Goal: Task Accomplishment & Management: Use online tool/utility

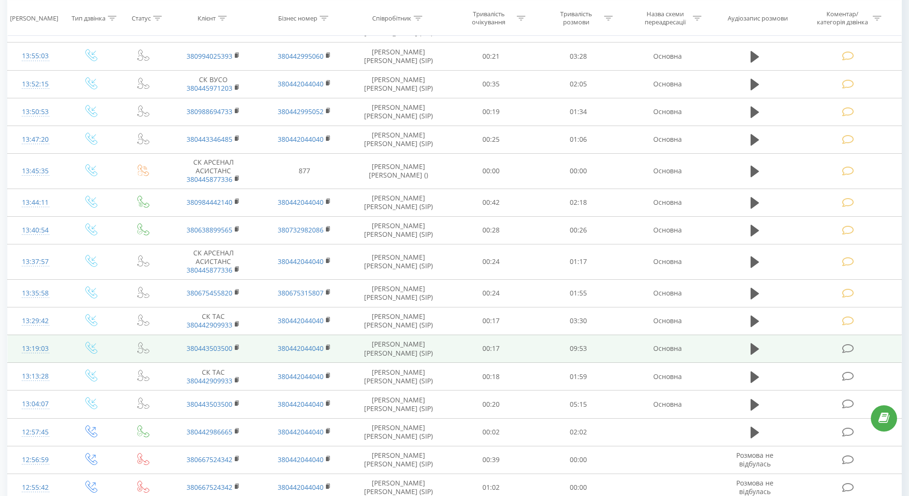
scroll to position [239, 0]
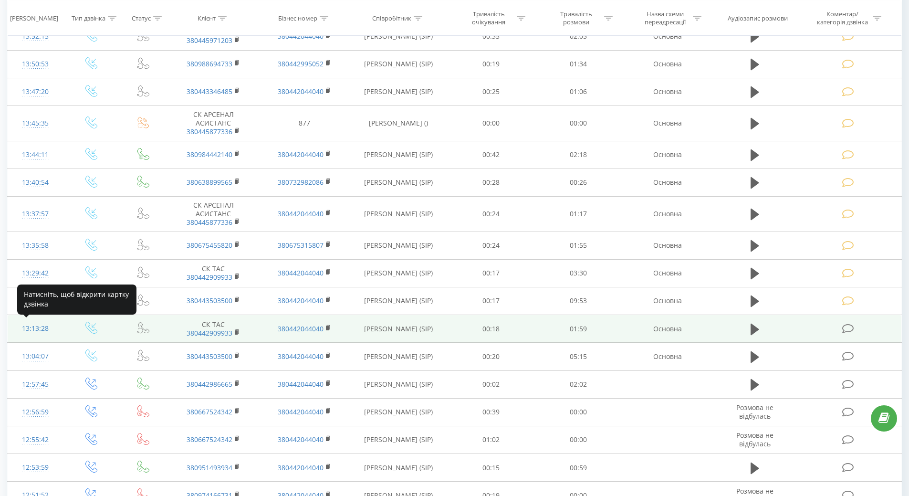
click at [39, 328] on div "13:13:28" at bounding box center [35, 328] width 37 height 19
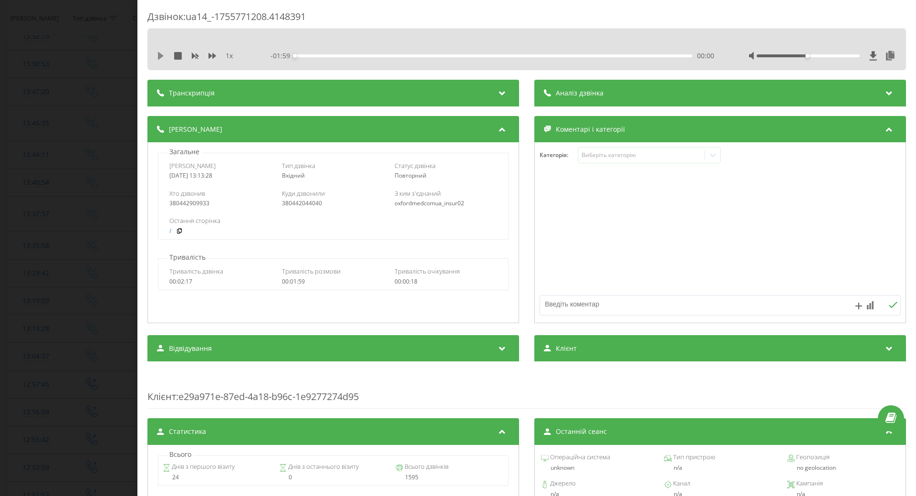
click at [161, 53] on icon at bounding box center [161, 56] width 8 height 8
click at [369, 56] on div "00:22" at bounding box center [493, 55] width 397 height 3
click at [408, 56] on div "00:35" at bounding box center [493, 55] width 397 height 3
click at [709, 157] on icon at bounding box center [713, 155] width 10 height 10
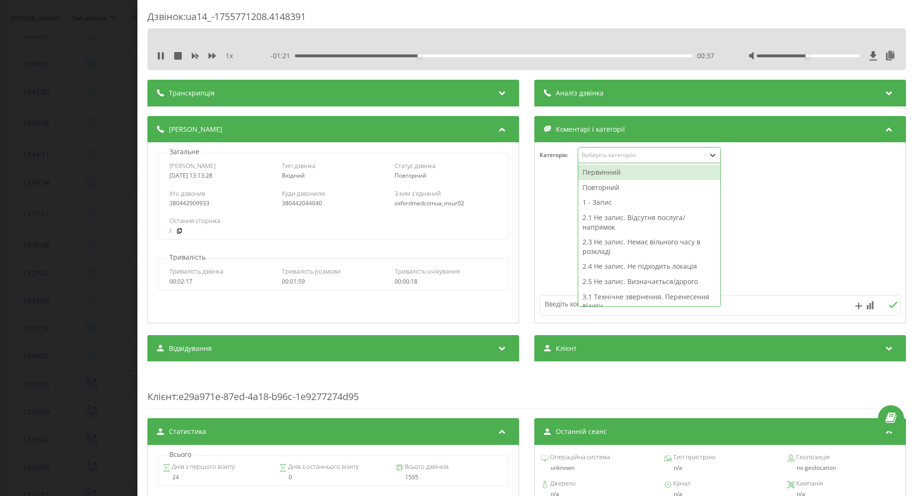
click at [608, 188] on div "Повторний" at bounding box center [649, 187] width 142 height 15
click at [589, 200] on div "2.1 Не запис. Відсутня послуга/напрямок" at bounding box center [649, 207] width 142 height 24
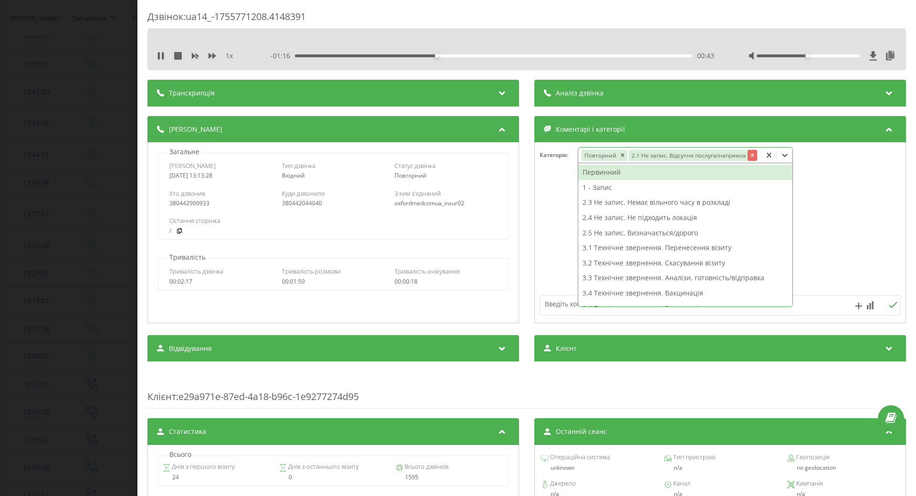
click at [749, 157] on icon "Remove 2.1 Не запис. Відсутня послуга/напрямок" at bounding box center [752, 155] width 7 height 7
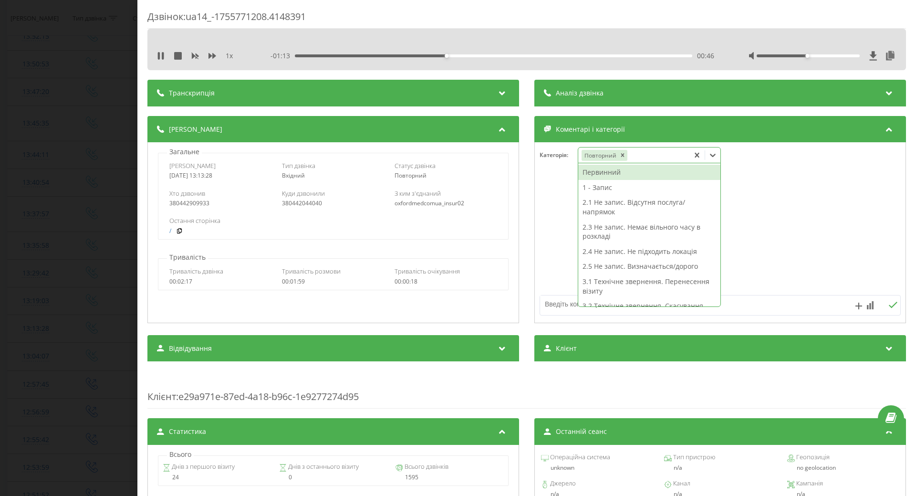
click at [597, 186] on div "1 - Запис" at bounding box center [649, 187] width 142 height 15
click at [544, 200] on div at bounding box center [720, 233] width 371 height 114
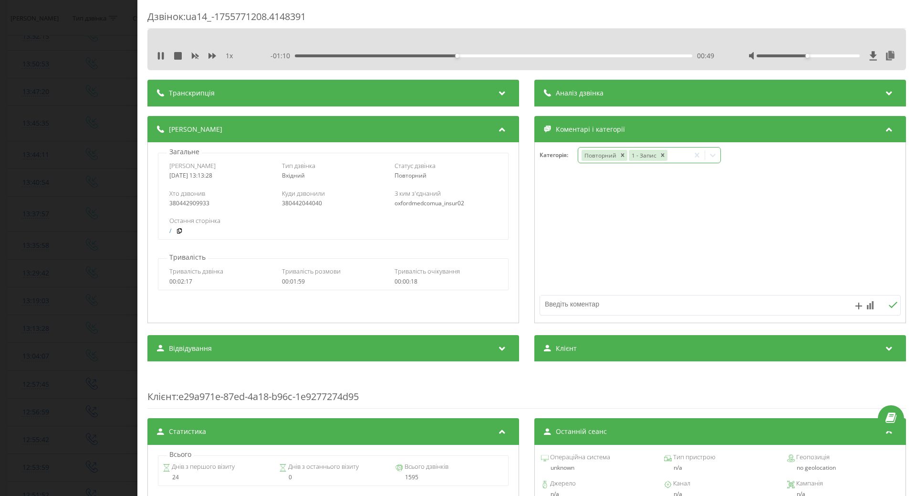
click at [0, 272] on div "Дзвінок : ua14_-1755771208.4148391 1 x - 01:10 00:49 00:49 Транскрипція Для AI-…" at bounding box center [458, 248] width 916 height 496
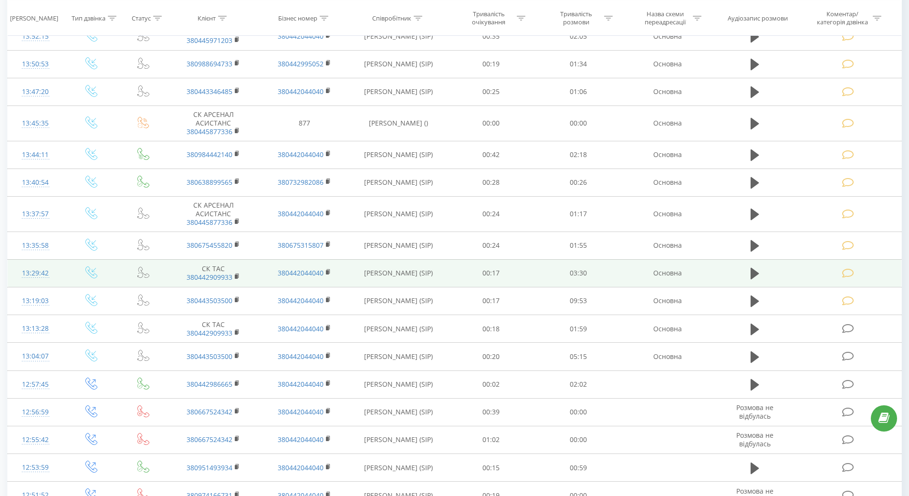
scroll to position [334, 0]
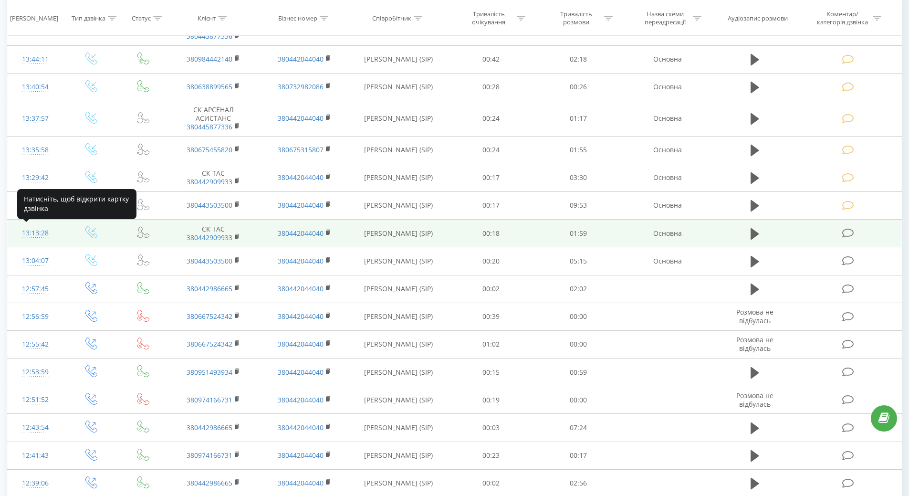
click at [34, 233] on div "13:13:28" at bounding box center [35, 233] width 37 height 19
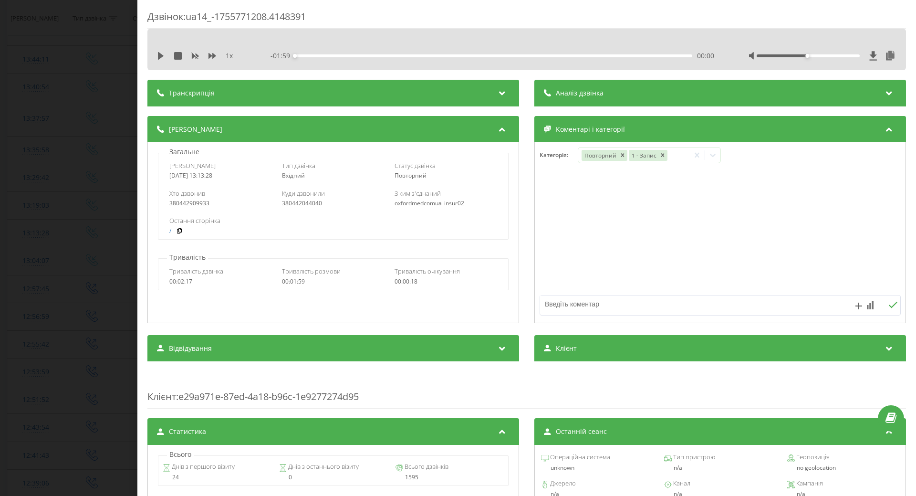
click at [37, 263] on div "Дзвінок : ua14_-1755771208.4148391 1 x - 01:59 00:00 00:00 Транскрипція Для AI-…" at bounding box center [458, 248] width 916 height 496
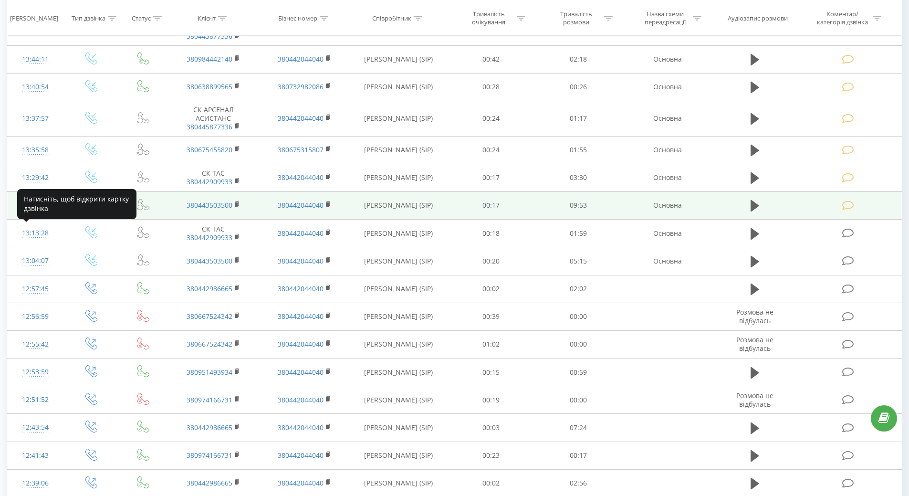
drag, startPoint x: 41, startPoint y: 232, endPoint x: 49, endPoint y: 216, distance: 18.1
click at [41, 232] on div "13:13:28" at bounding box center [35, 233] width 37 height 19
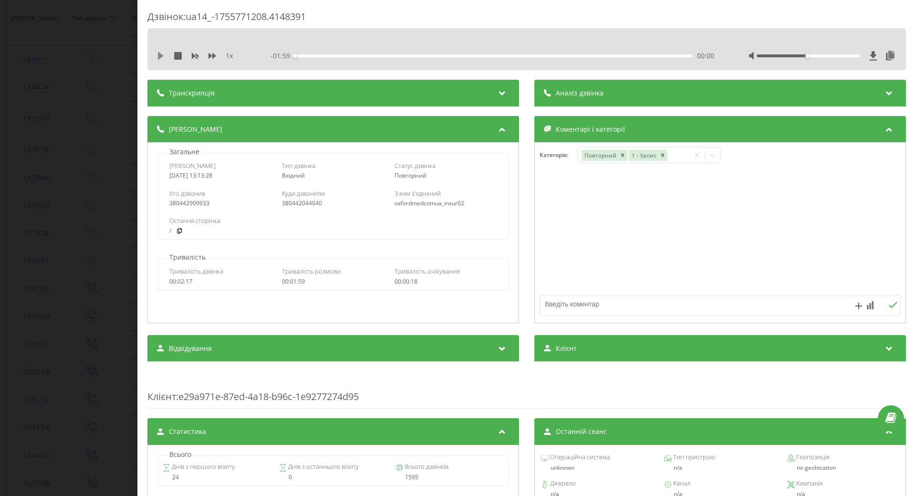
click at [160, 54] on icon at bounding box center [161, 56] width 6 height 8
click at [58, 297] on div "Дзвінок : ua14_-1755771208.4148391 1 x - 01:46 00:13 00:13 Транскрипція Для AI-…" at bounding box center [458, 248] width 916 height 496
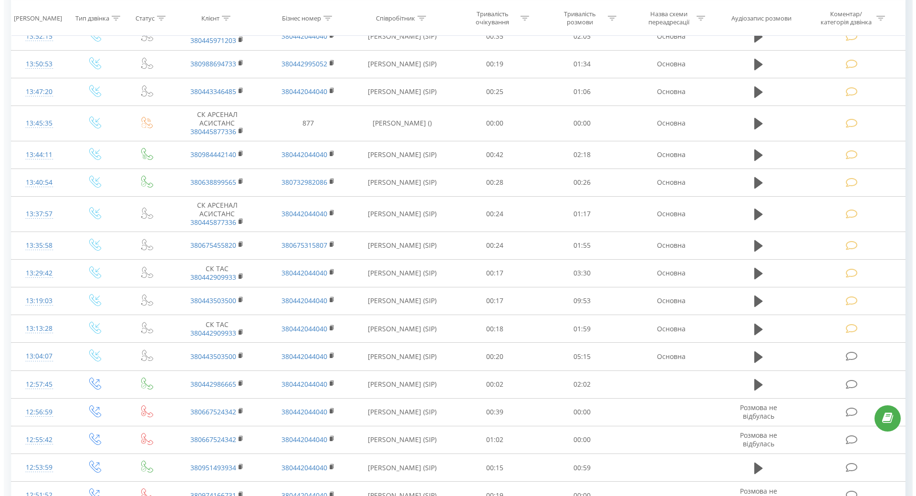
scroll to position [334, 0]
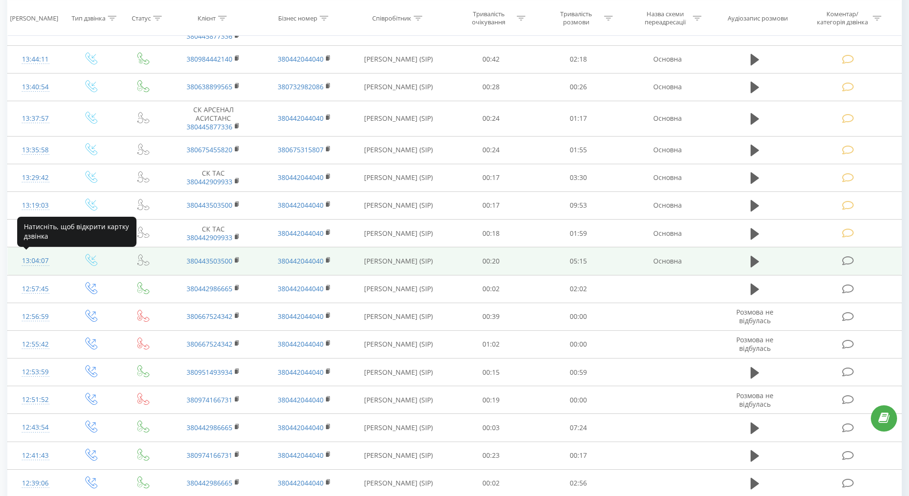
click at [35, 261] on div "13:04:07" at bounding box center [35, 260] width 37 height 19
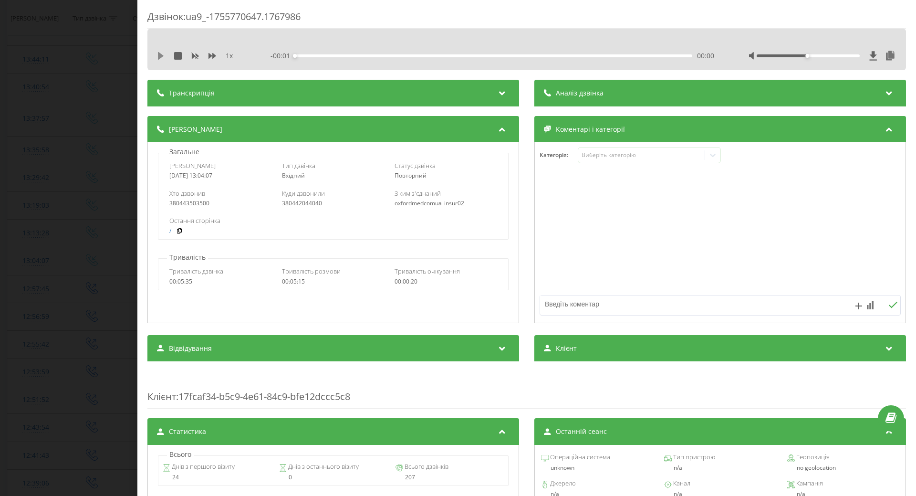
click at [163, 55] on icon at bounding box center [161, 56] width 8 height 8
click at [398, 57] on div "- 04:46 00:29 00:29" at bounding box center [492, 56] width 444 height 10
click at [436, 54] on div "00:30" at bounding box center [493, 55] width 397 height 3
click at [533, 58] on div "- 03:13 02:02 02:02" at bounding box center [492, 56] width 444 height 10
click at [534, 56] on div "02:03" at bounding box center [493, 55] width 397 height 3
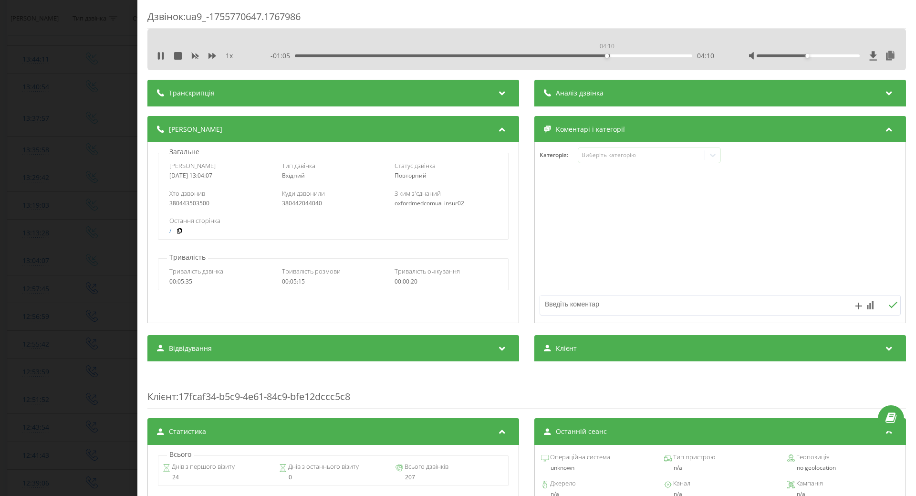
click at [605, 55] on div "04:10" at bounding box center [493, 55] width 397 height 3
click at [710, 158] on icon at bounding box center [713, 155] width 10 height 10
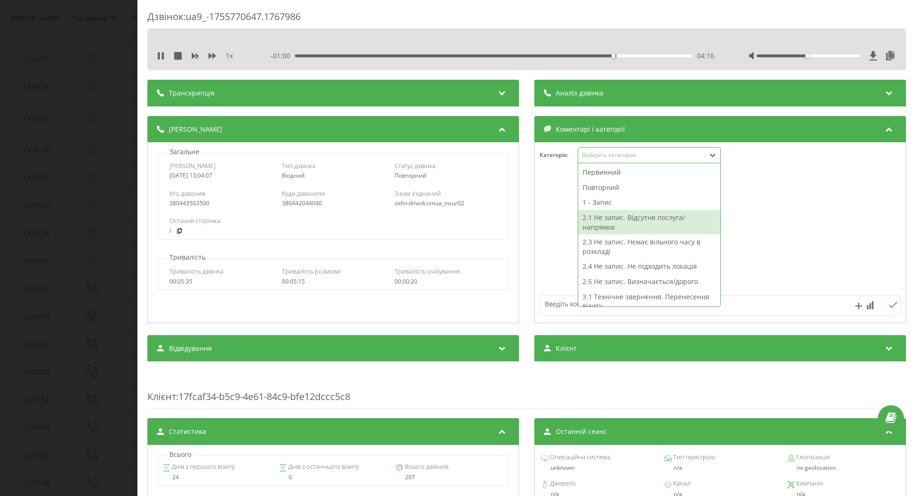
scroll to position [48, 0]
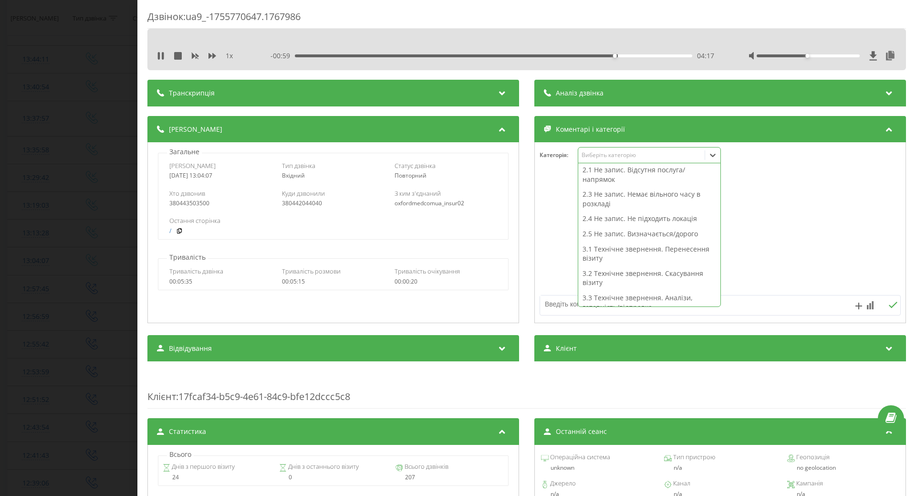
click at [629, 234] on div "2.5 Не запис. Визначається/дорого" at bounding box center [649, 233] width 142 height 15
click at [560, 248] on div at bounding box center [720, 233] width 371 height 114
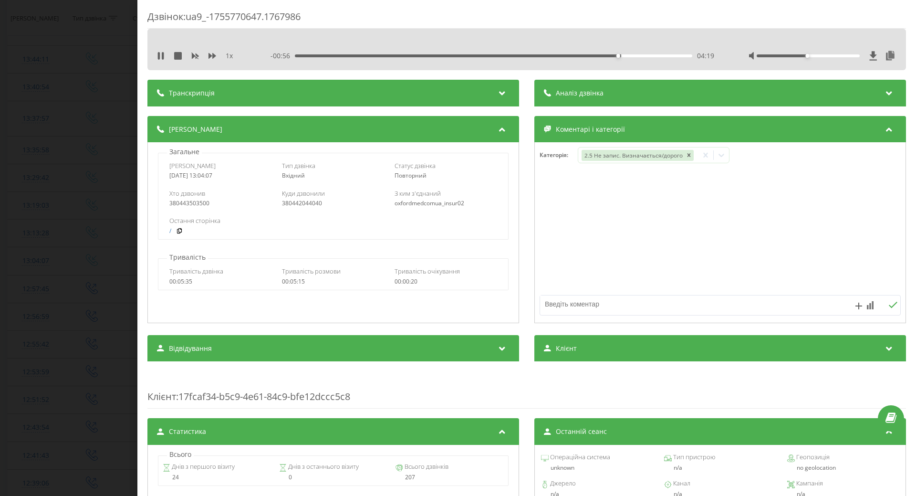
click at [81, 241] on div "Дзвінок : ua9_-1755770647.1767986 1 x - 00:56 04:19 04:19 Транскрипція Для AI-а…" at bounding box center [458, 248] width 916 height 496
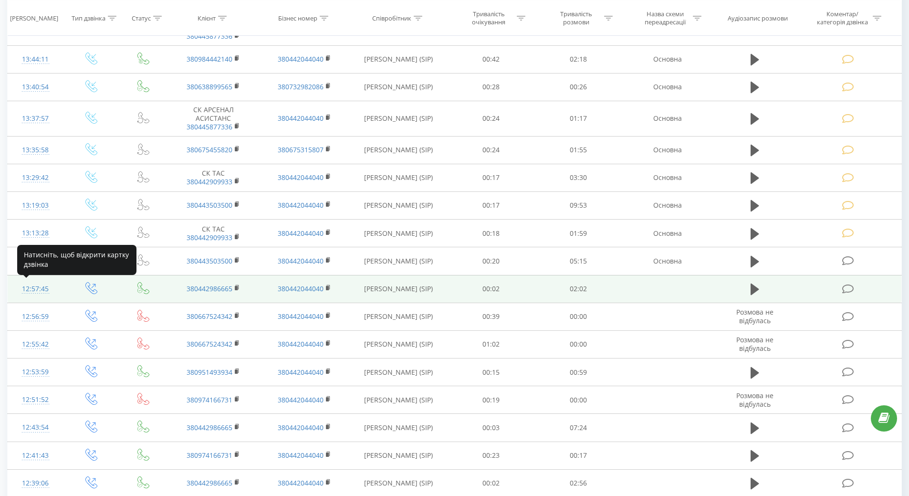
click at [31, 291] on div "12:57:45" at bounding box center [35, 289] width 37 height 19
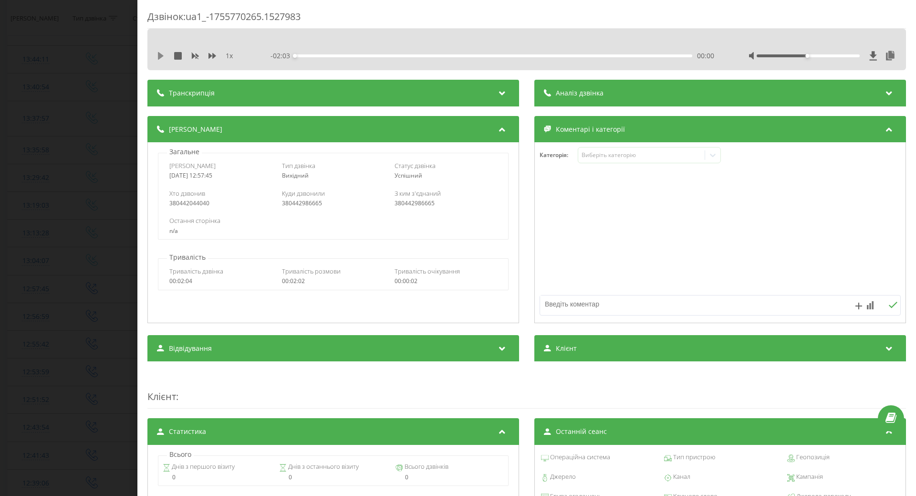
click at [159, 54] on icon at bounding box center [161, 56] width 6 height 8
click at [710, 157] on icon at bounding box center [713, 155] width 6 height 3
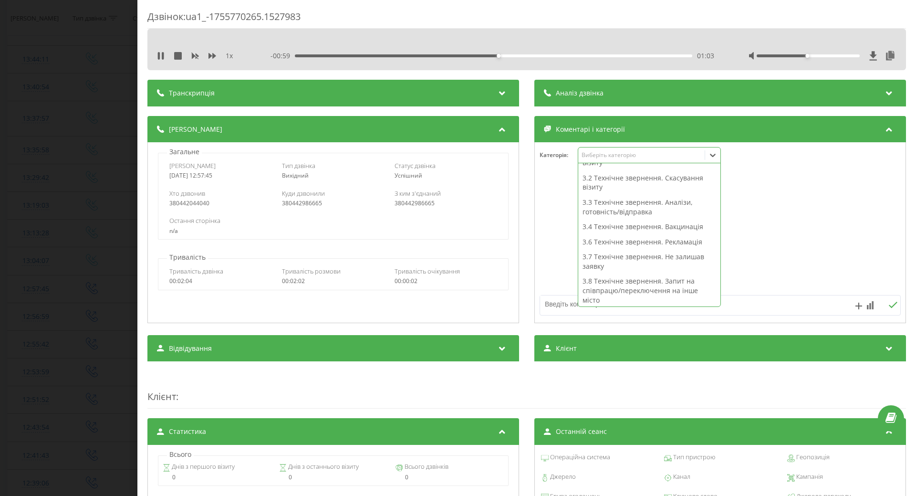
scroll to position [239, 0]
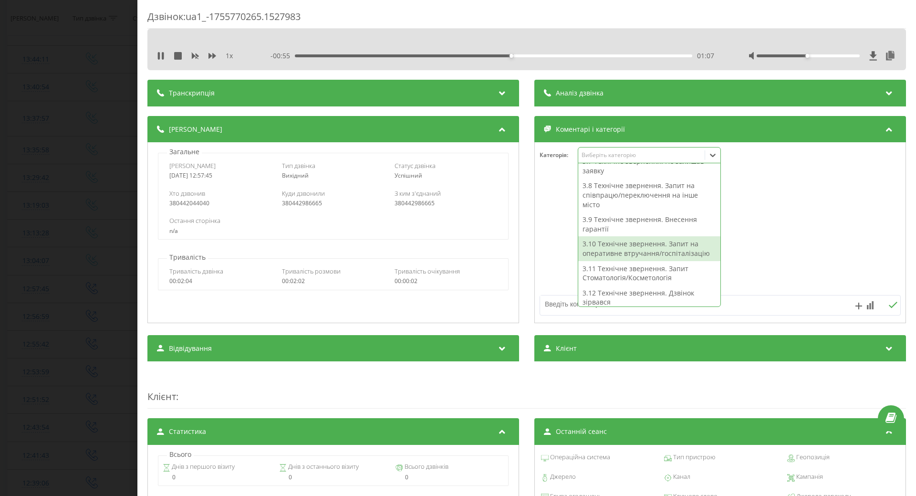
click at [626, 247] on div "3.10 Технічне звернення. Запит на оперативне втручання/госпіталізацію" at bounding box center [649, 248] width 142 height 24
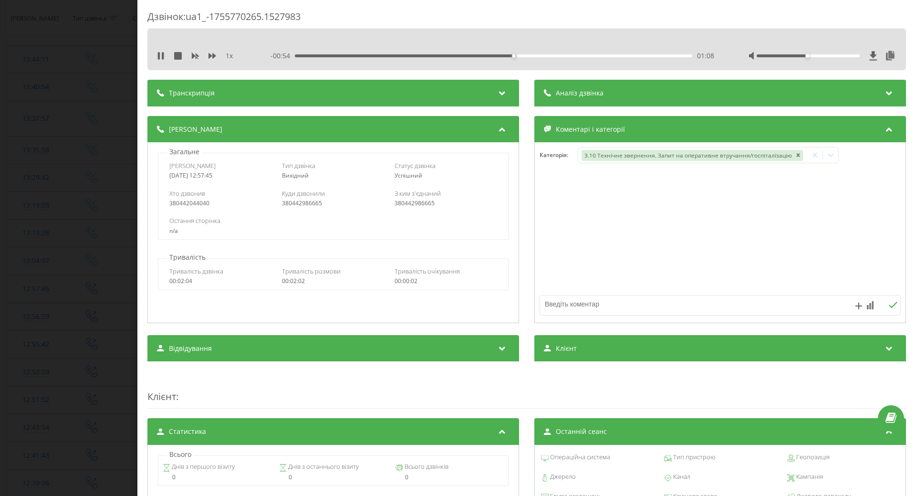
click at [538, 268] on div at bounding box center [720, 233] width 371 height 114
click at [552, 308] on textarea at bounding box center [684, 303] width 288 height 17
type textarea "уточнення щодо часу консультації"
click at [889, 307] on icon at bounding box center [893, 304] width 9 height 6
click at [76, 281] on div "Дзвінок : ua1_-1755770265.1527983 1 x - 00:36 01:26 01:26 Транскрипція Для AI-а…" at bounding box center [458, 248] width 916 height 496
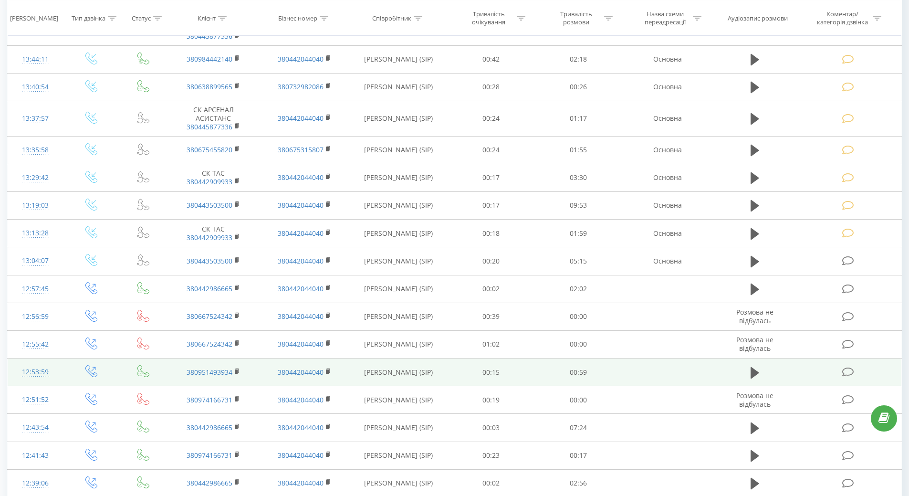
click at [845, 371] on icon at bounding box center [848, 372] width 12 height 10
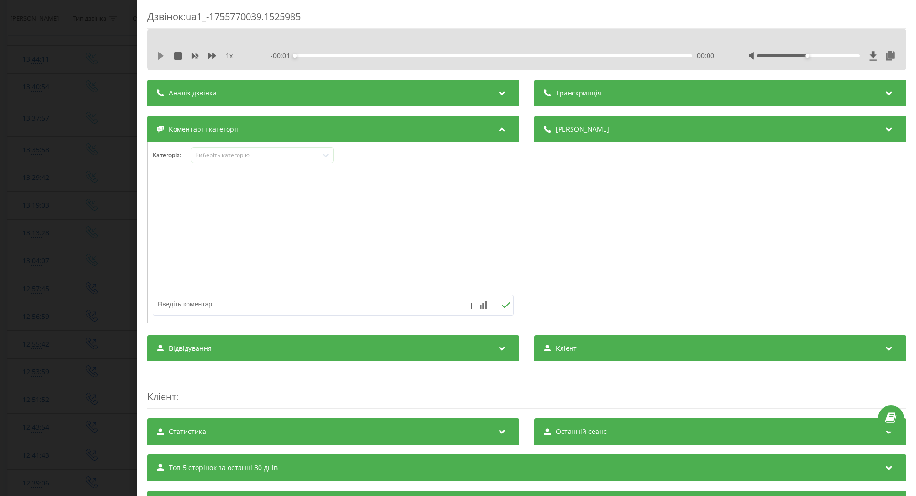
click at [158, 57] on icon at bounding box center [161, 56] width 6 height 8
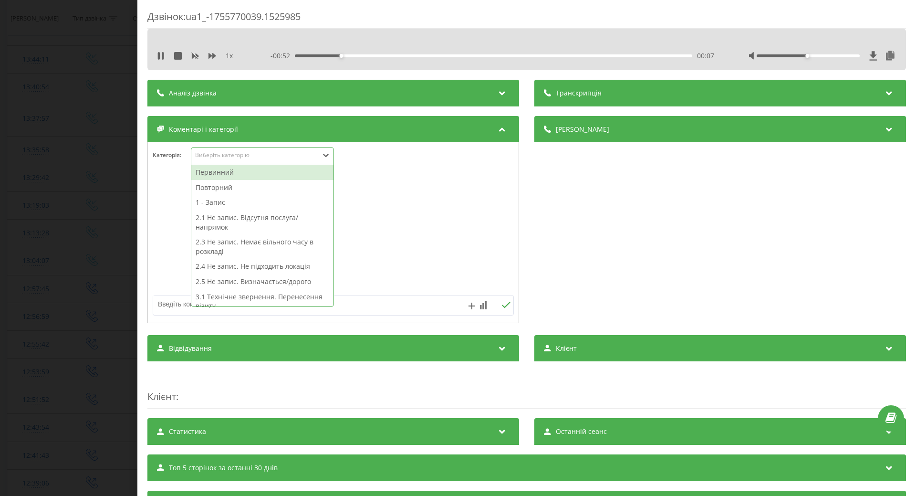
click at [331, 157] on icon at bounding box center [326, 155] width 10 height 10
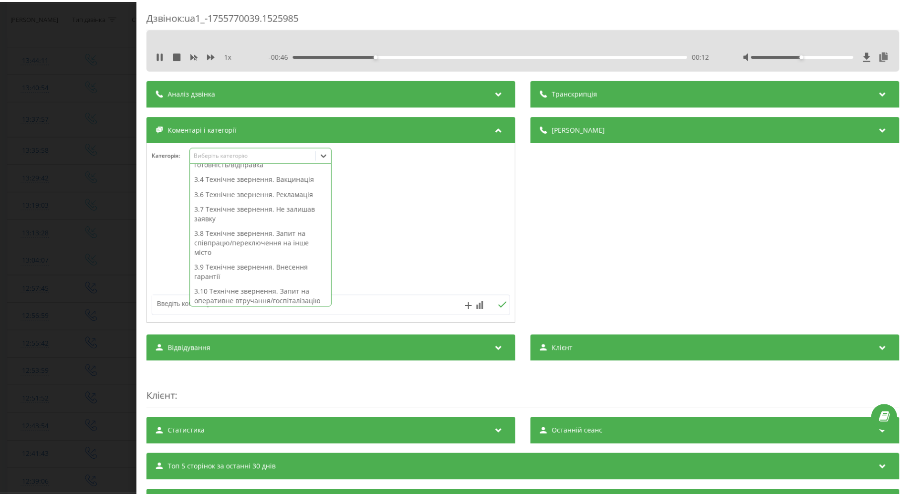
scroll to position [239, 0]
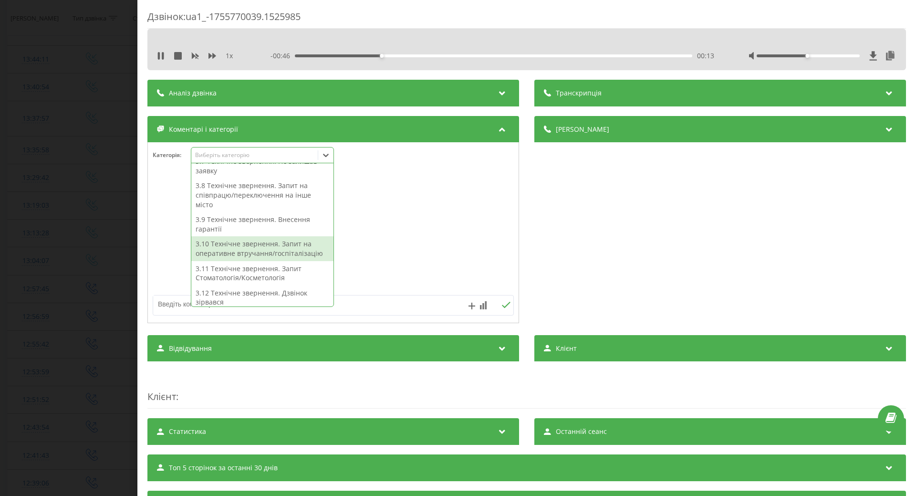
click at [281, 255] on div "3.10 Технічне звернення. Запит на оперативне втручання/госпіталізацію" at bounding box center [262, 248] width 142 height 24
click at [442, 263] on div at bounding box center [333, 233] width 371 height 114
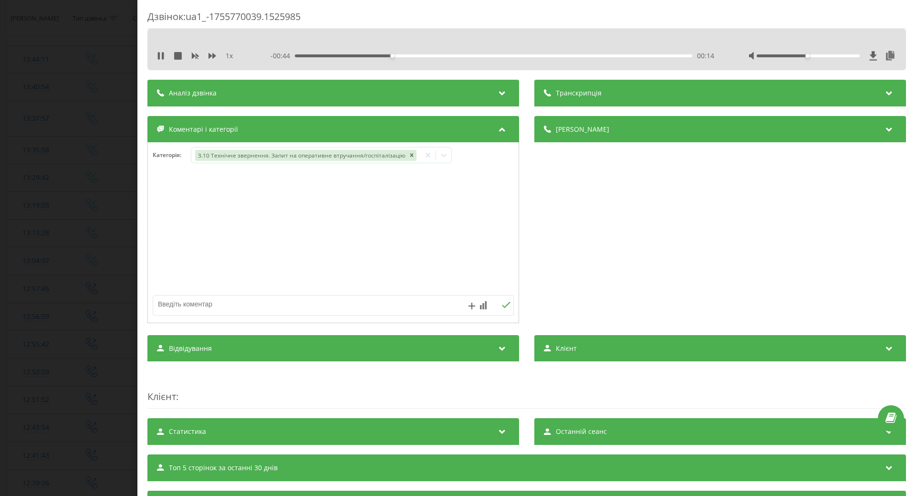
click at [238, 308] on textarea at bounding box center [297, 303] width 288 height 17
click at [80, 280] on div "Дзвінок : ua1_-1755770039.1525985 1 x - 00:41 00:17 00:17 Транскрипція Для AI-а…" at bounding box center [458, 248] width 916 height 496
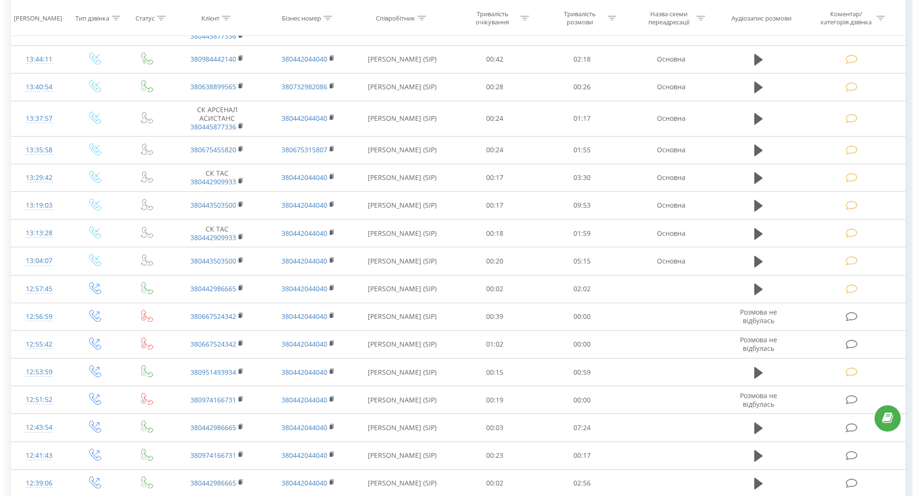
scroll to position [399, 0]
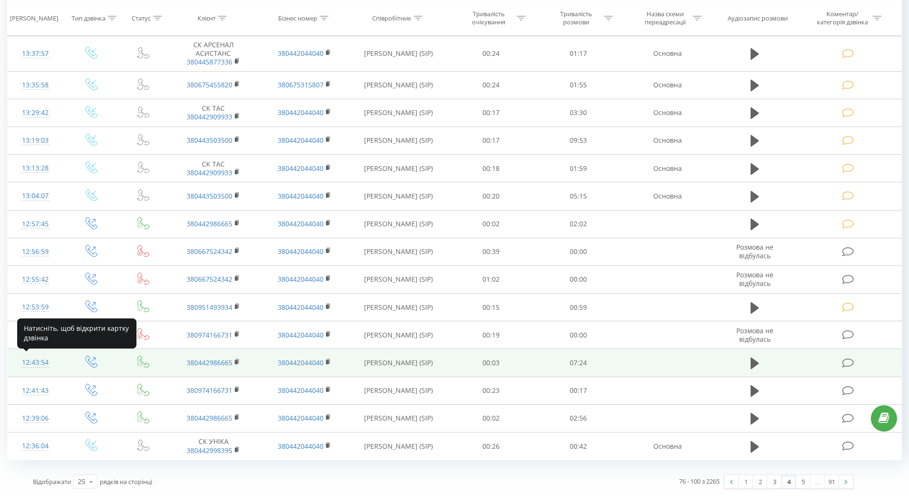
click at [46, 361] on div "12:43:54" at bounding box center [35, 362] width 37 height 19
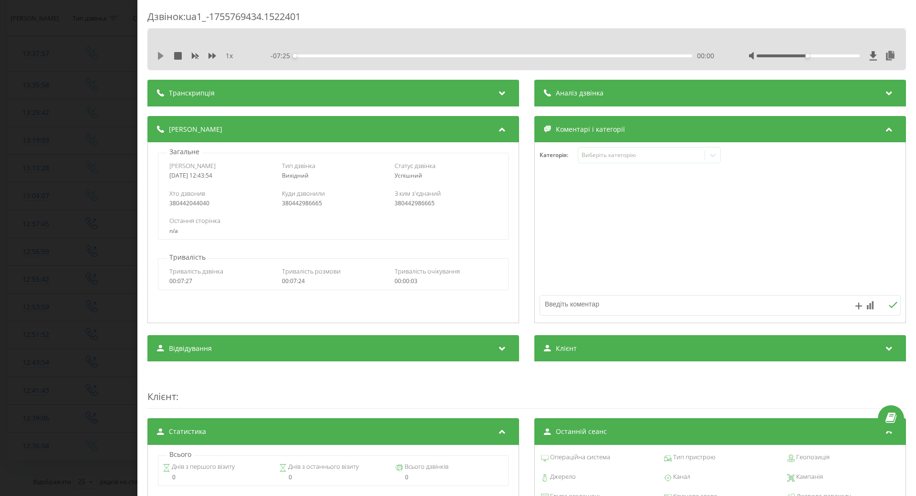
click at [163, 53] on icon at bounding box center [161, 56] width 8 height 8
click at [715, 160] on div at bounding box center [712, 154] width 15 height 15
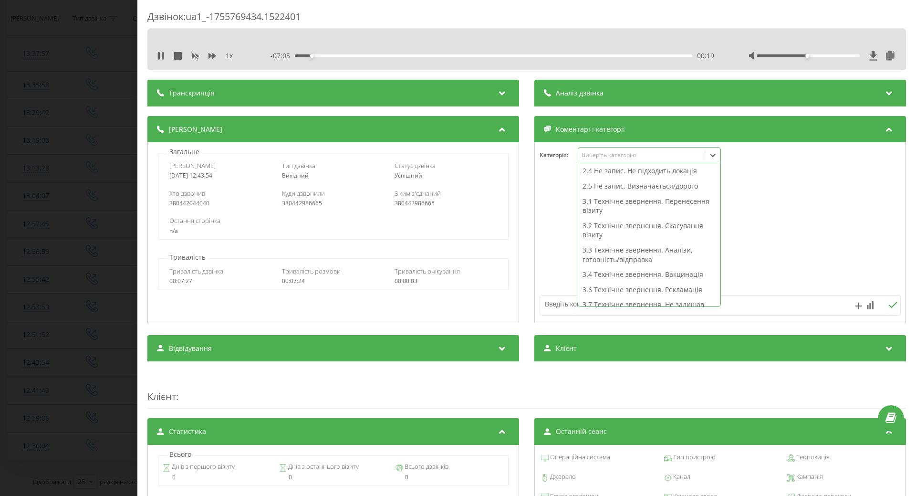
scroll to position [191, 0]
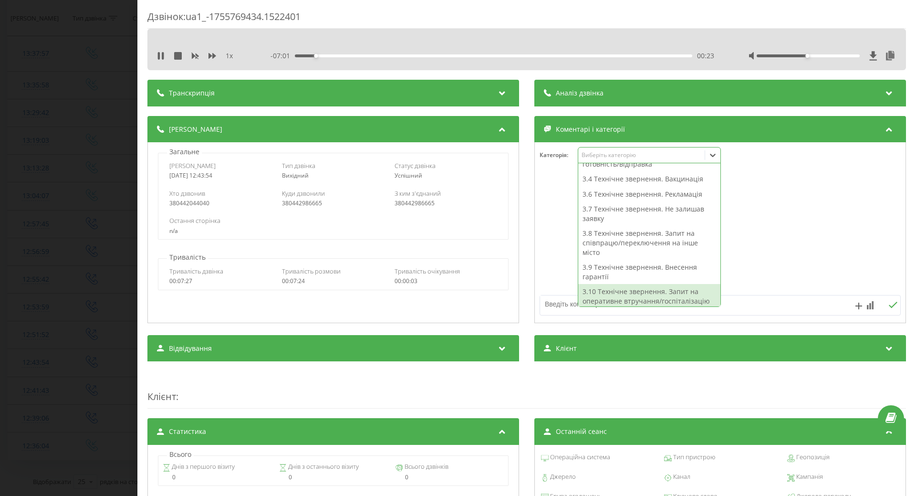
click at [651, 293] on div "3.10 Технічне звернення. Запит на оперативне втручання/госпіталізацію" at bounding box center [649, 296] width 142 height 24
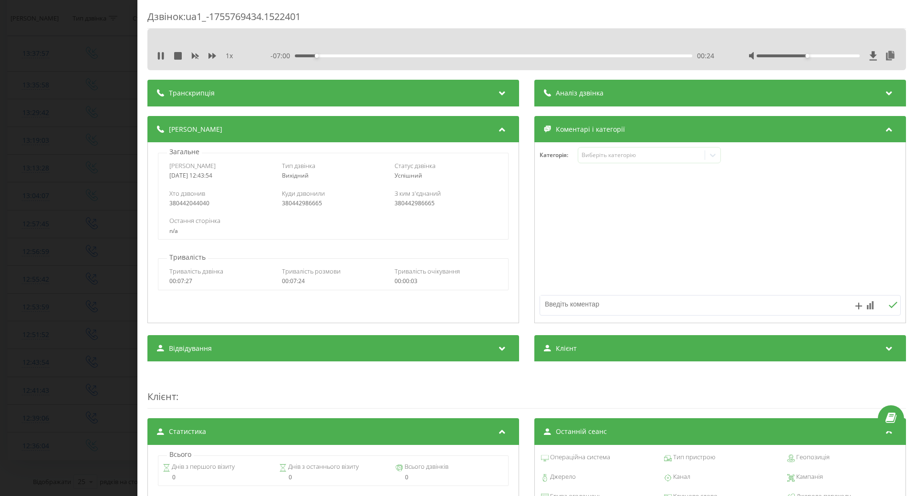
drag, startPoint x: 840, startPoint y: 270, endPoint x: 669, endPoint y: 220, distance: 178.2
click at [833, 268] on div at bounding box center [720, 233] width 371 height 114
click at [35, 220] on div "Дзвінок : ua1_-1755769434.1522401 1 x - 06:59 00:25 00:25 Транскрипція Для AI-а…" at bounding box center [458, 248] width 916 height 496
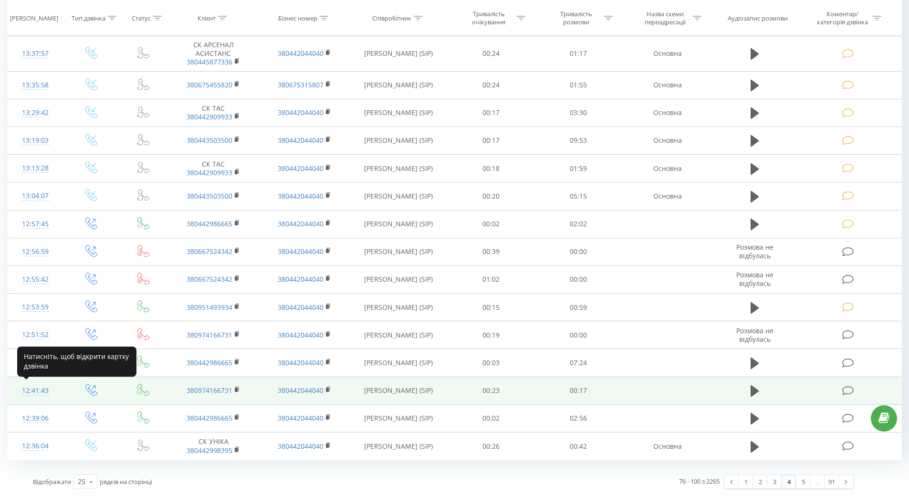
click at [31, 390] on div "12:41:43" at bounding box center [35, 390] width 37 height 19
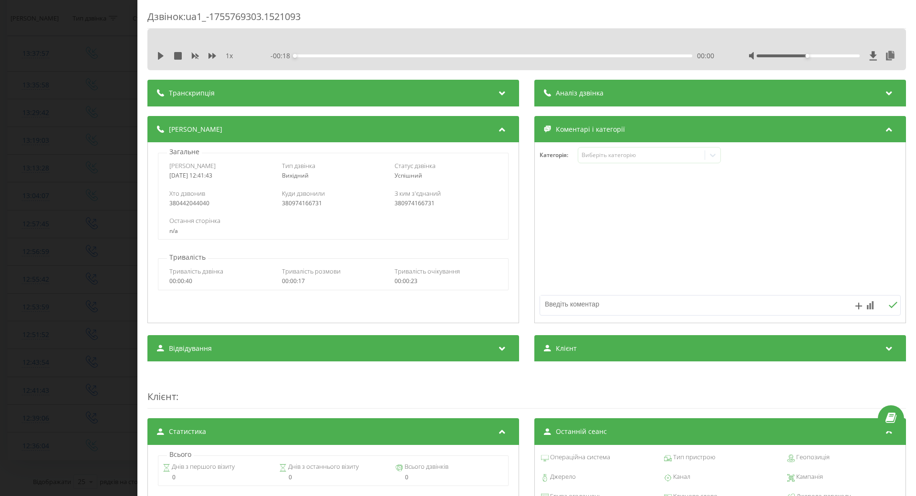
click at [161, 50] on div "1 x - 00:18 00:00 00:00" at bounding box center [527, 56] width 744 height 14
click at [161, 54] on icon at bounding box center [161, 56] width 8 height 8
click at [685, 156] on div "Виберіть категорію" at bounding box center [641, 155] width 119 height 8
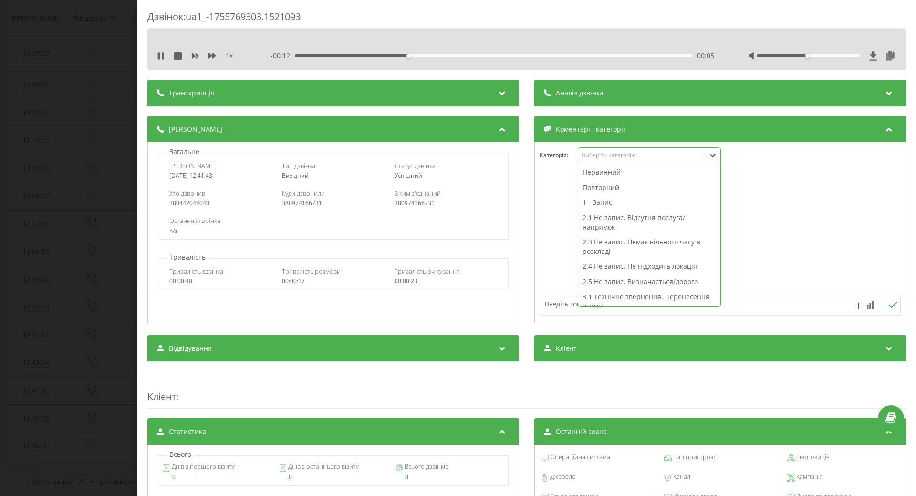
scroll to position [143, 0]
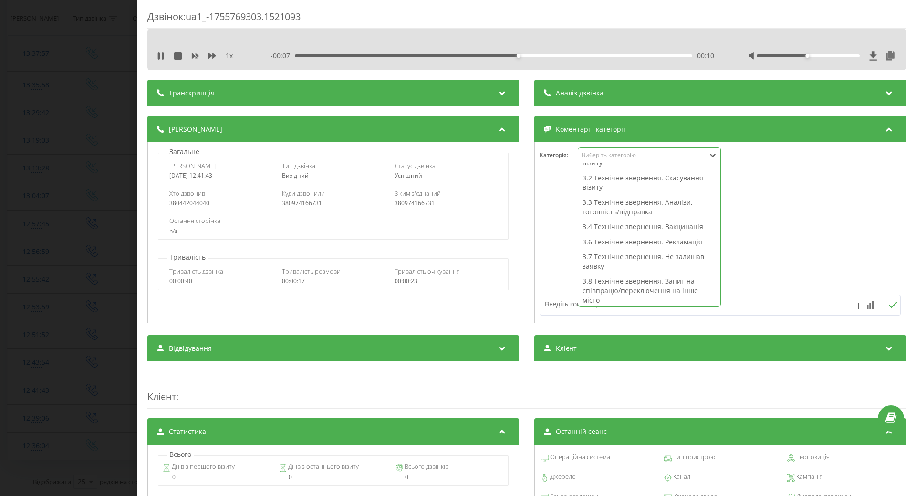
click at [644, 255] on div "3.7 Технічне звернення. Не залишав заявку" at bounding box center [649, 261] width 142 height 24
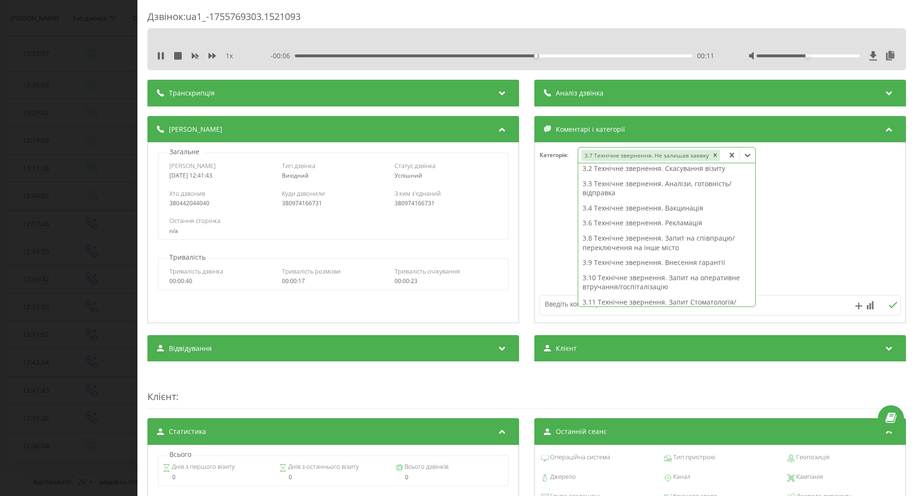
click at [547, 301] on textarea at bounding box center [684, 303] width 288 height 17
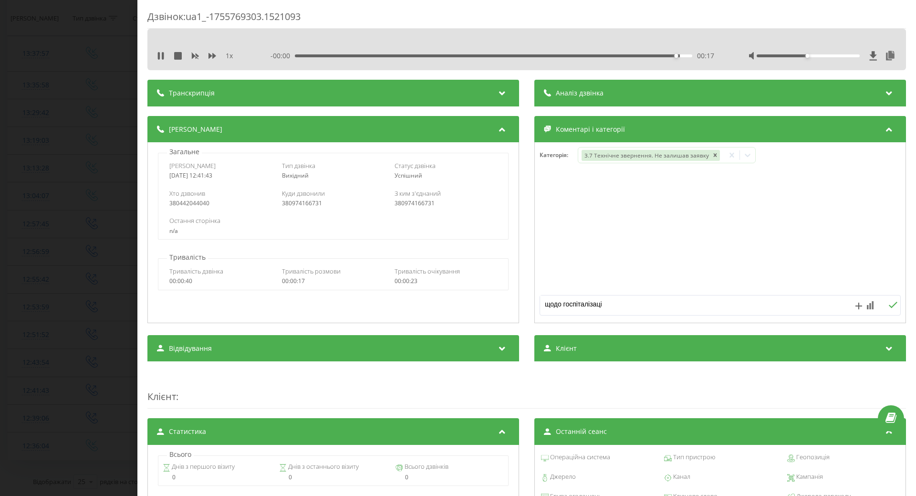
type textarea "щодо госпіталізації"
click at [31, 262] on div "Дзвінок : ua1_-1755769303.1521093 1 x 00:00 00:18 00:18 Транскрипція Для AI-ана…" at bounding box center [458, 248] width 916 height 496
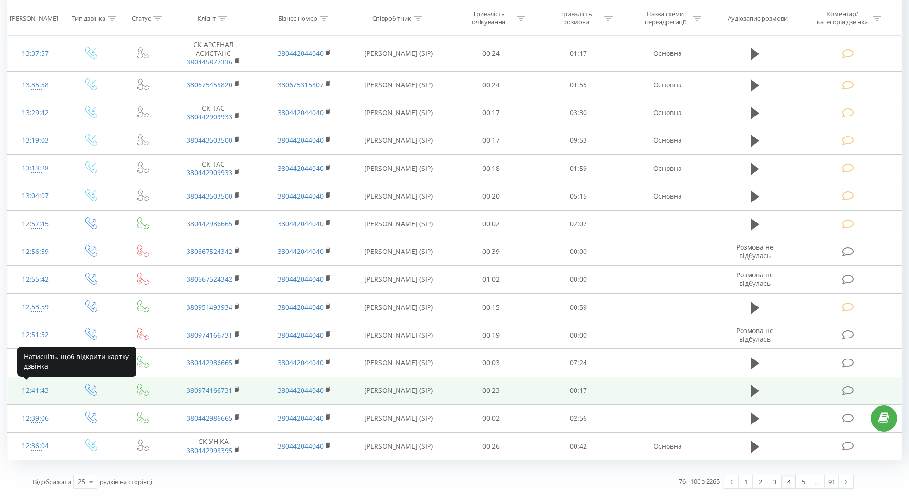
click at [39, 387] on div "12:41:43" at bounding box center [35, 390] width 37 height 19
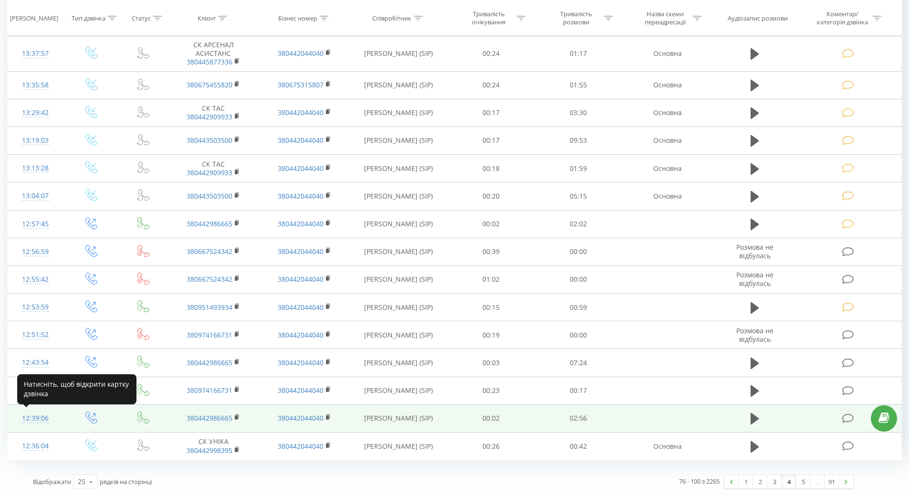
click at [33, 417] on div "12:39:06" at bounding box center [35, 418] width 37 height 19
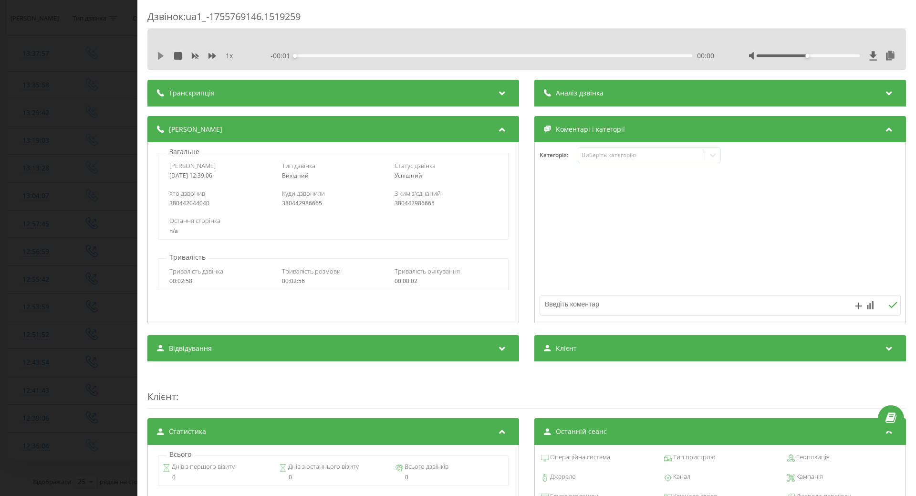
click at [160, 55] on icon at bounding box center [161, 56] width 6 height 8
click at [710, 158] on icon at bounding box center [713, 155] width 10 height 10
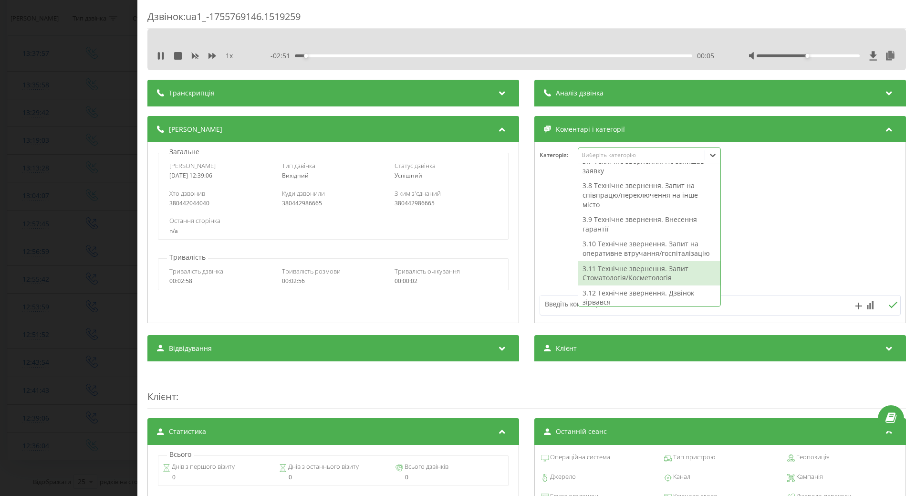
scroll to position [243, 0]
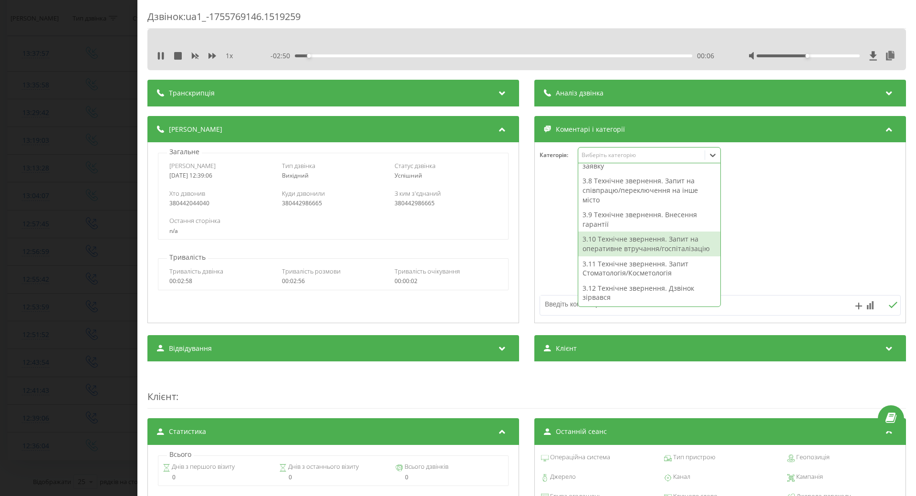
click at [638, 243] on div "3.10 Технічне звернення. Запит на оперативне втручання/госпіталізацію" at bounding box center [649, 243] width 142 height 24
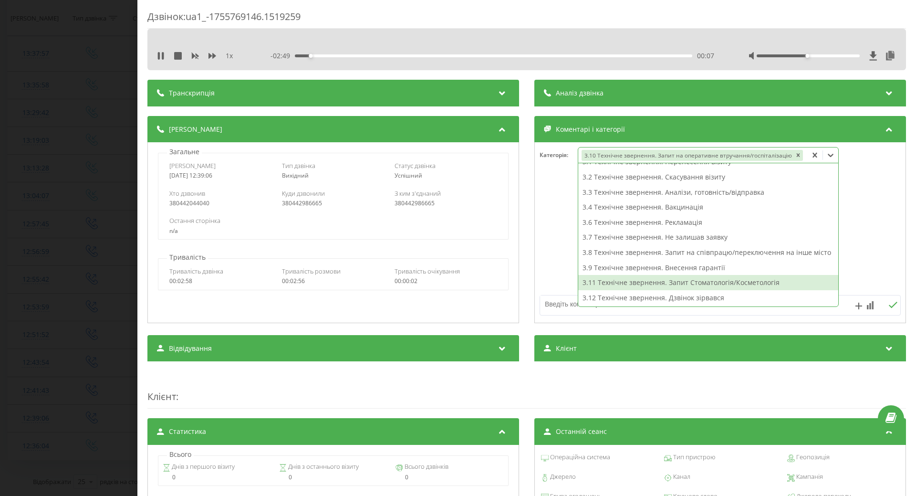
scroll to position [125, 0]
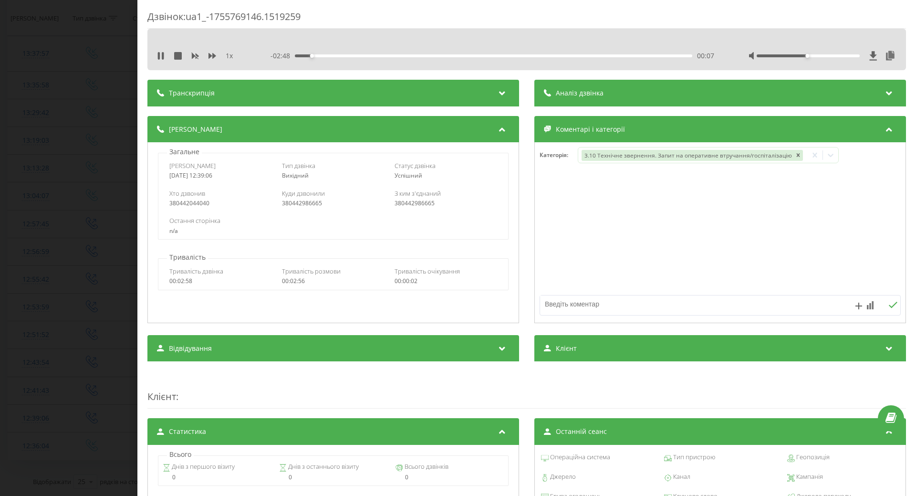
click at [557, 302] on textarea at bounding box center [684, 303] width 288 height 17
click at [347, 57] on div "00:24" at bounding box center [493, 55] width 397 height 3
click at [73, 328] on div "Дзвінок : ua1_-1755769146.1519259 1 x - 02:27 00:28 00:28 Транскрипція Для AI-а…" at bounding box center [458, 248] width 916 height 496
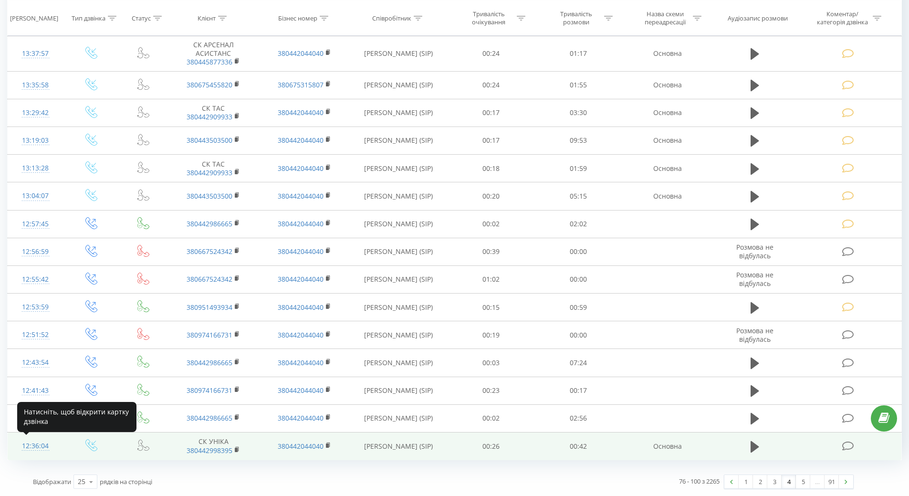
click at [34, 444] on div "12:36:04" at bounding box center [35, 445] width 37 height 19
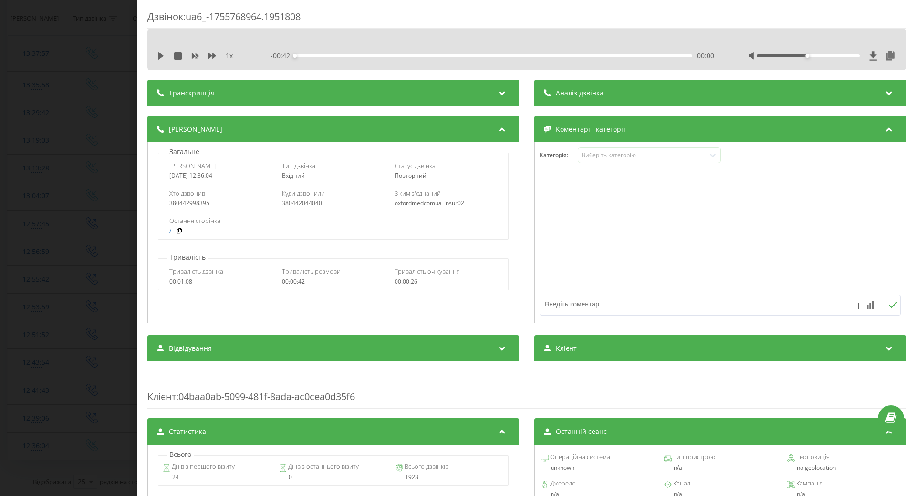
click at [156, 53] on div "1 x - 00:42 00:00 00:00" at bounding box center [527, 56] width 744 height 14
click at [159, 55] on icon at bounding box center [161, 56] width 6 height 8
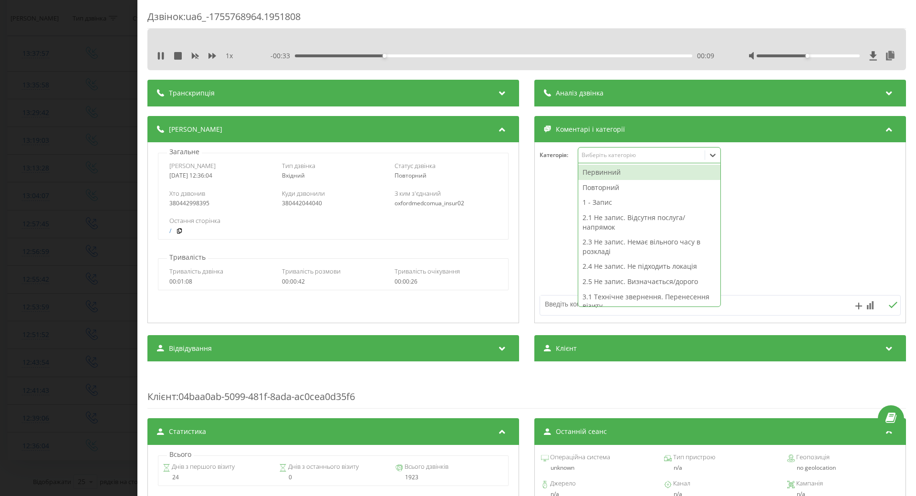
click at [713, 157] on icon at bounding box center [713, 155] width 10 height 10
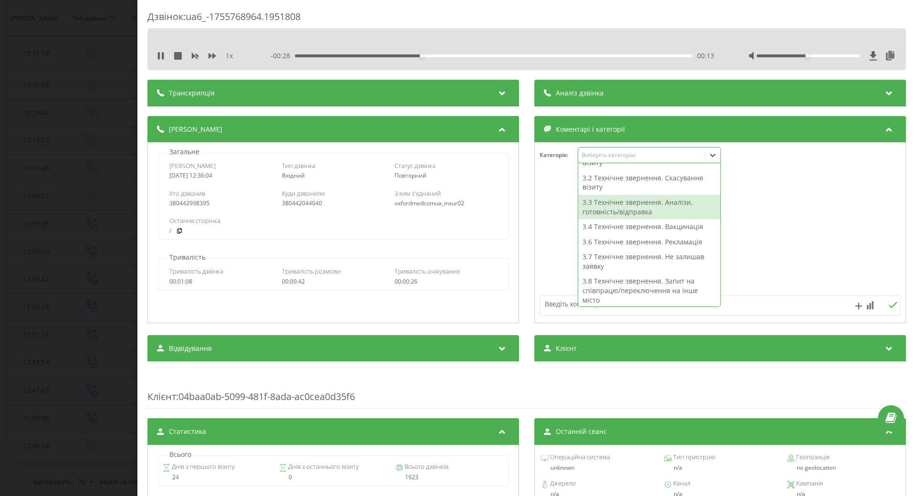
scroll to position [95, 0]
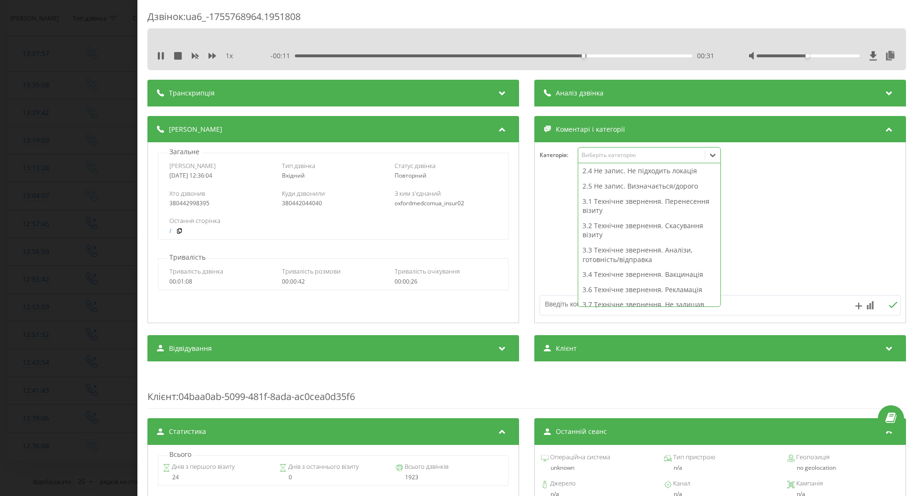
click at [633, 188] on div "2.5 Не запис. Визначається/дорого" at bounding box center [649, 185] width 142 height 15
click at [635, 187] on div "2.5 Не запис. Визначається/дорого" at bounding box center [649, 185] width 142 height 15
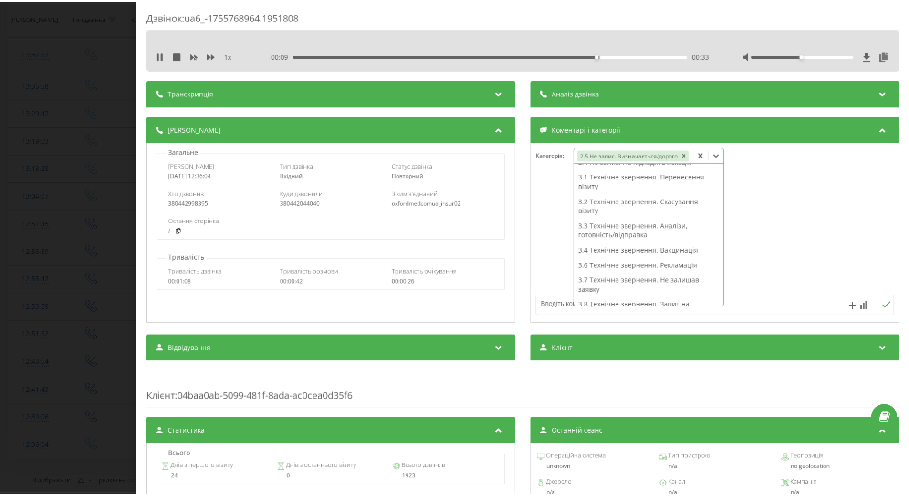
scroll to position [86, 0]
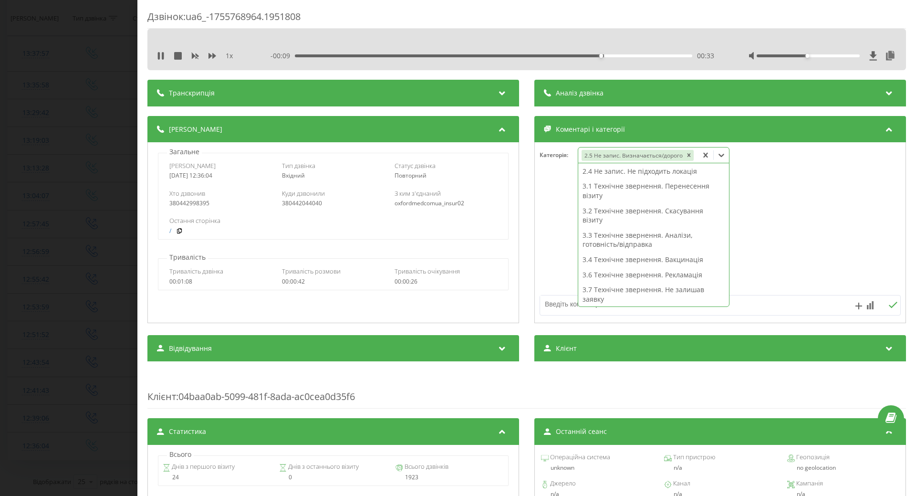
click at [562, 232] on div at bounding box center [720, 233] width 371 height 114
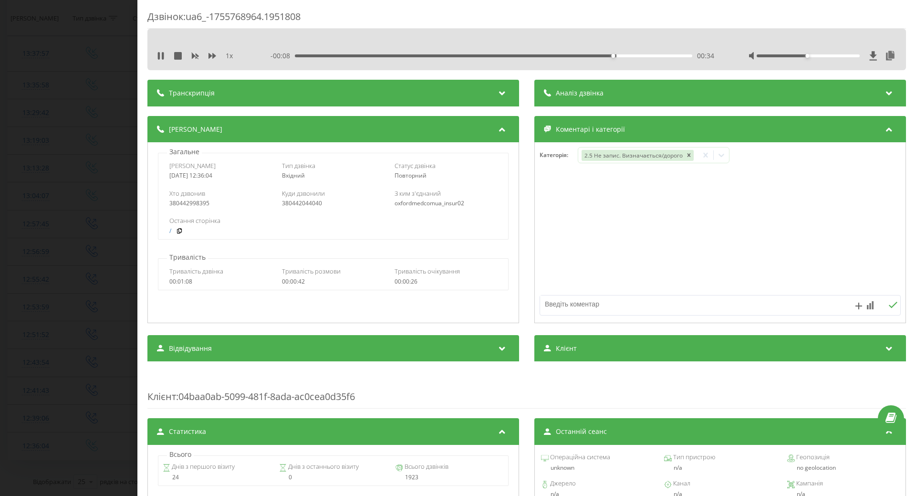
drag, startPoint x: 22, startPoint y: 347, endPoint x: 29, endPoint y: 343, distance: 7.9
click at [23, 347] on div "Дзвінок : ua6_-1755768964.1951808 1 x - 00:08 00:34 00:34 Транскрипція Для AI-а…" at bounding box center [458, 248] width 916 height 496
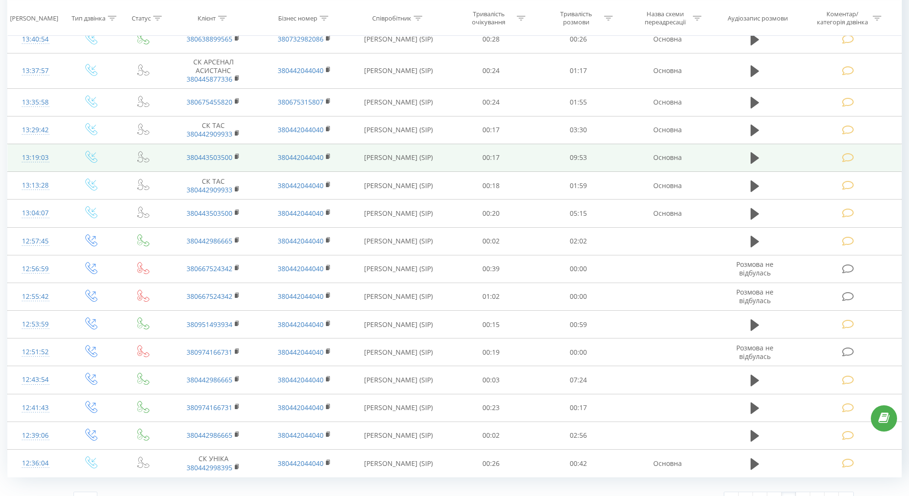
scroll to position [399, 0]
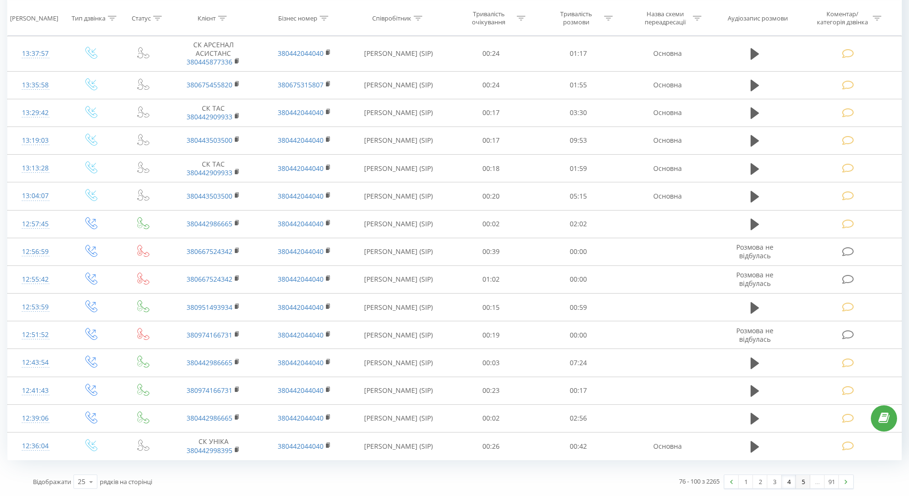
click at [802, 482] on link "5" at bounding box center [803, 481] width 14 height 13
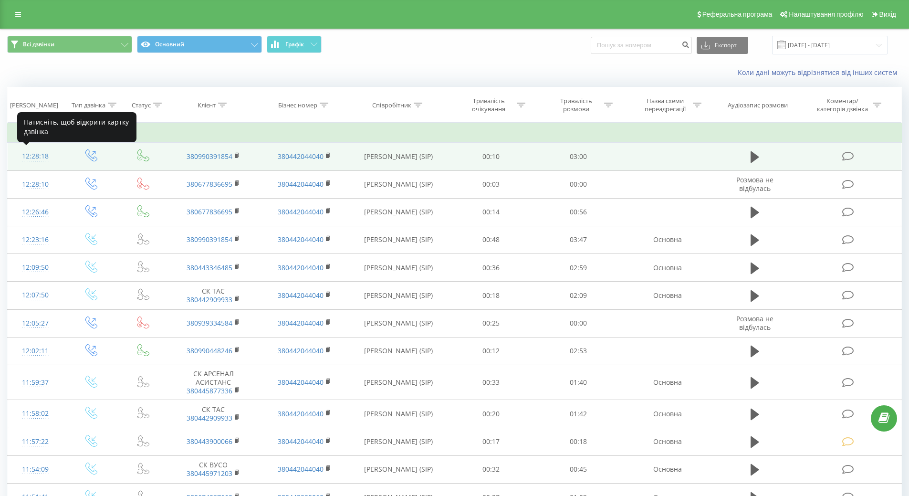
click at [42, 153] on div "12:28:18" at bounding box center [35, 156] width 37 height 19
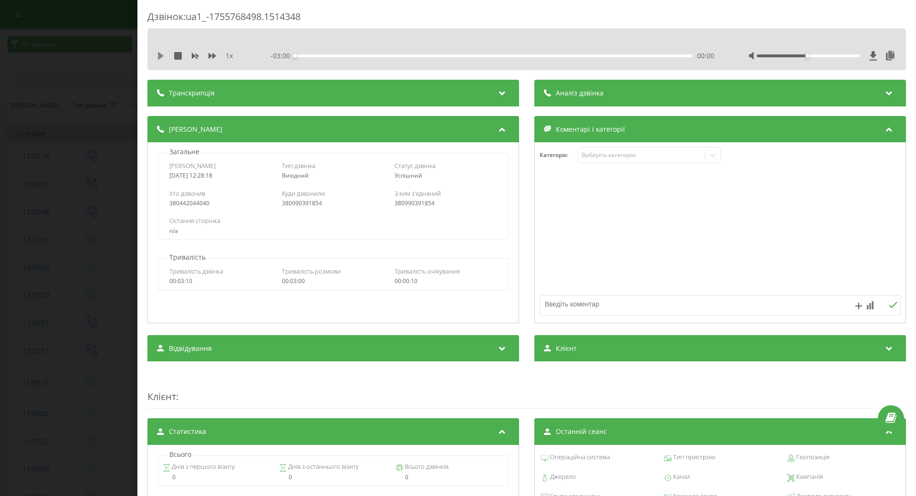
click at [164, 55] on icon at bounding box center [161, 56] width 8 height 8
click at [708, 157] on icon at bounding box center [713, 155] width 10 height 10
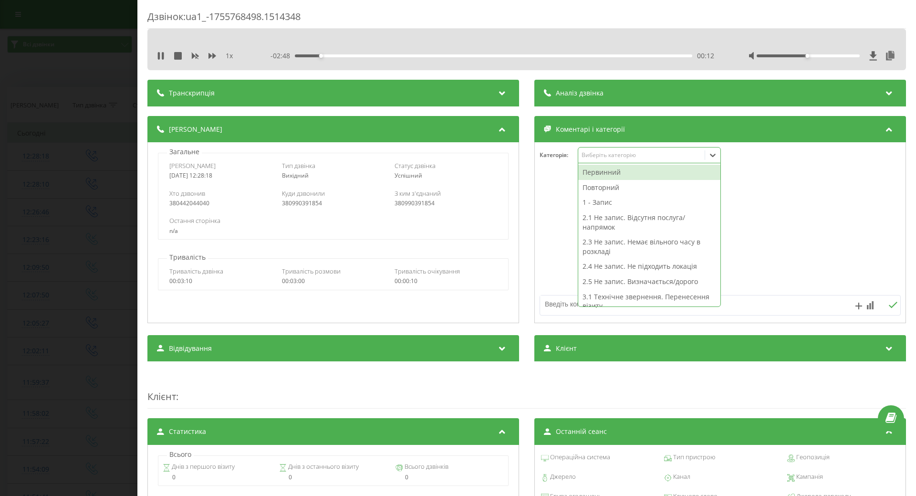
click at [604, 173] on div "Первинний" at bounding box center [649, 172] width 142 height 15
click at [601, 190] on div "1 - Запис" at bounding box center [649, 187] width 142 height 15
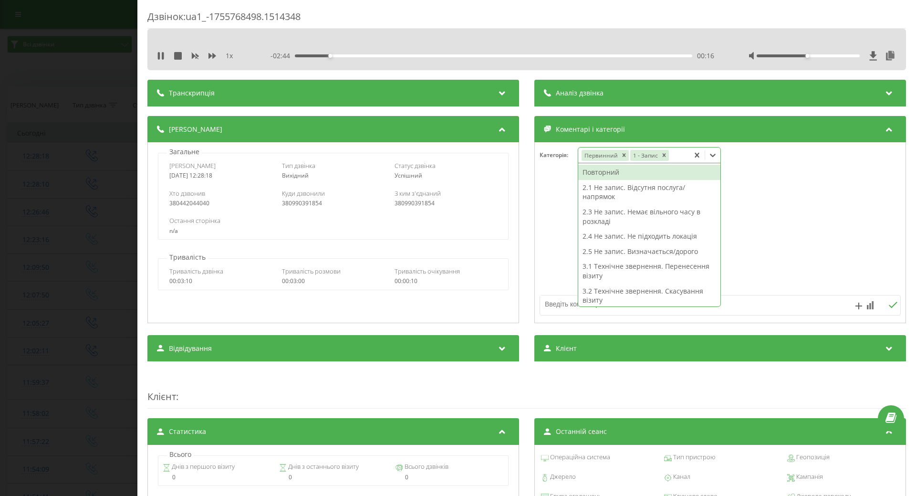
click at [562, 223] on div at bounding box center [720, 233] width 371 height 114
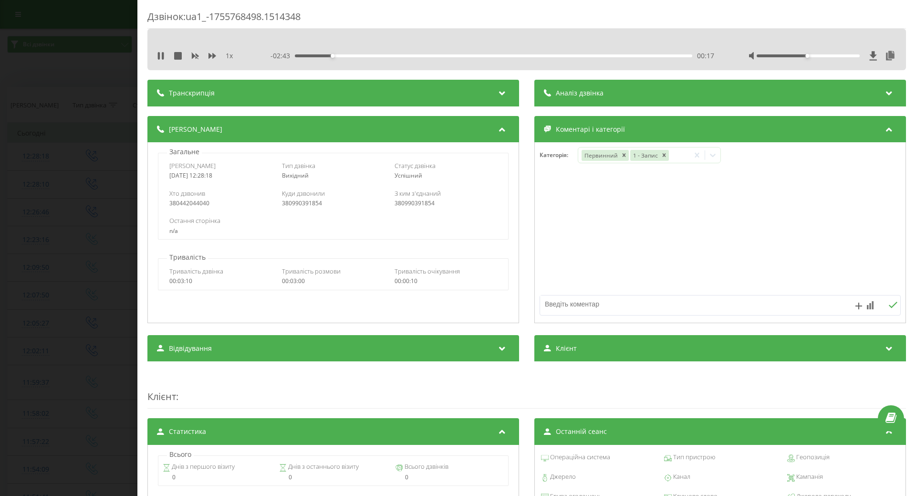
drag, startPoint x: 22, startPoint y: 311, endPoint x: 43, endPoint y: 301, distance: 23.1
click at [25, 310] on div "Дзвінок : ua1_-1755768498.1514348 1 x - 02:43 00:17 00:17 Транскрипція Для AI-а…" at bounding box center [458, 248] width 916 height 496
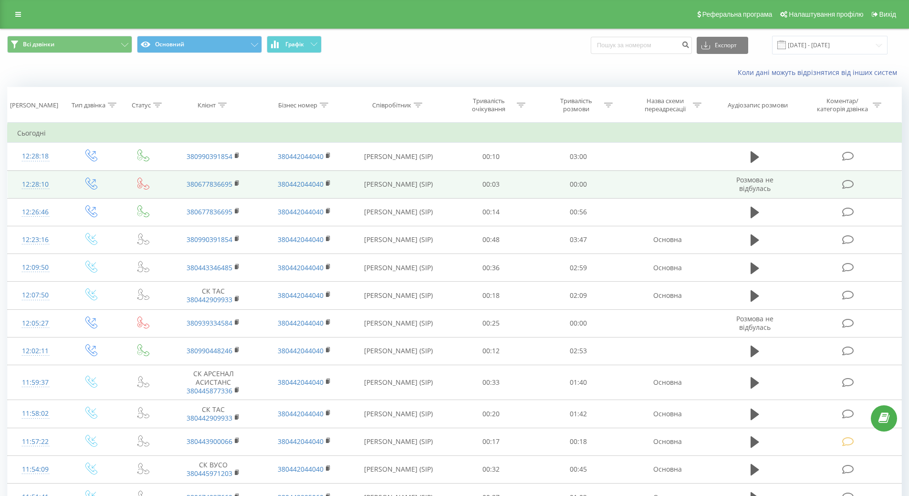
click at [37, 184] on div "12:28:10" at bounding box center [35, 184] width 37 height 19
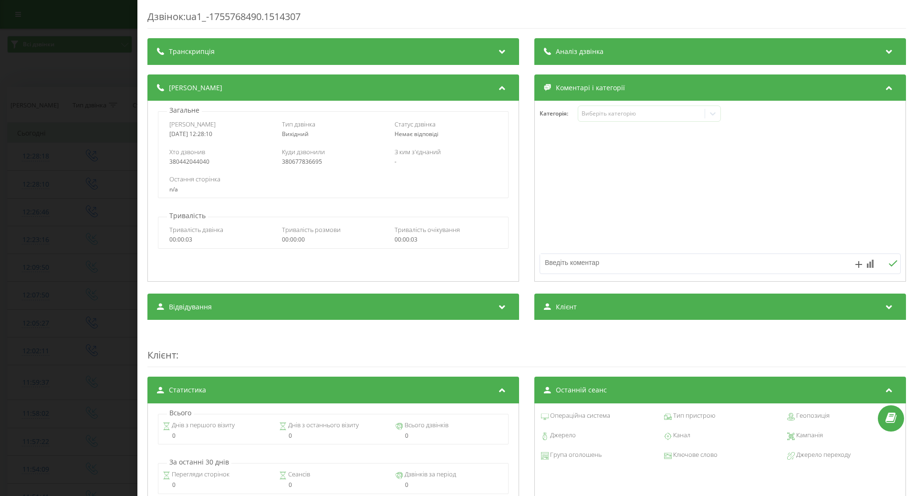
click at [44, 221] on div "Дзвінок : ua1_-1755768490.1514307 Транскрипція Для AI-аналізу майбутніх дзвінкі…" at bounding box center [458, 248] width 916 height 496
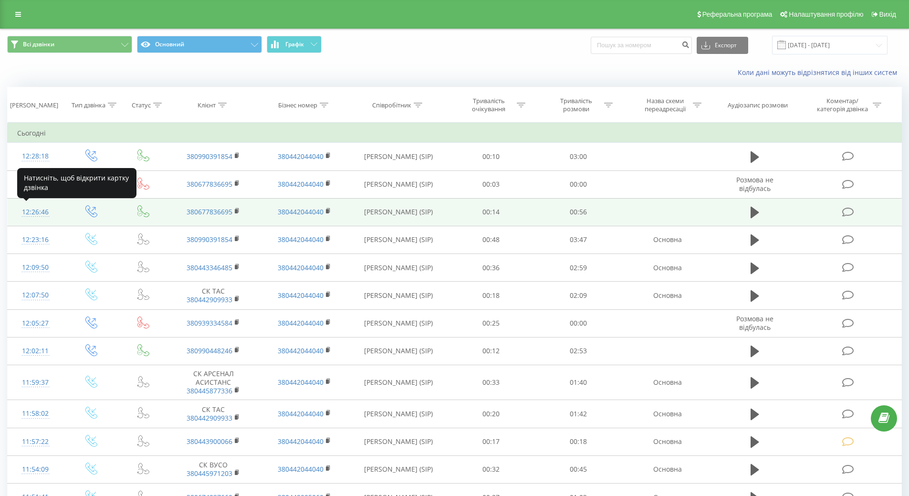
click at [40, 212] on div "12:26:46" at bounding box center [35, 212] width 37 height 19
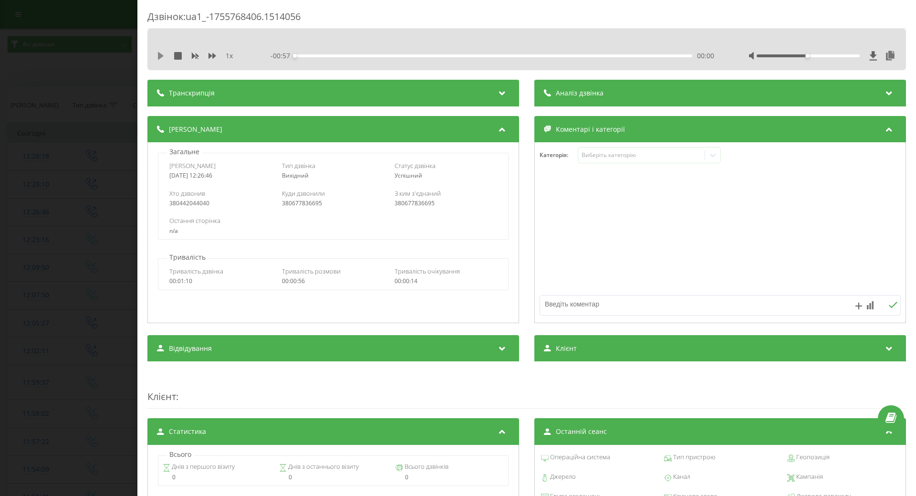
click at [159, 56] on icon at bounding box center [161, 56] width 6 height 8
click at [163, 55] on icon at bounding box center [163, 56] width 2 height 8
click at [710, 154] on icon at bounding box center [713, 155] width 10 height 10
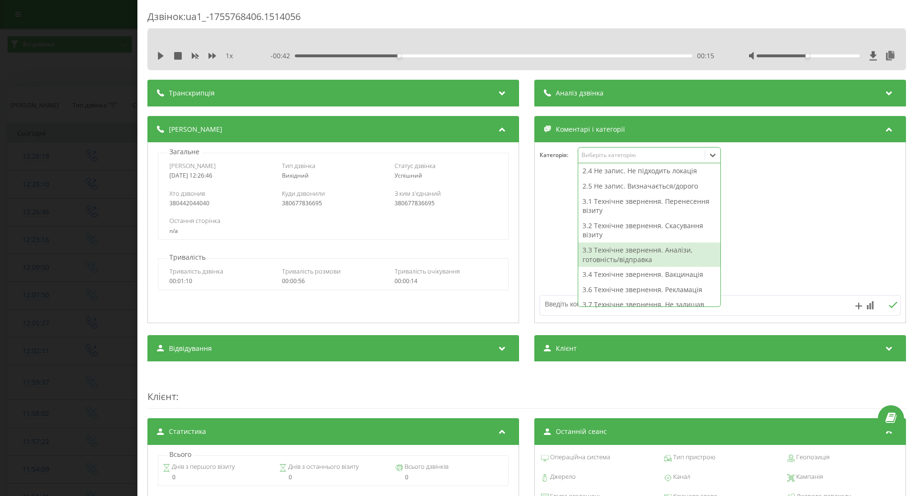
scroll to position [143, 0]
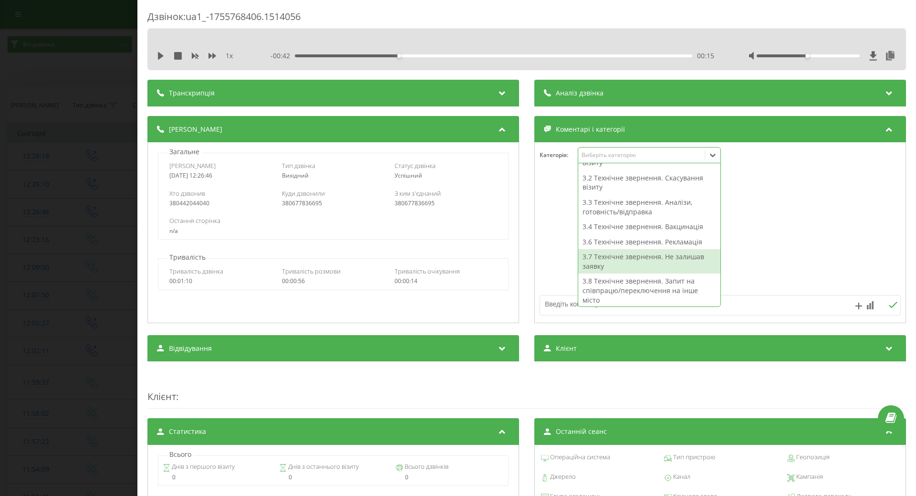
click at [627, 258] on div "3.7 Технічне звернення. Не залишав заявку" at bounding box center [649, 261] width 142 height 24
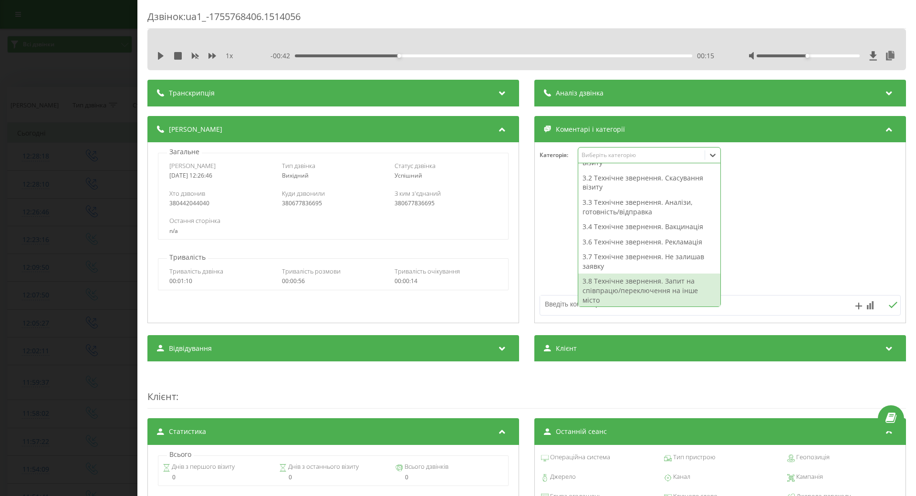
scroll to position [125, 0]
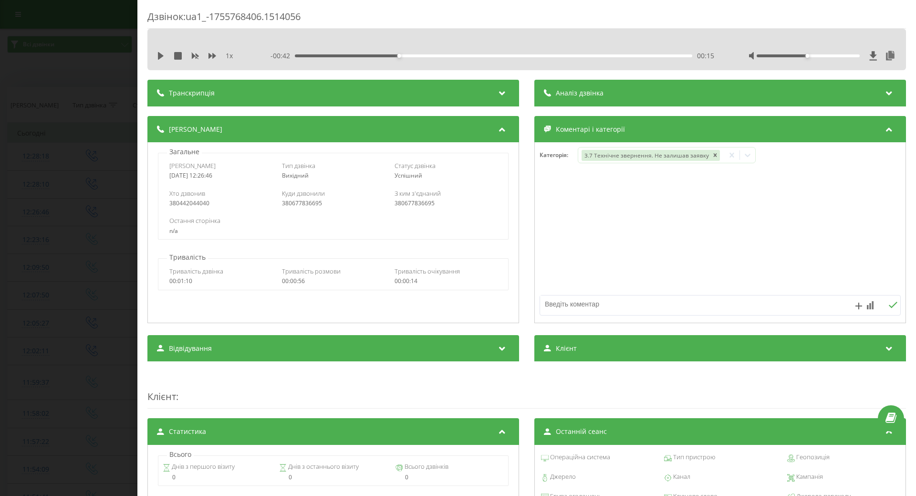
click at [566, 304] on textarea at bounding box center [684, 303] width 288 height 17
click at [587, 306] on textarea "щодо довідки" at bounding box center [684, 303] width 288 height 17
type textarea "щодо довідки 086"
click at [52, 302] on div "Дзвінок : ua1_-1755768406.1514056 1 x - 00:42 00:15 00:15 Транскрипція Для AI-а…" at bounding box center [458, 248] width 916 height 496
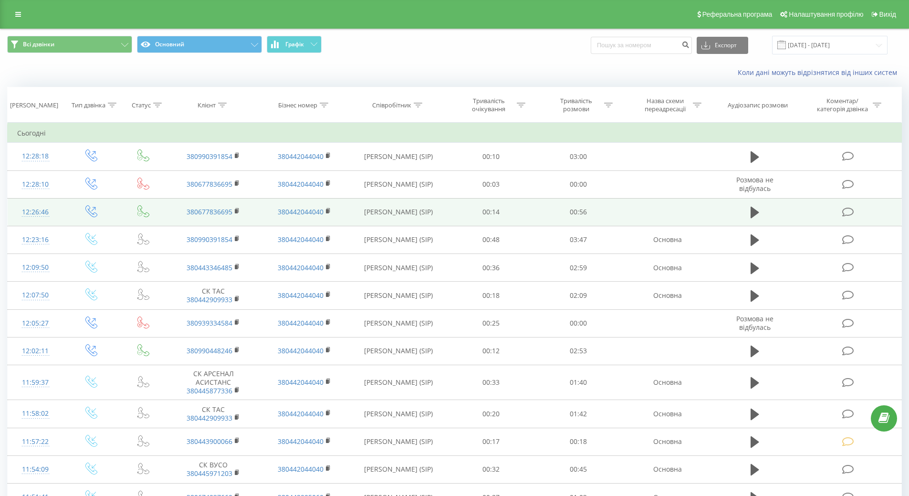
click at [35, 213] on div "12:26:46" at bounding box center [35, 212] width 37 height 19
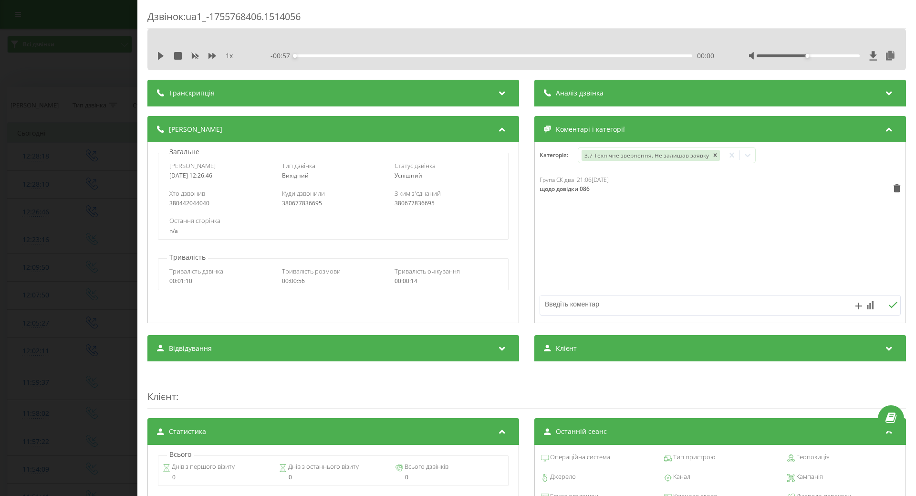
click at [40, 216] on div "Дзвінок : ua1_-1755768406.1514056 1 x - 00:57 00:00 00:00 Транскрипція Для AI-а…" at bounding box center [458, 248] width 916 height 496
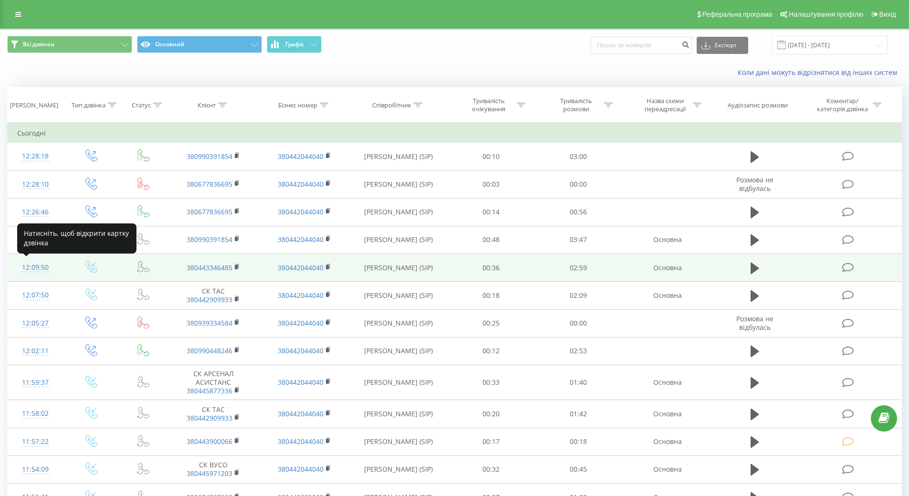
click at [36, 271] on div "12:09:50" at bounding box center [35, 267] width 37 height 19
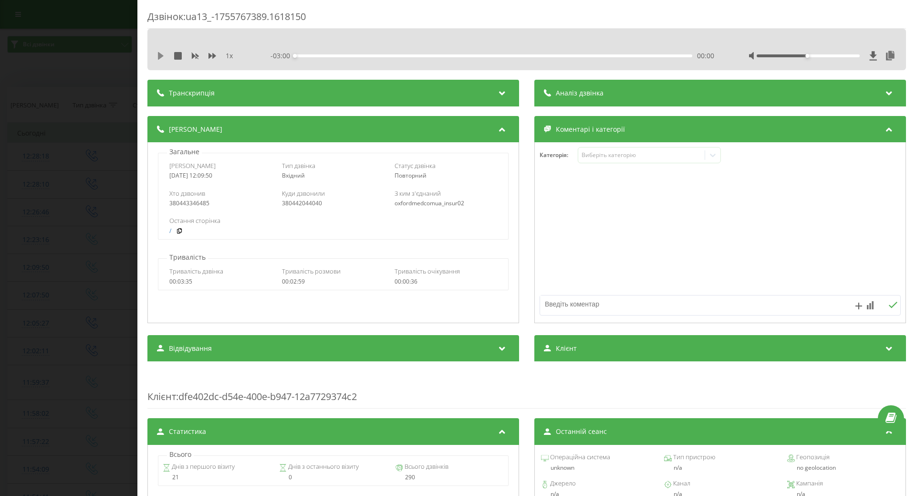
click at [158, 55] on icon at bounding box center [161, 56] width 8 height 8
click at [299, 54] on div "00:02" at bounding box center [493, 55] width 397 height 3
drag, startPoint x: 434, startPoint y: 57, endPoint x: 450, endPoint y: 54, distance: 16.9
click at [444, 56] on div "- 02:38 00:21 00:21" at bounding box center [492, 56] width 444 height 10
click at [454, 54] on div "00:22" at bounding box center [493, 55] width 397 height 3
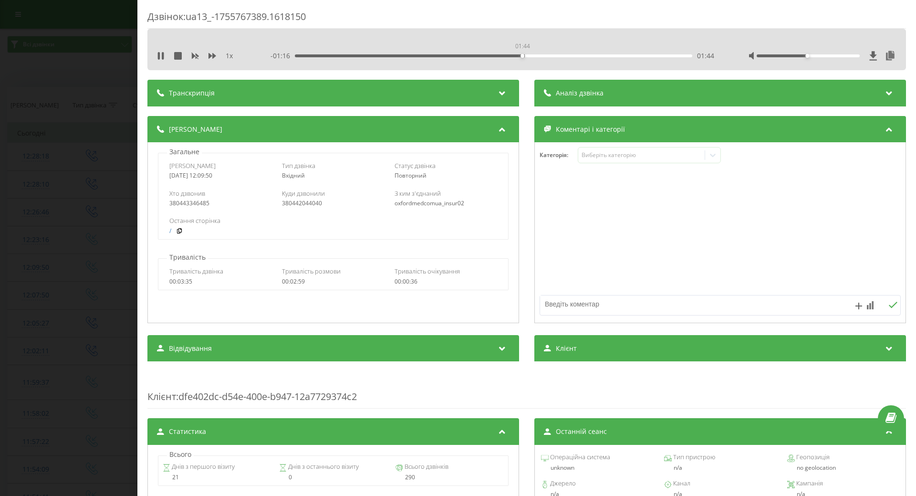
drag, startPoint x: 521, startPoint y: 55, endPoint x: 538, endPoint y: 55, distance: 16.7
click at [521, 55] on div "01:44" at bounding box center [493, 55] width 397 height 3
click at [573, 55] on div "01:45" at bounding box center [493, 55] width 397 height 3
drag, startPoint x: 659, startPoint y: 58, endPoint x: 696, endPoint y: 62, distance: 36.9
click at [667, 58] on div "- 00:49 02:11 02:11" at bounding box center [492, 56] width 444 height 10
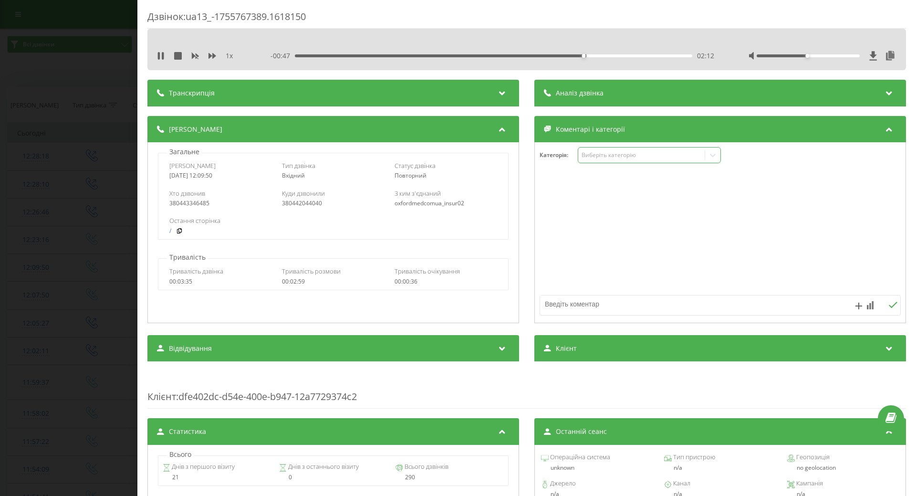
click at [708, 155] on icon at bounding box center [713, 155] width 10 height 10
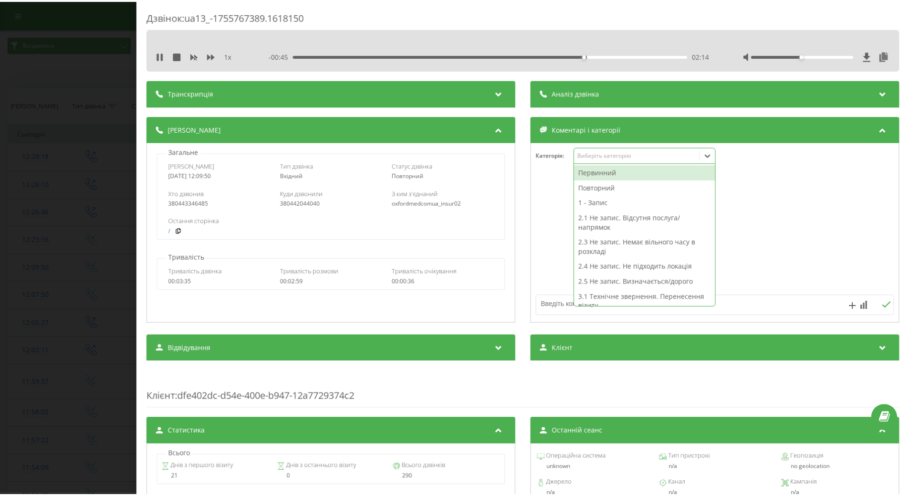
scroll to position [95, 0]
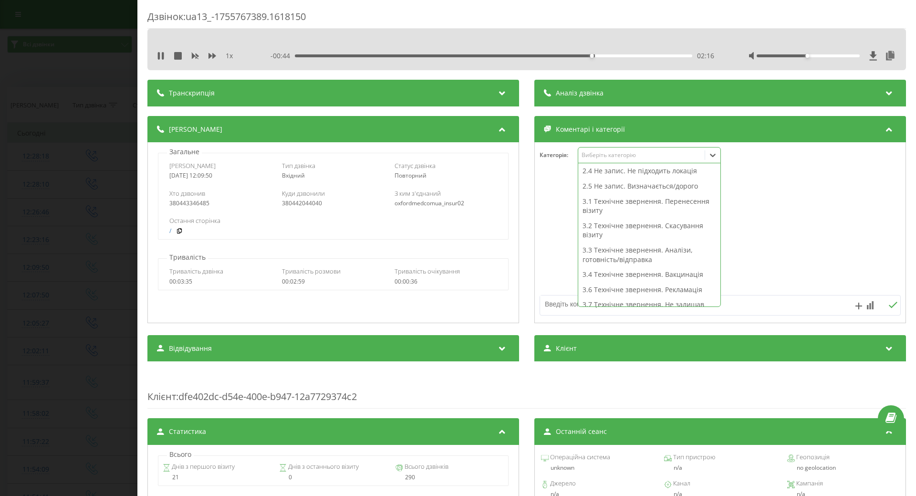
click at [648, 189] on div "2.5 Не запис. Визначається/дорого" at bounding box center [649, 185] width 142 height 15
click at [797, 216] on div at bounding box center [720, 233] width 371 height 114
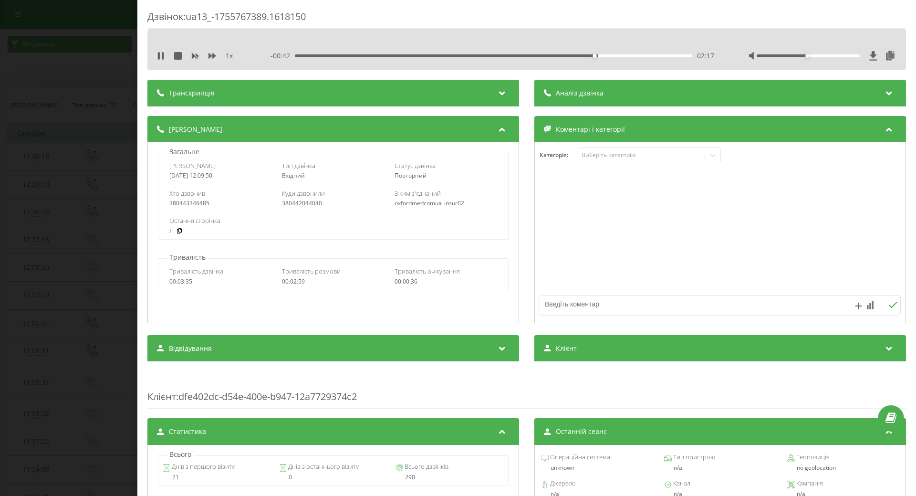
drag, startPoint x: 5, startPoint y: 269, endPoint x: 13, endPoint y: 269, distance: 8.1
click at [10, 270] on div "Дзвінок : ua13_-1755767389.1618150 1 x - 00:42 02:17 02:17 Транскрипція Для AI-…" at bounding box center [458, 248] width 916 height 496
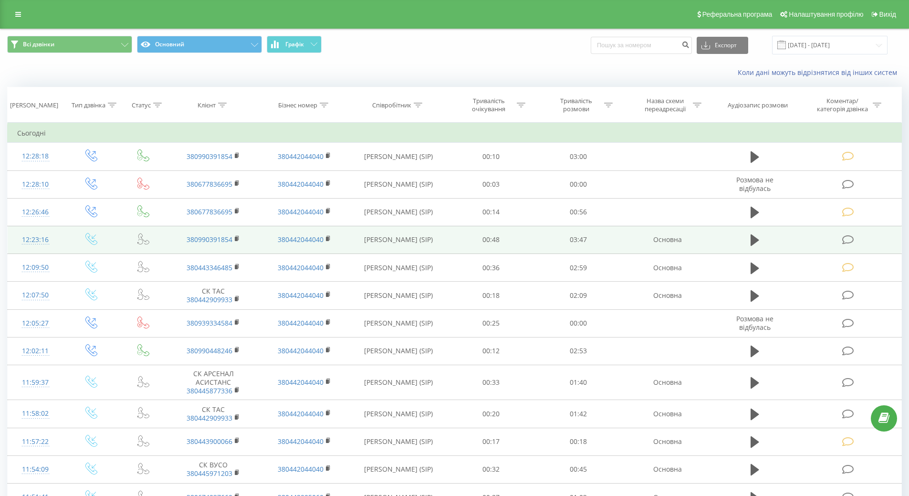
click at [852, 239] on icon at bounding box center [848, 240] width 12 height 10
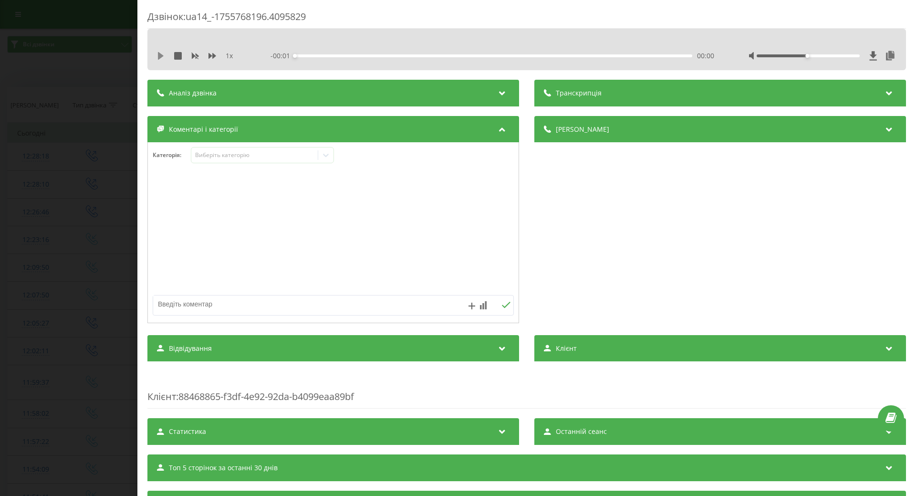
click at [157, 53] on icon at bounding box center [161, 56] width 8 height 8
click at [328, 158] on icon at bounding box center [326, 155] width 10 height 10
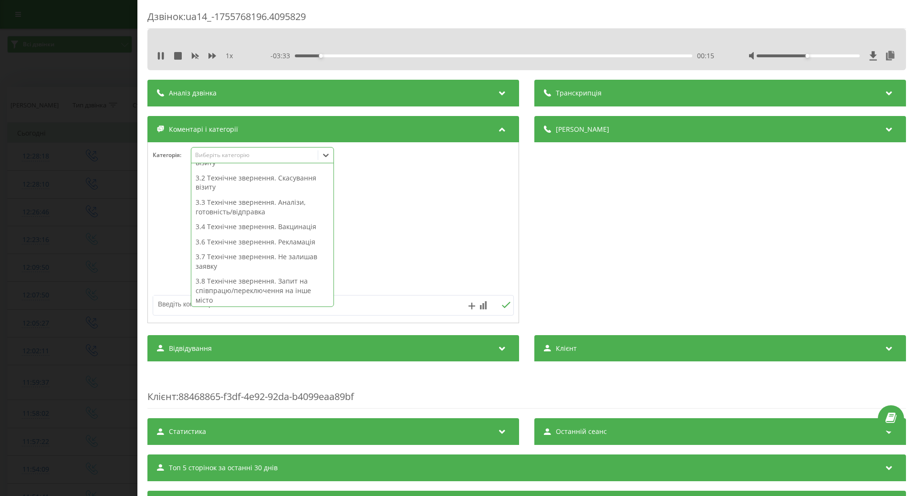
scroll to position [191, 0]
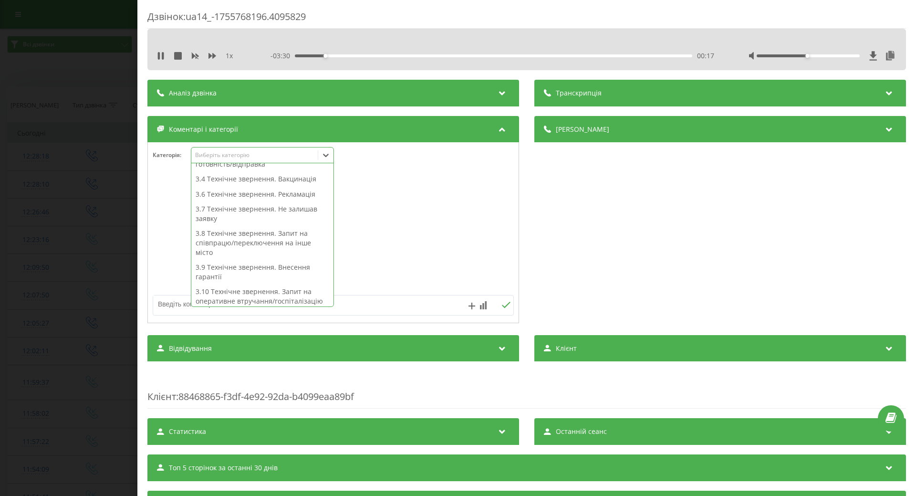
click at [244, 212] on div "3.7 Технічне звернення. Не залишав заявку" at bounding box center [262, 213] width 142 height 24
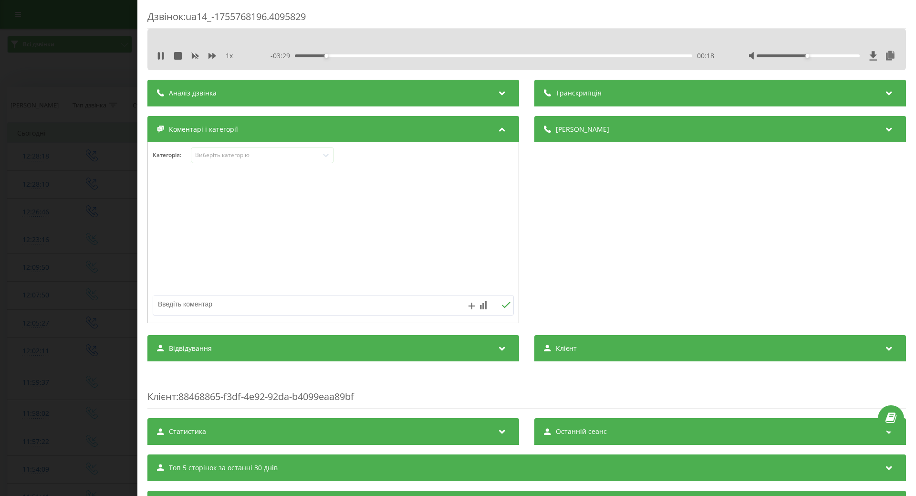
click at [451, 249] on div at bounding box center [333, 233] width 371 height 114
click at [310, 301] on textarea at bounding box center [297, 303] width 288 height 17
type textarea "на довідку 086"
click at [104, 259] on div "Дзвінок : ua14_-1755768196.4095829 1 x - 03:23 00:25 00:25 Транскрипція Для AI-…" at bounding box center [458, 248] width 916 height 496
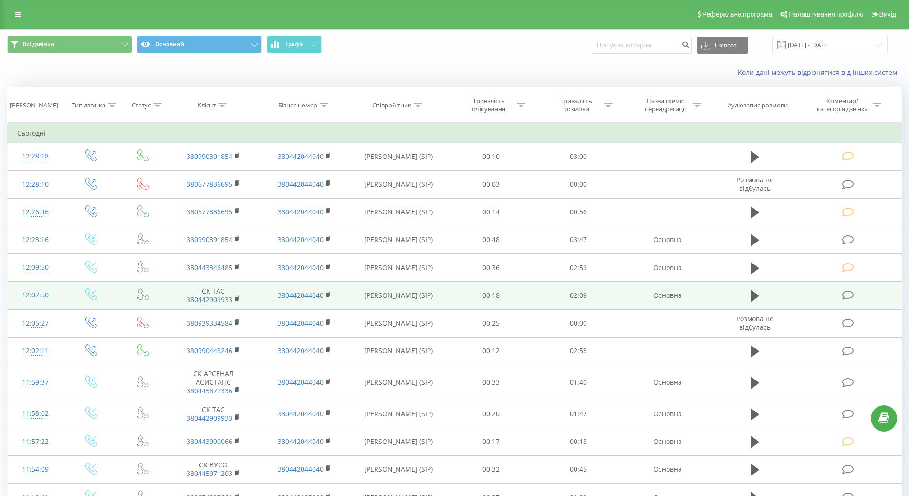
click at [33, 290] on div "12:07:50" at bounding box center [35, 295] width 37 height 19
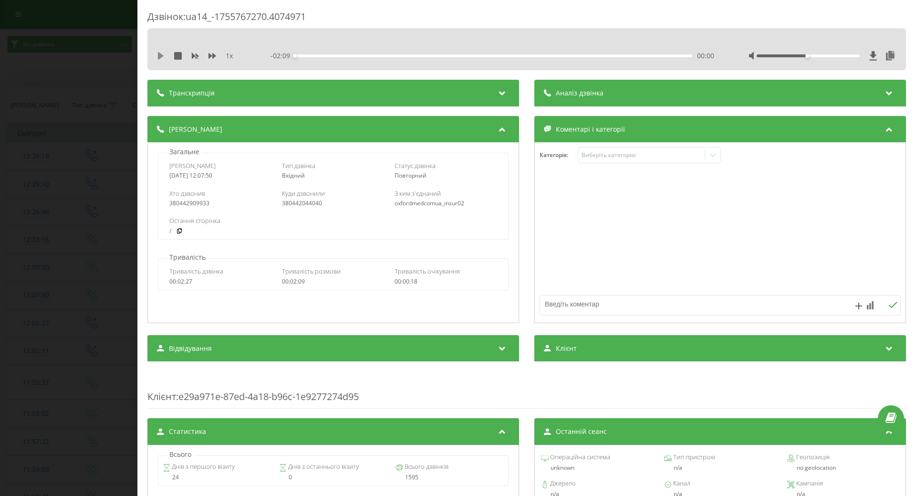
click at [160, 56] on icon at bounding box center [161, 56] width 6 height 8
click at [715, 156] on div at bounding box center [712, 154] width 15 height 15
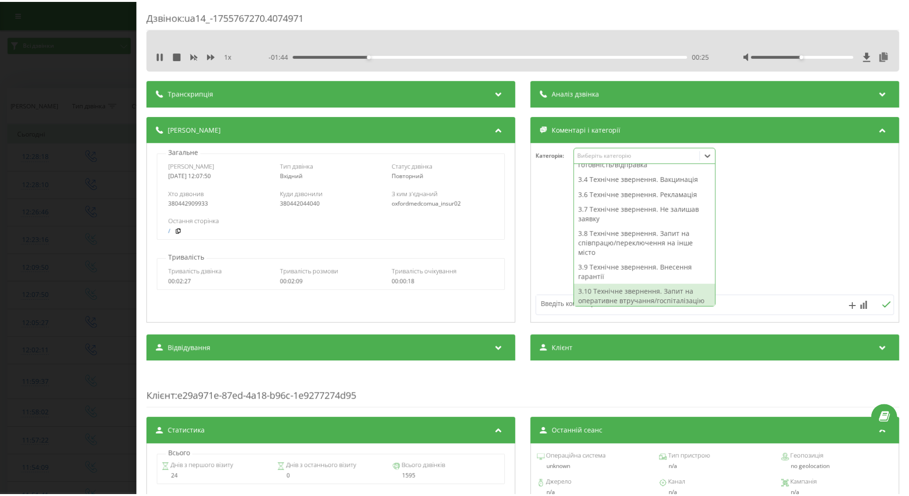
scroll to position [243, 0]
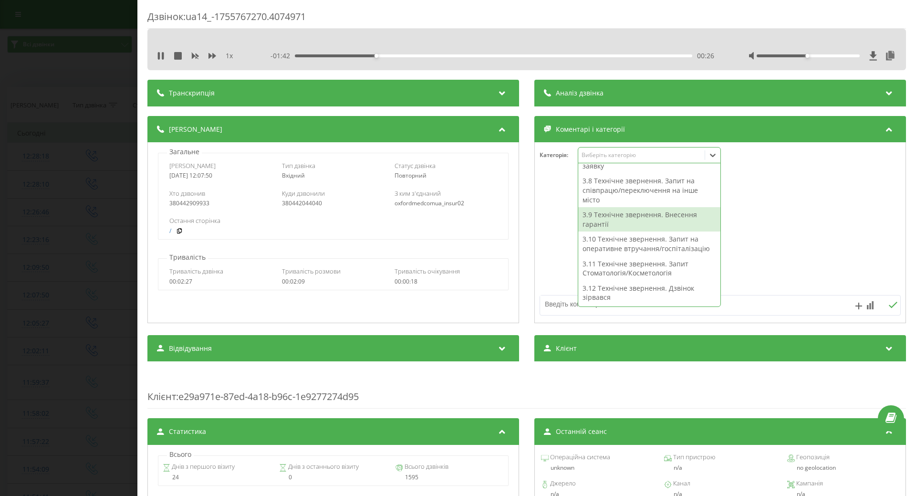
click at [633, 215] on div "3.9 Технічне звернення. Внесення гарантії" at bounding box center [649, 219] width 142 height 24
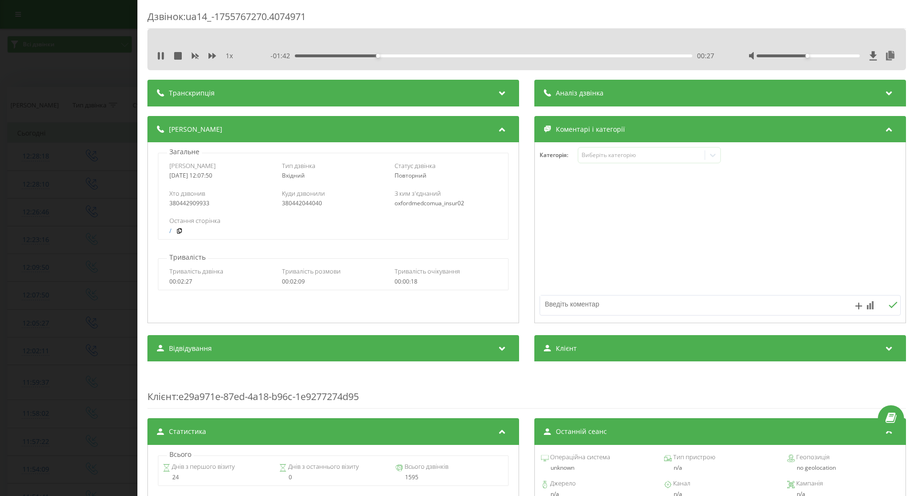
click at [534, 226] on div "Категорія : Виберіть категорію" at bounding box center [720, 232] width 372 height 181
click at [113, 254] on div "Дзвінок : ua14_-1755767270.4074971 1 x - 01:40 00:29 00:29 Транскрипція Для AI-…" at bounding box center [458, 248] width 916 height 496
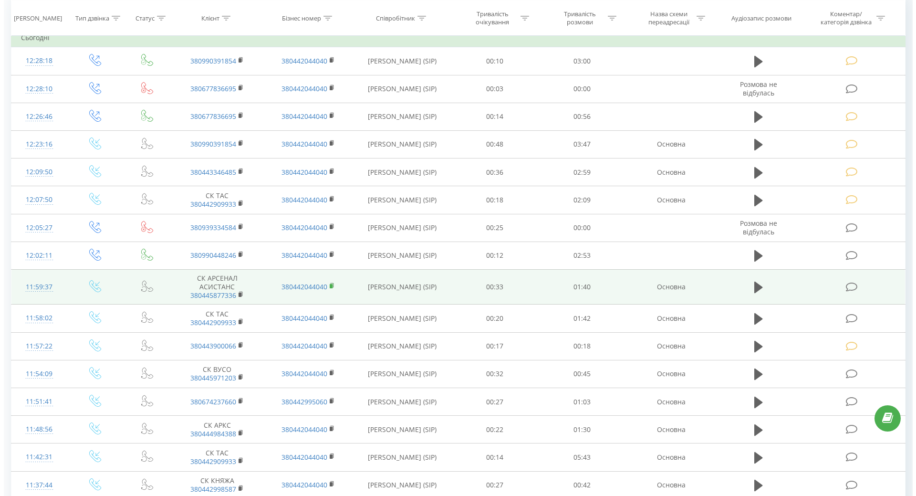
scroll to position [191, 0]
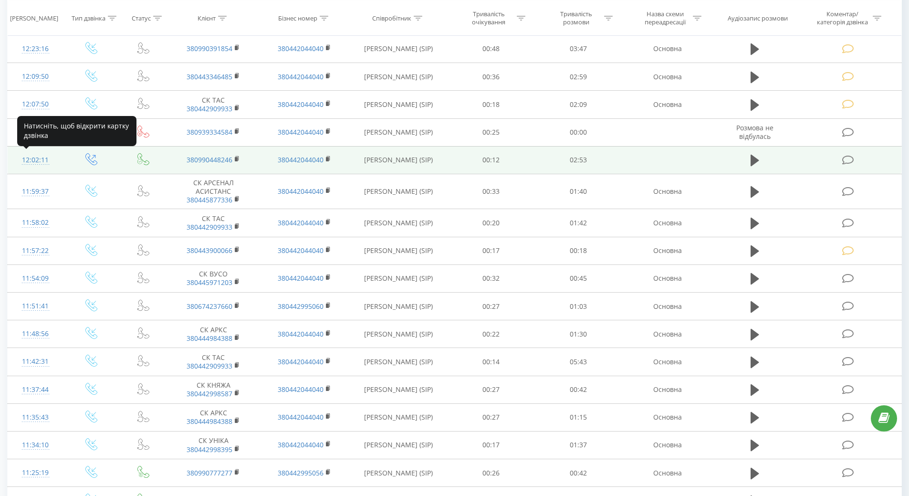
click at [27, 160] on div "12:02:11" at bounding box center [35, 160] width 37 height 19
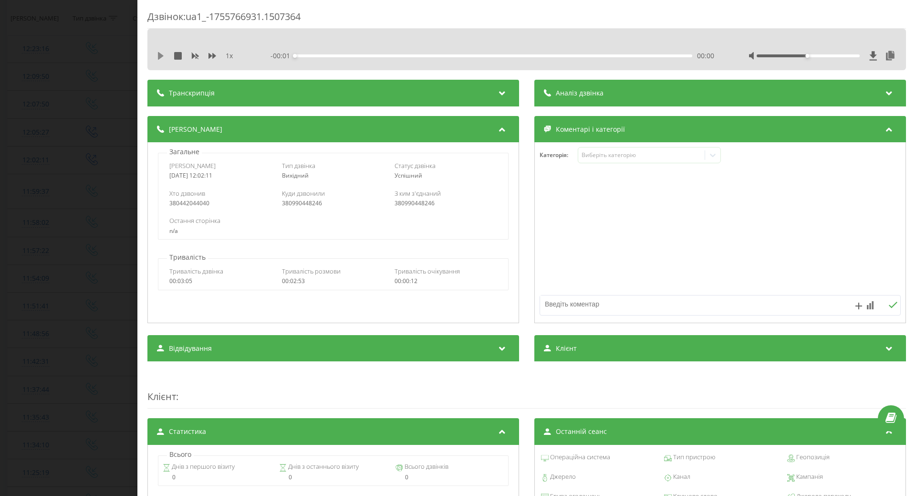
click at [158, 58] on icon at bounding box center [161, 56] width 6 height 8
click at [716, 158] on div at bounding box center [712, 154] width 15 height 15
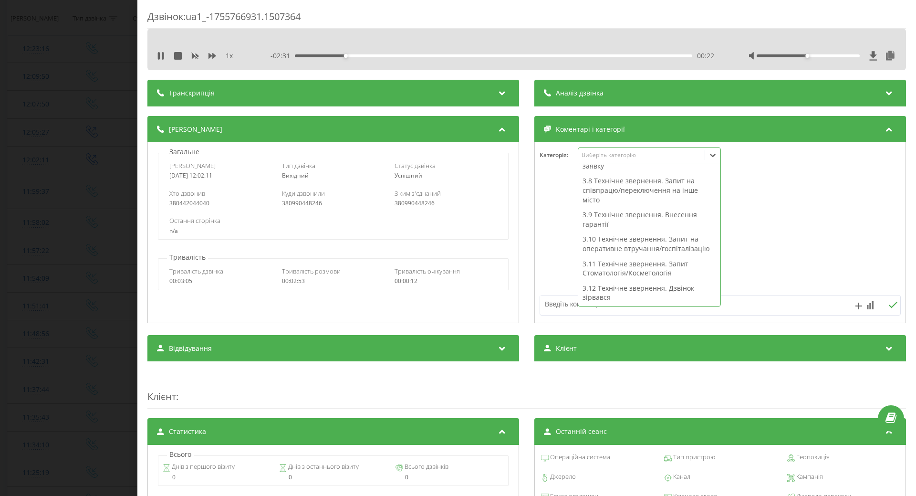
scroll to position [196, 0]
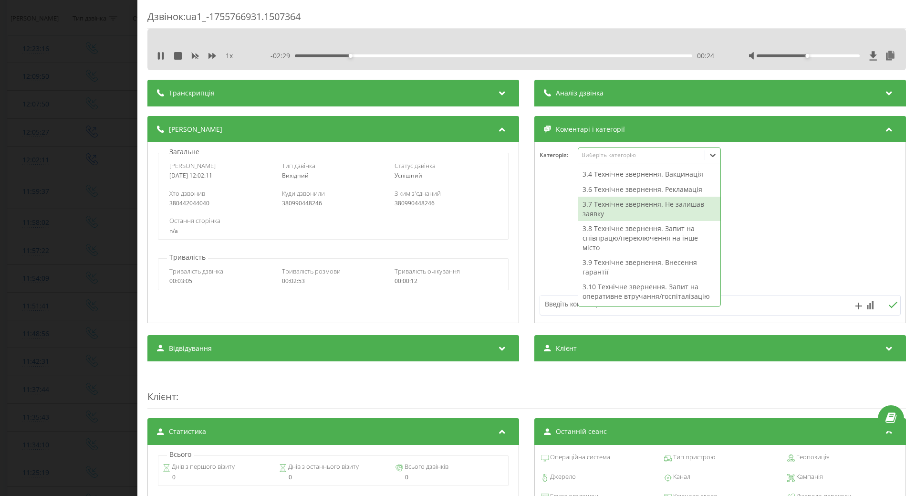
click at [614, 210] on div "3.7 Технічне звернення. Не залишав заявку" at bounding box center [649, 209] width 142 height 24
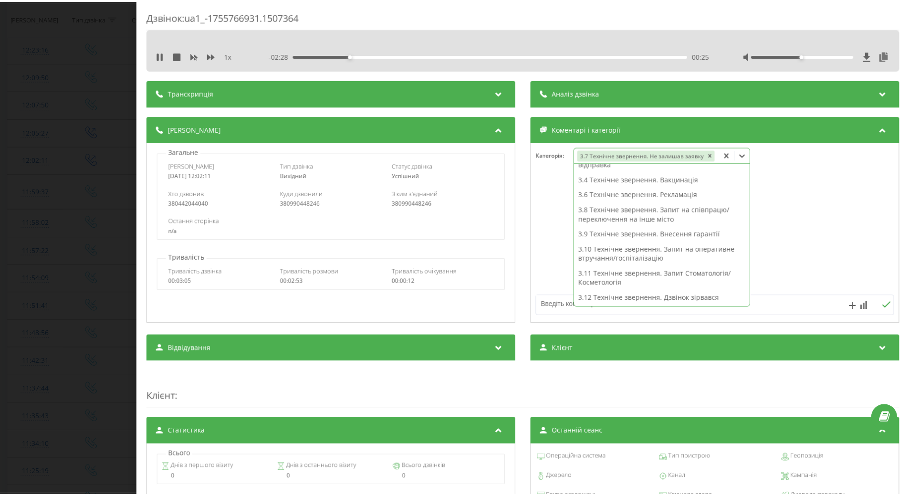
scroll to position [153, 0]
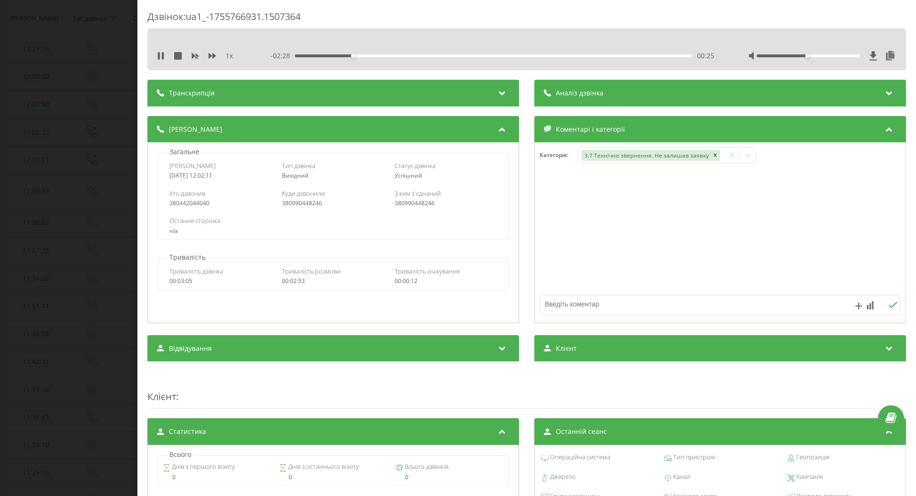
click at [552, 309] on textarea at bounding box center [684, 303] width 288 height 17
type textarea "Внутрішній дзвінок, щодо гістологічного дослідження"
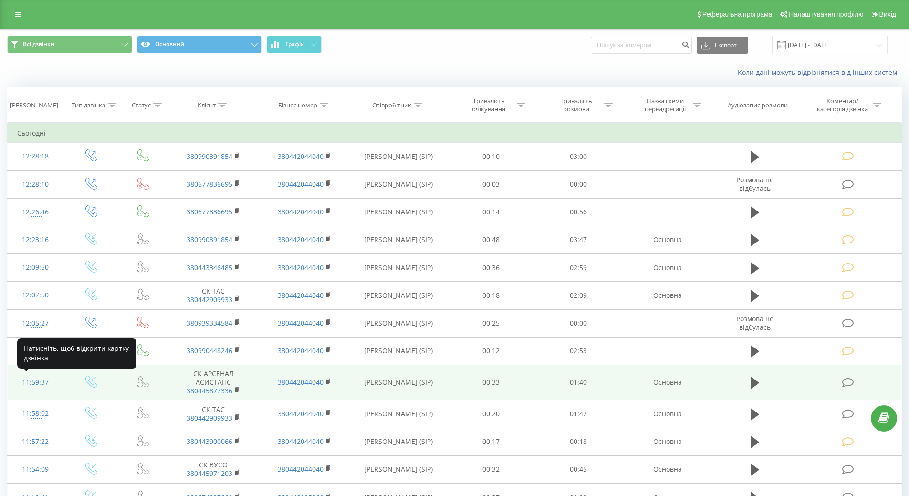
click at [36, 376] on div "11:59:37" at bounding box center [35, 382] width 37 height 19
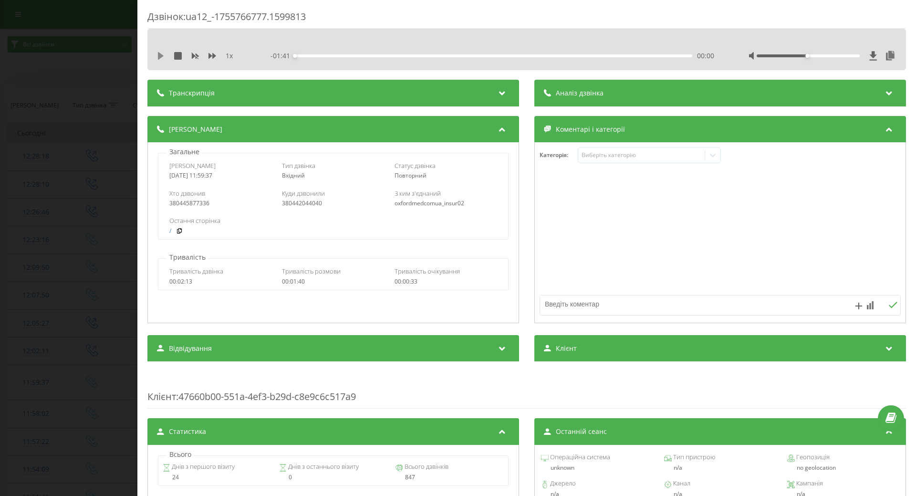
click at [158, 58] on icon at bounding box center [161, 56] width 8 height 8
click at [713, 153] on icon at bounding box center [713, 155] width 10 height 10
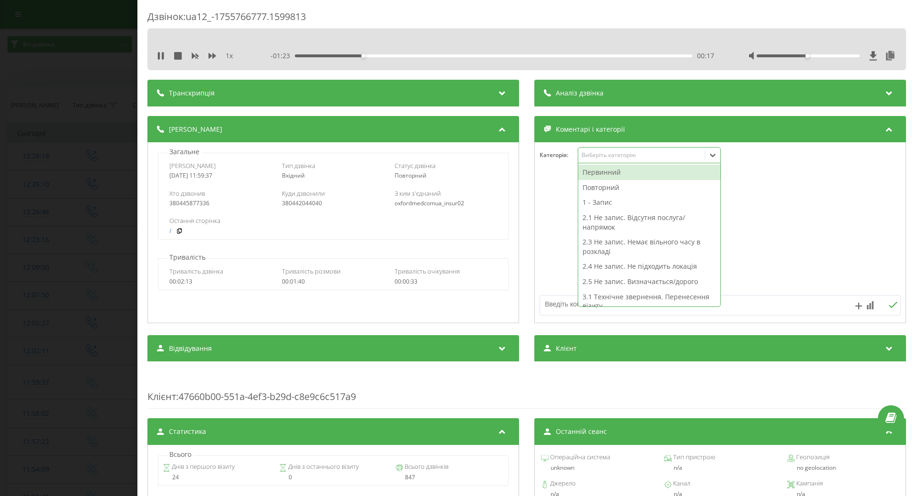
click at [436, 53] on div "- 01:23 00:17 00:17" at bounding box center [492, 56] width 444 height 10
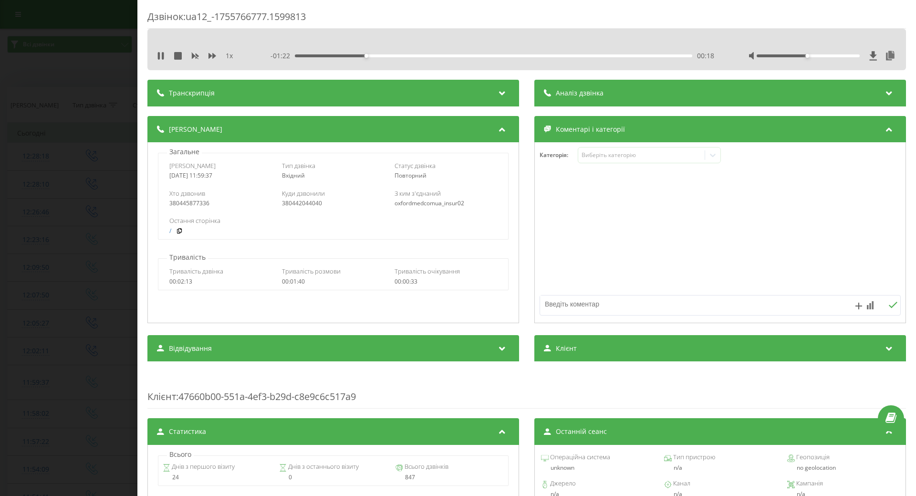
drag, startPoint x: 455, startPoint y: 58, endPoint x: 466, endPoint y: 56, distance: 10.6
click at [457, 58] on div "- 01:22 00:18 00:18" at bounding box center [492, 56] width 444 height 10
click at [481, 55] on div "00:18" at bounding box center [493, 55] width 397 height 3
click at [595, 58] on div "- 00:51 00:49 00:49" at bounding box center [492, 56] width 444 height 10
click at [598, 56] on div "00:49" at bounding box center [493, 55] width 397 height 3
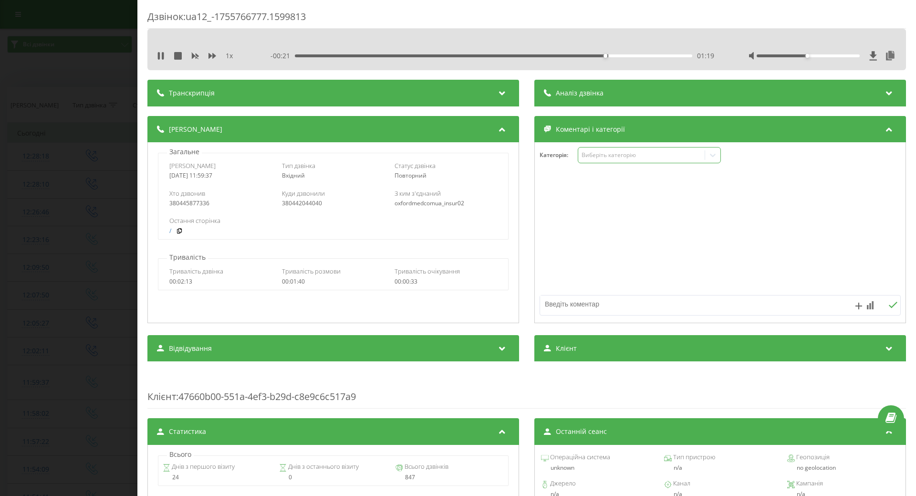
click at [710, 157] on icon at bounding box center [713, 155] width 6 height 3
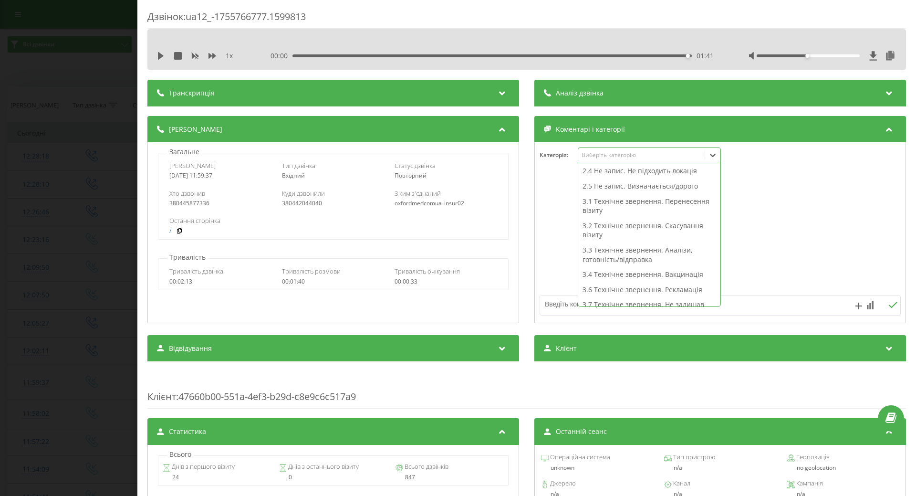
scroll to position [143, 0]
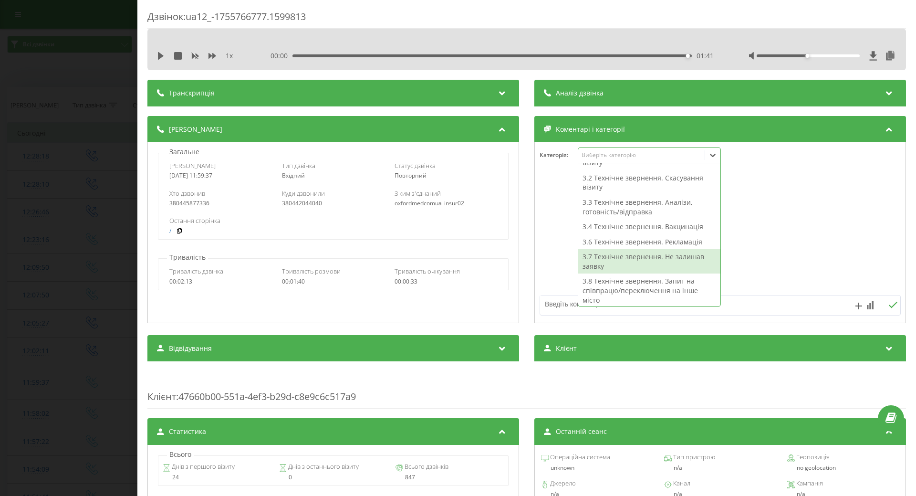
click at [618, 260] on div "3.7 Технічне звернення. Не залишав заявку" at bounding box center [649, 261] width 142 height 24
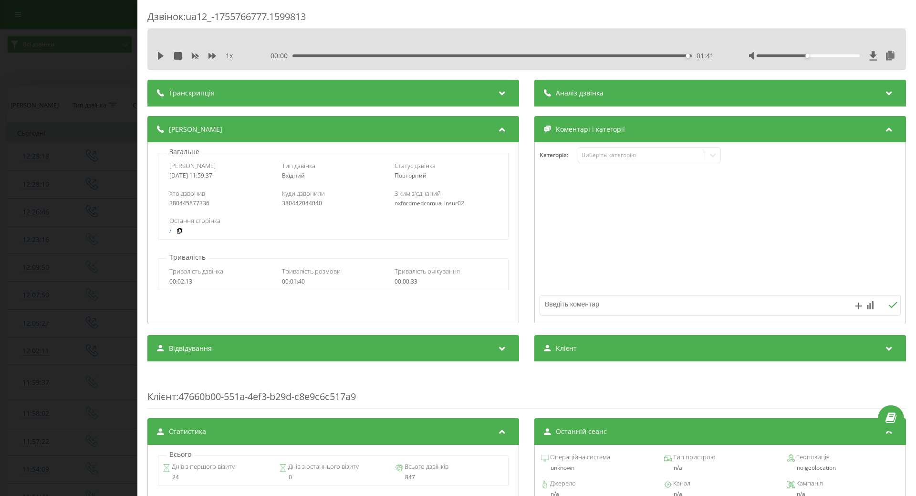
click at [549, 303] on textarea at bounding box center [684, 303] width 288 height 17
click at [712, 153] on icon "Remove 3.7 Технічне звернення. Не залишав заявку" at bounding box center [715, 155] width 7 height 7
click at [743, 156] on icon at bounding box center [748, 155] width 10 height 10
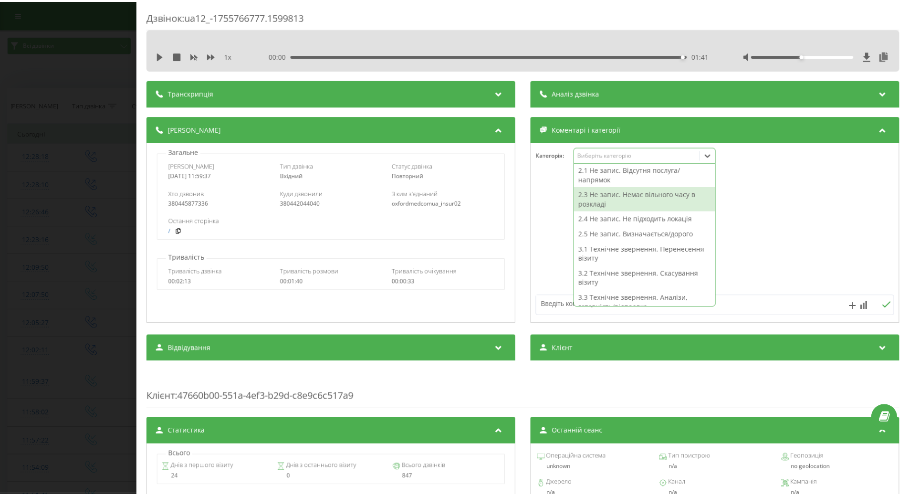
scroll to position [95, 0]
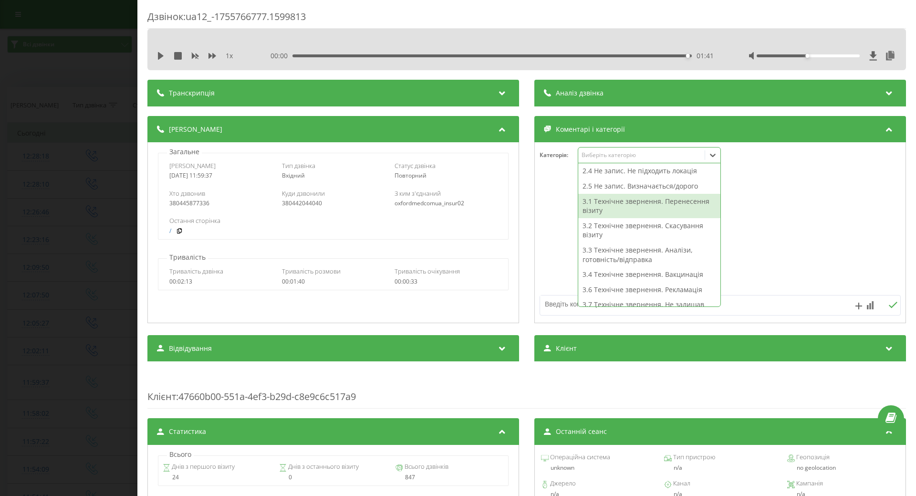
click at [656, 212] on div "3.1 Технічне звернення. Перенесення візиту" at bounding box center [649, 206] width 142 height 24
click at [551, 307] on textarea at bounding box center [684, 303] width 288 height 17
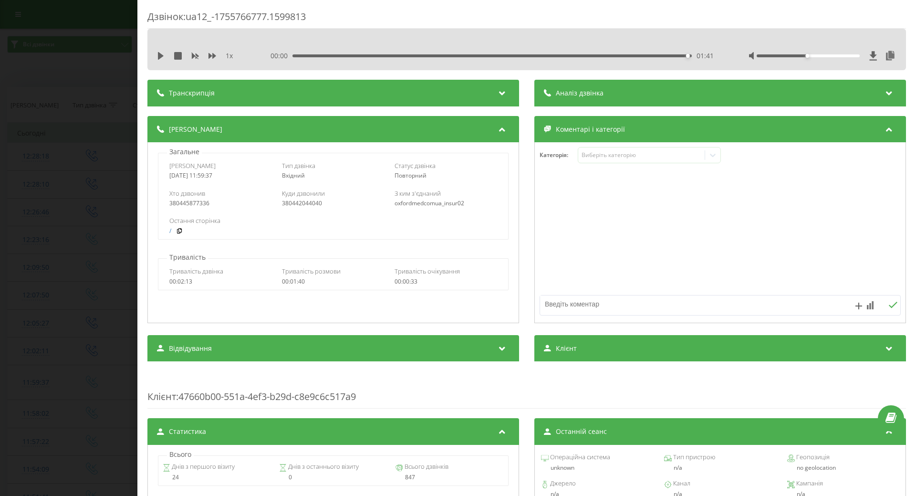
click at [548, 283] on div at bounding box center [720, 233] width 371 height 114
click at [77, 285] on div "Дзвінок : ua12_-1755766777.1599813 1 x 00:00 01:41 01:41 Транскрипція Для AI-ан…" at bounding box center [458, 248] width 916 height 496
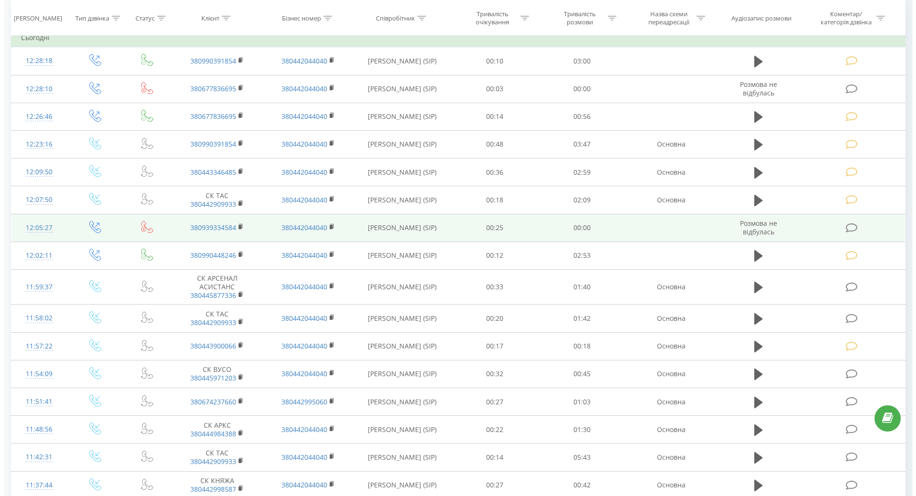
scroll to position [143, 0]
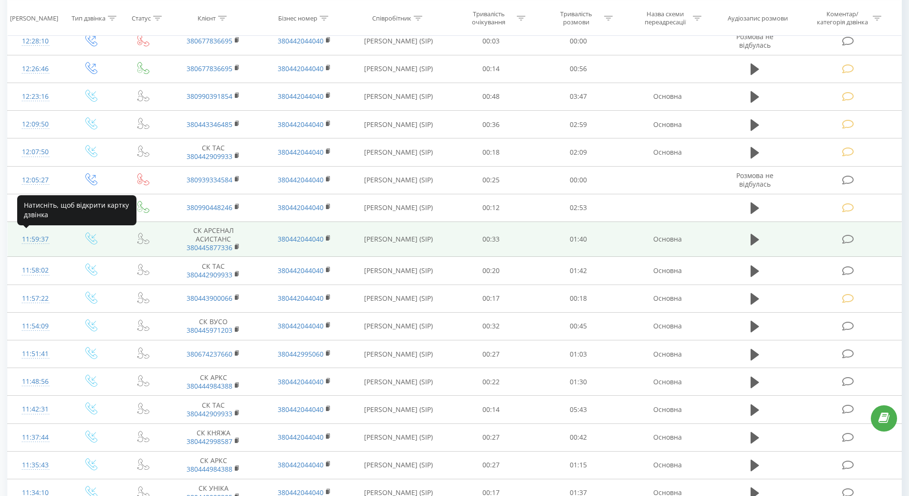
click at [30, 241] on div "11:59:37" at bounding box center [35, 239] width 37 height 19
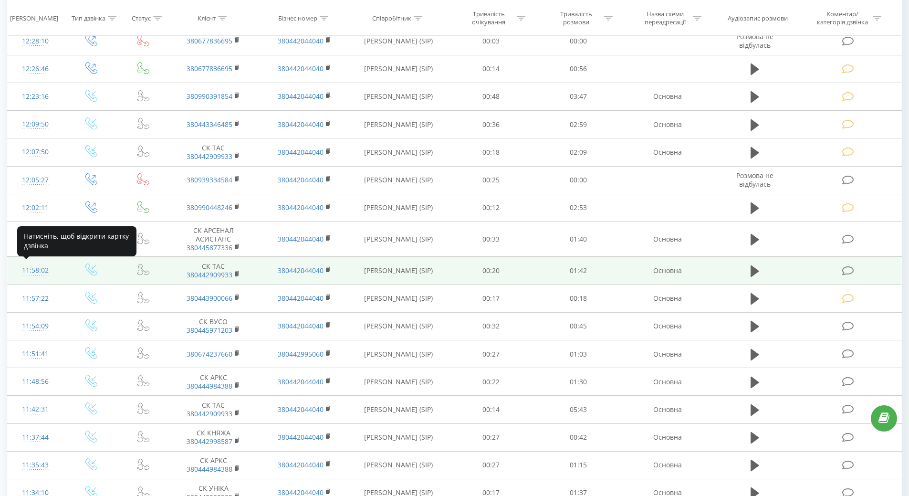
click at [37, 277] on div "11:58:02" at bounding box center [35, 270] width 37 height 19
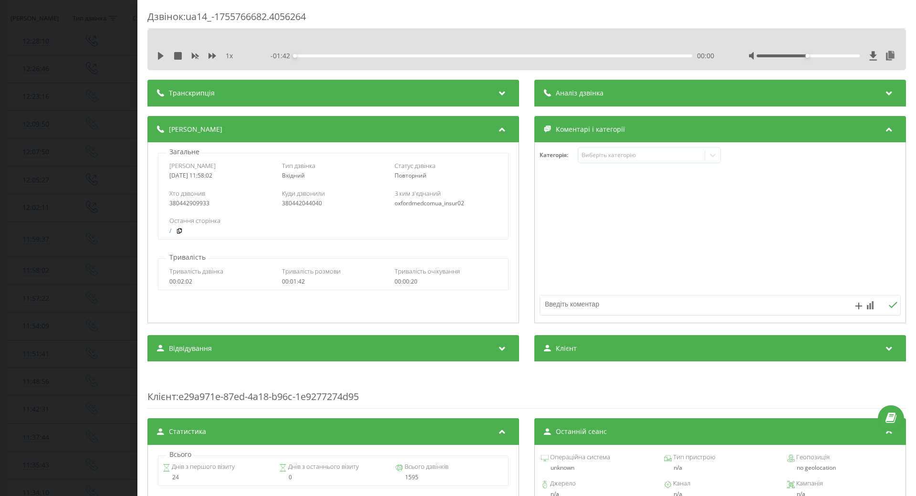
click at [160, 60] on div "1 x" at bounding box center [201, 56] width 89 height 10
click at [162, 54] on icon at bounding box center [161, 56] width 6 height 8
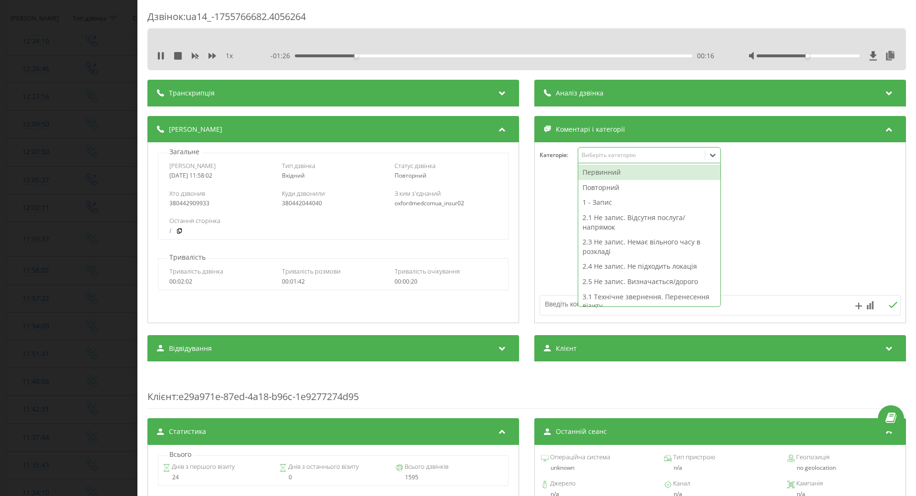
click at [710, 155] on icon at bounding box center [713, 155] width 10 height 10
click at [501, 55] on div "00:29" at bounding box center [493, 55] width 397 height 3
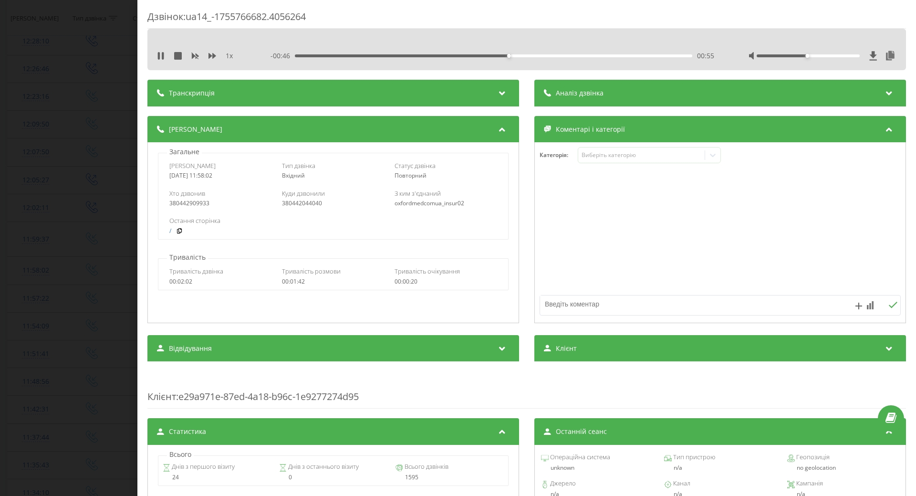
click at [572, 55] on div "00:55" at bounding box center [493, 55] width 397 height 3
click at [618, 57] on div "01:24" at bounding box center [493, 55] width 397 height 3
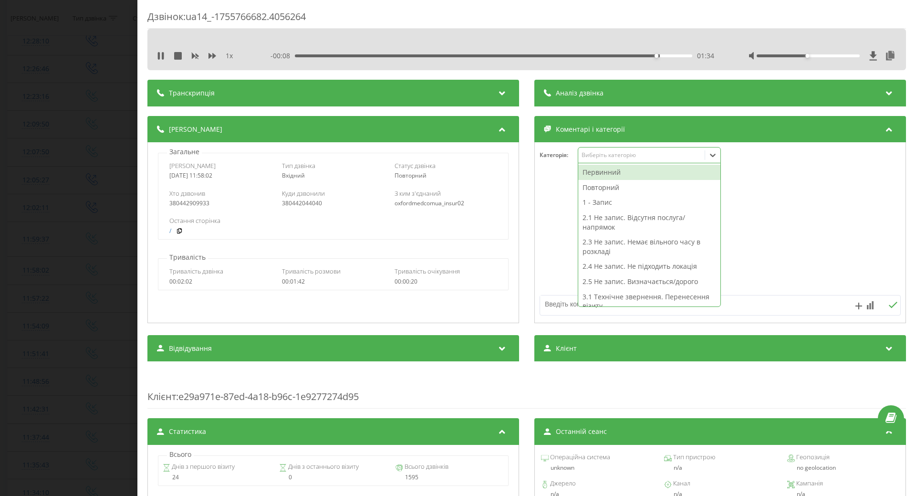
drag, startPoint x: 707, startPoint y: 155, endPoint x: 675, endPoint y: 188, distance: 46.9
click at [708, 156] on icon at bounding box center [713, 155] width 10 height 10
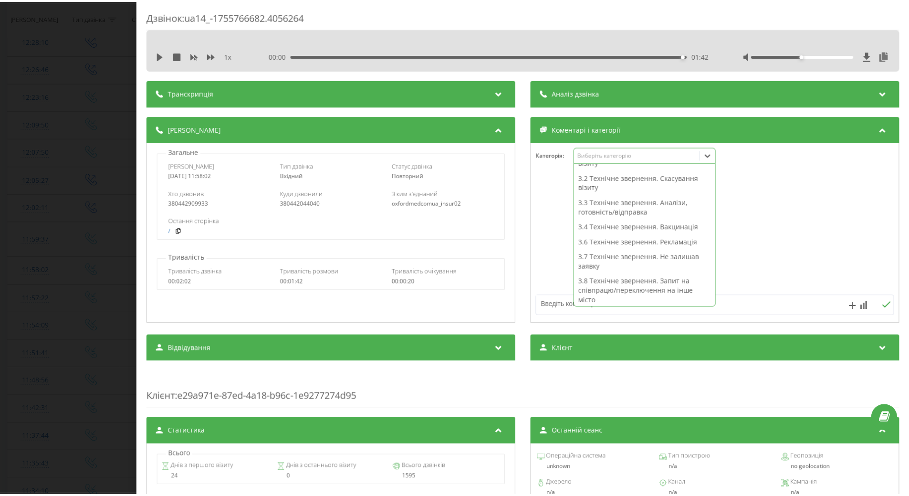
scroll to position [95, 0]
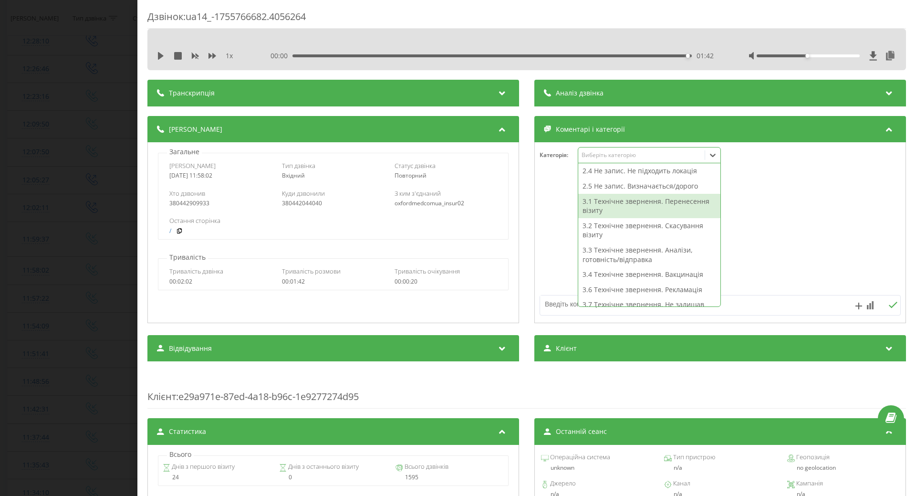
click at [607, 202] on div "3.1 Технічне звернення. Перенесення візиту" at bounding box center [649, 206] width 142 height 24
drag, startPoint x: 862, startPoint y: 222, endPoint x: 810, endPoint y: 229, distance: 52.1
click at [860, 223] on div at bounding box center [720, 233] width 371 height 114
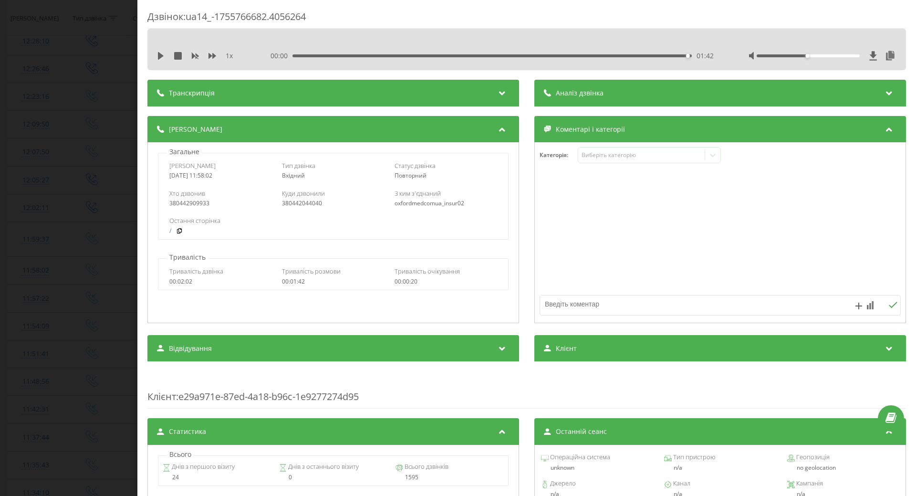
click at [54, 318] on div "Дзвінок : ua14_-1755766682.4056264 1 x 00:00 01:42 01:42 Транскрипція Для AI-ан…" at bounding box center [458, 248] width 916 height 496
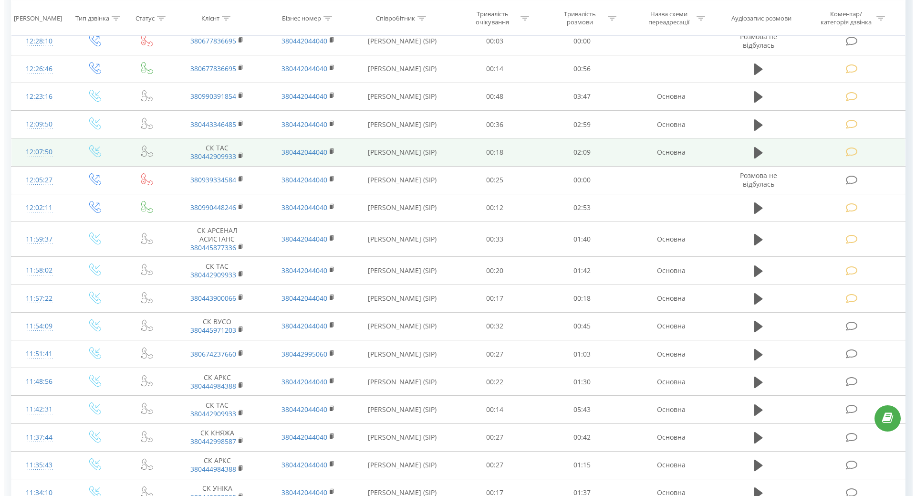
scroll to position [239, 0]
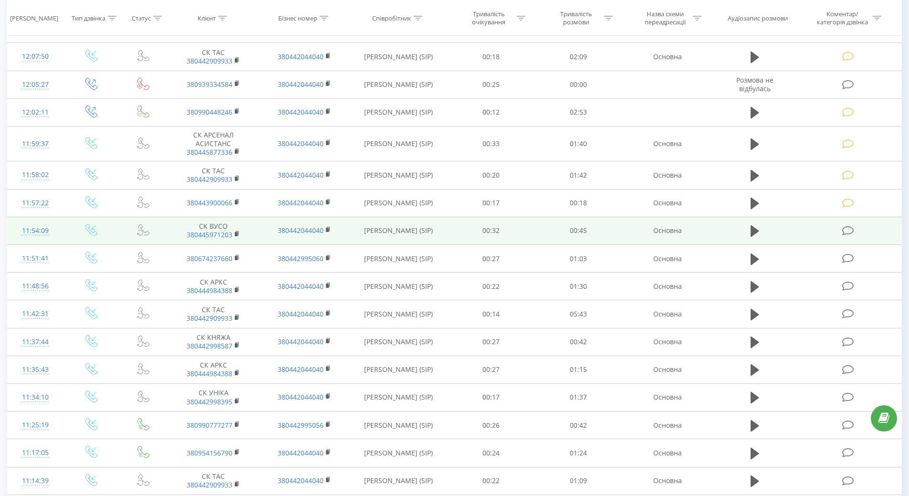
click at [22, 233] on div "11:54:09" at bounding box center [35, 230] width 37 height 19
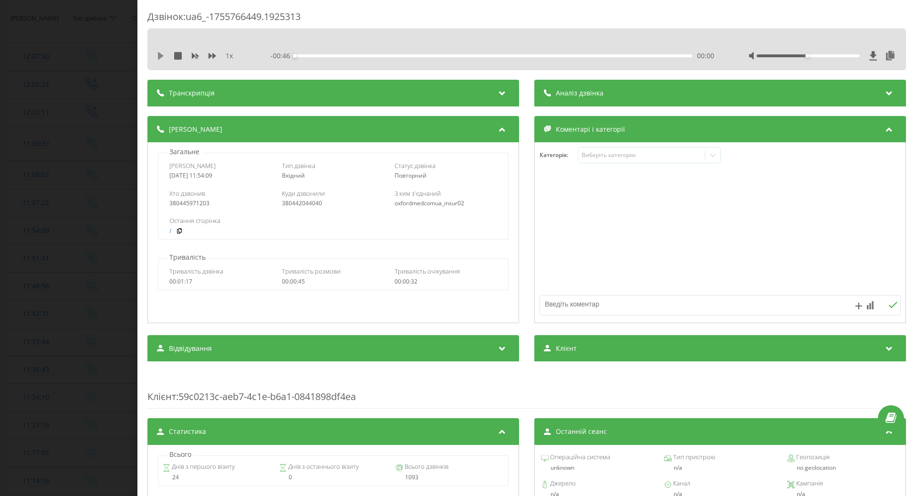
click at [162, 58] on icon at bounding box center [161, 56] width 8 height 8
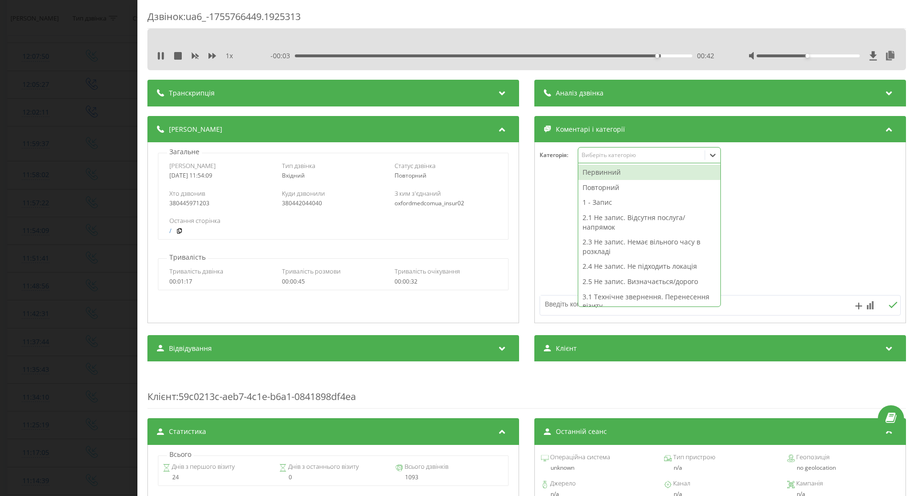
click at [711, 154] on icon at bounding box center [713, 155] width 10 height 10
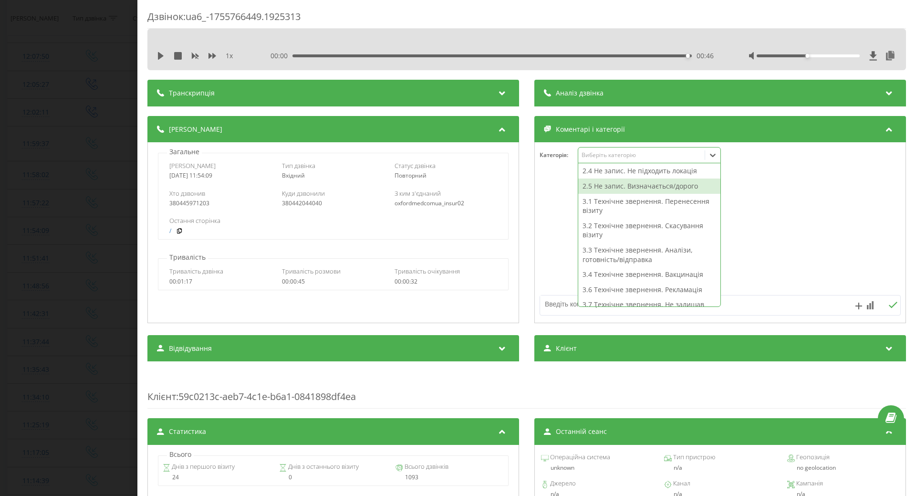
click at [594, 189] on div "2.5 Не запис. Визначається/дорого" at bounding box center [649, 185] width 142 height 15
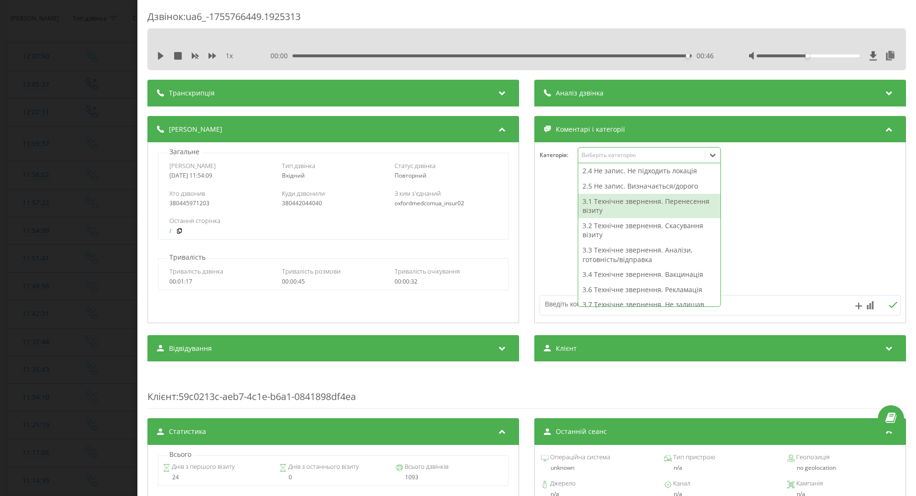
click at [568, 217] on div at bounding box center [720, 233] width 371 height 114
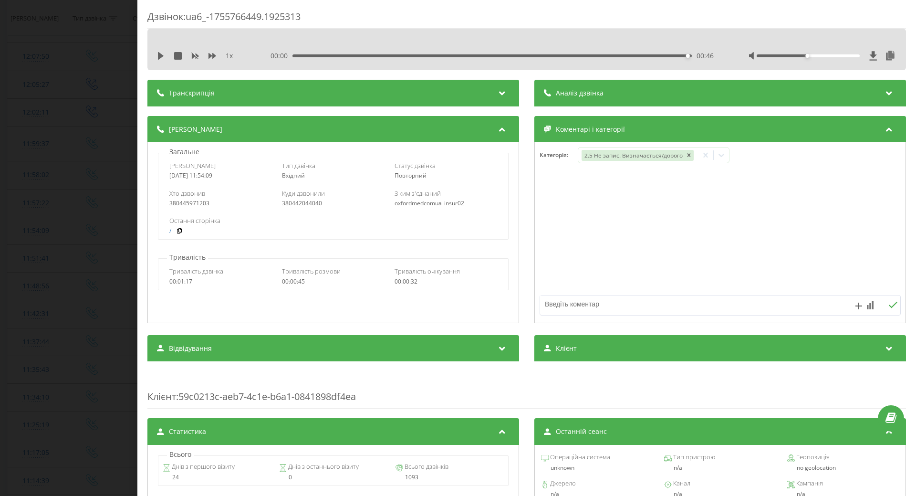
click at [92, 343] on div "Дзвінок : ua6_-1755766449.1925313 1 x 00:00 00:46 00:46 Транскрипція Для AI-ана…" at bounding box center [458, 248] width 916 height 496
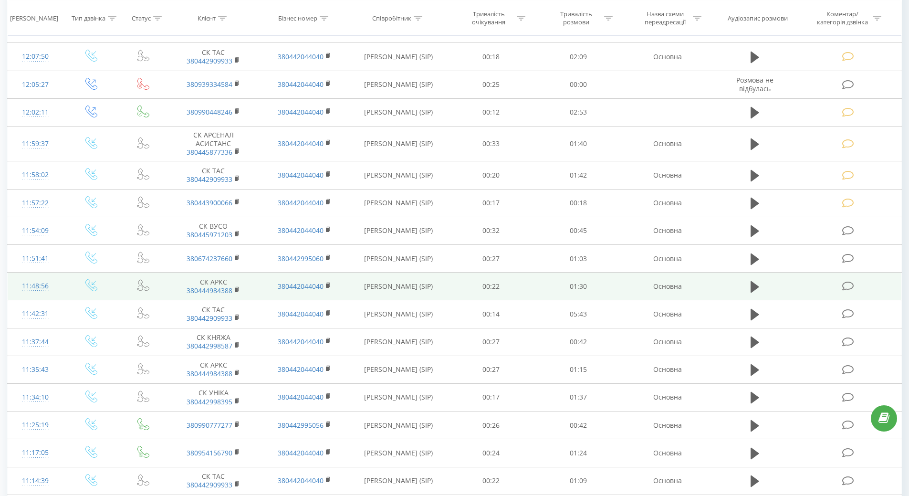
click at [34, 284] on div "11:48:56" at bounding box center [35, 286] width 37 height 19
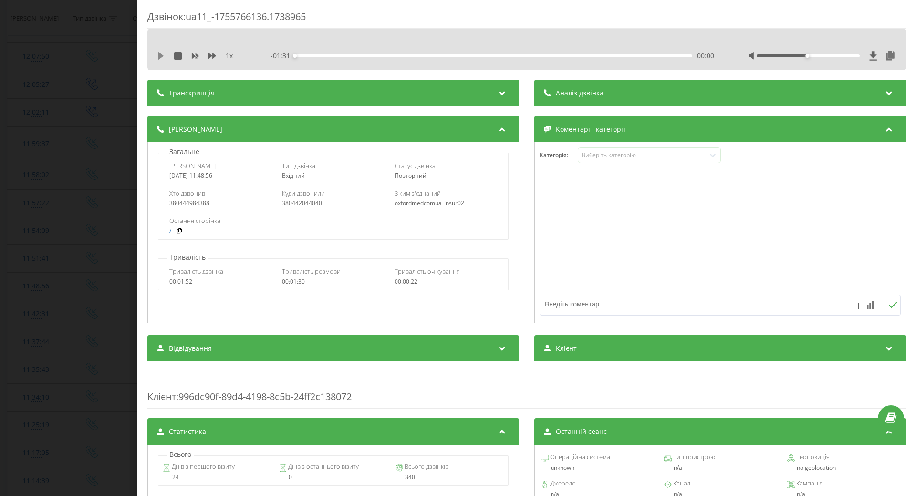
click at [159, 54] on icon at bounding box center [161, 56] width 6 height 8
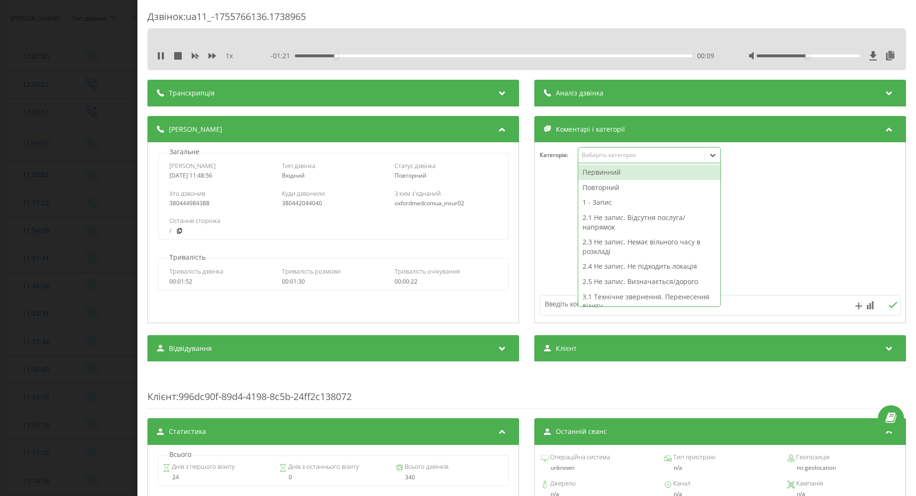
click at [712, 158] on icon at bounding box center [713, 155] width 10 height 10
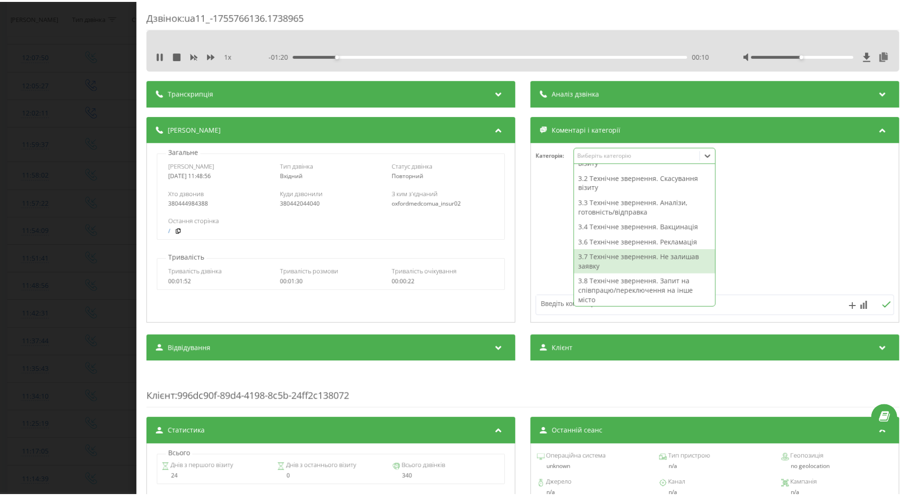
scroll to position [243, 0]
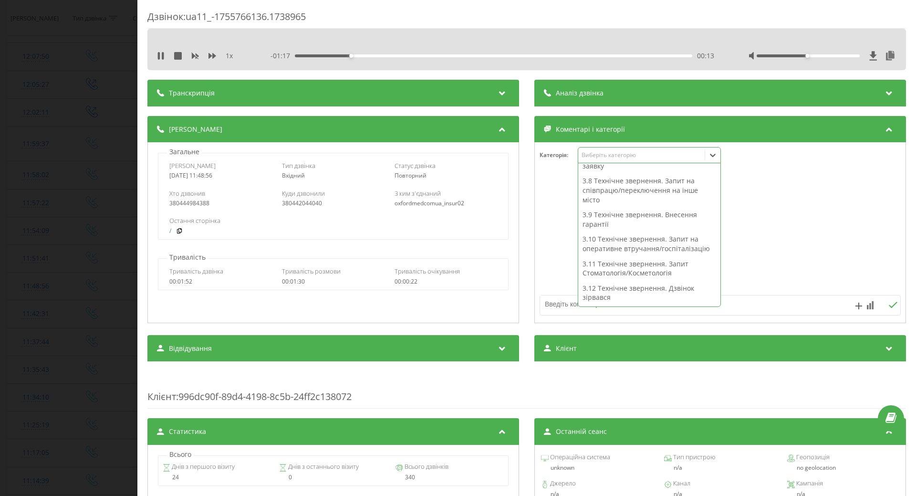
click at [631, 218] on div "3.9 Технічне звернення. Внесення гарантії" at bounding box center [649, 219] width 142 height 24
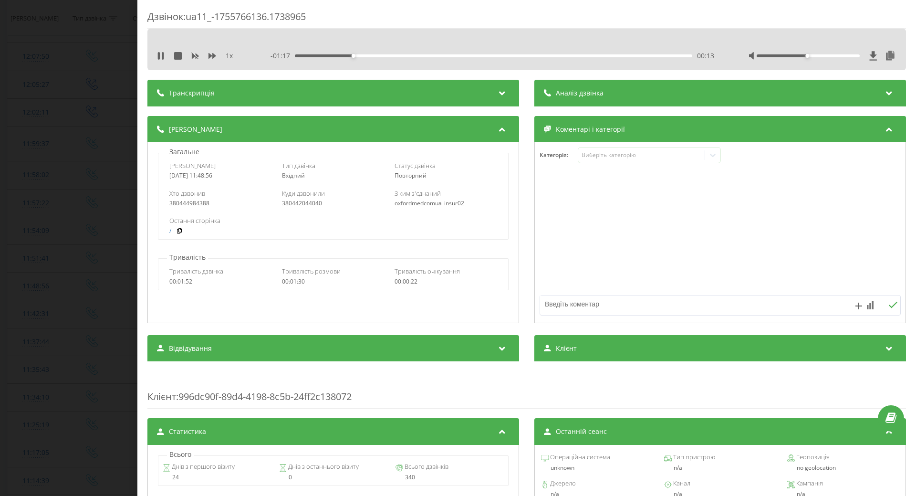
click at [529, 267] on div "Деталі дзвінка Загальне Дата дзвінка 2025-08-21 11:48:56 Тип дзвінка Вхідний Ст…" at bounding box center [526, 220] width 759 height 209
click at [50, 298] on div "Дзвінок : ua11_-1755766136.1738965 1 x - 01:16 00:14 00:14 Транскрипція Для AI-…" at bounding box center [458, 248] width 916 height 496
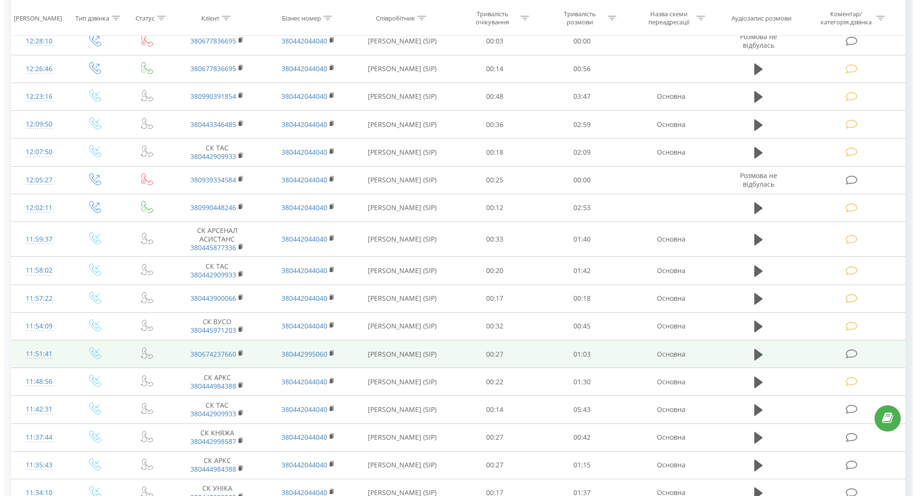
scroll to position [239, 0]
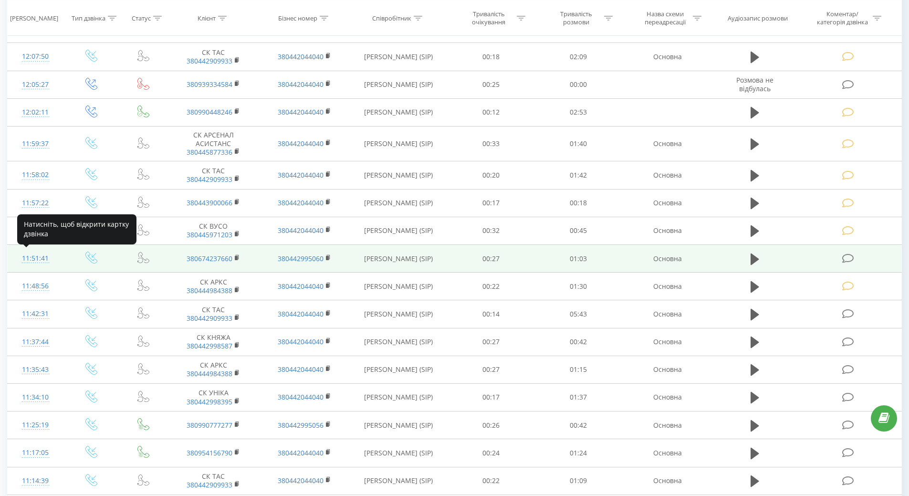
click at [45, 260] on div "11:51:41" at bounding box center [35, 258] width 37 height 19
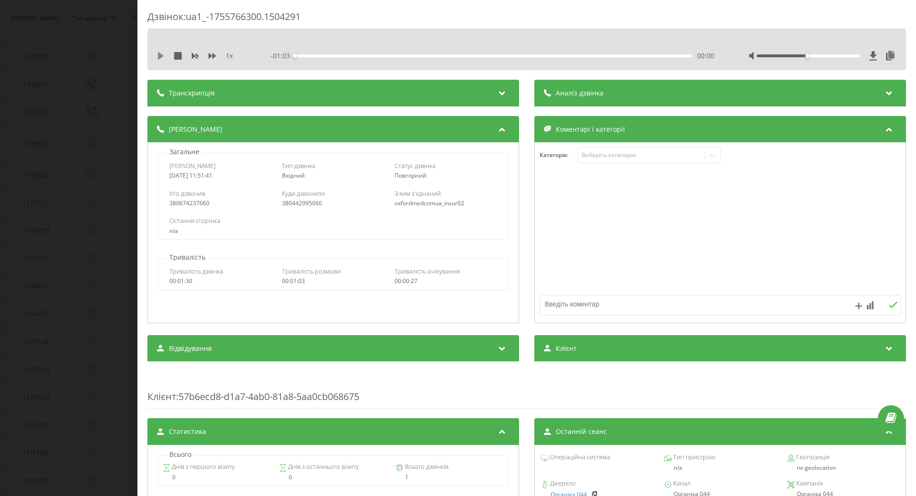
click at [160, 55] on icon at bounding box center [161, 56] width 6 height 8
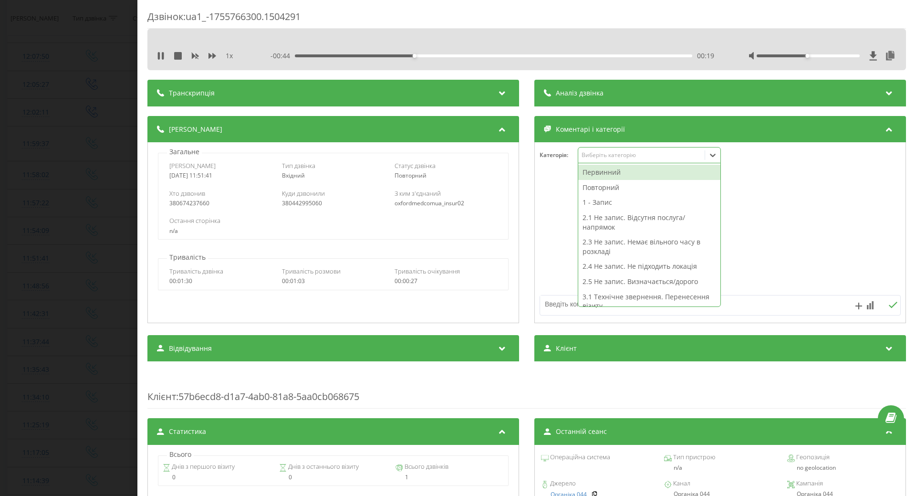
click at [709, 159] on icon at bounding box center [713, 155] width 10 height 10
click at [596, 192] on div "Повторний" at bounding box center [649, 187] width 142 height 15
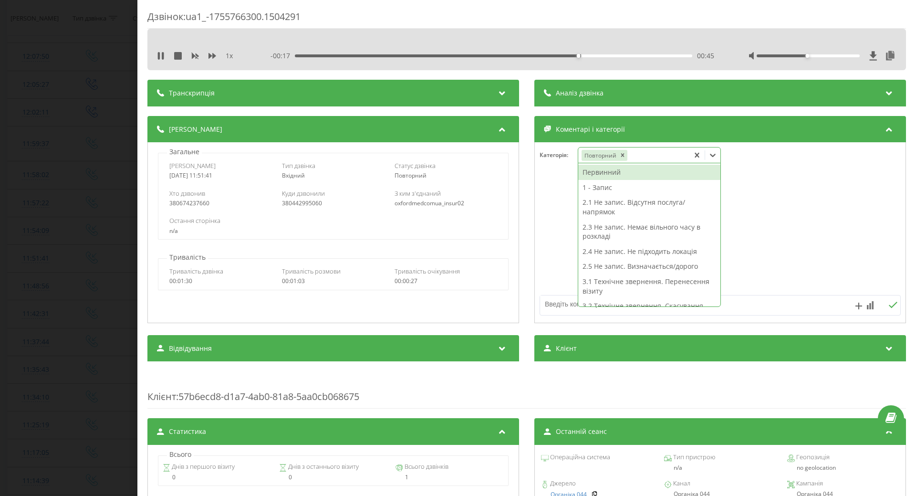
click at [594, 191] on div "1 - Запис" at bounding box center [649, 187] width 142 height 15
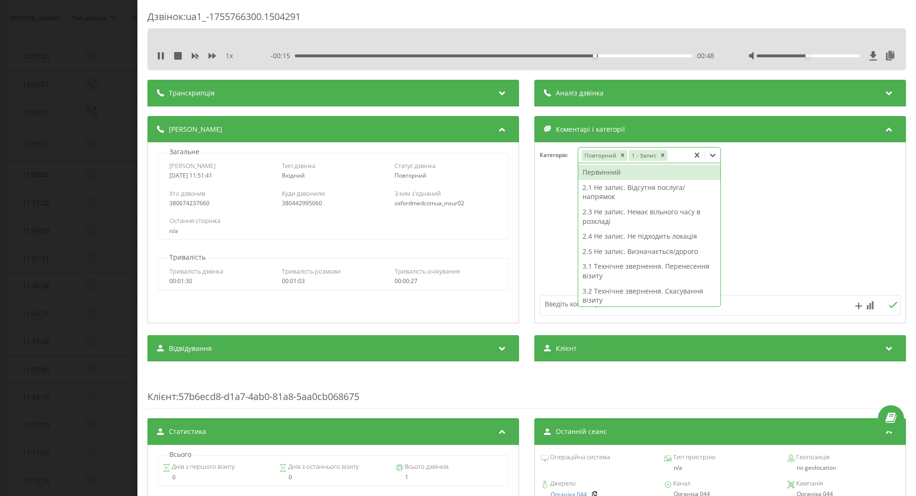
click at [555, 215] on div at bounding box center [720, 233] width 371 height 114
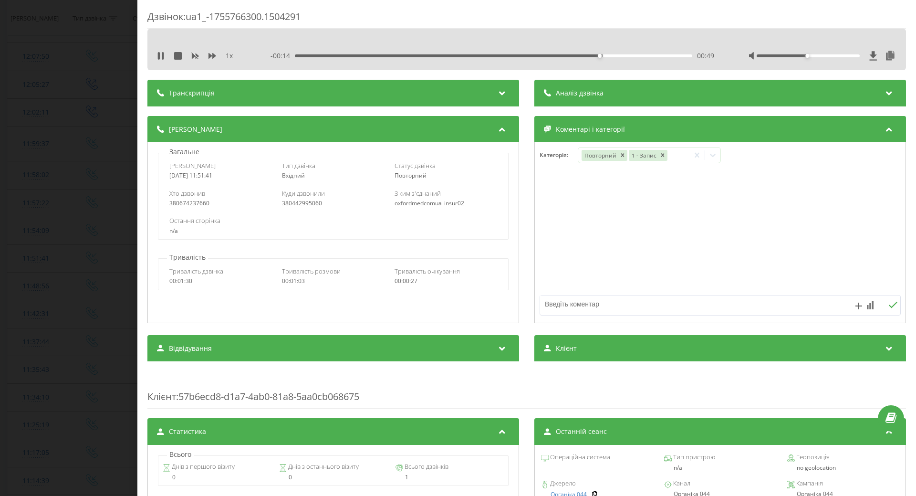
click at [80, 271] on div "Дзвінок : ua1_-1755766300.1504291 1 x - 00:14 00:49 00:49 Транскрипція Для AI-а…" at bounding box center [458, 248] width 916 height 496
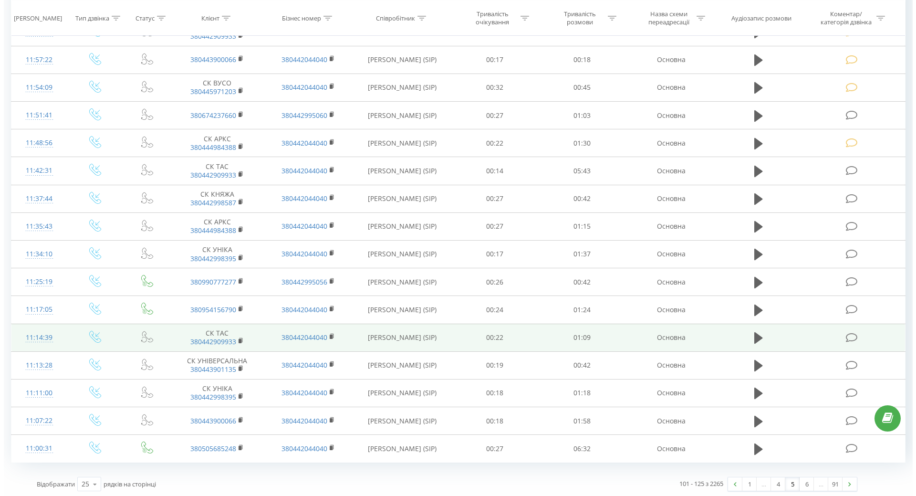
scroll to position [384, 0]
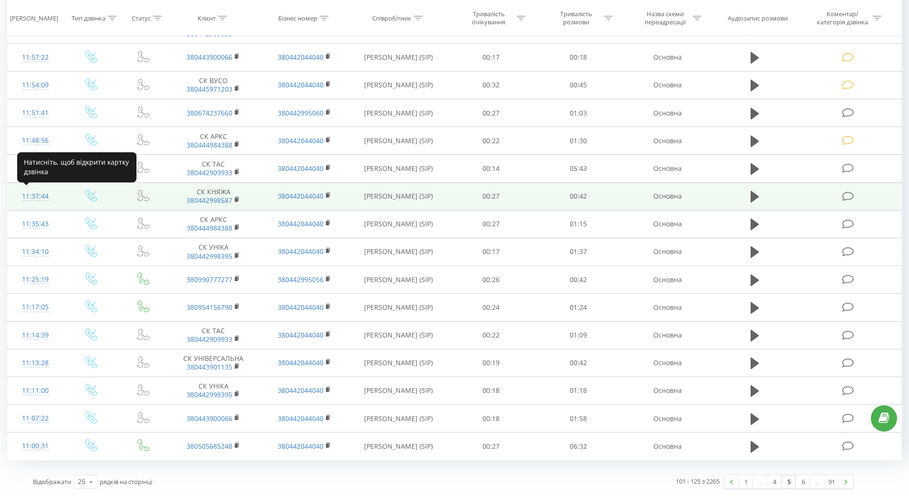
click at [37, 195] on div "11:37:44" at bounding box center [35, 196] width 37 height 19
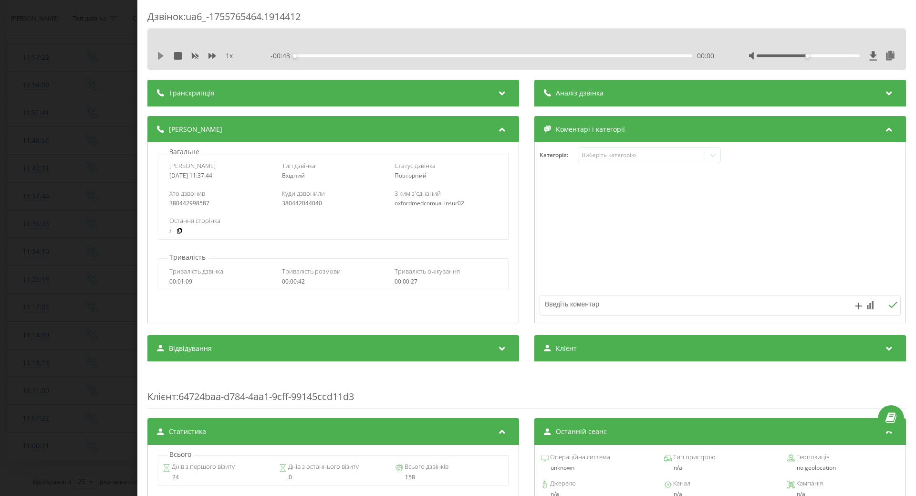
click at [163, 57] on icon at bounding box center [161, 56] width 8 height 8
click at [713, 156] on icon at bounding box center [713, 155] width 10 height 10
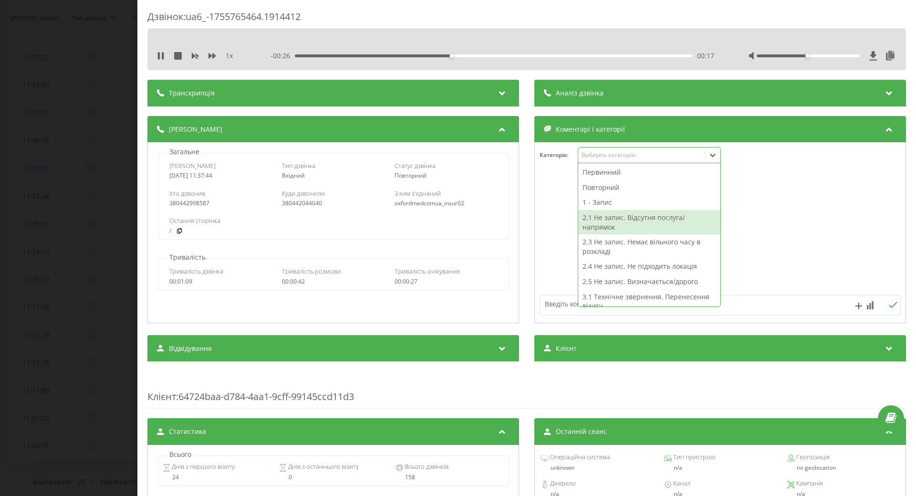
click at [603, 218] on div "2.1 Не запис. Відсутня послуга/напрямок" at bounding box center [649, 222] width 142 height 24
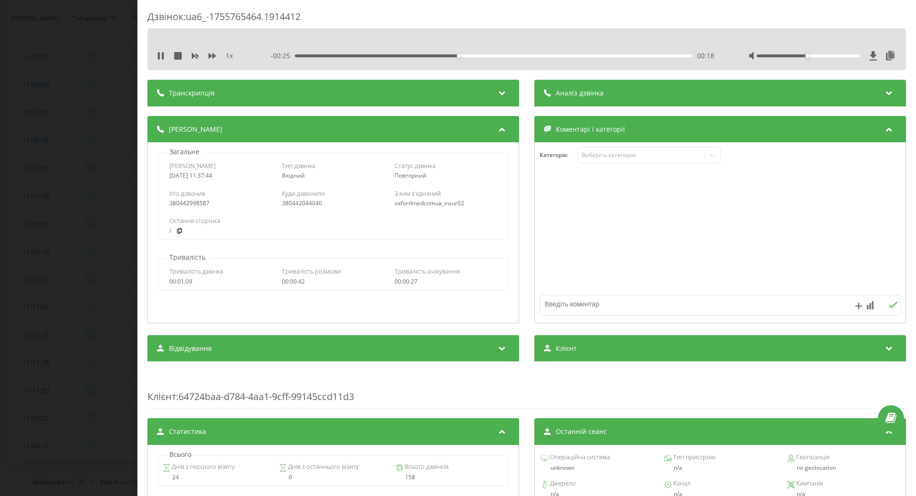
click at [555, 300] on textarea at bounding box center [684, 303] width 288 height 17
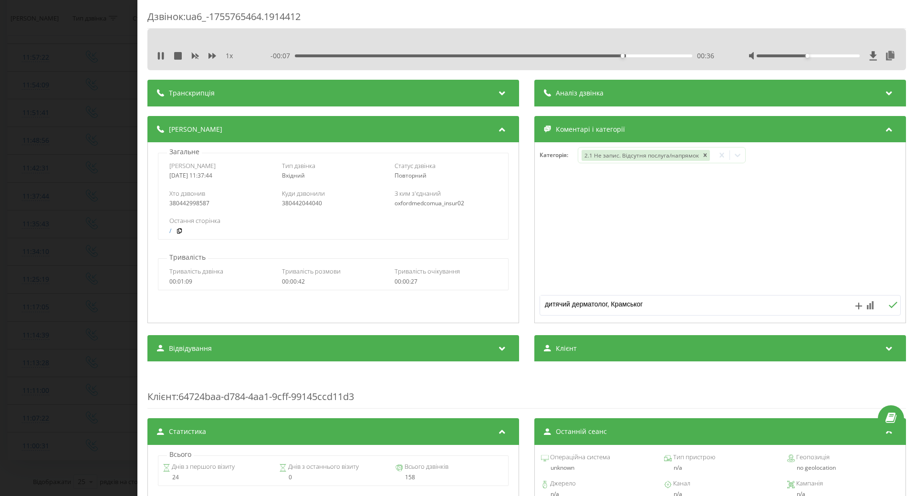
type textarea "дитячий дерматолог, Крамського"
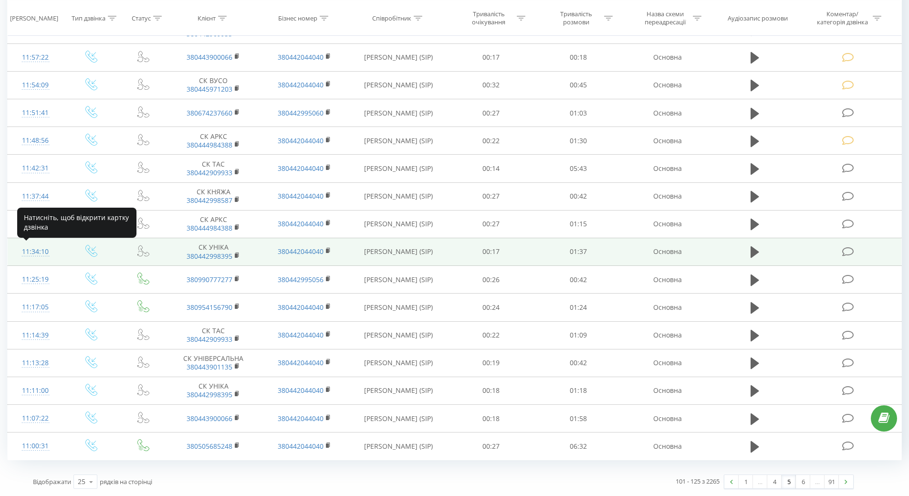
click at [42, 253] on div "11:34:10" at bounding box center [35, 251] width 37 height 19
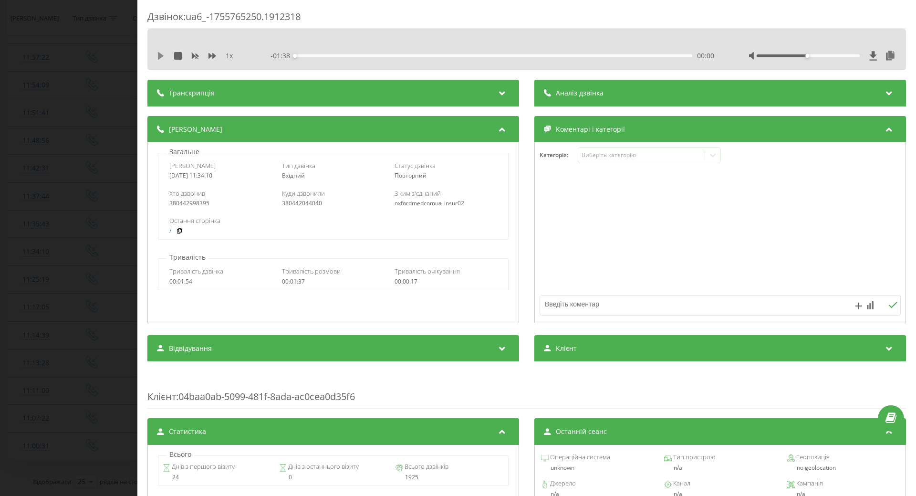
click at [158, 56] on icon at bounding box center [161, 56] width 8 height 8
click at [708, 156] on icon at bounding box center [713, 155] width 10 height 10
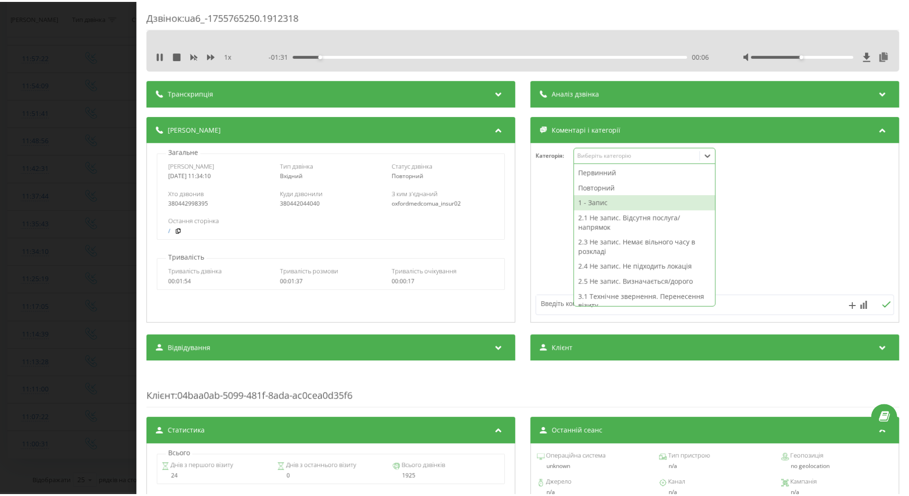
scroll to position [191, 0]
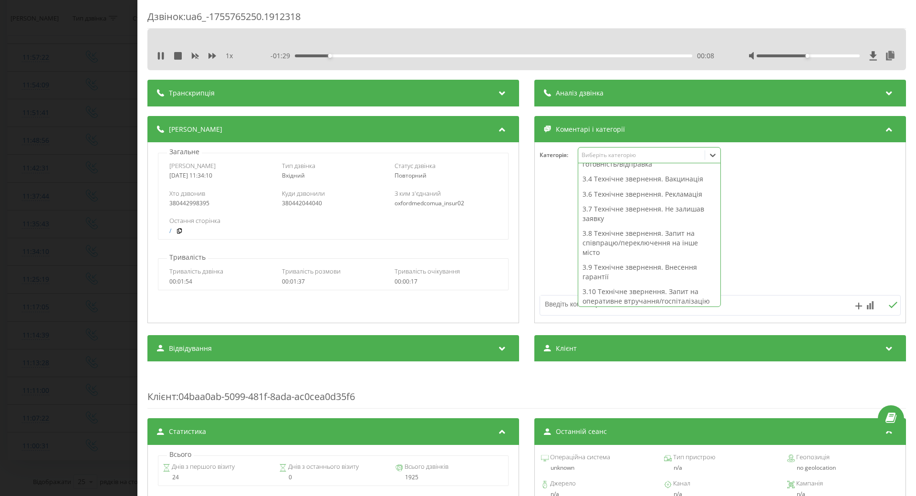
click at [654, 267] on div "3.9 Технічне звернення. Внесення гарантії" at bounding box center [649, 272] width 142 height 24
drag, startPoint x: 548, startPoint y: 261, endPoint x: 384, endPoint y: 229, distance: 167.3
click at [546, 260] on div at bounding box center [720, 233] width 371 height 114
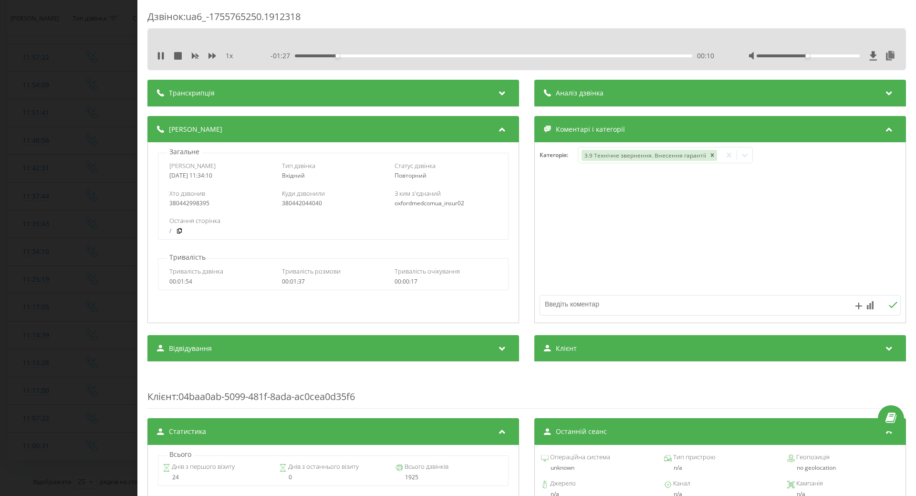
click at [32, 250] on div "Дзвінок : ua6_-1755765250.1912318 1 x - 01:27 00:10 00:10 Транскрипція Для AI-а…" at bounding box center [458, 248] width 916 height 496
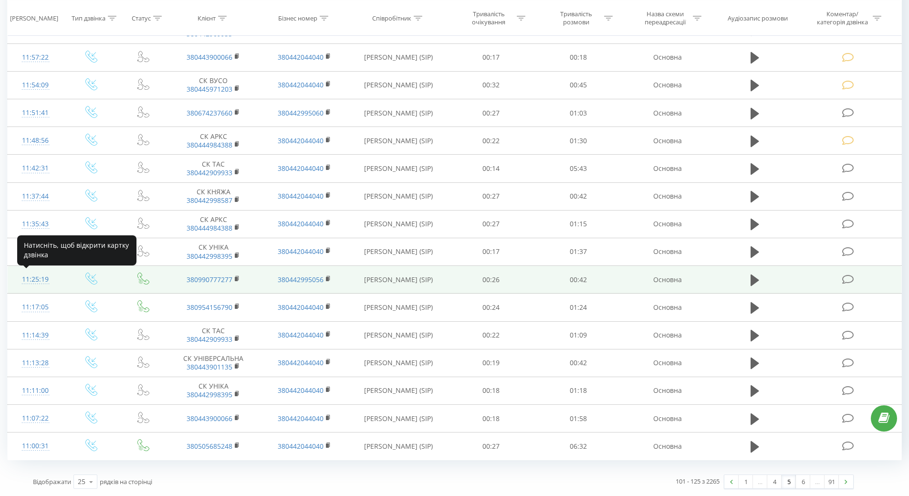
click at [28, 281] on div "11:25:19" at bounding box center [35, 279] width 37 height 19
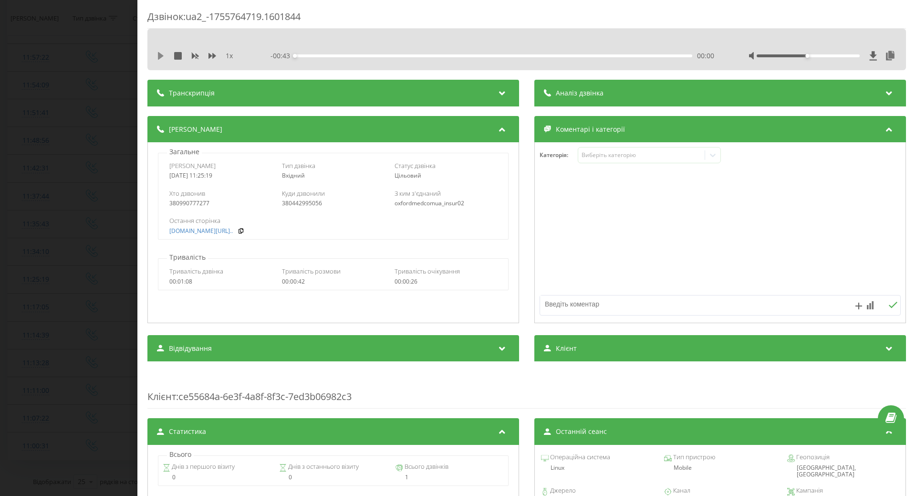
click at [160, 54] on icon at bounding box center [161, 56] width 6 height 8
click at [432, 57] on div "- 00:32 00:11 00:11" at bounding box center [492, 56] width 444 height 10
click at [504, 58] on div "- 00:30 00:12 00:12" at bounding box center [492, 56] width 444 height 10
click at [521, 57] on div "00:12" at bounding box center [493, 55] width 397 height 3
click at [593, 57] on div "00:26" at bounding box center [493, 55] width 397 height 3
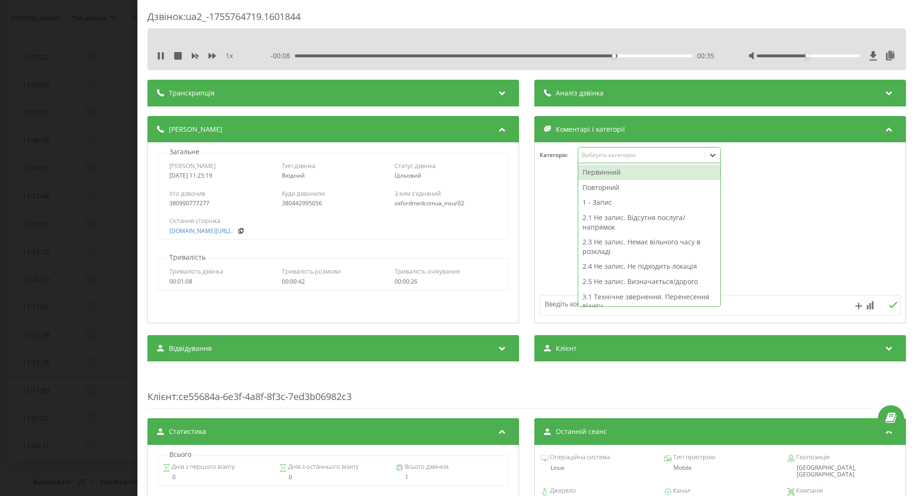
click at [711, 156] on icon at bounding box center [713, 155] width 6 height 3
click at [602, 246] on div "2.3 Не запис. Немає вільного часу в розкладі" at bounding box center [649, 246] width 142 height 24
drag, startPoint x: 559, startPoint y: 259, endPoint x: 559, endPoint y: 270, distance: 10.5
click at [558, 259] on div at bounding box center [720, 233] width 371 height 114
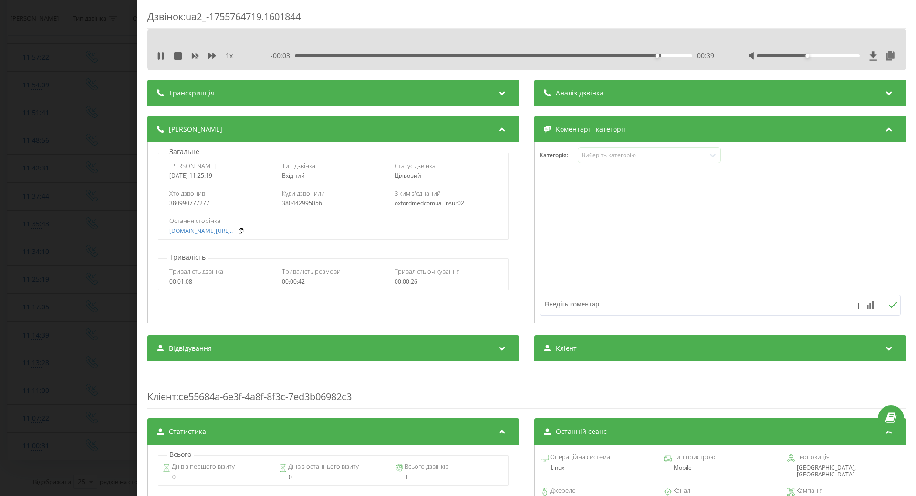
click at [547, 305] on textarea at bounding box center [684, 303] width 288 height 17
type textarea "лікар ще не надав свій розклад"
click at [76, 211] on div "Дзвінок : ua2_-1755764719.1601844 1 x 00:00 00:43 00:43 Транскрипція Для AI-ана…" at bounding box center [458, 248] width 916 height 496
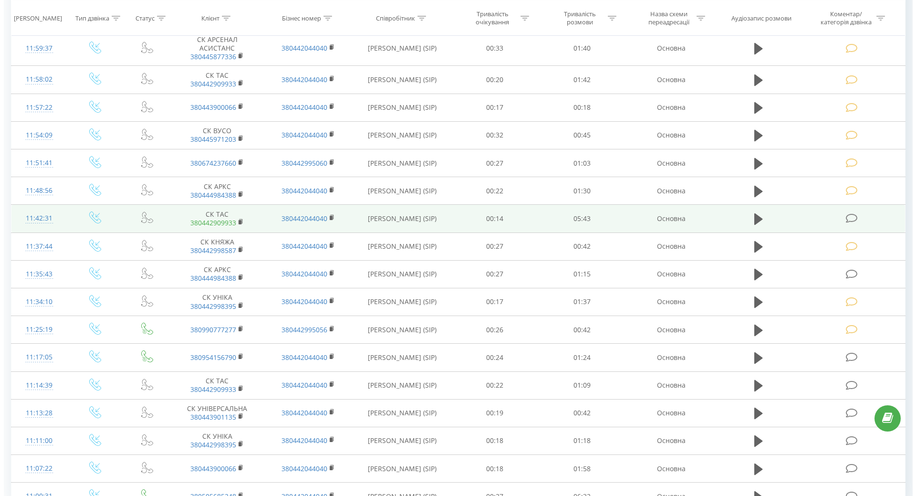
scroll to position [384, 0]
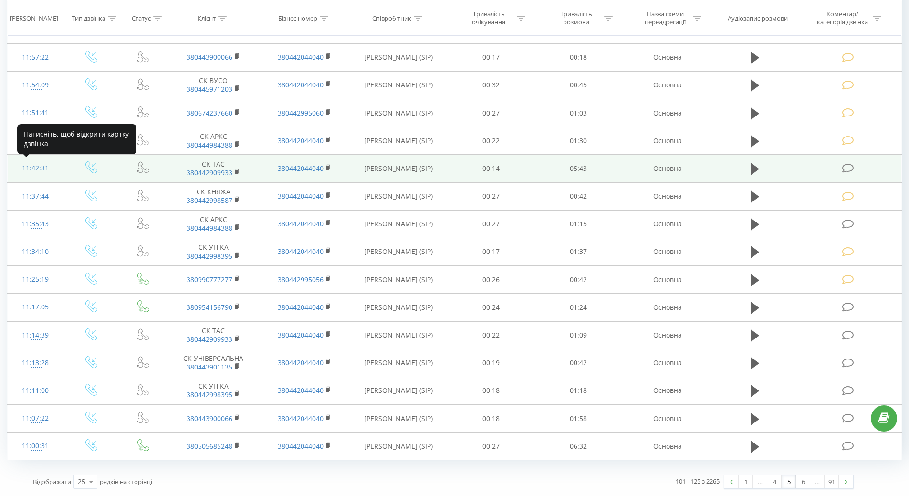
click at [42, 166] on div "11:42:31" at bounding box center [35, 168] width 37 height 19
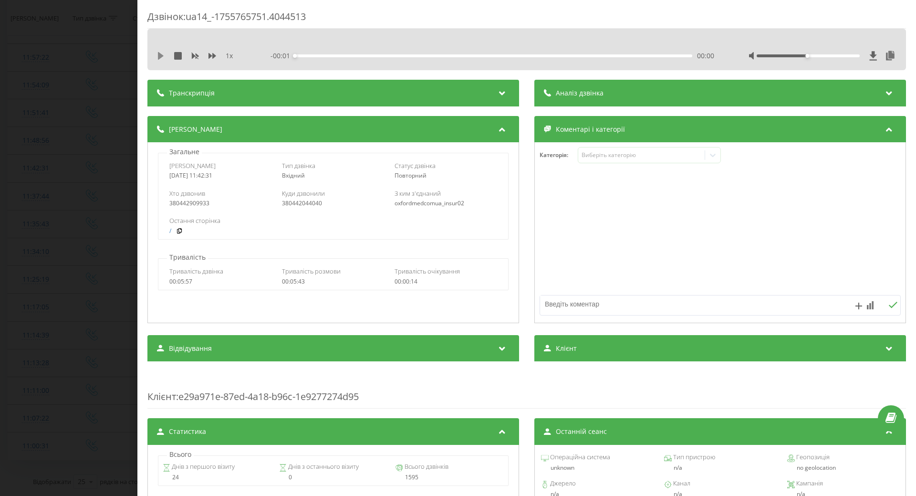
click at [163, 59] on icon at bounding box center [161, 56] width 8 height 8
click at [712, 149] on div at bounding box center [712, 154] width 15 height 15
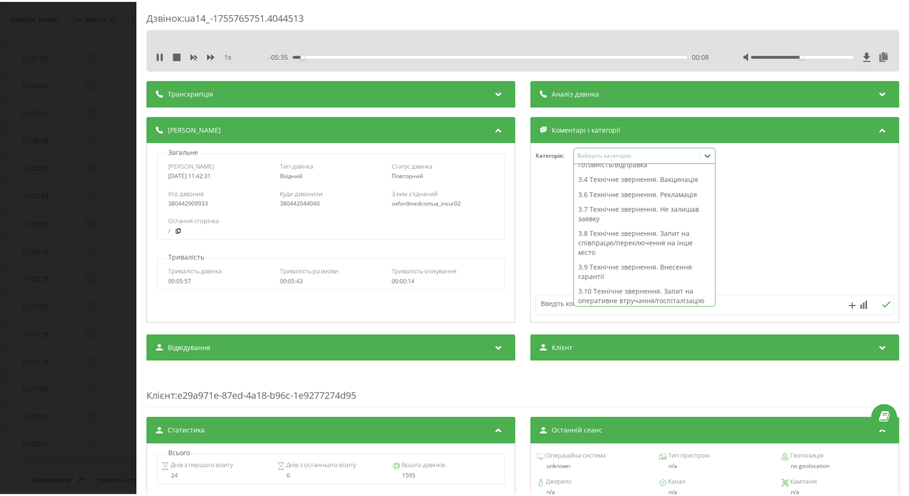
scroll to position [243, 0]
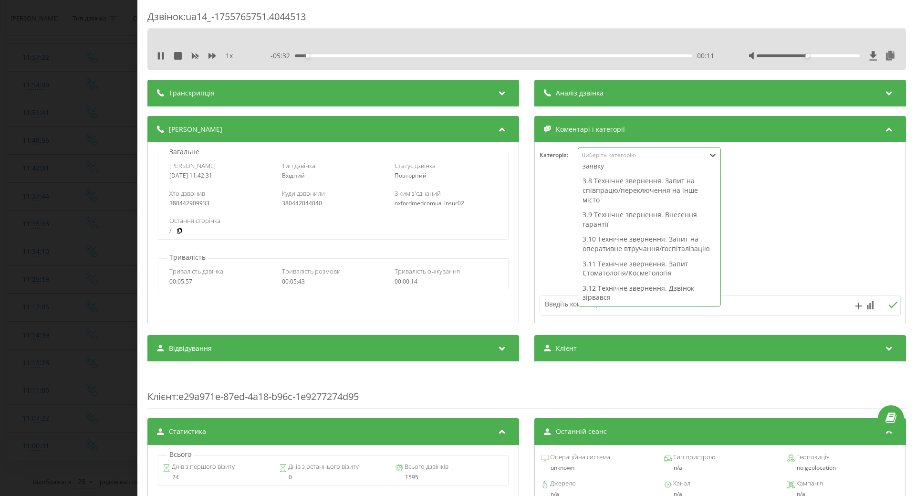
click at [621, 223] on div "3.9 Технічне звернення. Внесення гарантії" at bounding box center [649, 219] width 142 height 24
click at [562, 224] on div at bounding box center [720, 233] width 371 height 114
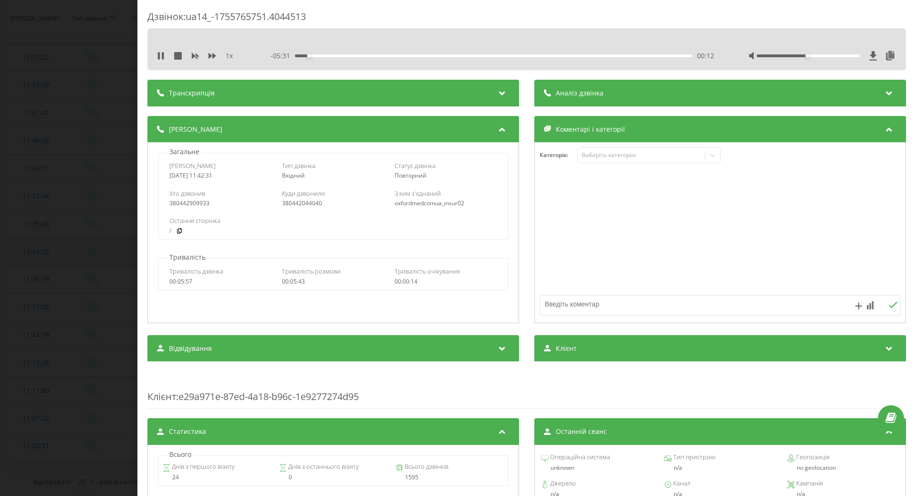
drag, startPoint x: 104, startPoint y: 257, endPoint x: 97, endPoint y: 249, distance: 10.8
click at [102, 257] on div "Дзвінок : ua14_-1755765751.4044513 1 x - 05:31 00:12 00:12 Транскрипція Для AI-…" at bounding box center [458, 248] width 916 height 496
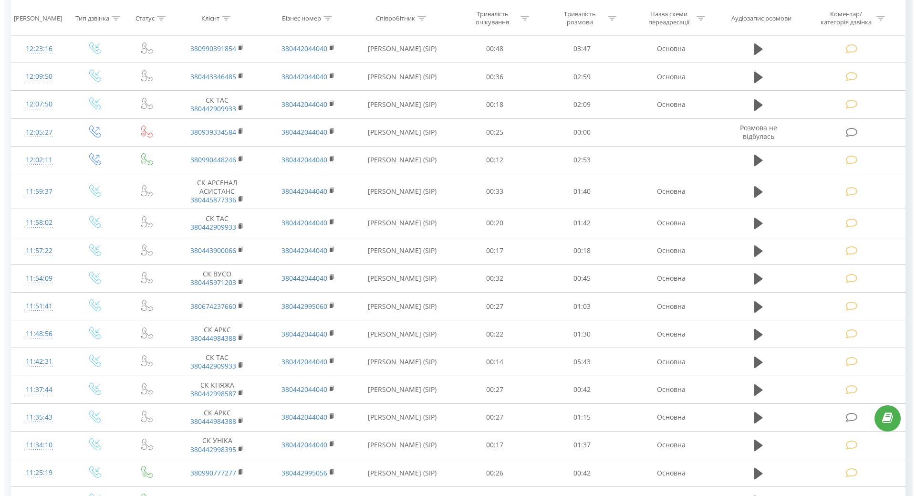
scroll to position [382, 0]
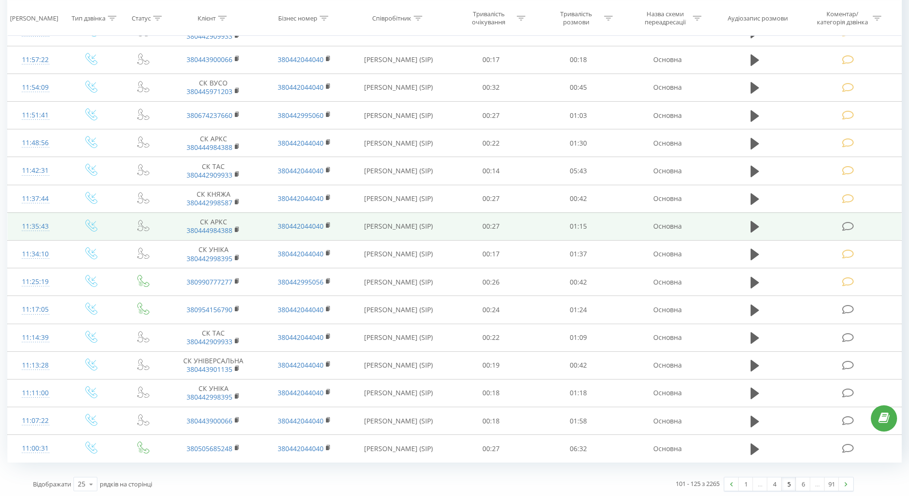
click at [39, 225] on div "11:35:43" at bounding box center [35, 226] width 37 height 19
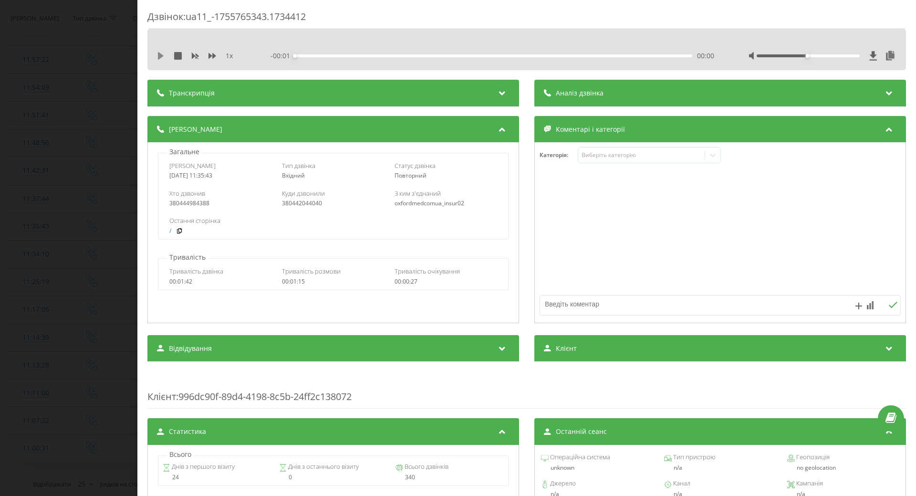
click at [161, 54] on icon at bounding box center [161, 56] width 8 height 8
click at [715, 154] on div at bounding box center [712, 154] width 15 height 15
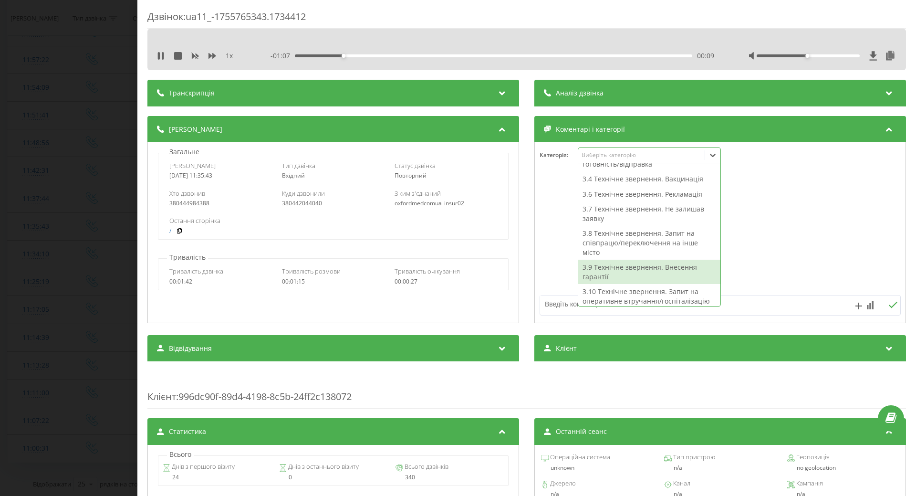
scroll to position [239, 0]
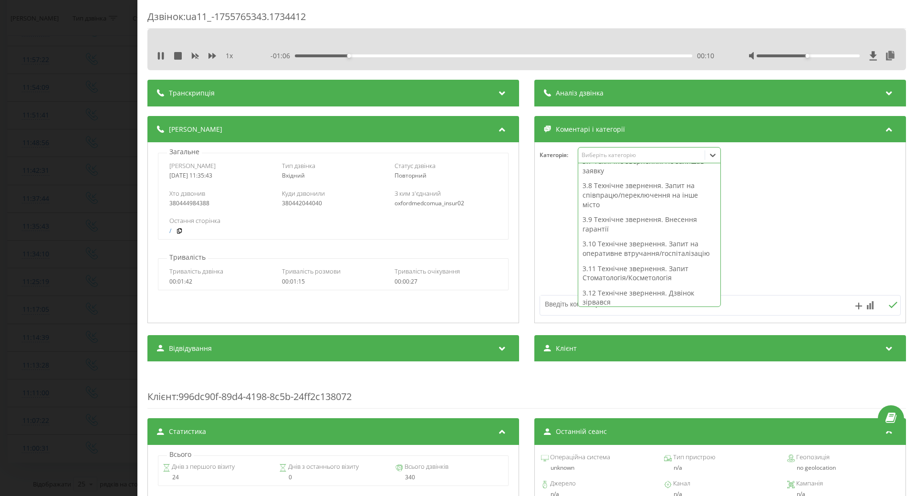
click at [600, 227] on div "3.9 Технічне звернення. Внесення гарантії" at bounding box center [649, 224] width 142 height 24
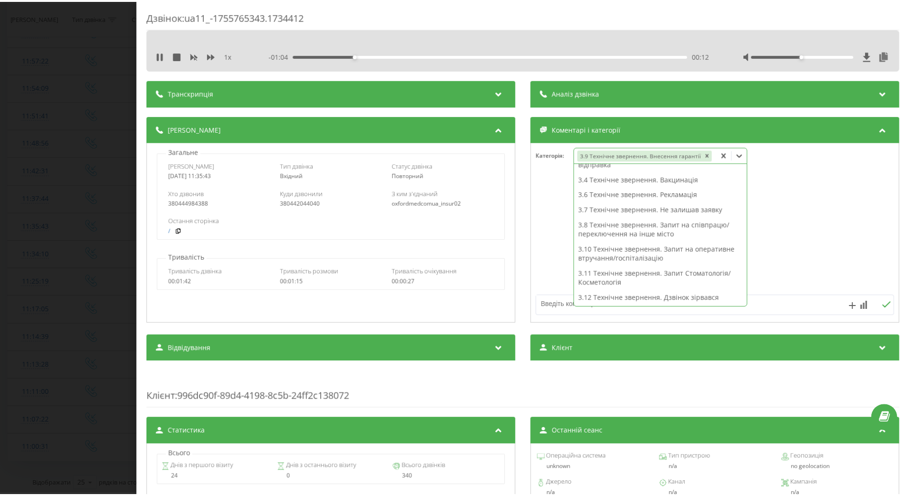
scroll to position [153, 0]
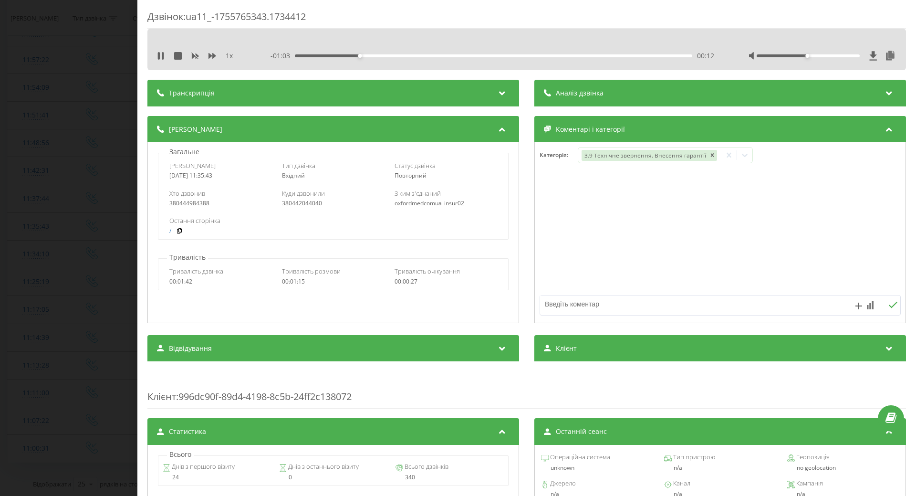
click at [97, 246] on div "Дзвінок : ua11_-1755765343.1734412 1 x - 01:03 00:12 00:12 Транскрипція Для AI-…" at bounding box center [458, 248] width 916 height 496
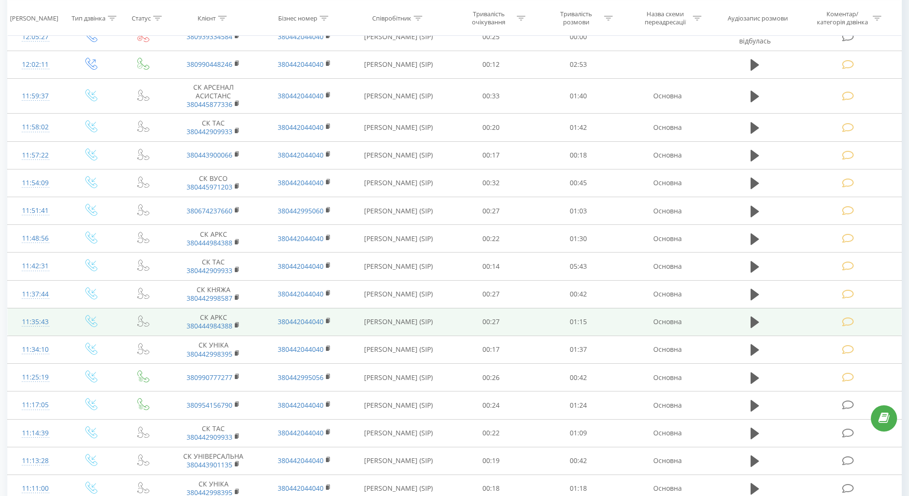
scroll to position [384, 0]
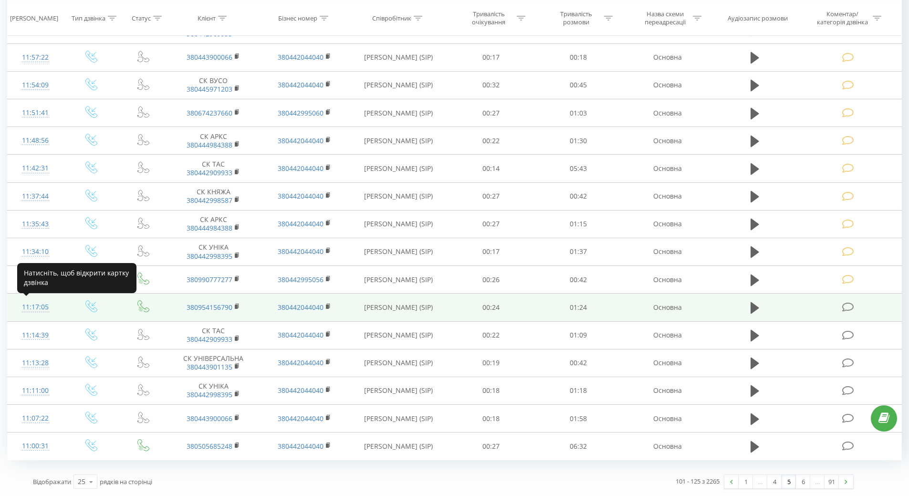
click at [32, 304] on div "11:17:05" at bounding box center [35, 307] width 37 height 19
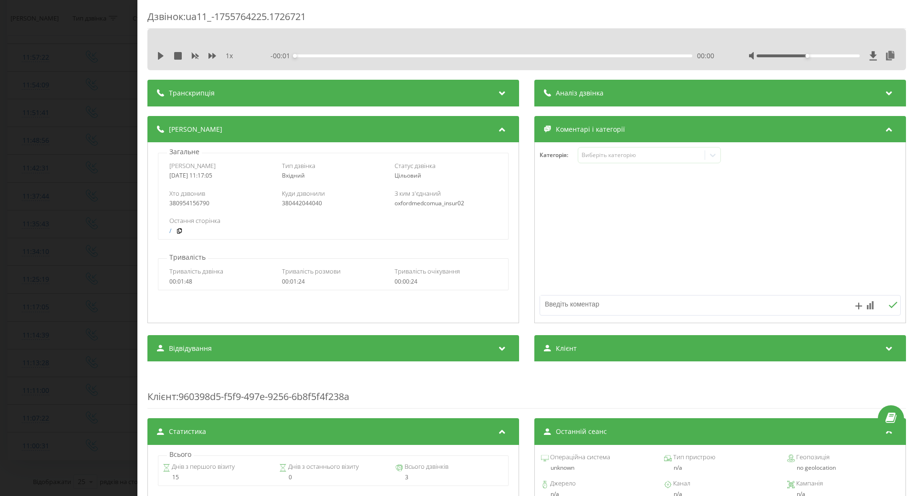
click at [165, 55] on div "1 x" at bounding box center [201, 56] width 89 height 10
click at [162, 57] on icon at bounding box center [161, 56] width 8 height 8
click at [709, 154] on icon at bounding box center [713, 155] width 10 height 10
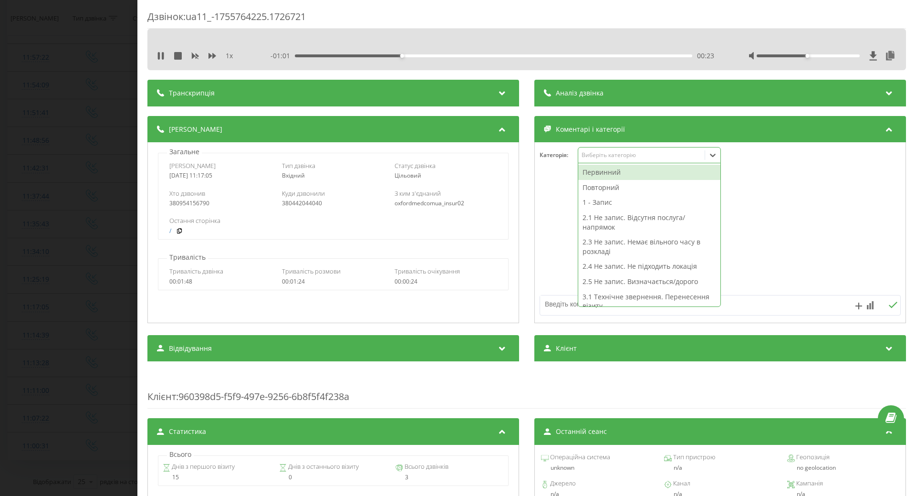
click at [591, 191] on div "Повторний" at bounding box center [649, 187] width 142 height 15
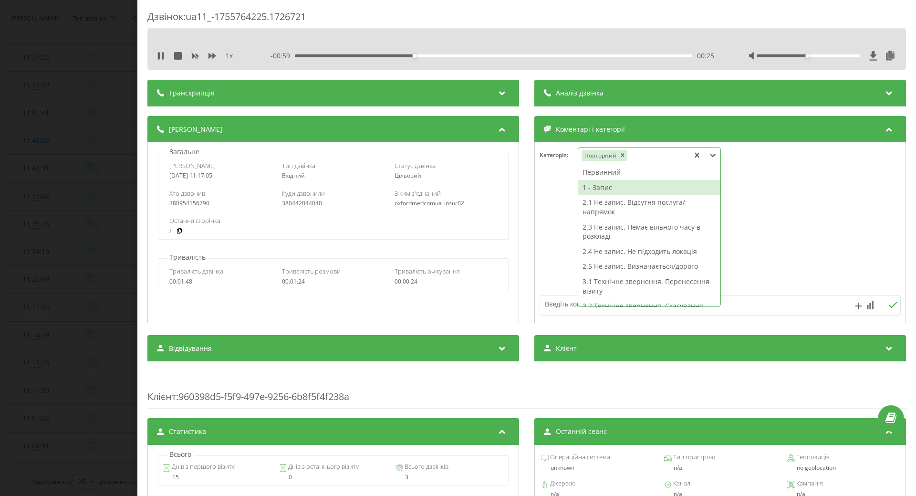
click at [584, 186] on div "1 - Запис" at bounding box center [649, 187] width 142 height 15
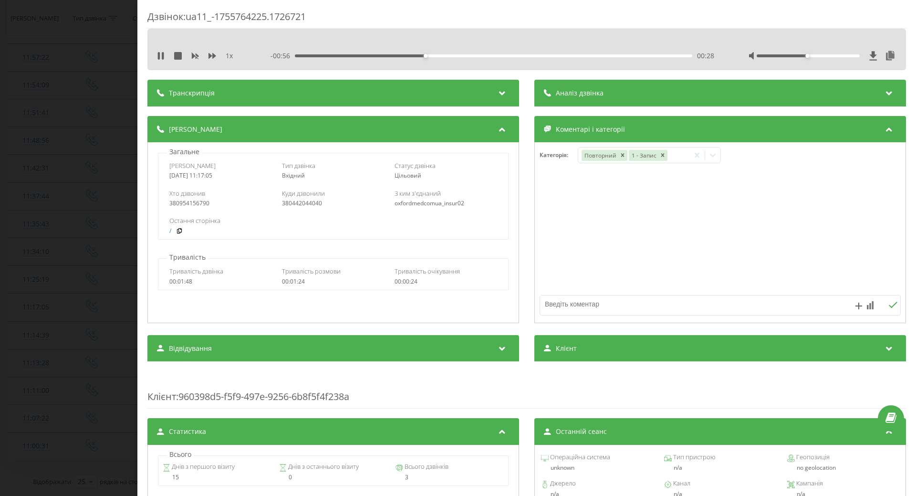
click at [555, 198] on div at bounding box center [720, 233] width 371 height 114
click at [62, 222] on div "Дзвінок : ua11_-1755764225.1726721 1 x - 00:56 00:28 00:28 Транскрипція Для AI-…" at bounding box center [458, 248] width 916 height 496
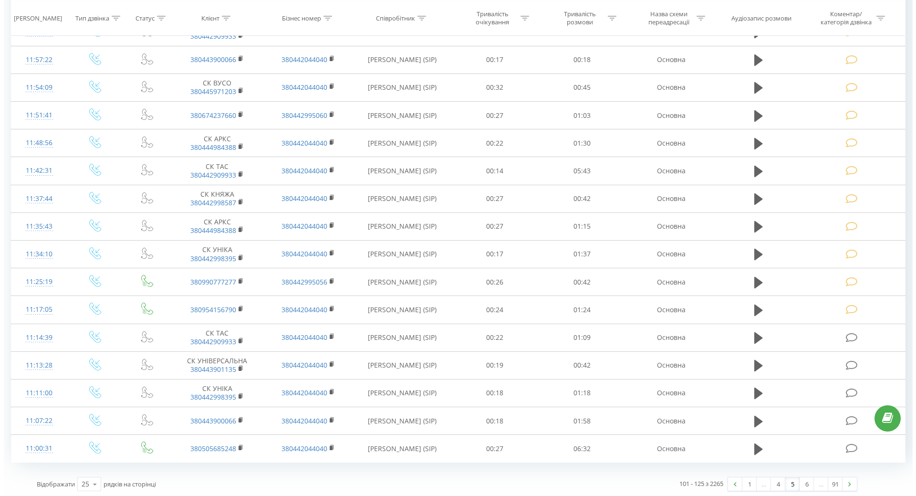
scroll to position [384, 0]
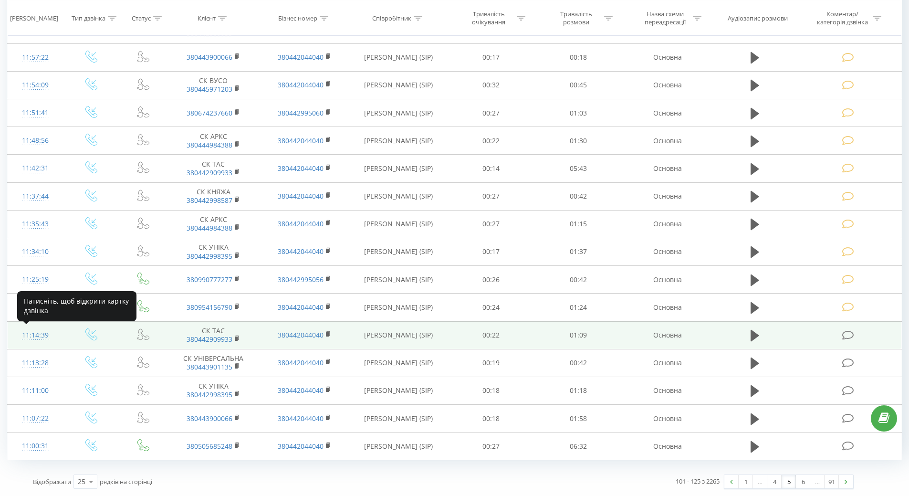
click at [28, 340] on div "11:14:39" at bounding box center [35, 335] width 37 height 19
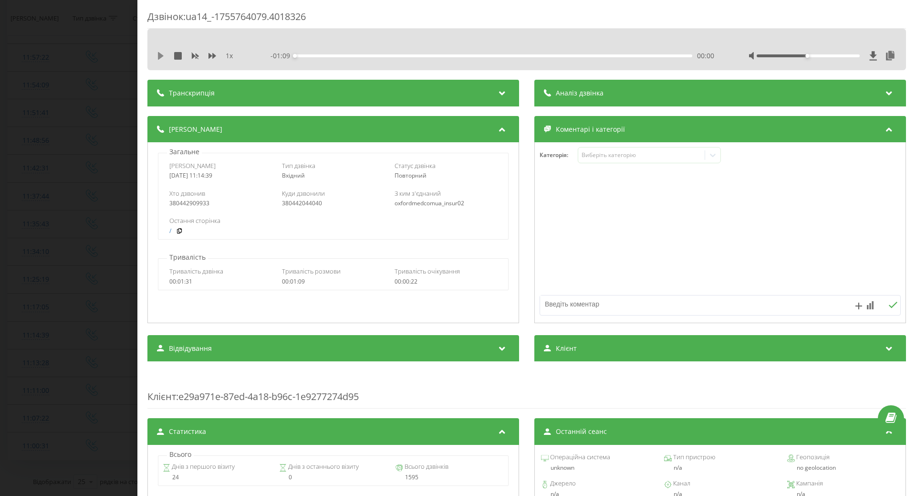
click at [160, 58] on icon at bounding box center [161, 56] width 6 height 8
click at [428, 56] on div "00:12" at bounding box center [493, 55] width 397 height 3
click at [456, 55] on div "00:24" at bounding box center [493, 55] width 397 height 3
click at [486, 55] on div "00:30" at bounding box center [493, 55] width 397 height 3
click at [525, 56] on div "00:35" at bounding box center [493, 55] width 397 height 3
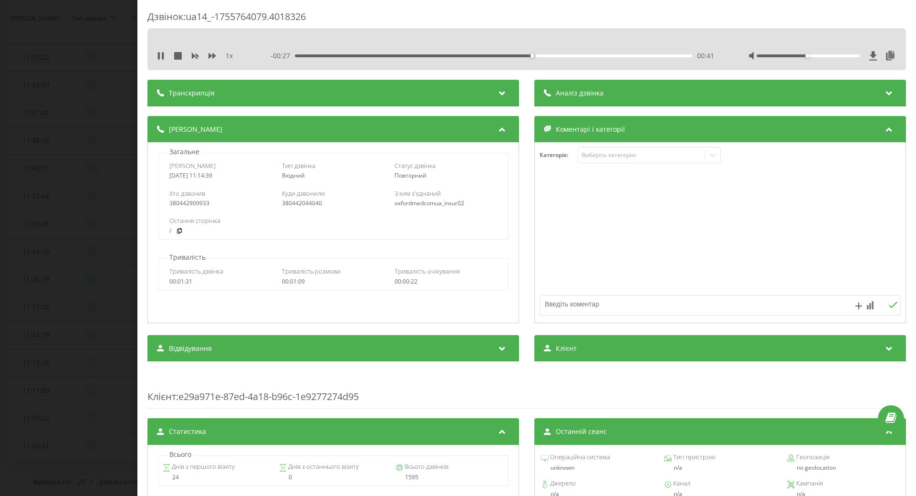
click at [557, 56] on div "00:41" at bounding box center [493, 55] width 397 height 3
click at [712, 155] on icon at bounding box center [713, 155] width 6 height 3
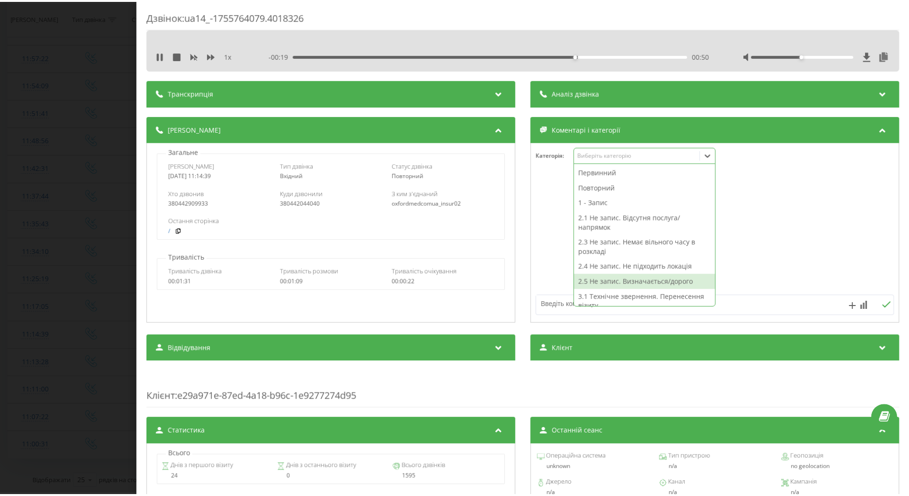
scroll to position [48, 0]
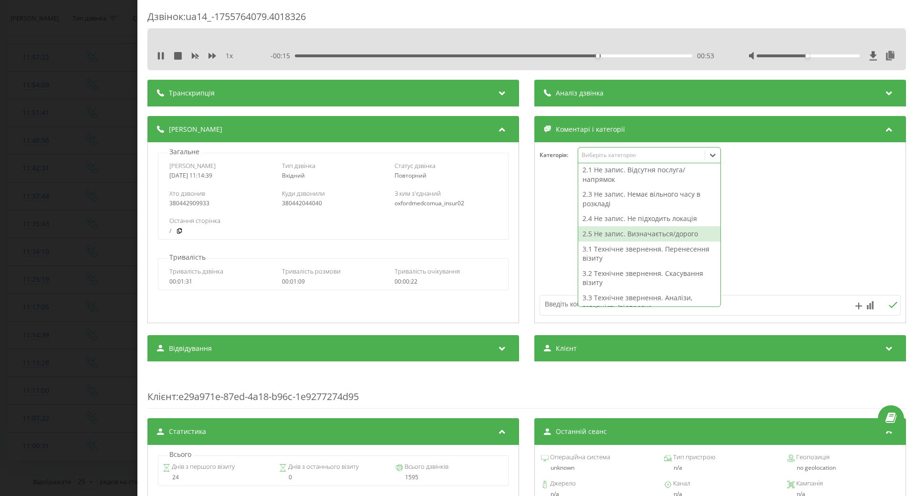
click at [610, 231] on div "2.5 Не запис. Визначається/дорого" at bounding box center [649, 233] width 142 height 15
click at [548, 236] on div at bounding box center [720, 233] width 371 height 114
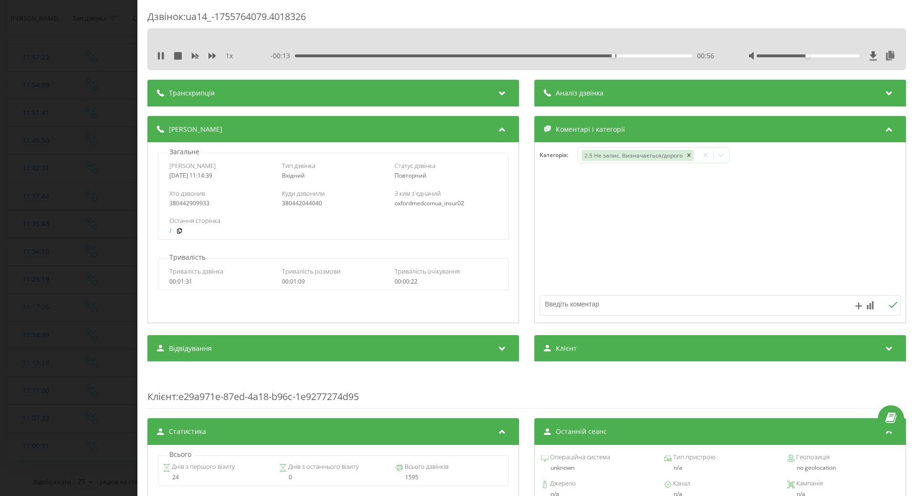
click at [90, 274] on div "Дзвінок : ua14_-1755764079.4018326 1 x - 00:13 00:56 00:56 Транскрипція Для AI-…" at bounding box center [458, 248] width 916 height 496
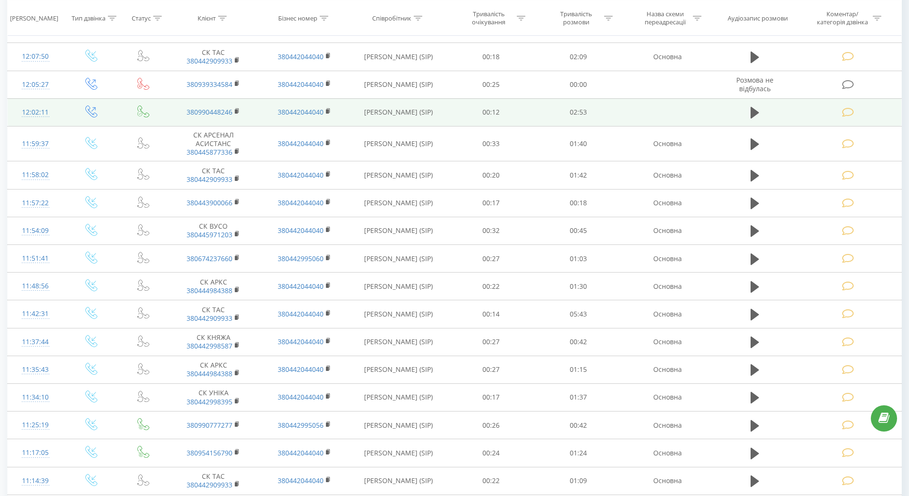
scroll to position [384, 0]
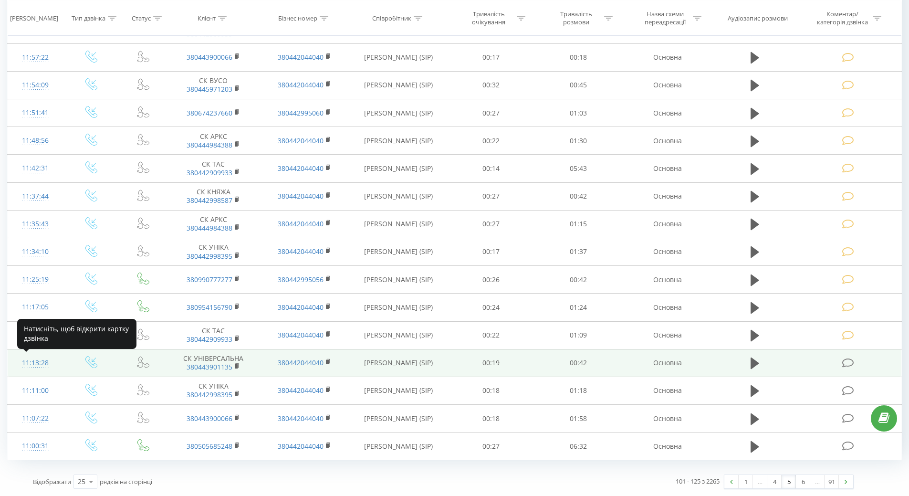
click at [29, 365] on div "11:13:28" at bounding box center [35, 362] width 37 height 19
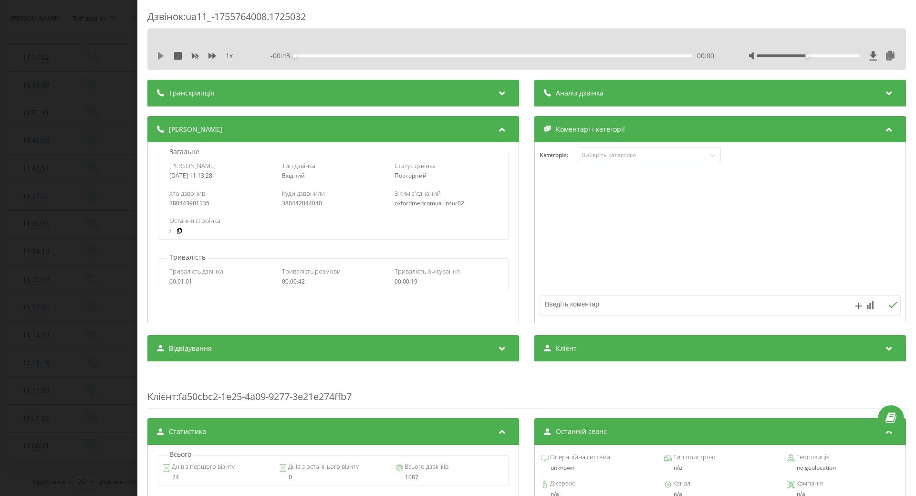
click at [159, 55] on icon at bounding box center [161, 56] width 6 height 8
click at [708, 156] on icon at bounding box center [713, 155] width 10 height 10
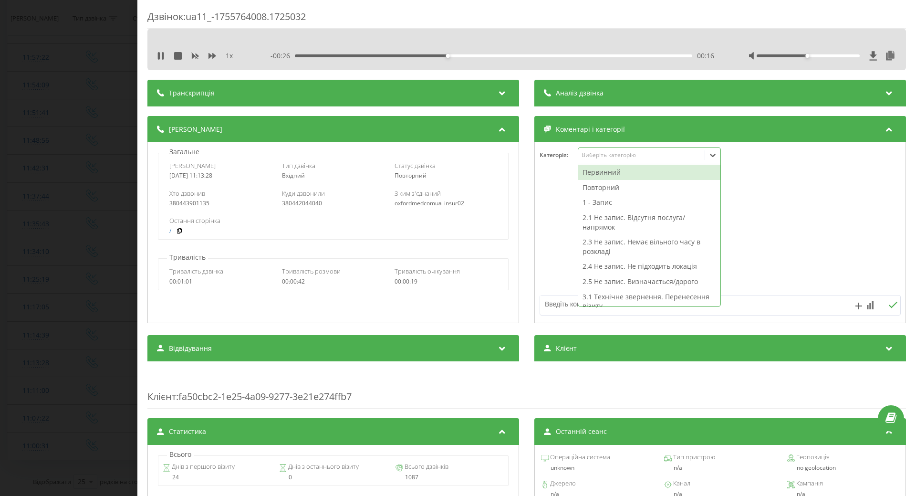
click at [612, 218] on div "2.1 Не запис. Відсутня послуга/напрямок" at bounding box center [649, 222] width 142 height 24
click at [550, 268] on div at bounding box center [720, 233] width 371 height 114
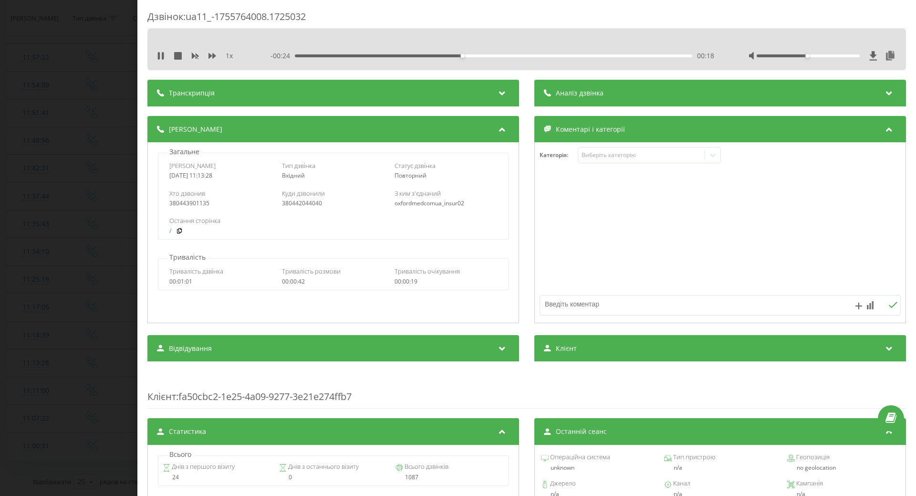
click at [549, 306] on textarea at bounding box center [684, 303] width 288 height 17
type textarea "лікаря немає в рокладі"
click at [80, 344] on div "Дзвінок : ua11_-1755764008.1725032 1 x - 00:12 00:30 00:30 Транскрипція Для AI-…" at bounding box center [458, 248] width 916 height 496
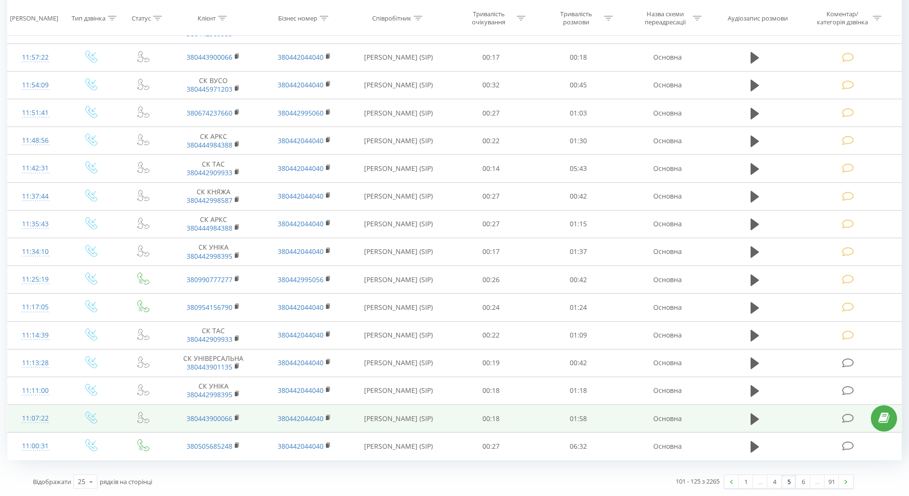
click at [23, 415] on div "11:07:22" at bounding box center [35, 418] width 37 height 19
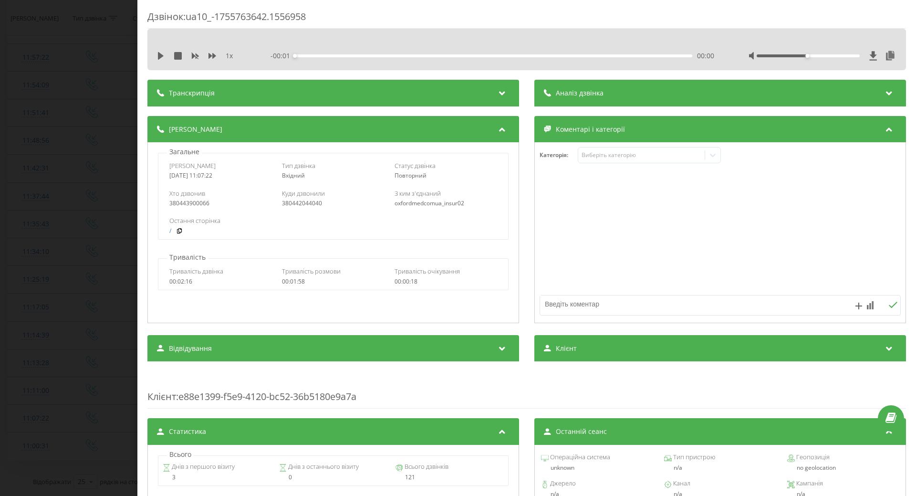
click at [160, 50] on div "1 x - 00:01 00:00 00:00" at bounding box center [527, 56] width 744 height 14
click at [159, 51] on div "1 x - 01:58 00:00 00:00" at bounding box center [527, 56] width 744 height 14
click at [159, 56] on icon at bounding box center [161, 56] width 6 height 8
click at [442, 56] on div "00:44" at bounding box center [493, 55] width 397 height 3
click at [462, 56] on div "00:50" at bounding box center [493, 55] width 397 height 3
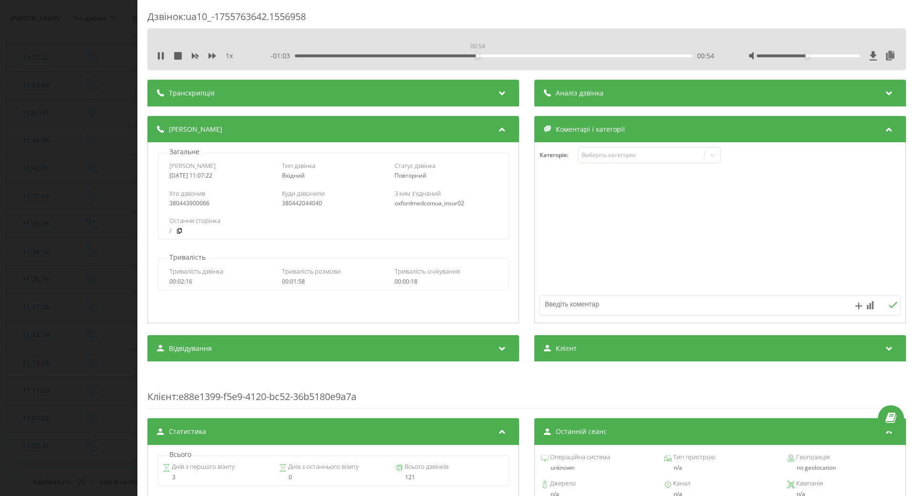
click at [476, 55] on div "00:54" at bounding box center [493, 55] width 397 height 3
click at [489, 56] on div "00:58" at bounding box center [493, 55] width 397 height 3
click at [552, 56] on div "01:17" at bounding box center [493, 55] width 397 height 3
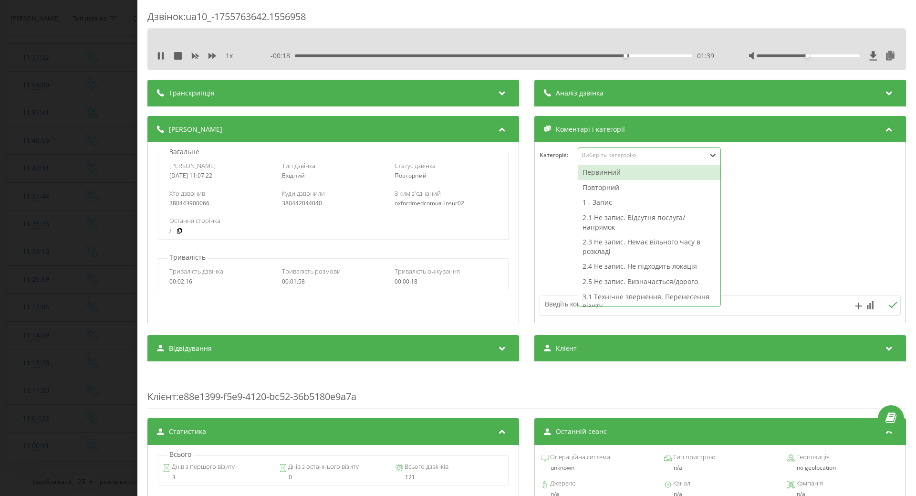
click at [708, 158] on icon at bounding box center [713, 155] width 10 height 10
click at [597, 242] on div "2.3 Не запис. Немає вільного часу в розкладі" at bounding box center [649, 246] width 142 height 24
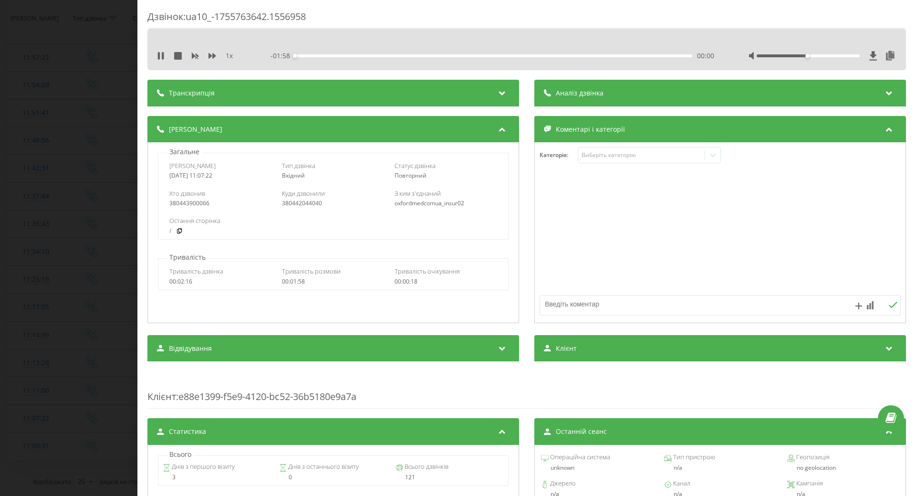
click at [552, 256] on div at bounding box center [720, 233] width 371 height 114
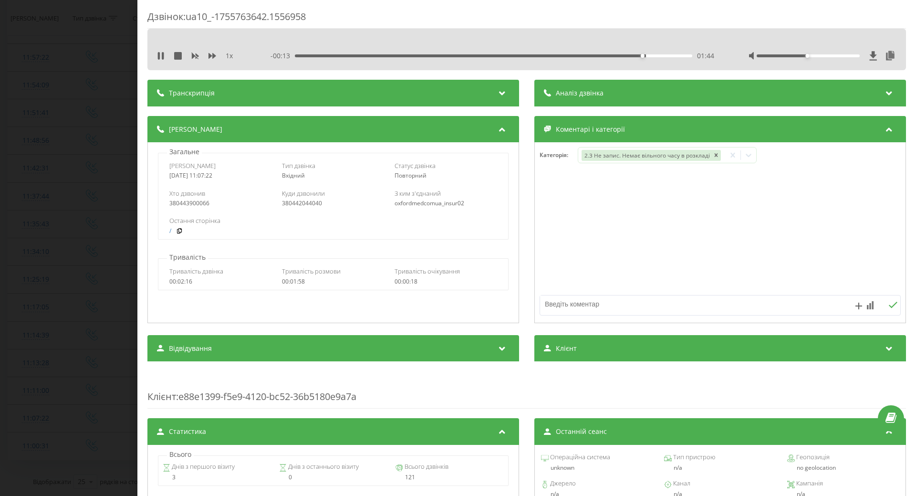
click at [104, 280] on div "Дзвінок : ua10_-1755763642.1556958 1 x - 00:13 01:44 01:44 Транскрипція Для AI-…" at bounding box center [458, 248] width 916 height 496
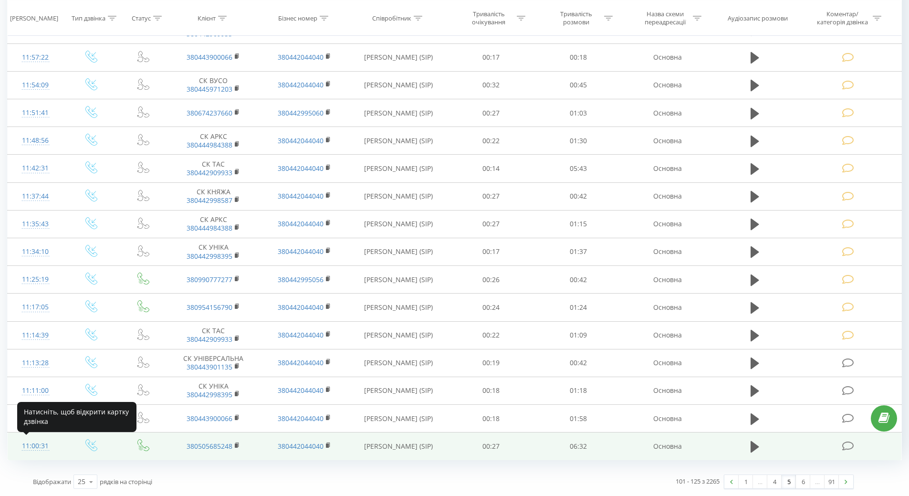
click at [31, 442] on div "11:00:31" at bounding box center [35, 445] width 37 height 19
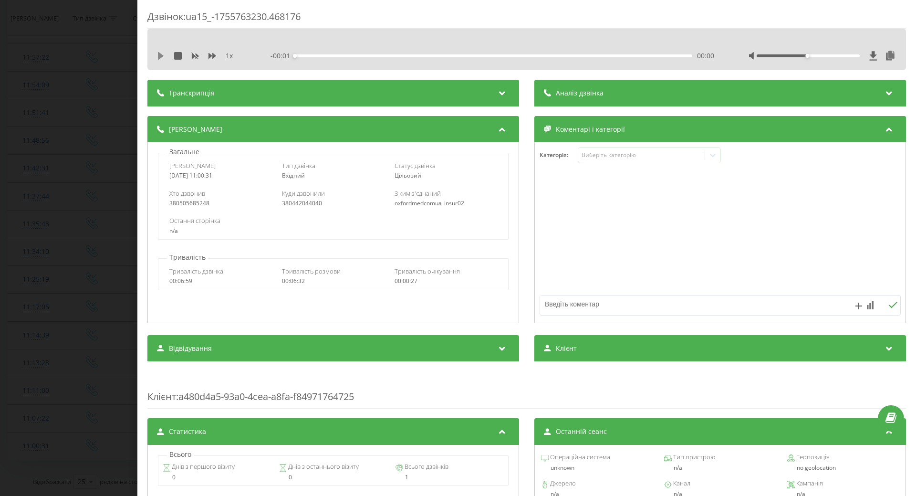
click at [162, 53] on icon at bounding box center [161, 56] width 8 height 8
click at [709, 158] on icon at bounding box center [713, 155] width 10 height 10
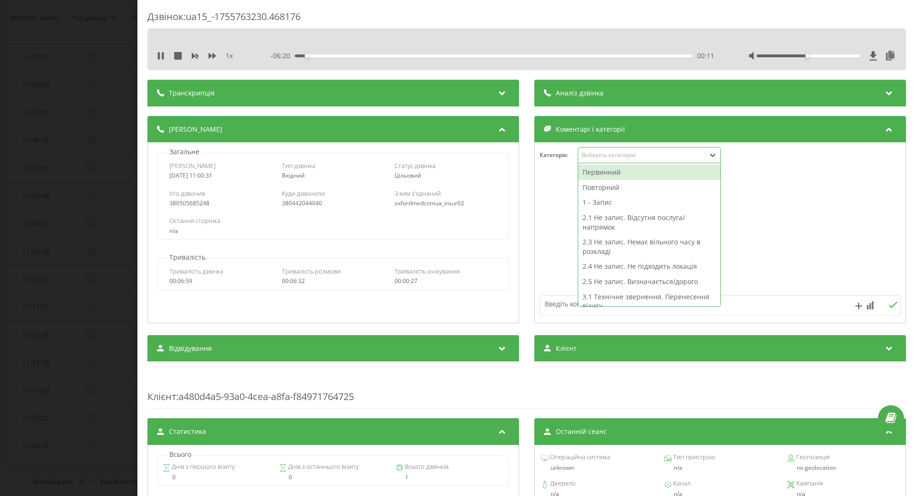
click at [485, 53] on div "- 06:20 00:11 00:11" at bounding box center [492, 56] width 444 height 10
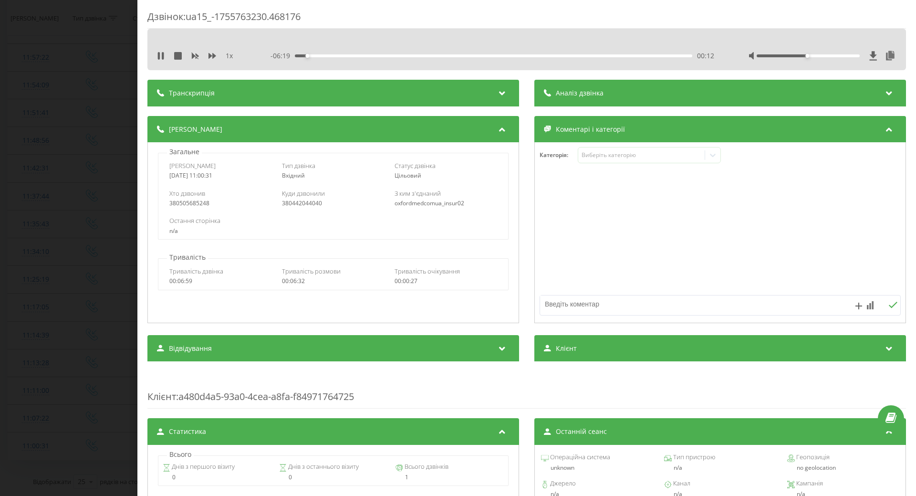
click at [540, 56] on div "00:12" at bounding box center [493, 55] width 397 height 3
click at [583, 55] on div "04:06" at bounding box center [493, 55] width 397 height 3
click at [646, 57] on div "05:52" at bounding box center [493, 55] width 397 height 3
click at [498, 56] on div "05:55" at bounding box center [493, 55] width 397 height 3
click at [515, 55] on div "03:40" at bounding box center [493, 55] width 397 height 3
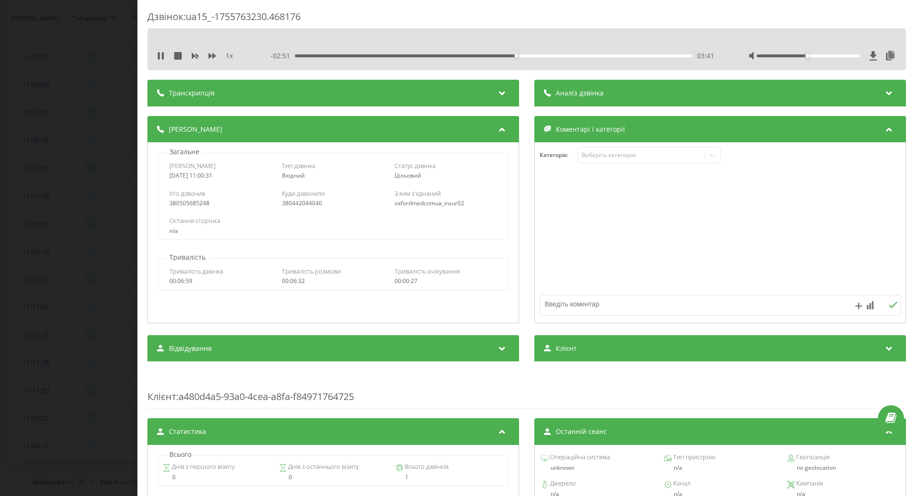
click at [463, 57] on div "- 02:51 03:41 03:41" at bounding box center [492, 56] width 444 height 10
click at [714, 157] on icon at bounding box center [713, 155] width 10 height 10
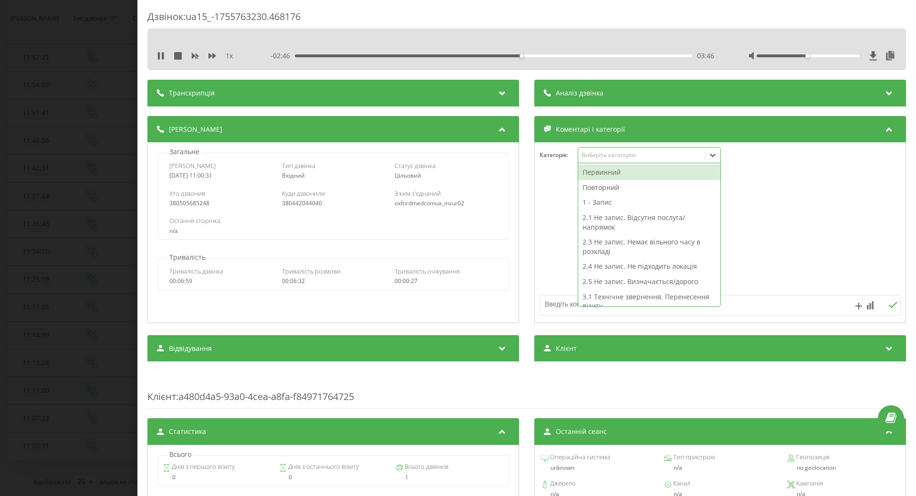
click at [592, 187] on div "Повторний" at bounding box center [649, 187] width 142 height 15
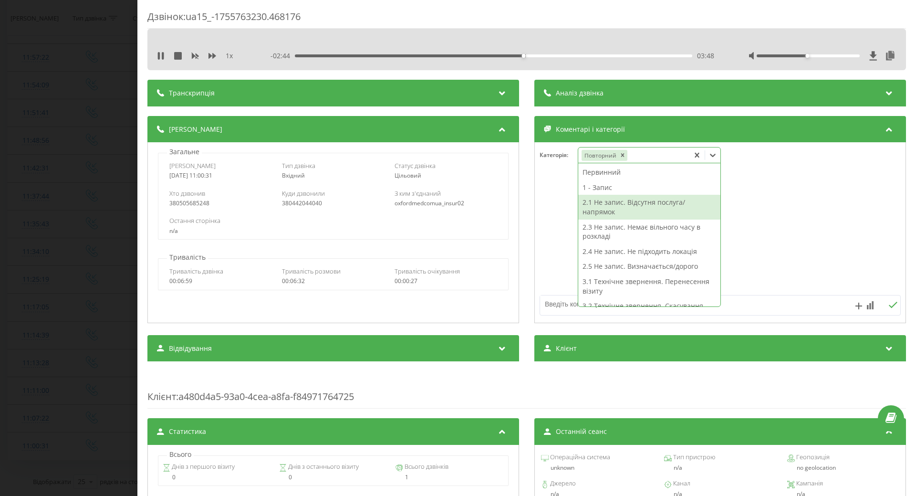
click at [592, 200] on div "2.1 Не запис. Відсутня послуга/напрямок" at bounding box center [649, 207] width 142 height 24
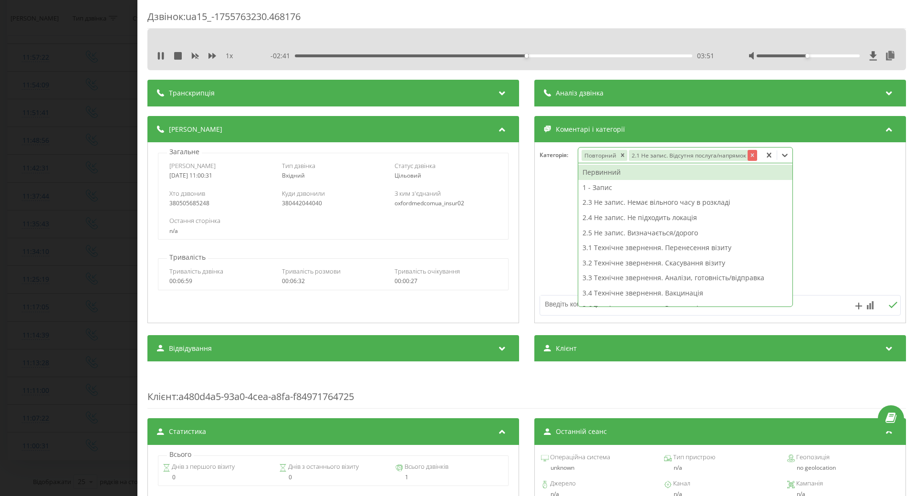
click at [749, 153] on icon "Remove 2.1 Не запис. Відсутня послуга/напрямок" at bounding box center [752, 155] width 7 height 7
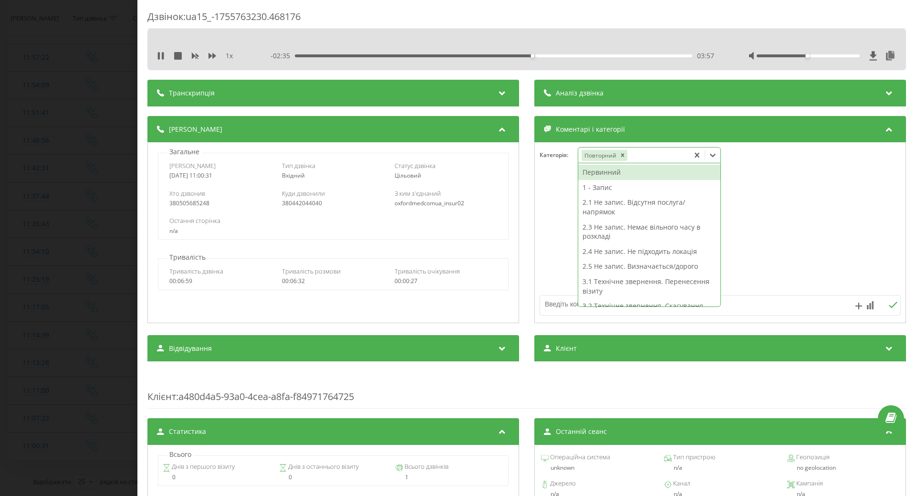
click at [592, 189] on div "1 - Запис" at bounding box center [649, 187] width 142 height 15
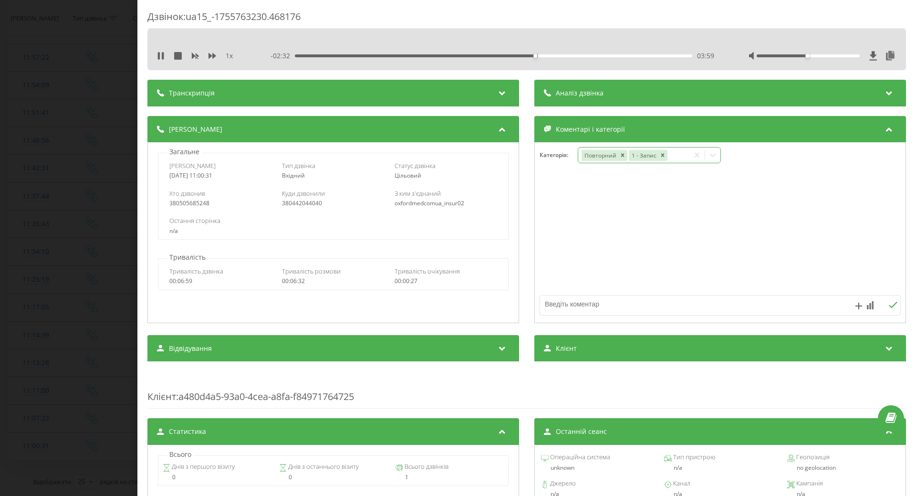
click at [104, 270] on div "Дзвінок : ua15_-1755763230.468176 1 x - 02:32 03:59 03:59 Транскрипція Для AI-а…" at bounding box center [458, 248] width 916 height 496
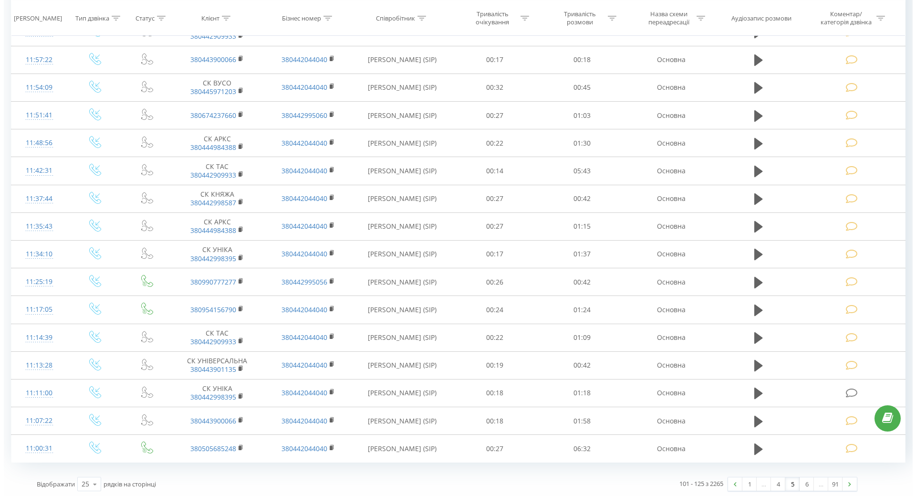
scroll to position [384, 0]
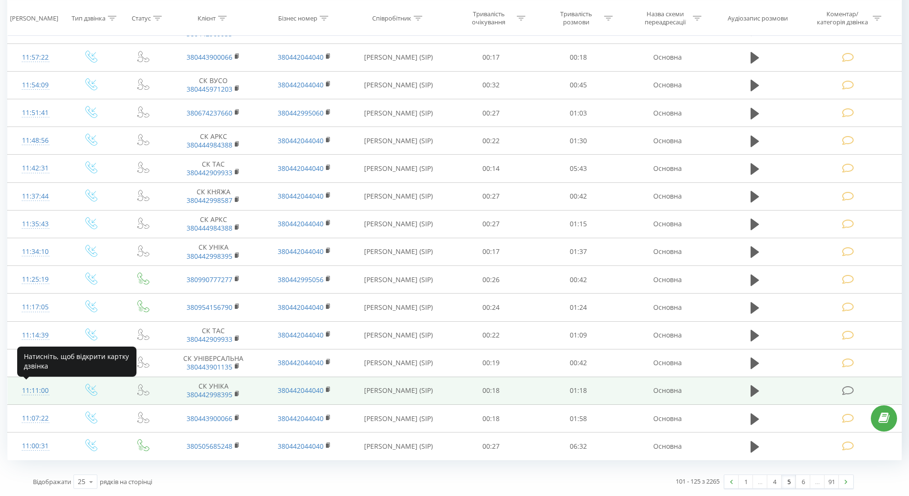
click at [37, 386] on div "11:11:00" at bounding box center [35, 390] width 37 height 19
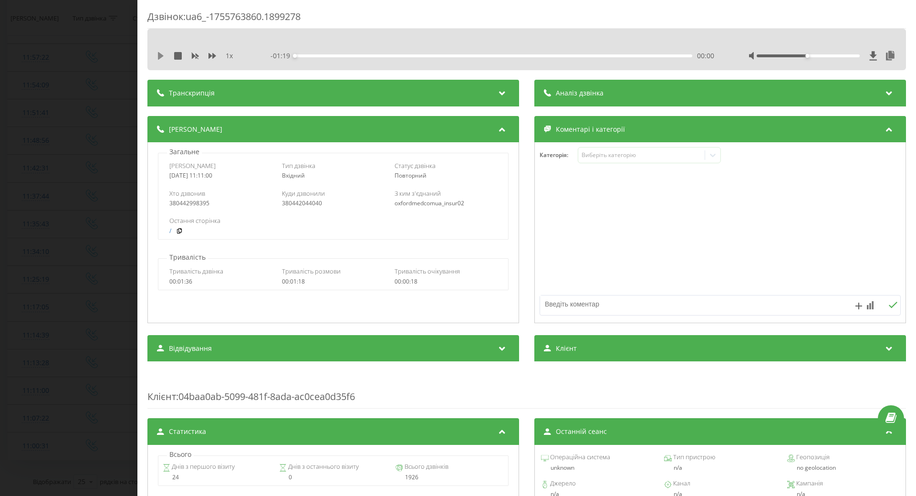
click at [161, 54] on icon at bounding box center [161, 56] width 8 height 8
click at [430, 56] on div "00:21" at bounding box center [493, 55] width 397 height 3
click at [598, 57] on div "- 00:28 00:50 00:50" at bounding box center [492, 56] width 444 height 10
click at [603, 56] on div "01:02" at bounding box center [493, 55] width 397 height 3
click at [631, 56] on div "01:04" at bounding box center [493, 55] width 397 height 3
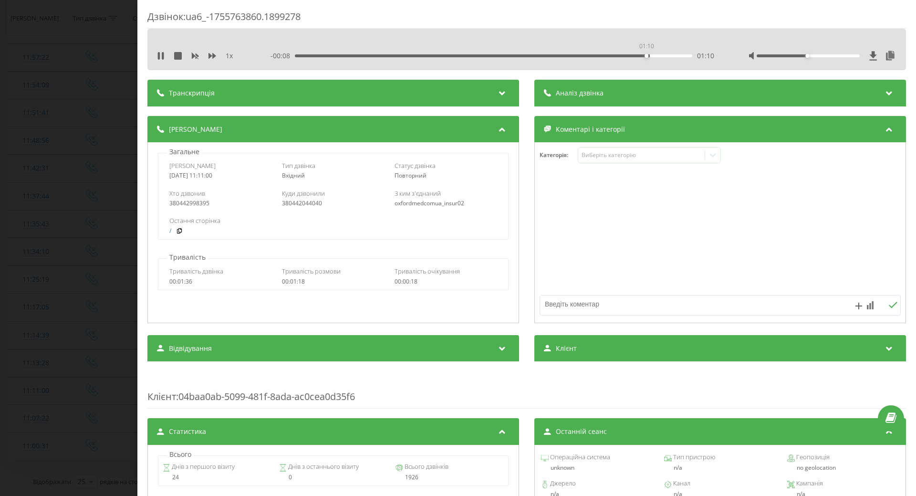
click at [645, 56] on div "01:10" at bounding box center [493, 55] width 397 height 3
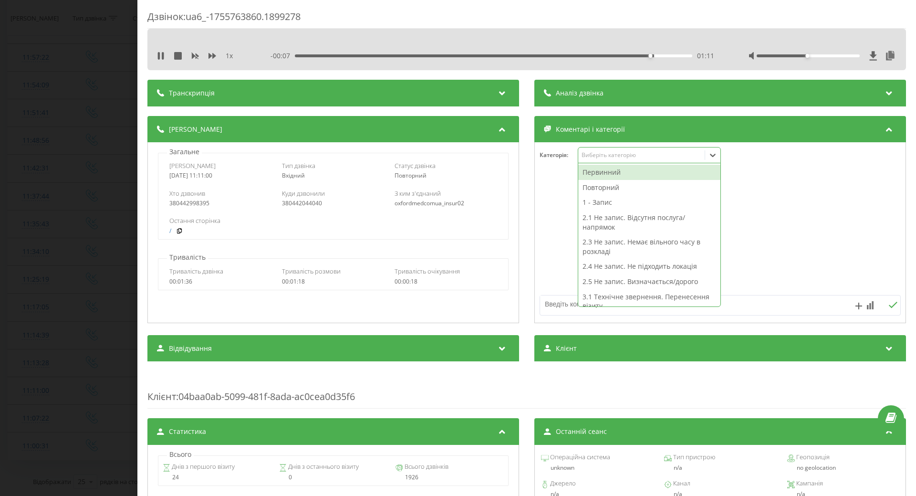
click at [710, 156] on icon at bounding box center [713, 155] width 6 height 3
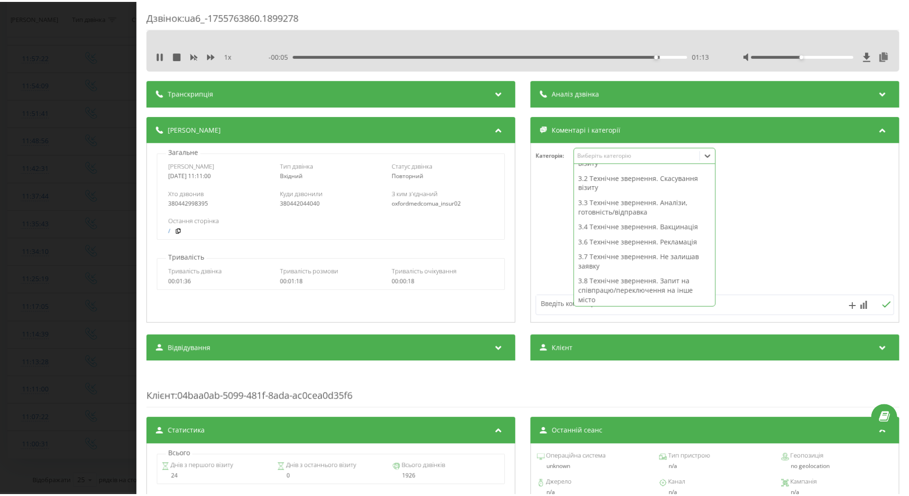
scroll to position [48, 0]
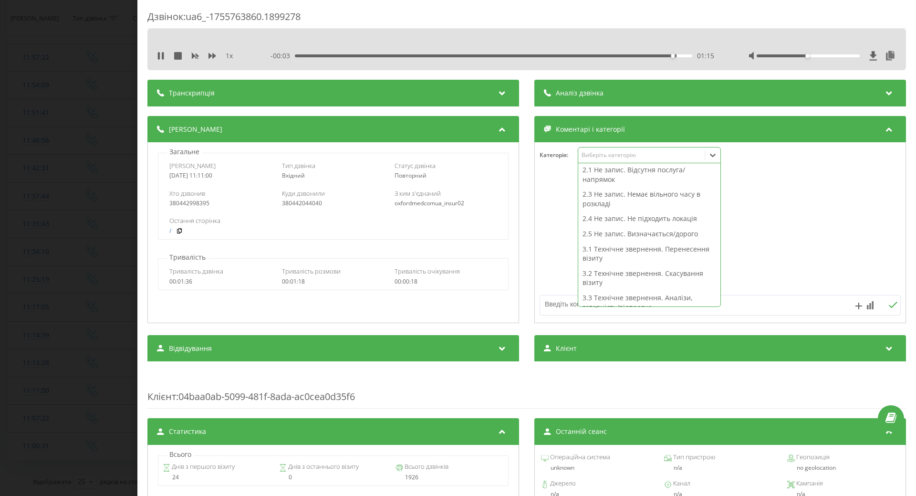
click at [625, 227] on div "2.5 Не запис. Визначається/дорого" at bounding box center [649, 233] width 142 height 15
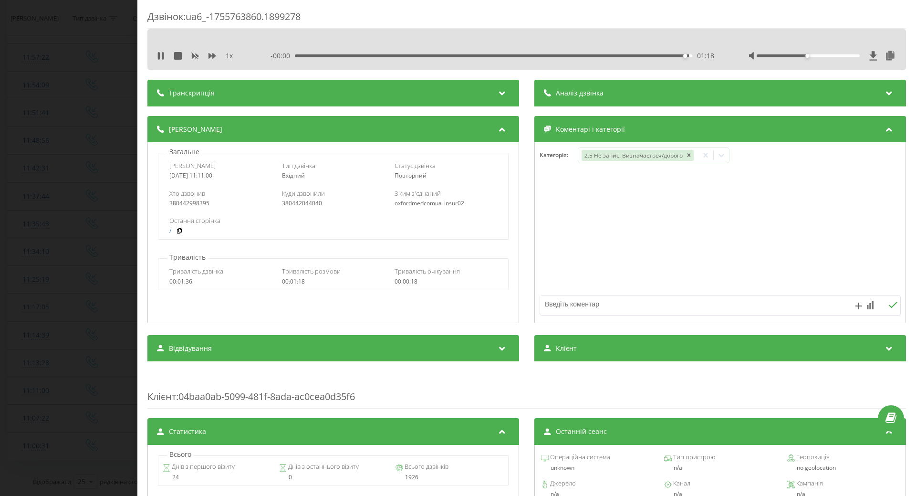
click at [762, 227] on div at bounding box center [720, 233] width 371 height 114
click at [78, 218] on div "Дзвінок : ua6_-1755763860.1899278 1 x 00:00 01:19 01:19 Транскрипція Для AI-ана…" at bounding box center [458, 248] width 916 height 496
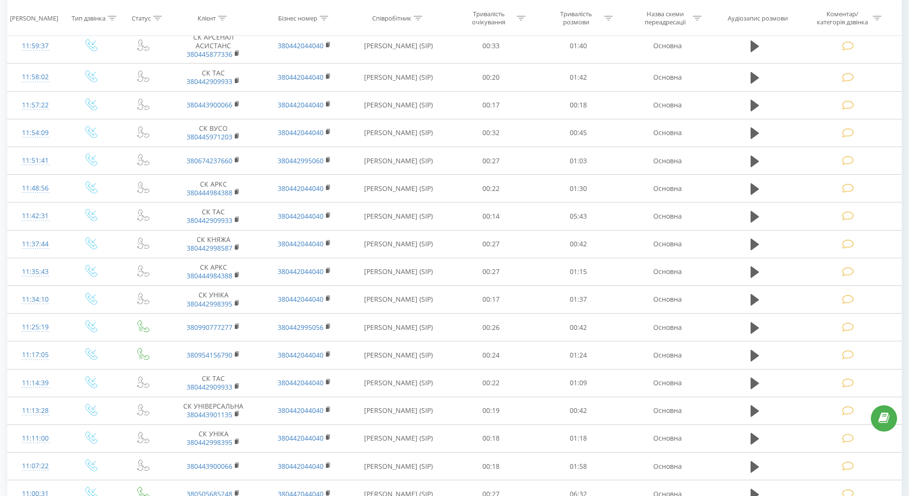
scroll to position [384, 0]
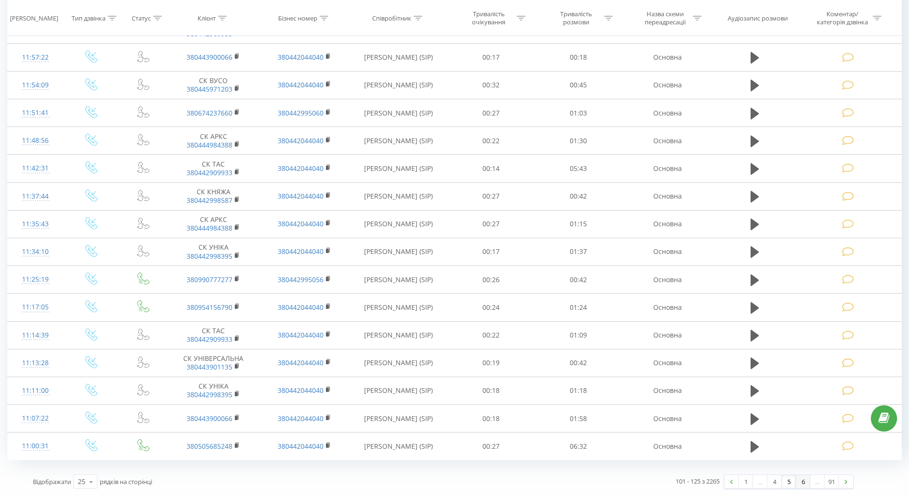
click at [800, 483] on link "6" at bounding box center [803, 481] width 14 height 13
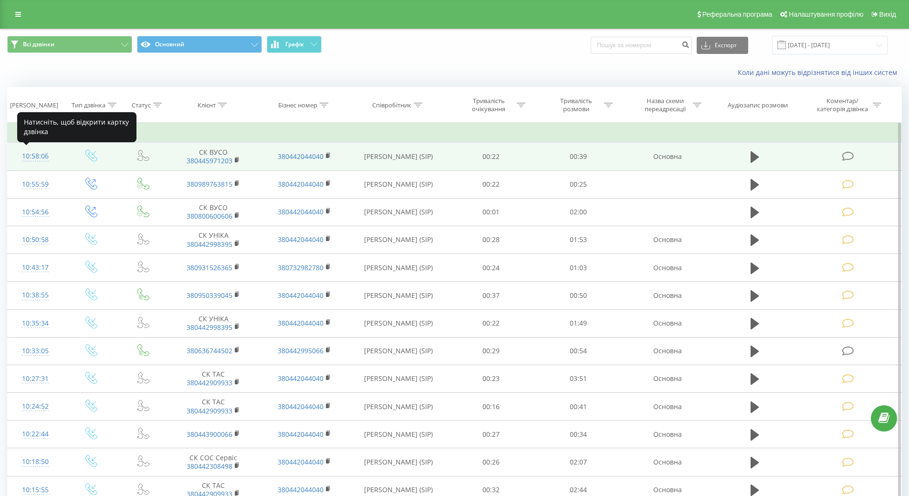
click at [40, 152] on div "10:58:06" at bounding box center [35, 156] width 37 height 19
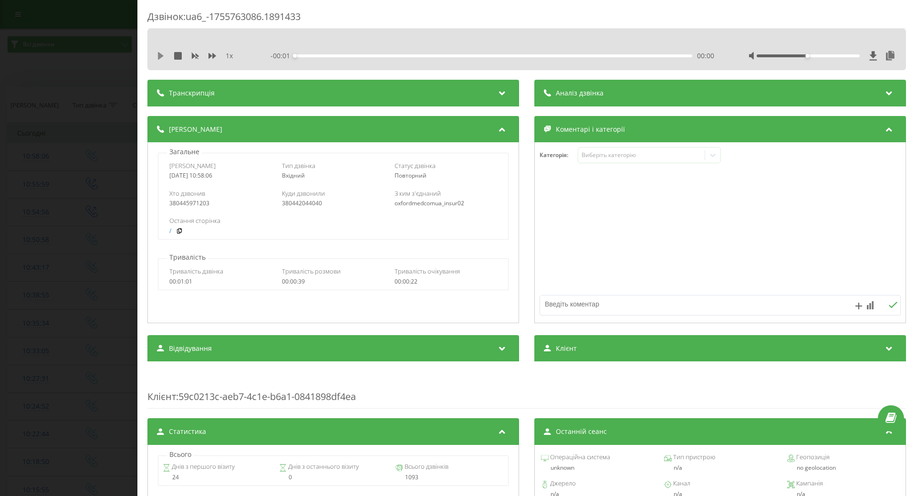
click at [164, 54] on icon at bounding box center [161, 56] width 8 height 8
drag, startPoint x: 265, startPoint y: 52, endPoint x: 280, endPoint y: 52, distance: 14.8
click at [264, 52] on div "1 x - 00:40 00:00 00:00" at bounding box center [527, 56] width 744 height 14
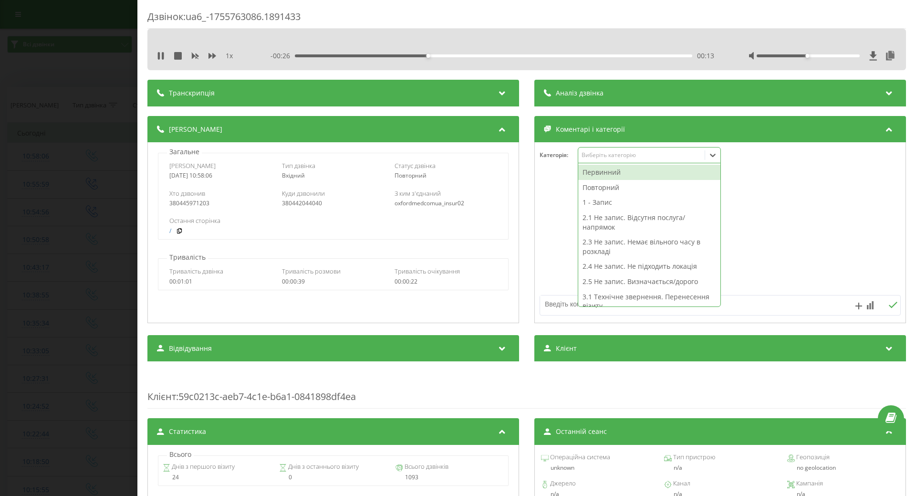
drag, startPoint x: 710, startPoint y: 156, endPoint x: 706, endPoint y: 179, distance: 23.3
click at [710, 158] on icon at bounding box center [713, 155] width 10 height 10
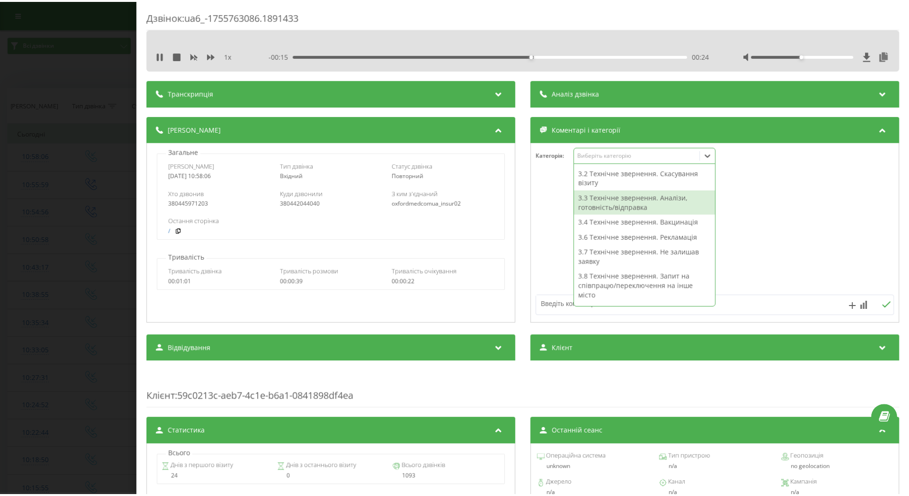
scroll to position [52, 0]
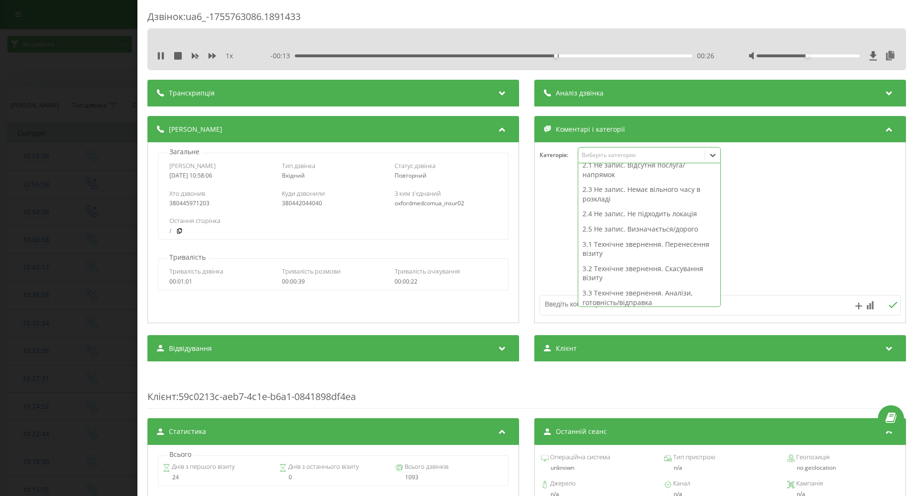
click at [625, 226] on div "2.5 Не запис. Визначається/дорого" at bounding box center [649, 228] width 142 height 15
click at [771, 224] on div at bounding box center [720, 233] width 371 height 114
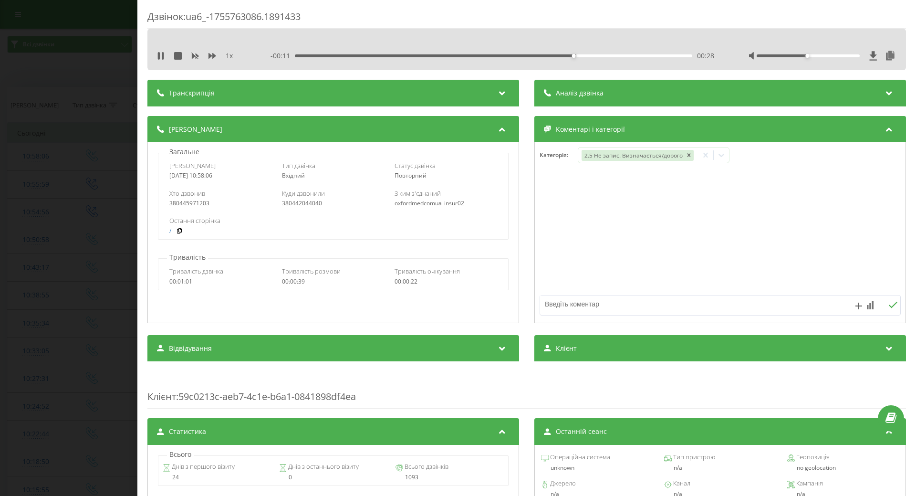
click at [59, 247] on div "Дзвінок : ua6_-1755763086.1891433 1 x - 00:11 00:28 00:28 Транскрипція Для AI-а…" at bounding box center [458, 248] width 916 height 496
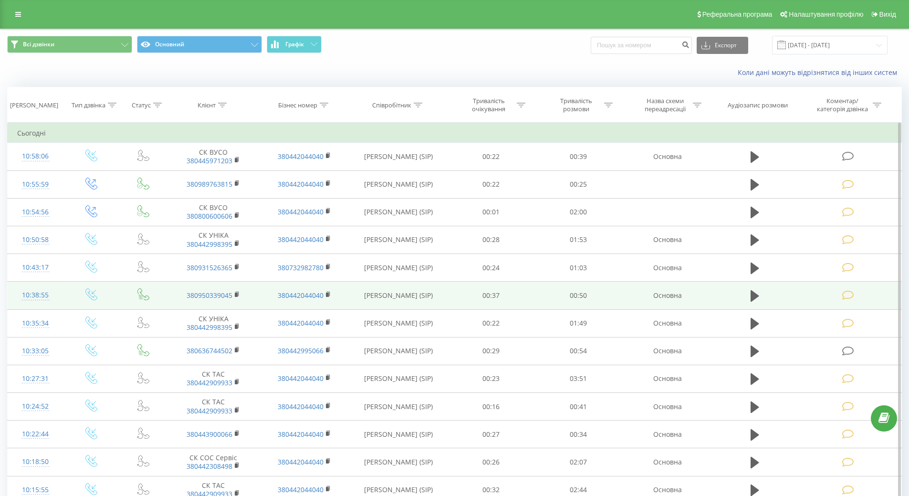
scroll to position [143, 0]
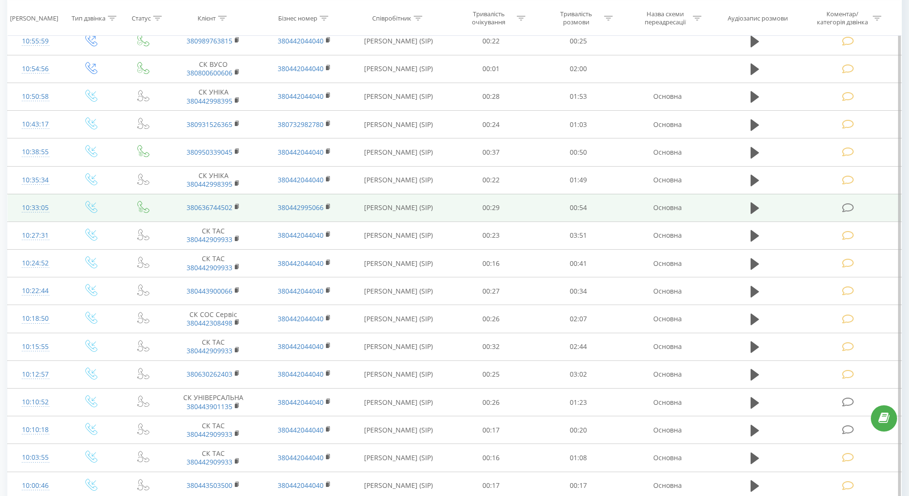
click at [33, 210] on div "10:33:05" at bounding box center [35, 207] width 37 height 19
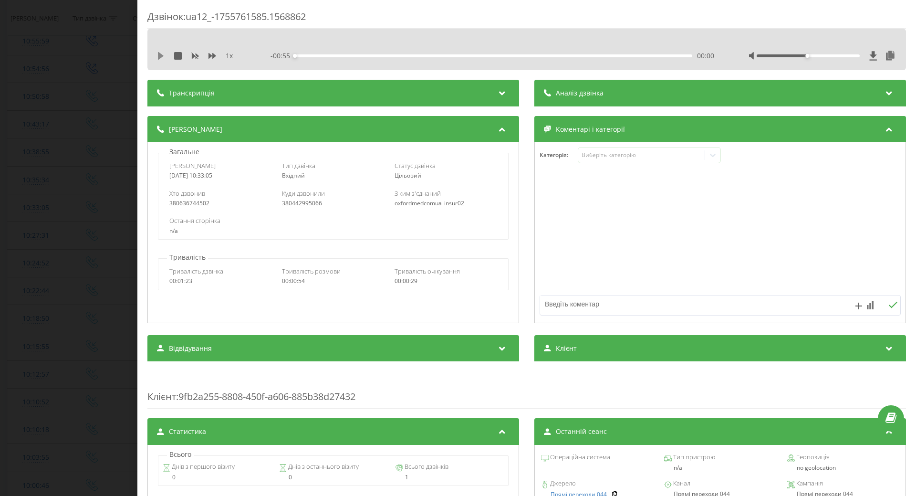
click at [162, 55] on icon at bounding box center [161, 56] width 6 height 8
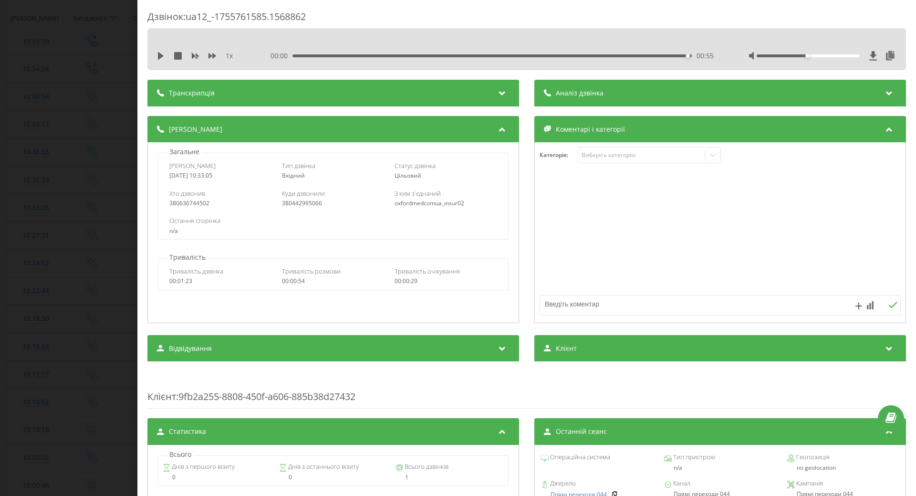
click at [294, 53] on div "00:00 00:55 00:55" at bounding box center [492, 56] width 444 height 10
click at [163, 56] on icon at bounding box center [161, 56] width 6 height 8
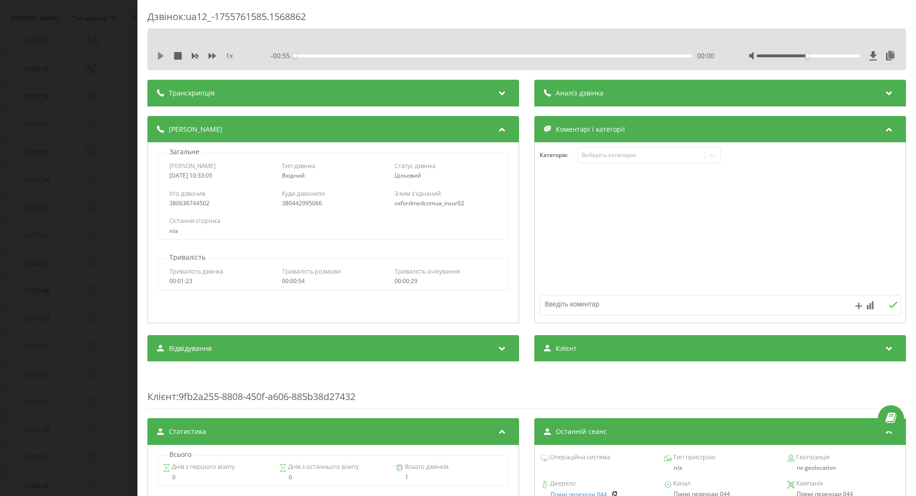
click at [160, 56] on icon at bounding box center [161, 56] width 6 height 8
click at [710, 156] on icon at bounding box center [713, 155] width 6 height 3
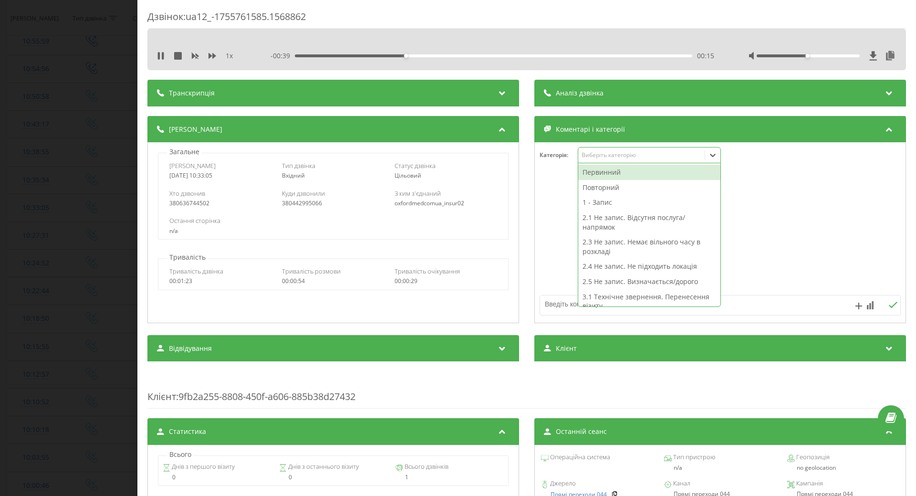
click at [600, 189] on div "Повторний" at bounding box center [649, 187] width 142 height 15
click at [593, 190] on div "1 - Запис" at bounding box center [649, 187] width 142 height 15
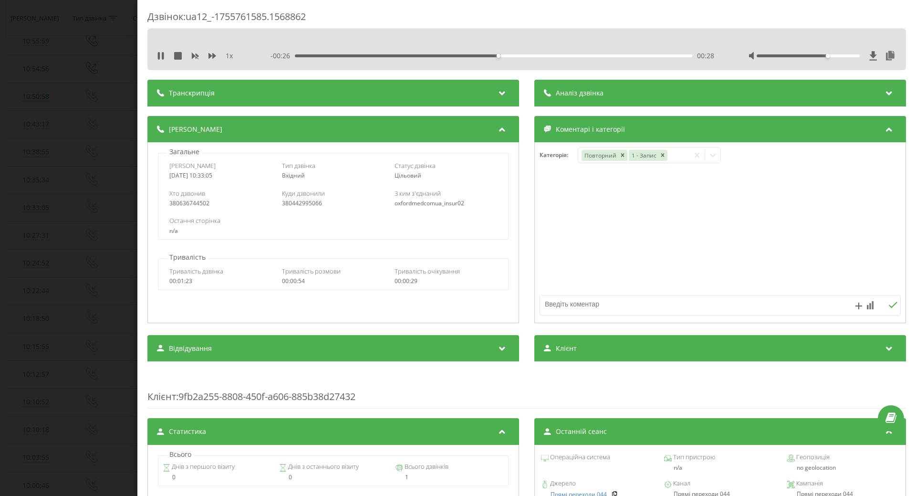
drag, startPoint x: 813, startPoint y: 54, endPoint x: 822, endPoint y: 54, distance: 8.6
click at [822, 54] on div at bounding box center [808, 55] width 103 height 3
drag, startPoint x: 825, startPoint y: 55, endPoint x: 830, endPoint y: 54, distance: 5.3
click at [836, 54] on div "Accessibility label" at bounding box center [838, 56] width 4 height 4
drag, startPoint x: 835, startPoint y: 53, endPoint x: 851, endPoint y: 52, distance: 15.8
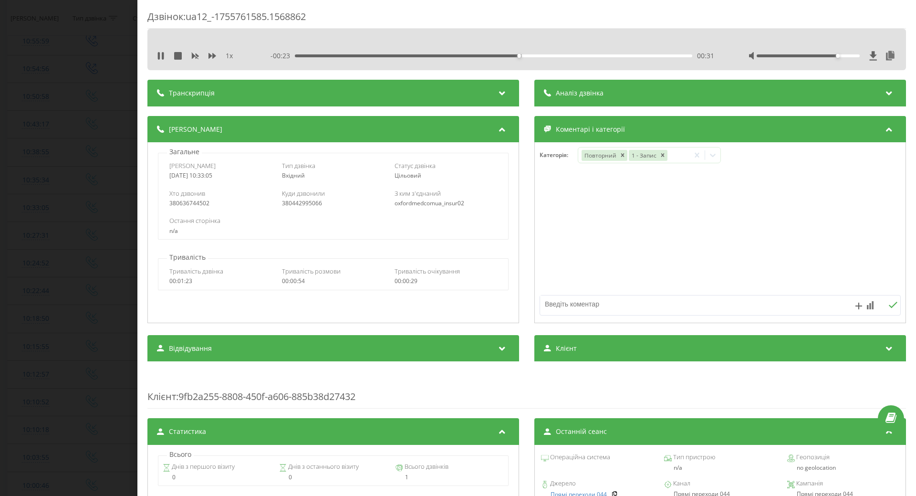
click at [851, 52] on div at bounding box center [822, 56] width 148 height 10
click at [850, 56] on div at bounding box center [808, 55] width 103 height 3
click at [118, 213] on div "Дзвінок : ua12_-1755761585.1568862 1 x - 00:16 00:39 00:39 Транскрипція Для AI-…" at bounding box center [458, 248] width 916 height 496
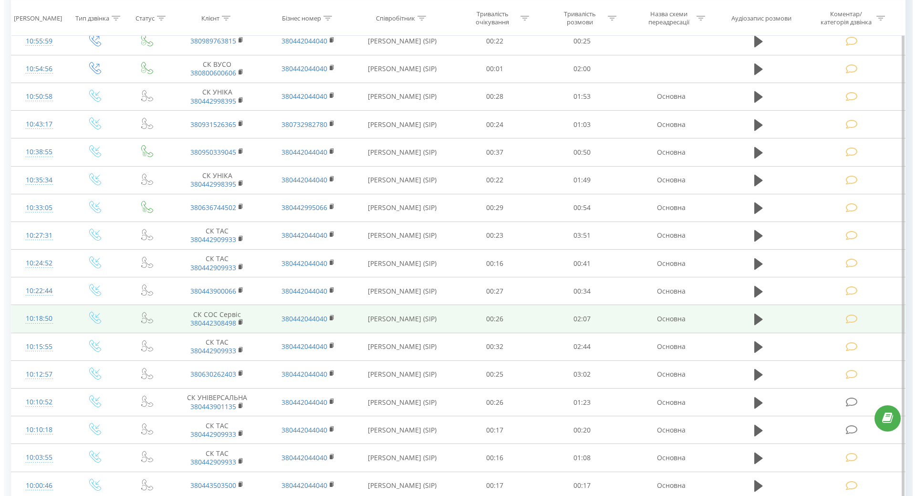
scroll to position [334, 0]
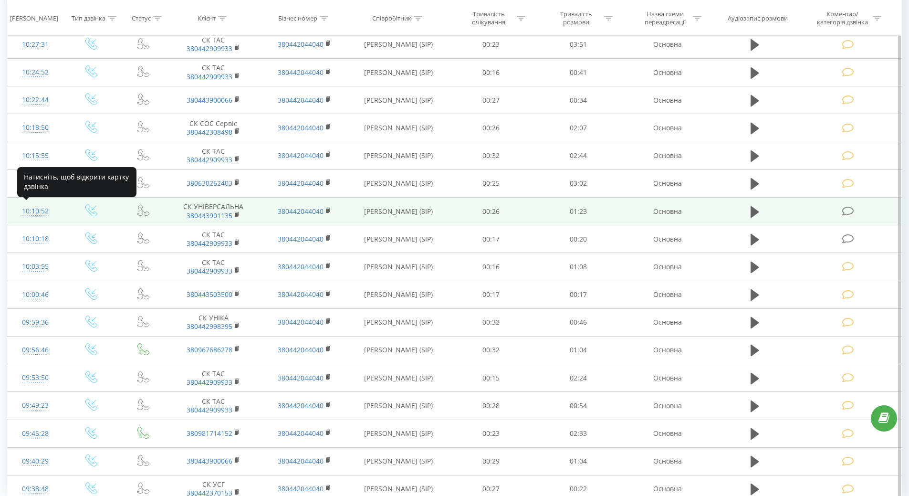
click at [28, 210] on div "10:10:52" at bounding box center [35, 211] width 37 height 19
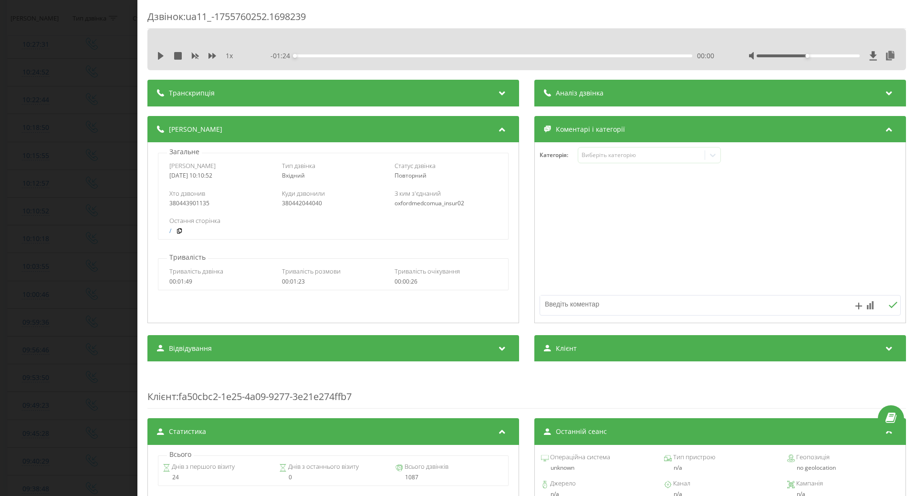
click at [158, 54] on icon at bounding box center [161, 56] width 6 height 8
click at [715, 156] on div at bounding box center [712, 154] width 15 height 15
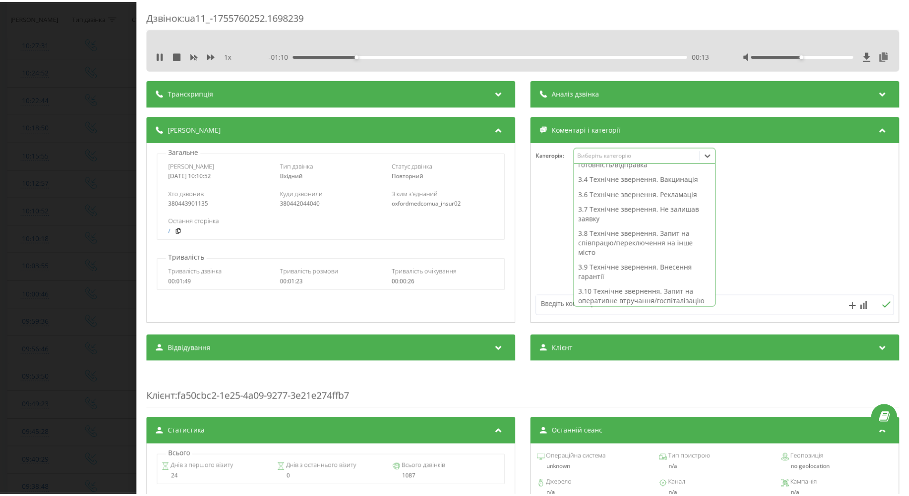
scroll to position [243, 0]
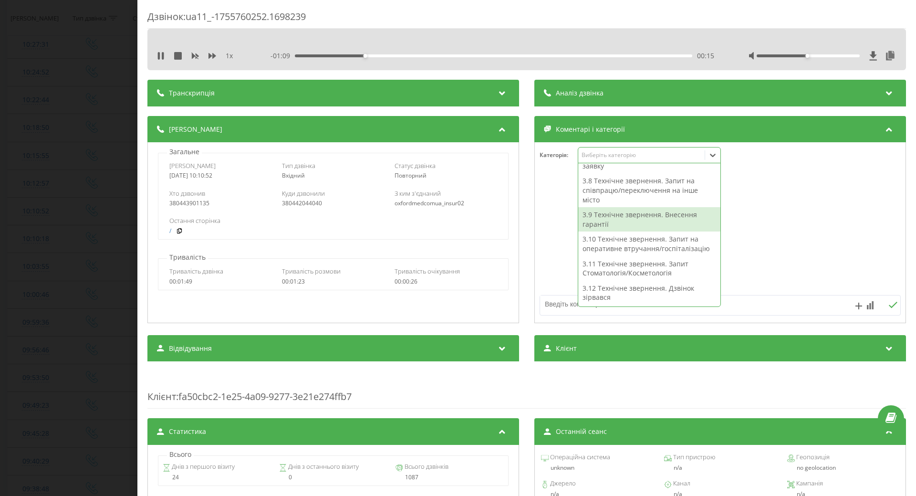
click at [645, 216] on div "3.9 Технічне звернення. Внесення гарантії" at bounding box center [649, 219] width 142 height 24
click at [541, 240] on div at bounding box center [720, 233] width 371 height 114
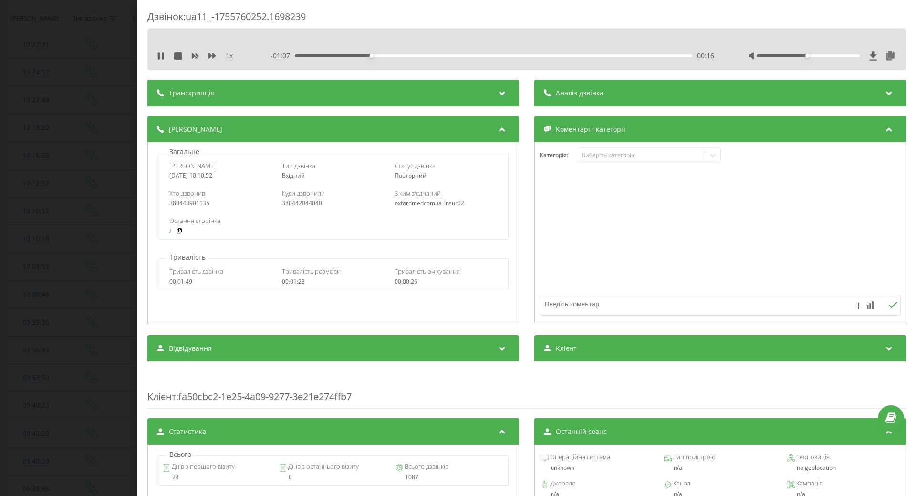
click at [68, 272] on div "Дзвінок : ua11_-1755760252.1698239 1 x - 01:07 00:16 00:16 Транскрипція Для AI-…" at bounding box center [458, 248] width 916 height 496
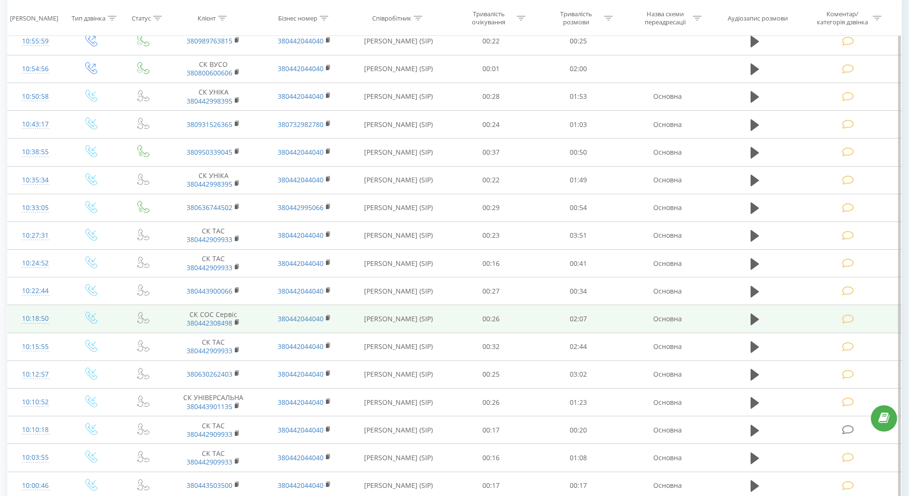
scroll to position [286, 0]
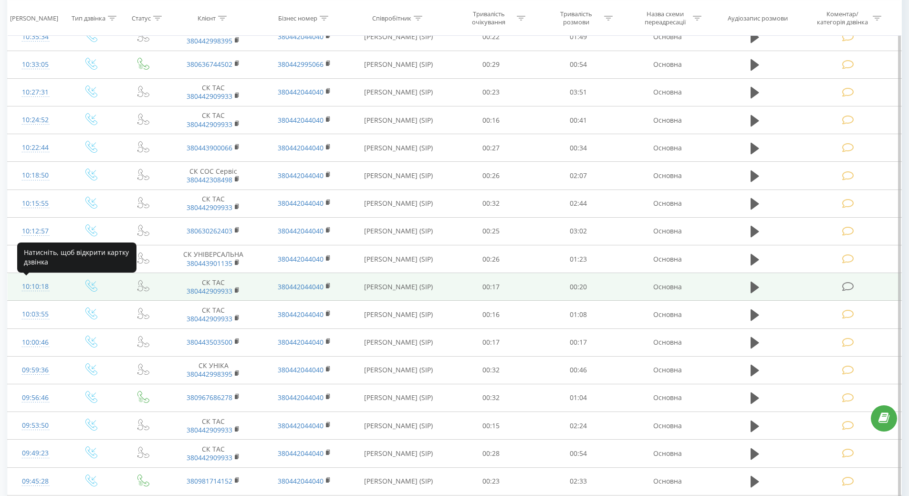
click at [30, 285] on div "10:10:18" at bounding box center [35, 286] width 37 height 19
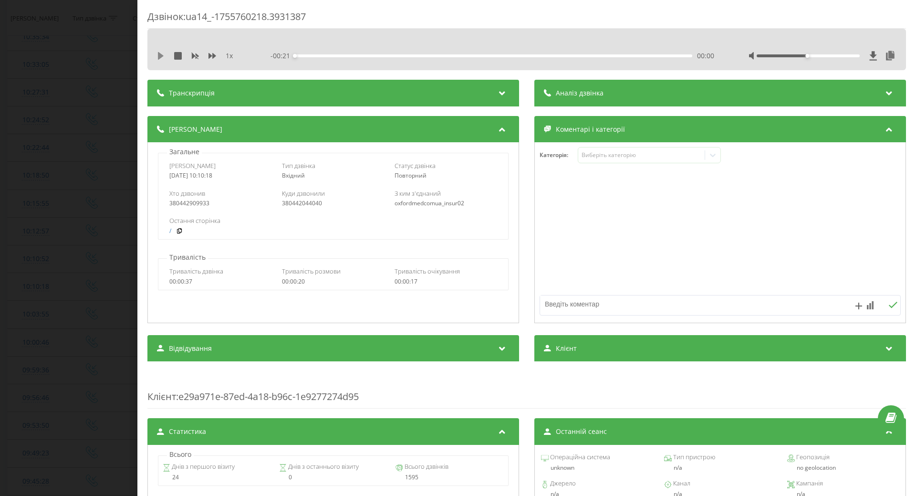
click at [160, 53] on icon at bounding box center [161, 56] width 6 height 8
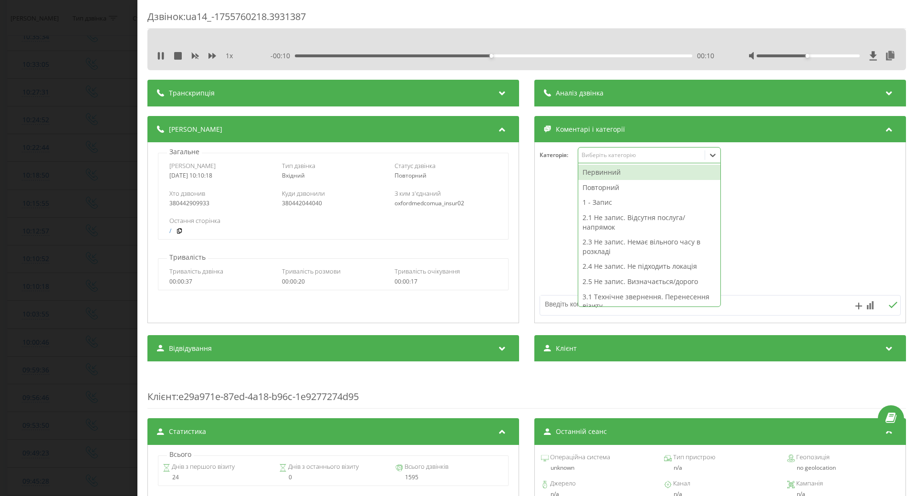
click at [711, 157] on icon at bounding box center [713, 155] width 10 height 10
click at [631, 241] on div "2.3 Не запис. Немає вільного часу в розкладі" at bounding box center [649, 246] width 142 height 24
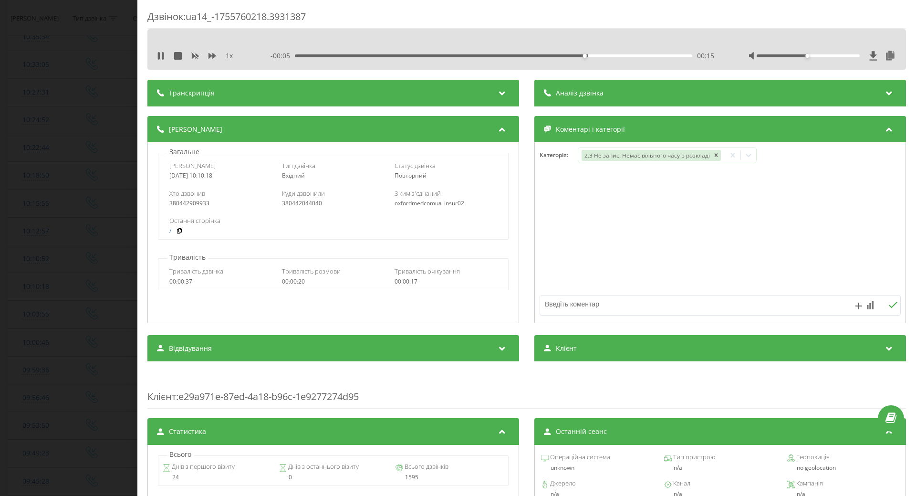
click at [70, 283] on div "Дзвінок : ua14_-1755760218.3931387 1 x - 00:05 00:15 00:15 Транскрипція Для AI-…" at bounding box center [458, 248] width 916 height 496
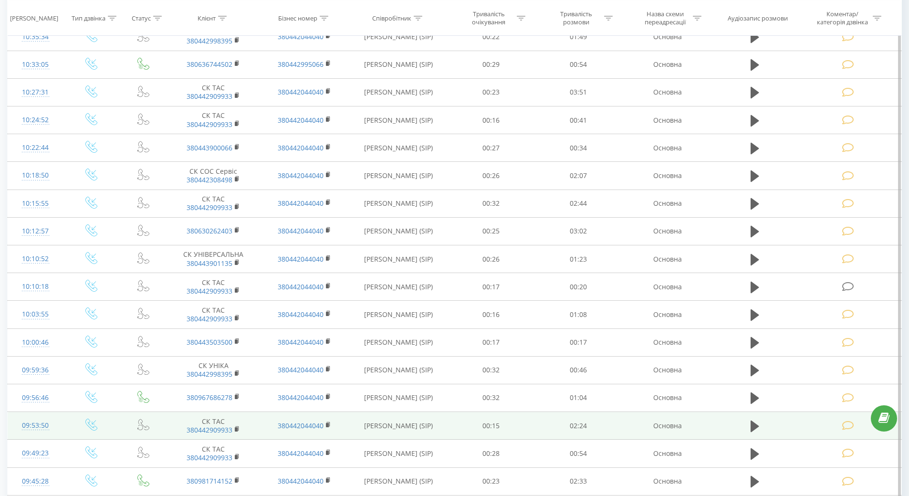
scroll to position [377, 0]
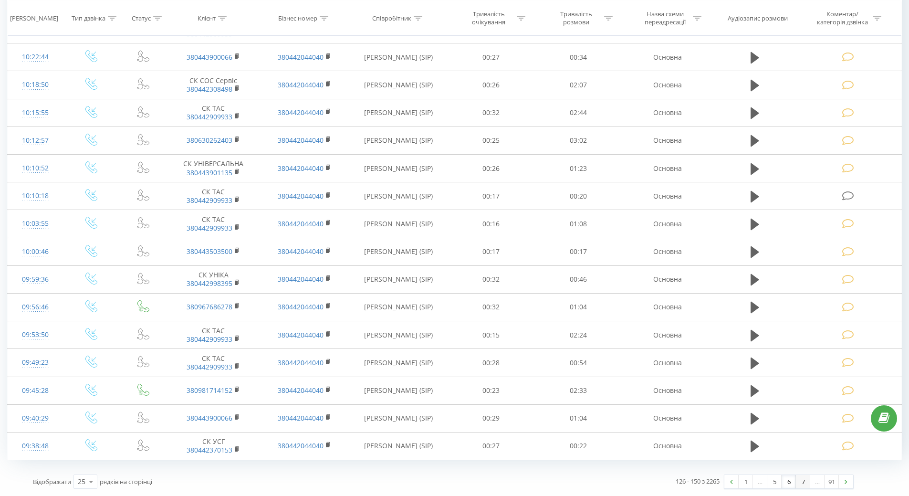
click at [802, 483] on link "7" at bounding box center [803, 481] width 14 height 13
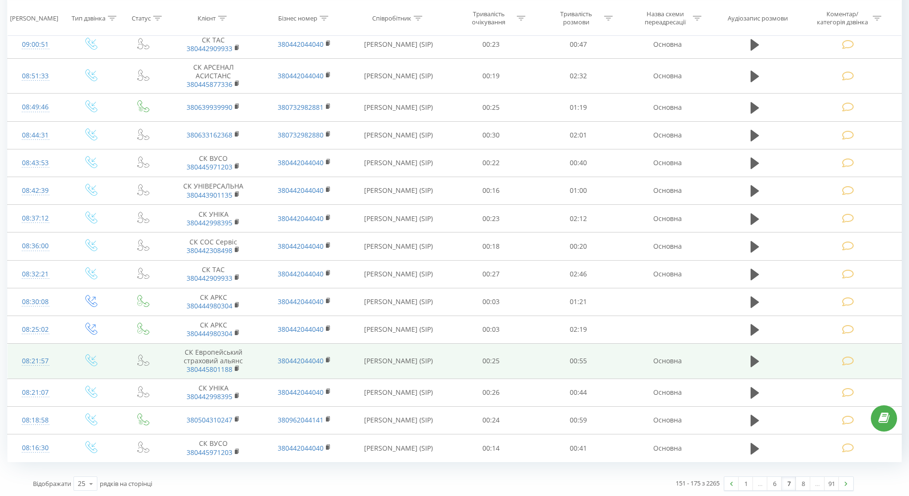
scroll to position [399, 0]
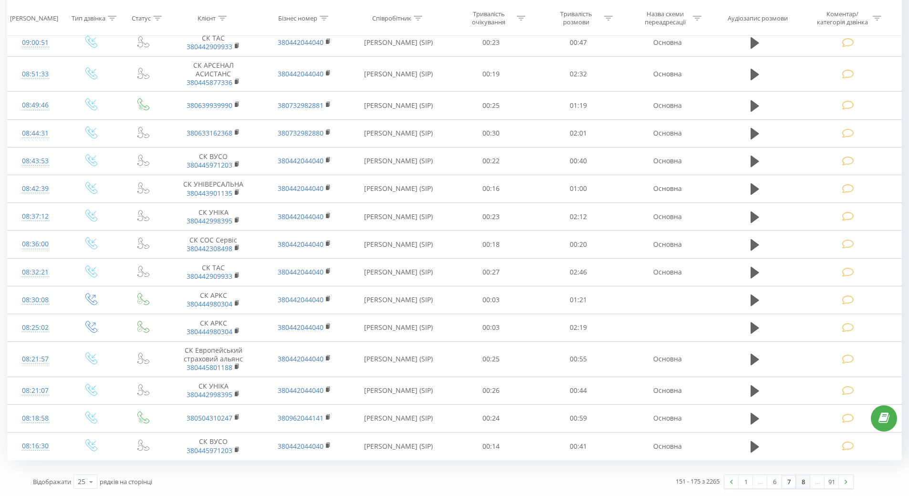
click at [802, 487] on link "8" at bounding box center [803, 481] width 14 height 13
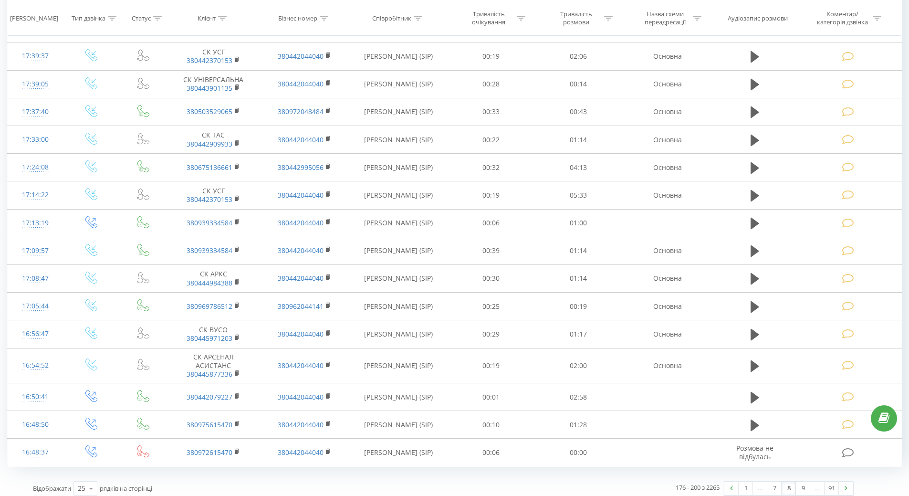
scroll to position [404, 0]
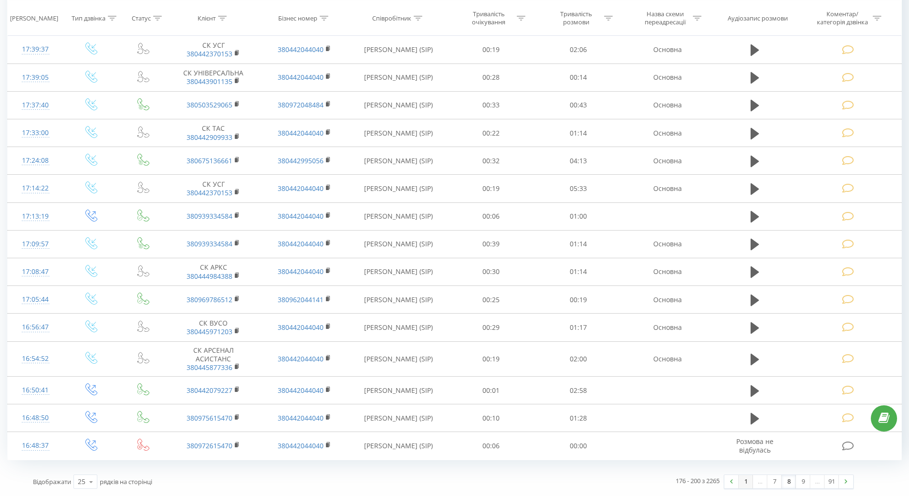
click at [742, 480] on link "1" at bounding box center [745, 481] width 14 height 13
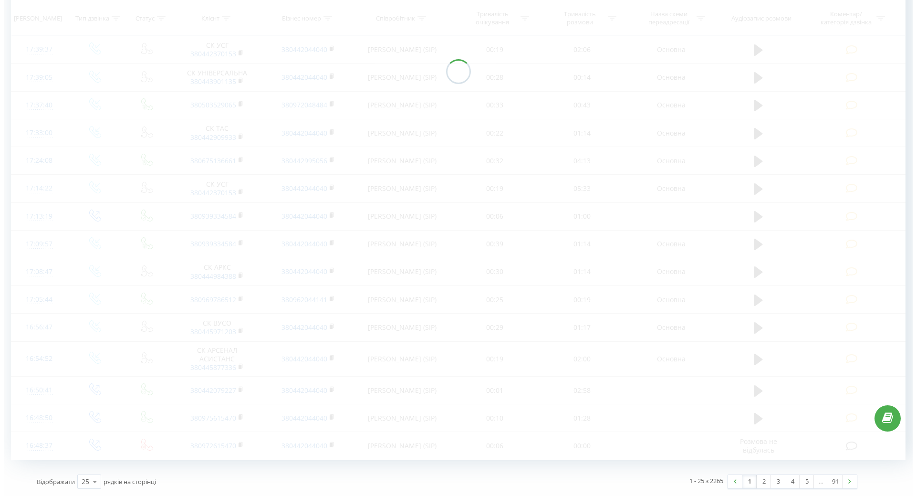
scroll to position [63, 0]
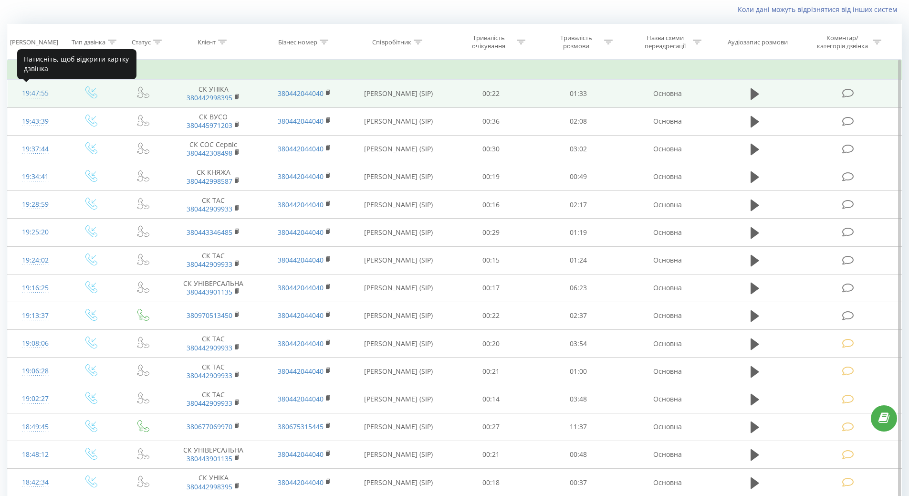
click at [30, 92] on div "19:47:55" at bounding box center [35, 93] width 37 height 19
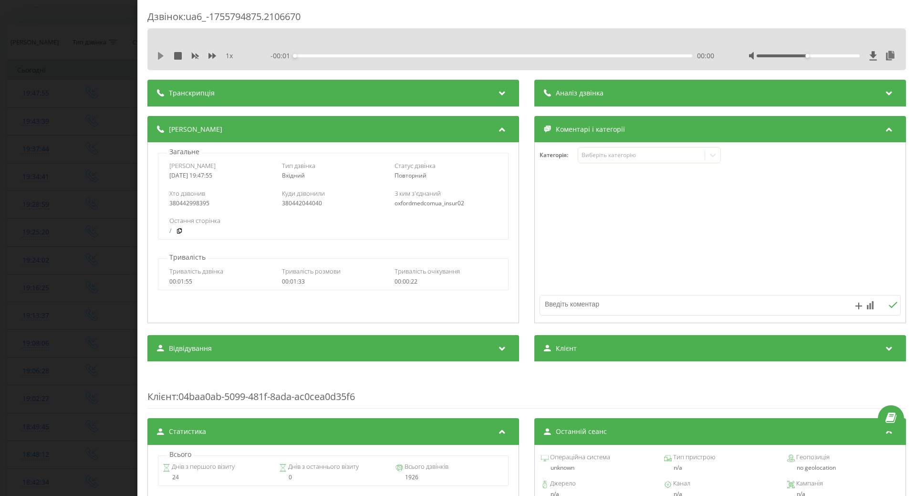
click at [160, 57] on icon at bounding box center [161, 56] width 6 height 8
click at [607, 55] on div "00:27" at bounding box center [493, 55] width 397 height 3
click at [712, 154] on icon at bounding box center [713, 155] width 6 height 3
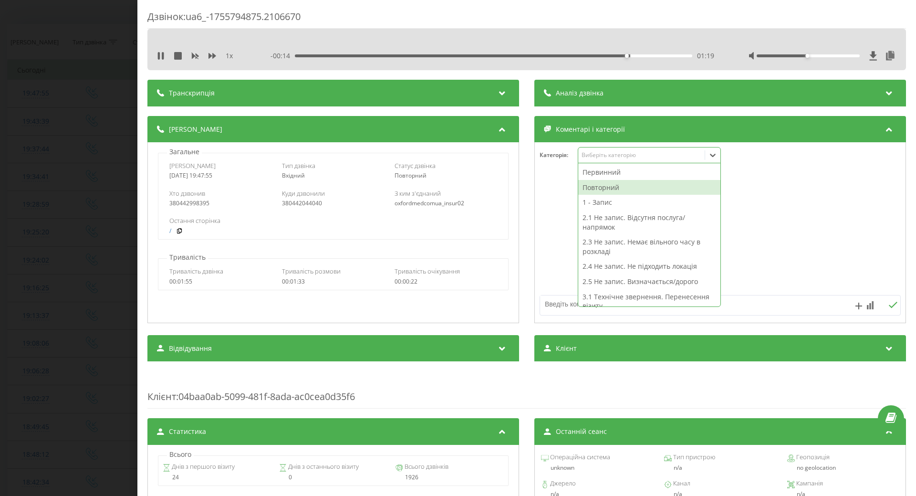
click at [590, 188] on div "Повторний" at bounding box center [649, 187] width 142 height 15
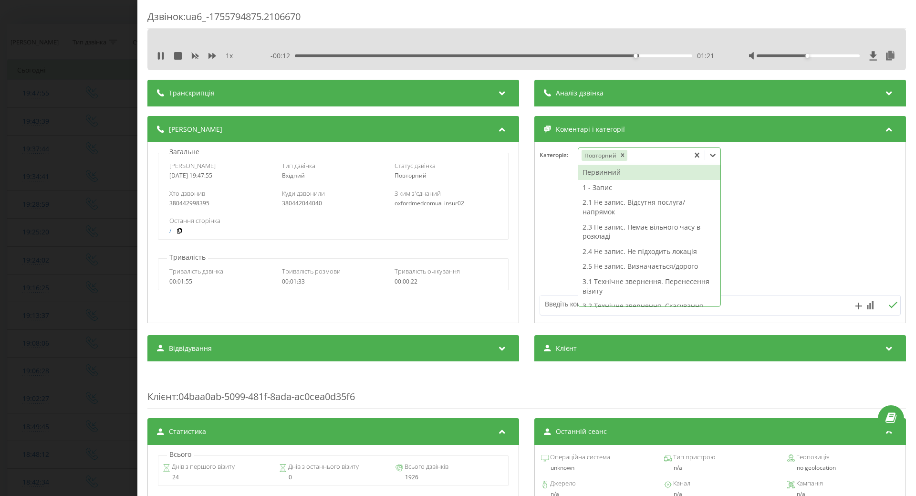
click at [590, 201] on div "Первинний 1 - Запис 2.1 Не запис. Відсутня послуга/напрямок 2.3 Не запис. Немає…" at bounding box center [649, 234] width 142 height 143
click at [603, 191] on div "1 - Запис" at bounding box center [649, 187] width 142 height 15
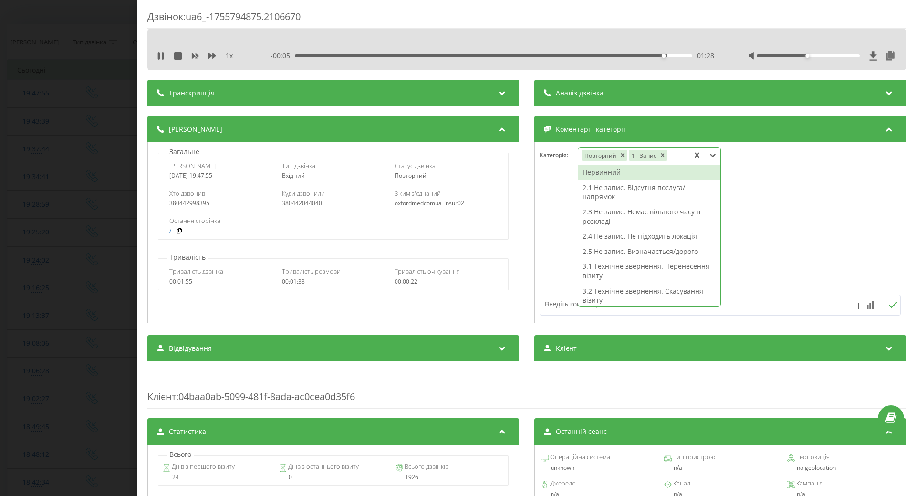
click at [546, 209] on div at bounding box center [720, 233] width 371 height 114
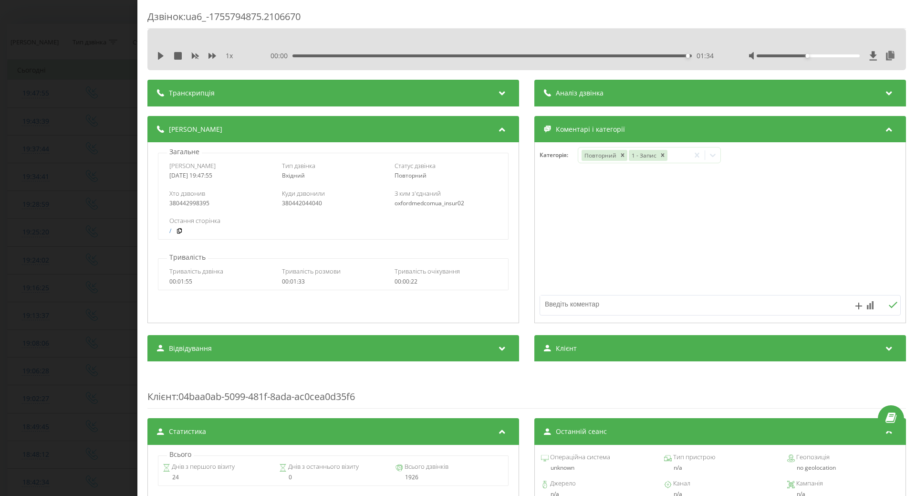
click at [42, 179] on div "Дзвінок : ua6_-1755794875.2106670 1 x 00:00 01:34 01:34 Транскрипція Для AI-ана…" at bounding box center [458, 248] width 916 height 496
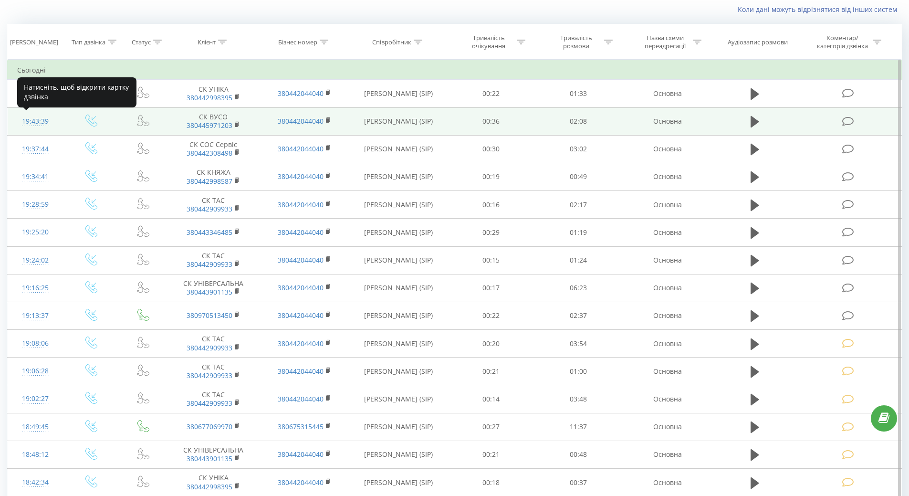
click at [38, 117] on div "19:43:39" at bounding box center [35, 121] width 37 height 19
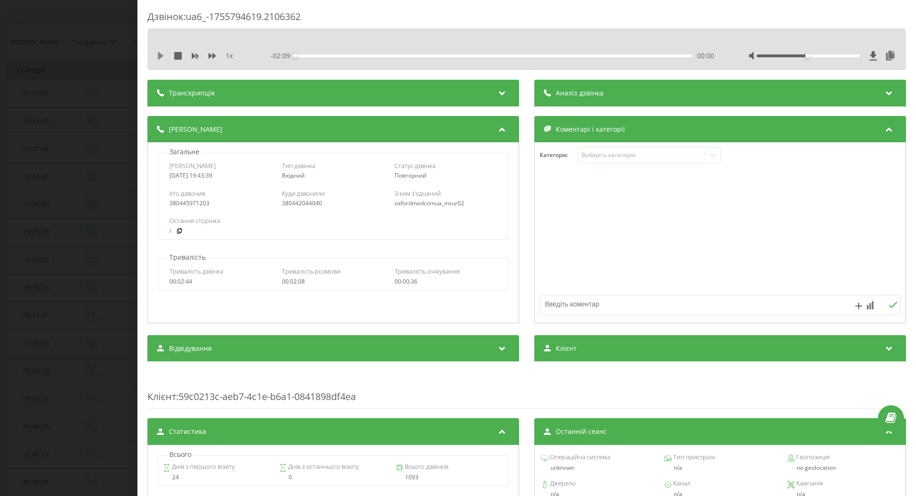
click at [157, 58] on icon at bounding box center [161, 56] width 8 height 8
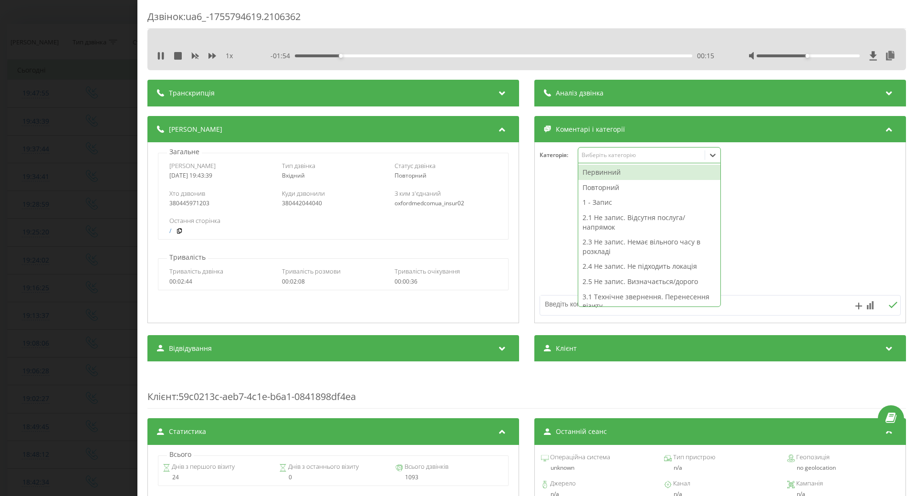
click at [710, 156] on icon at bounding box center [713, 155] width 6 height 3
click at [620, 189] on div "Повторний" at bounding box center [649, 187] width 142 height 15
click at [592, 200] on div "2.1 Не запис. Відсутня послуга/напрямок" at bounding box center [649, 207] width 142 height 24
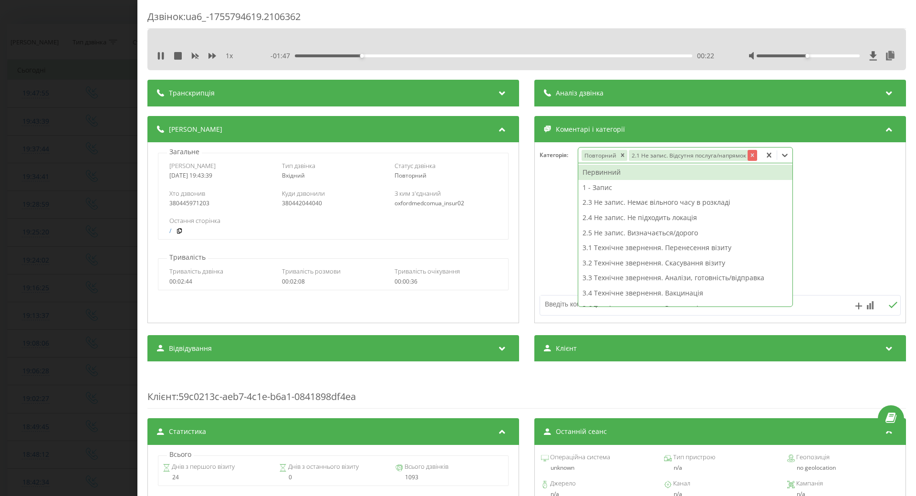
click at [749, 156] on icon "Remove 2.1 Не запис. Відсутня послуга/напрямок" at bounding box center [752, 155] width 7 height 7
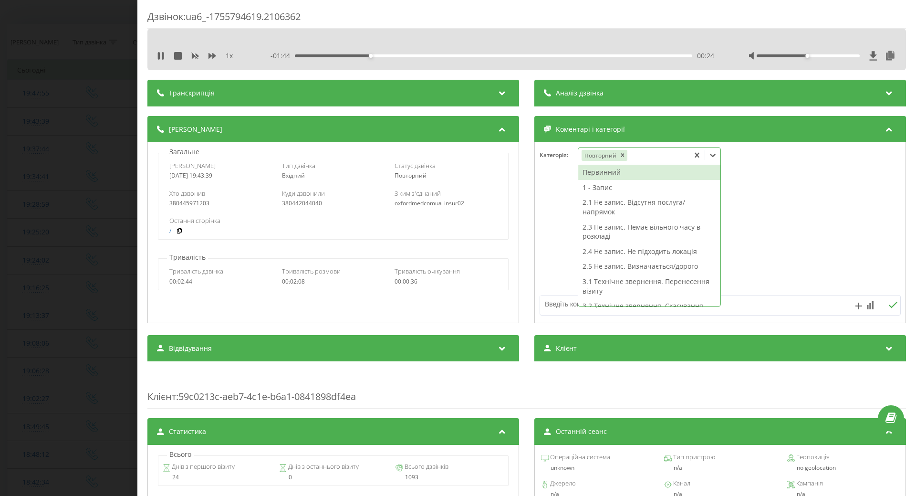
click at [598, 187] on div "1 - Запис" at bounding box center [649, 187] width 142 height 15
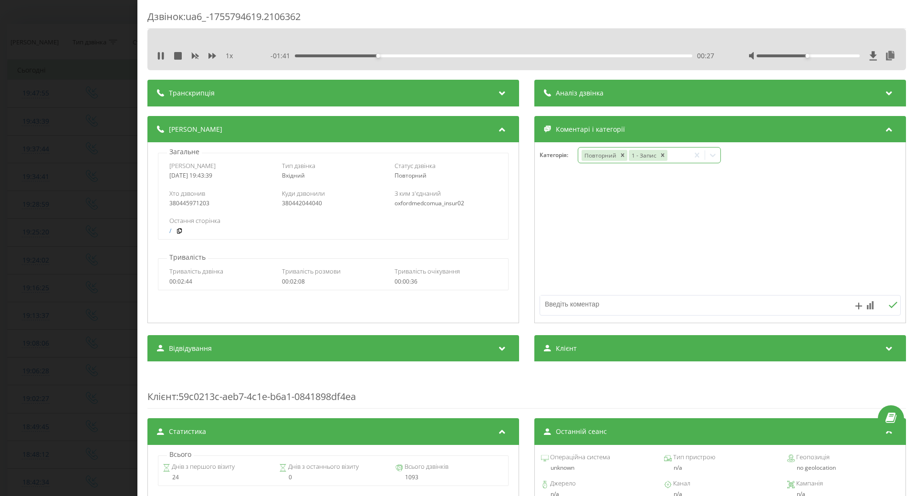
click at [113, 234] on div "Дзвінок : ua6_-1755794619.2106362 1 x - 01:41 00:27 00:27 Транскрипція Для AI-а…" at bounding box center [458, 248] width 916 height 496
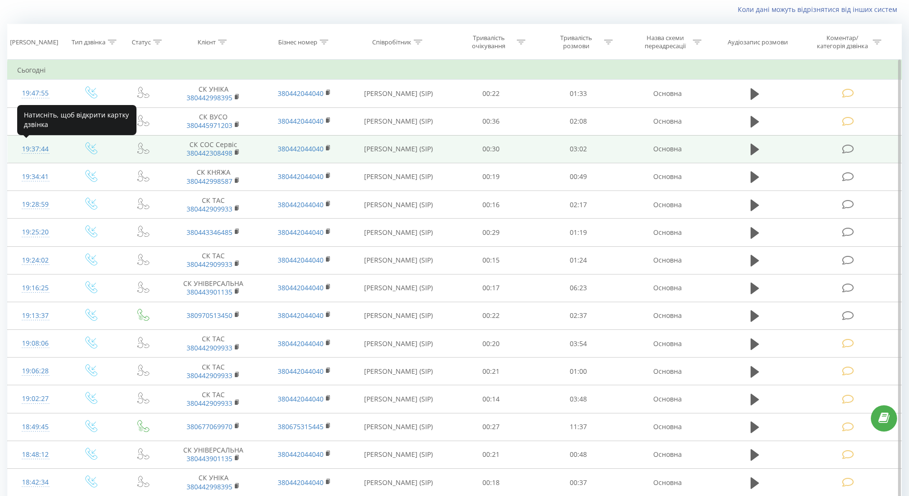
click at [30, 150] on div "19:37:44" at bounding box center [35, 149] width 37 height 19
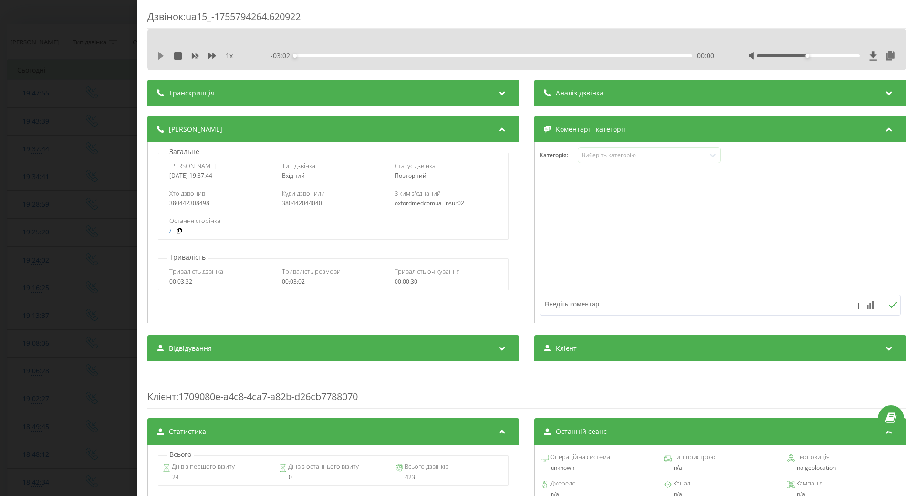
click at [163, 56] on icon at bounding box center [161, 56] width 8 height 8
click at [712, 160] on icon at bounding box center [713, 155] width 10 height 10
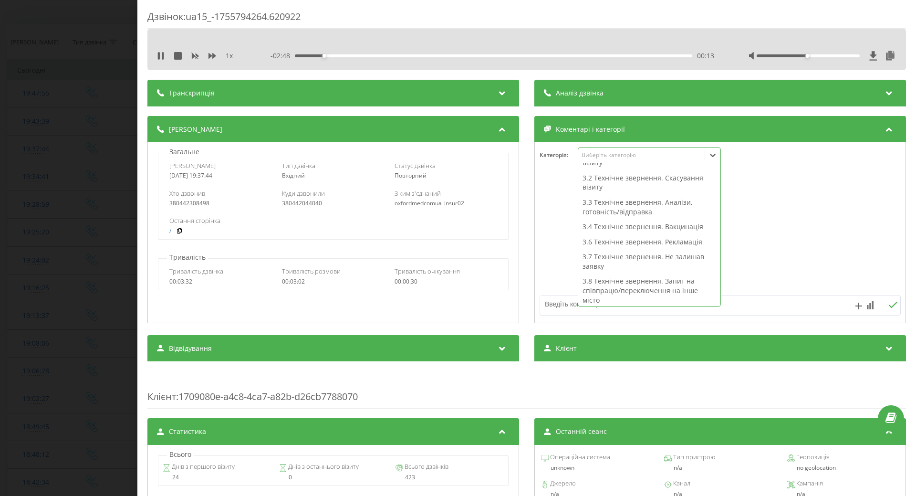
scroll to position [243, 0]
click at [641, 226] on div "3.9 Технічне звернення. Внесення гарантії" at bounding box center [649, 219] width 142 height 24
click at [757, 228] on div at bounding box center [720, 233] width 371 height 114
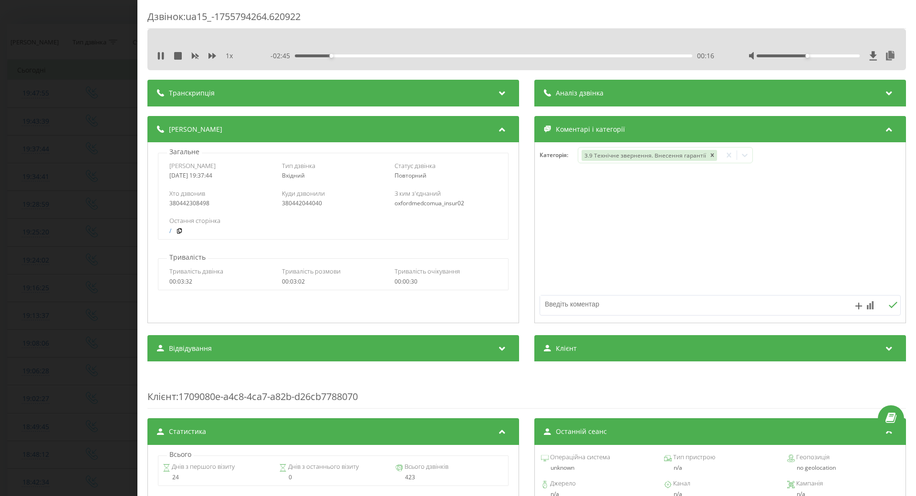
click at [108, 213] on div "Дзвінок : ua15_-1755794264.620922 1 x - 02:45 00:16 00:16 Транскрипція Для AI-а…" at bounding box center [458, 248] width 916 height 496
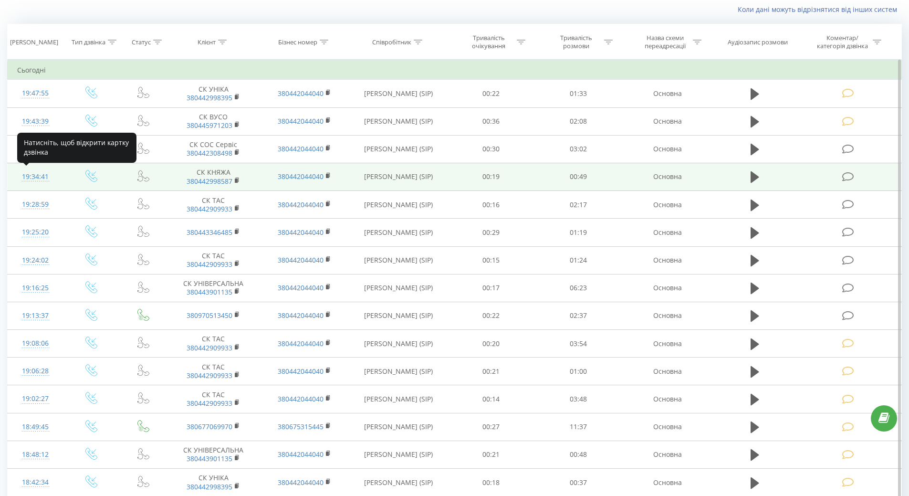
click at [40, 179] on div "19:34:41" at bounding box center [35, 176] width 37 height 19
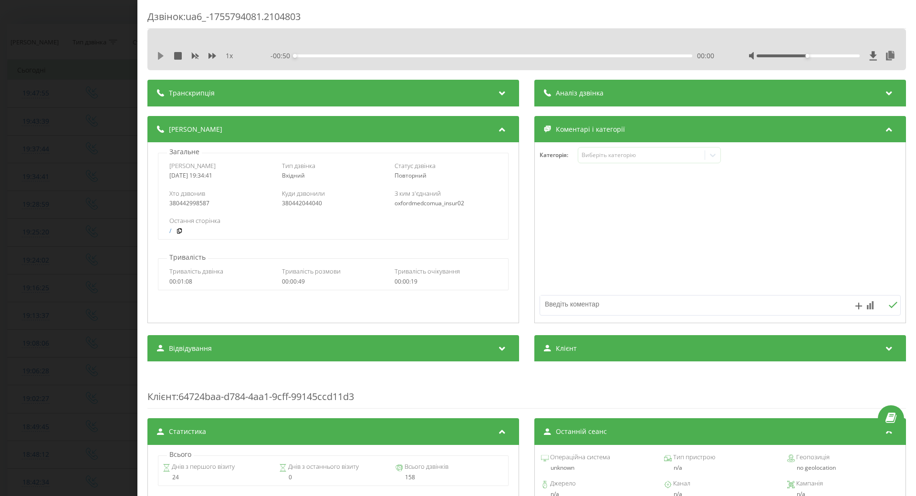
click at [160, 57] on icon at bounding box center [161, 56] width 6 height 8
click at [495, 56] on div "00:15" at bounding box center [493, 55] width 397 height 3
click at [518, 56] on div "00:27" at bounding box center [493, 55] width 397 height 3
click at [712, 158] on icon at bounding box center [713, 155] width 10 height 10
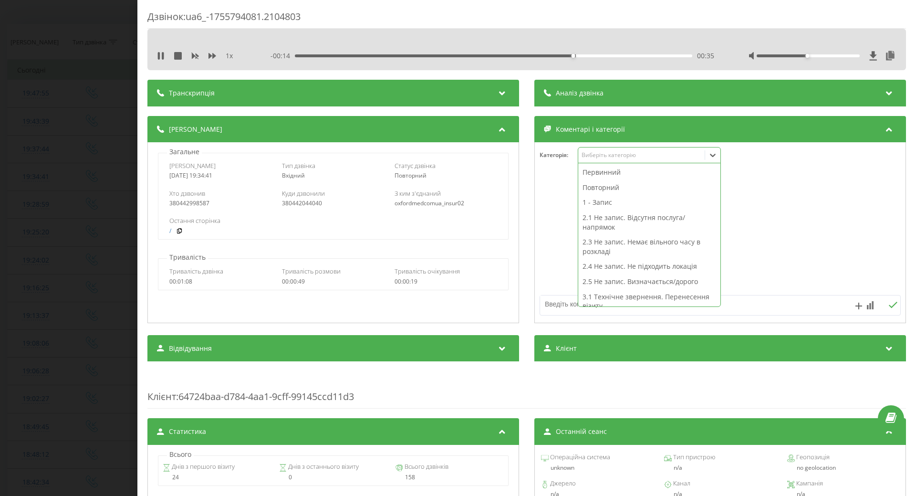
scroll to position [95, 0]
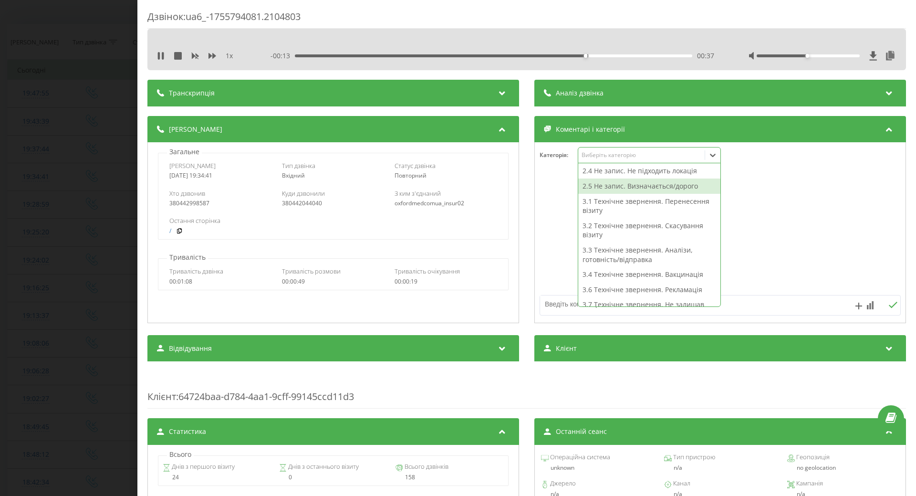
click at [614, 189] on div "2.5 Не запис. Визначається/дорого" at bounding box center [649, 185] width 142 height 15
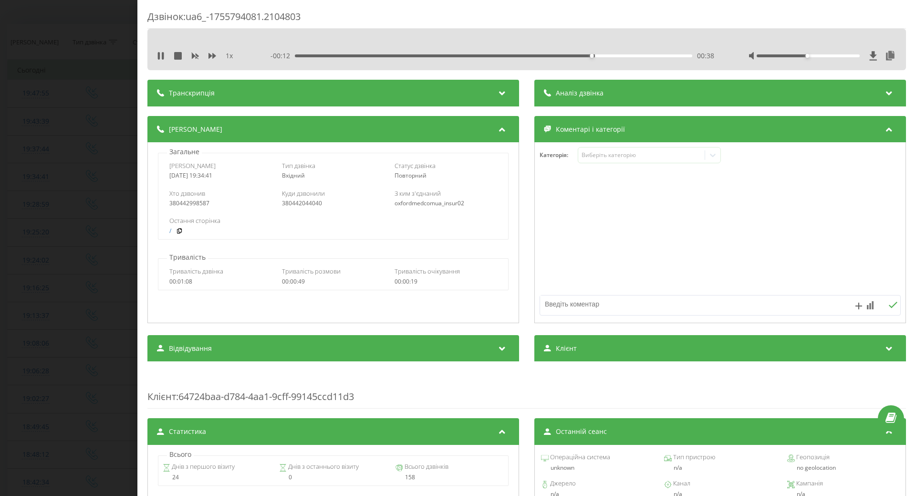
click at [563, 214] on div at bounding box center [720, 233] width 371 height 114
click at [42, 250] on div "Дзвінок : ua6_-1755794081.2104803 1 x - 00:10 00:40 00:40 Транскрипція Для AI-а…" at bounding box center [458, 248] width 916 height 496
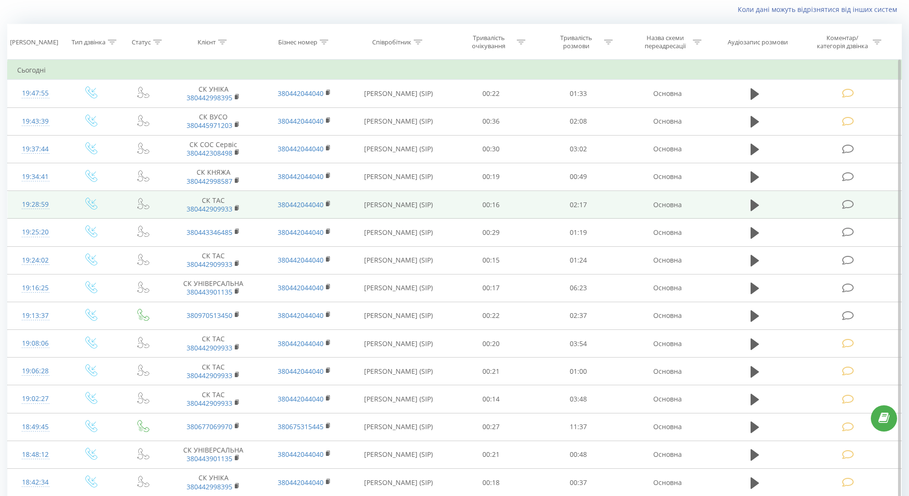
click at [40, 204] on div "19:28:59" at bounding box center [35, 204] width 37 height 19
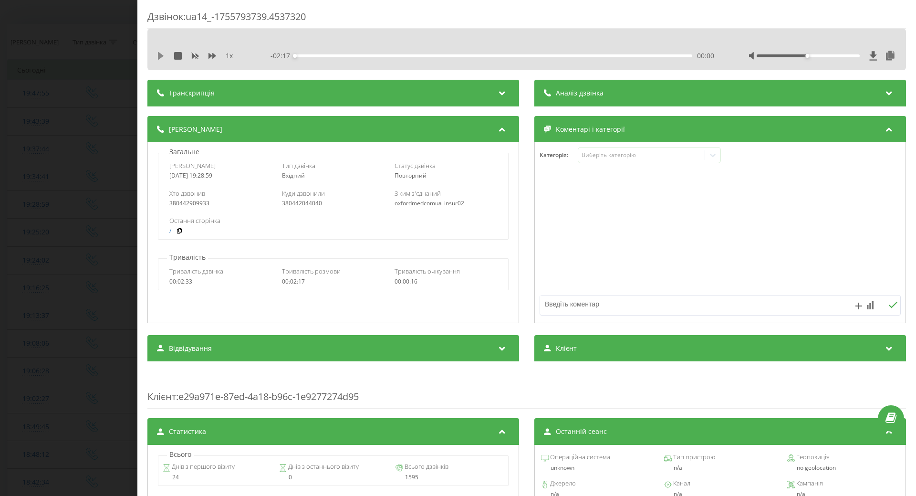
click at [162, 57] on icon at bounding box center [161, 56] width 6 height 8
click at [411, 53] on div "- 02:05 00:11 00:11" at bounding box center [492, 56] width 444 height 10
click at [413, 53] on div "- 02:05 00:12 00:12" at bounding box center [492, 56] width 444 height 10
click at [429, 55] on div "00:47" at bounding box center [493, 55] width 397 height 3
click at [713, 158] on icon at bounding box center [713, 155] width 10 height 10
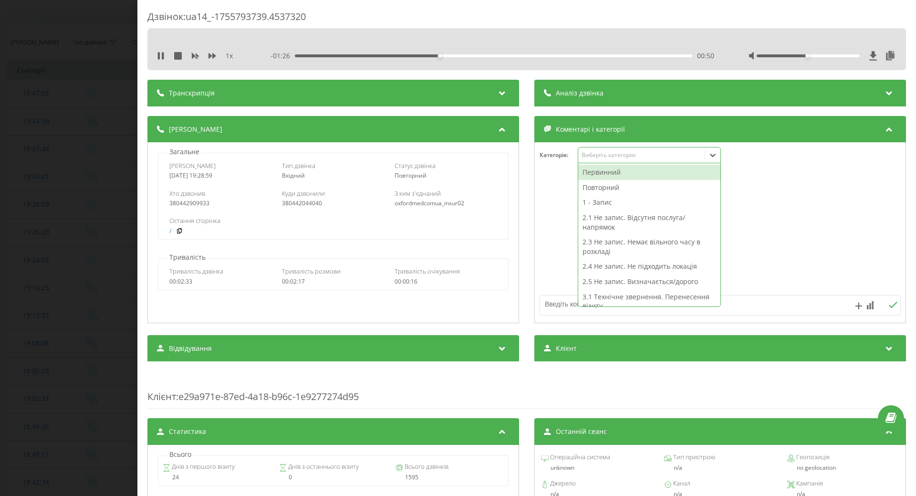
click at [618, 187] on div "Повторний" at bounding box center [649, 187] width 142 height 15
click at [592, 200] on div "2.1 Не запис. Відсутня послуга/напрямок" at bounding box center [649, 207] width 142 height 24
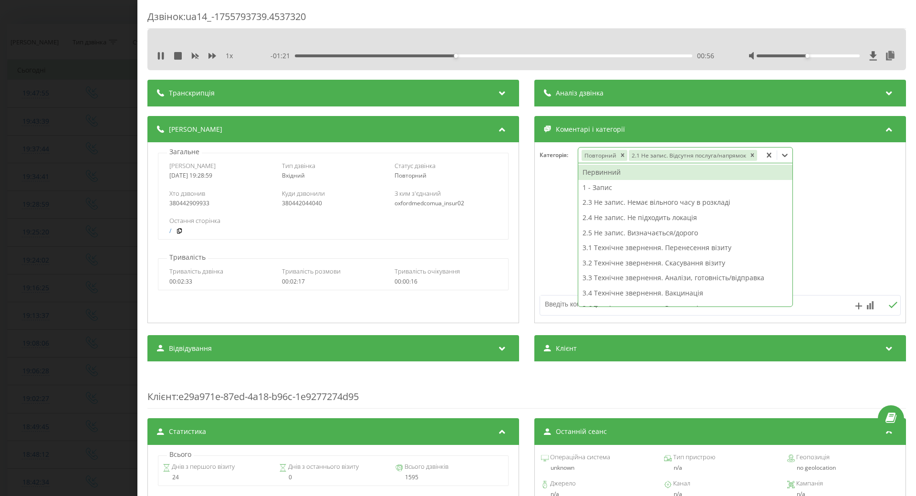
click at [749, 154] on icon "Remove 2.1 Не запис. Відсутня послуга/напрямок" at bounding box center [752, 155] width 7 height 7
click at [597, 186] on div "1 - Запис" at bounding box center [685, 187] width 214 height 15
click at [749, 156] on icon "Remove 2.1 Не запис. Відсутня послуга/напрямок" at bounding box center [752, 155] width 7 height 7
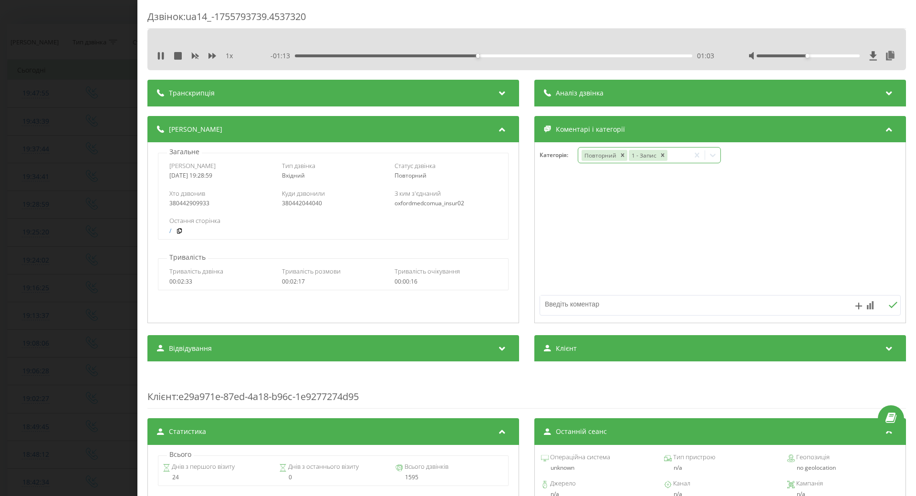
click at [36, 246] on div "Дзвінок : ua14_-1755793739.4537320 1 x - 01:13 01:03 01:03 Транскрипція Для AI-…" at bounding box center [458, 248] width 916 height 496
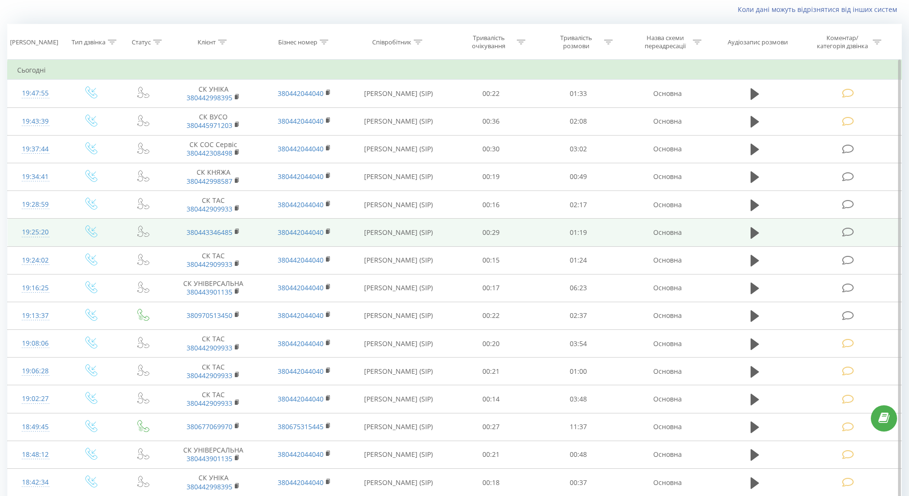
click at [32, 235] on div "19:25:20" at bounding box center [35, 232] width 37 height 19
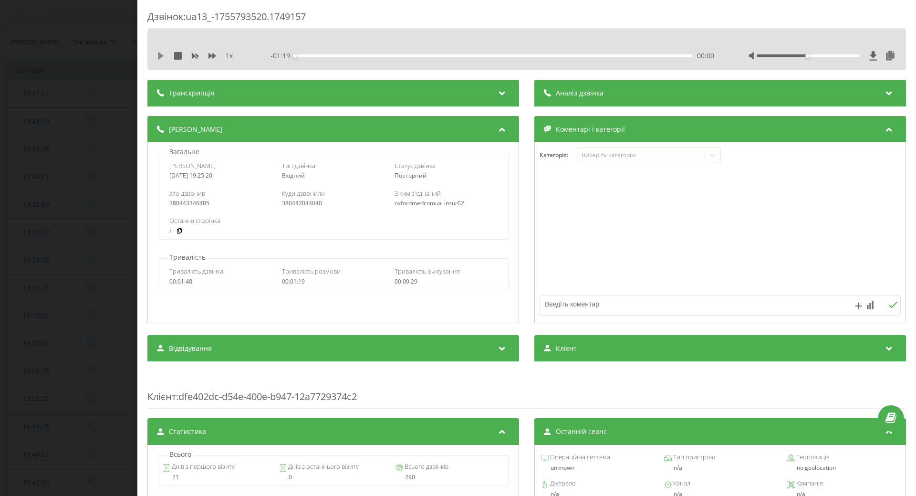
click at [160, 53] on icon at bounding box center [161, 56] width 6 height 8
click at [368, 56] on div "00:15" at bounding box center [493, 55] width 397 height 3
click at [420, 56] on div "00:25" at bounding box center [493, 55] width 397 height 3
click at [451, 55] on div "00:26" at bounding box center [493, 55] width 397 height 3
click at [478, 55] on div "00:37" at bounding box center [493, 55] width 397 height 3
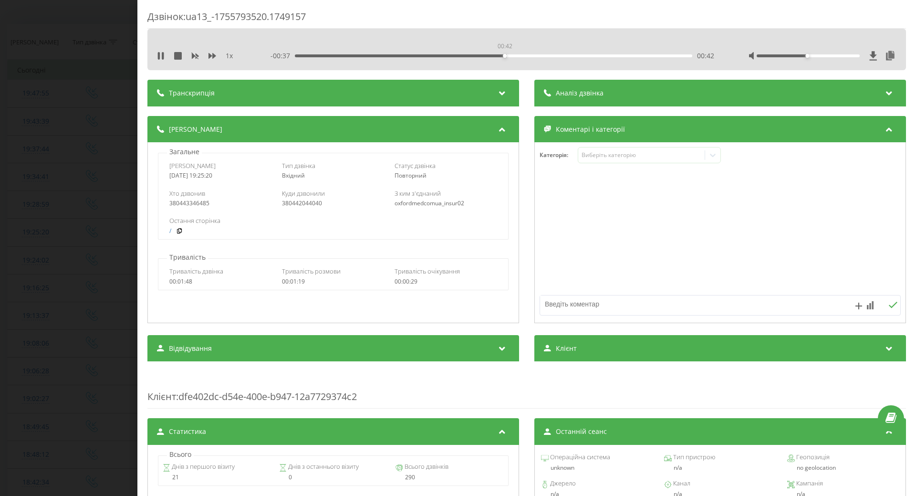
click at [503, 55] on div "00:42" at bounding box center [493, 55] width 397 height 3
click at [521, 55] on div "00:43" at bounding box center [493, 55] width 397 height 3
click at [537, 55] on div "00:47" at bounding box center [493, 55] width 397 height 3
click at [582, 58] on div "- 00:29 00:50 00:50" at bounding box center [492, 56] width 444 height 10
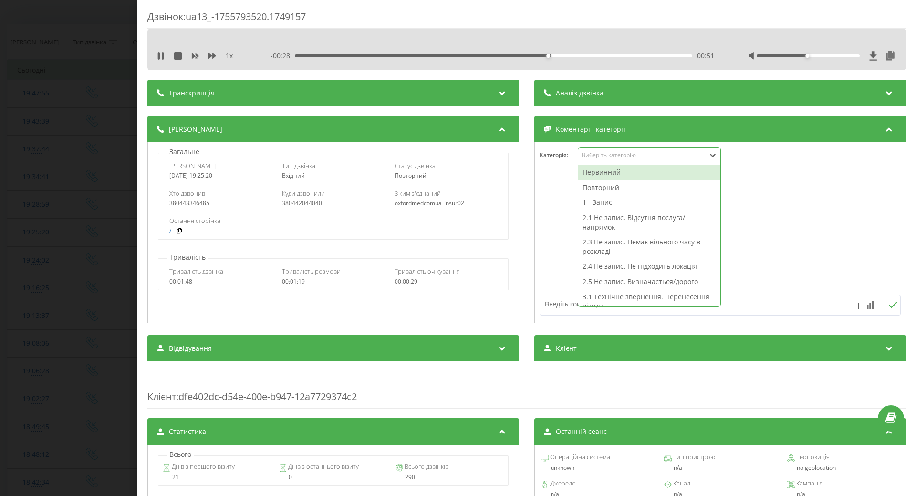
click at [710, 157] on icon at bounding box center [713, 155] width 10 height 10
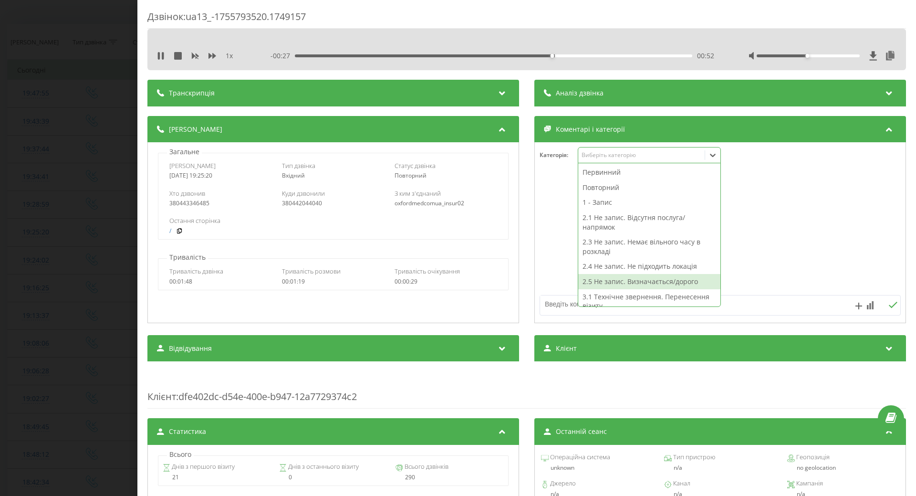
scroll to position [95, 0]
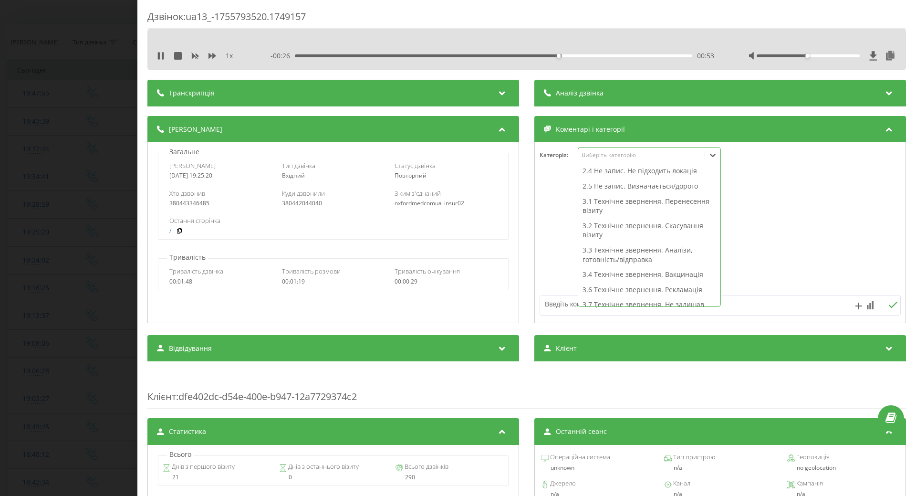
click at [676, 192] on div "2.5 Не запис. Визначається/дорого" at bounding box center [649, 185] width 142 height 15
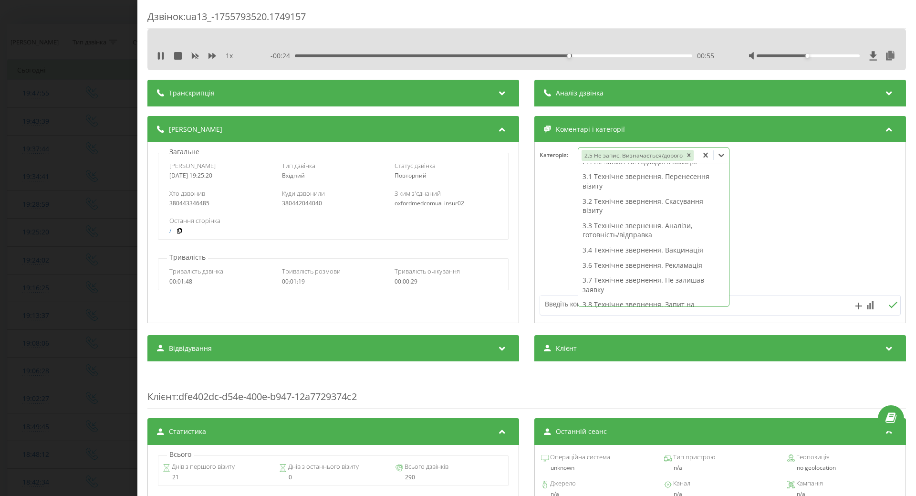
scroll to position [86, 0]
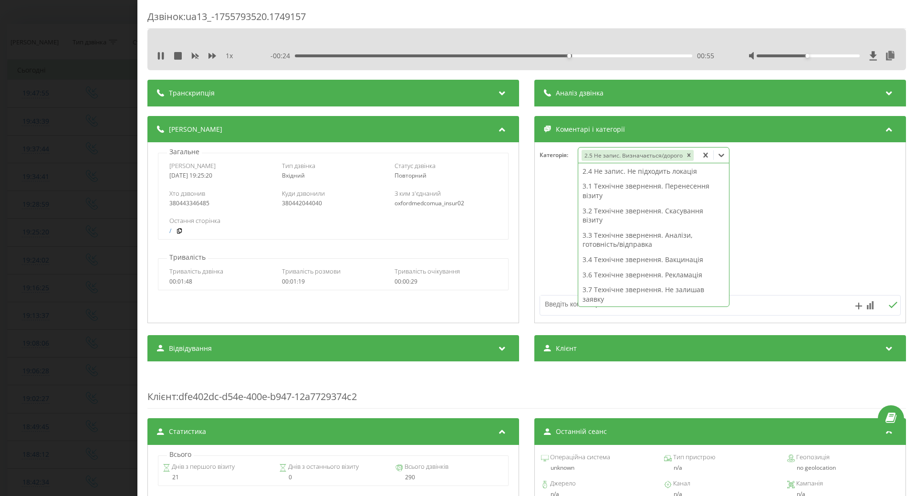
click at [799, 221] on div at bounding box center [720, 233] width 371 height 114
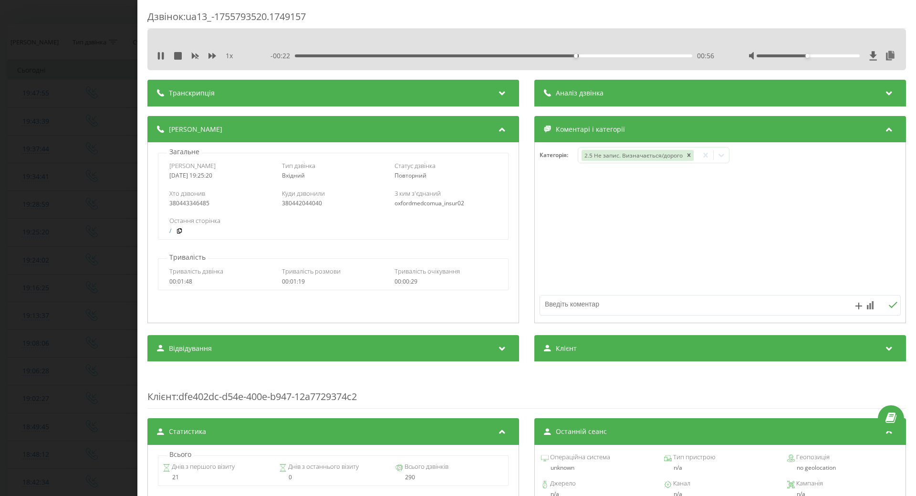
click at [104, 294] on div "Дзвінок : ua13_-1755793520.1749157 1 x - 00:22 00:56 00:56 Транскрипція Для AI-…" at bounding box center [458, 248] width 916 height 496
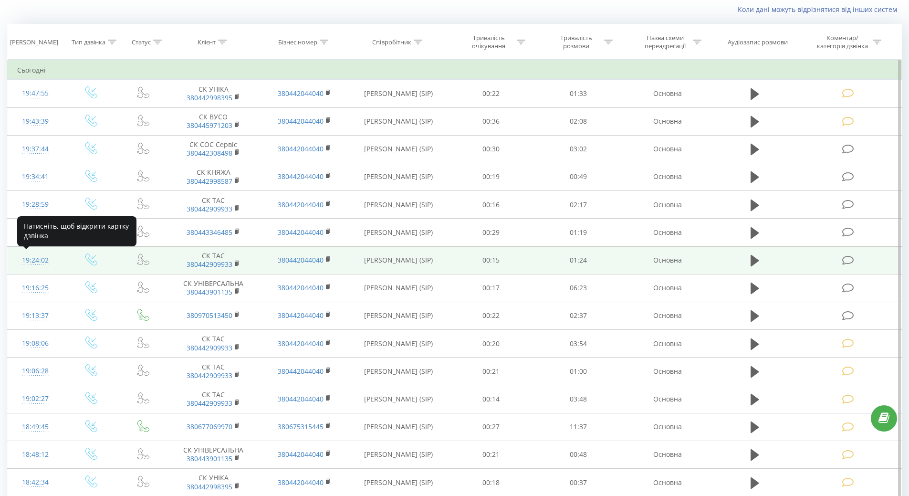
click at [30, 264] on div at bounding box center [35, 264] width 37 height 0
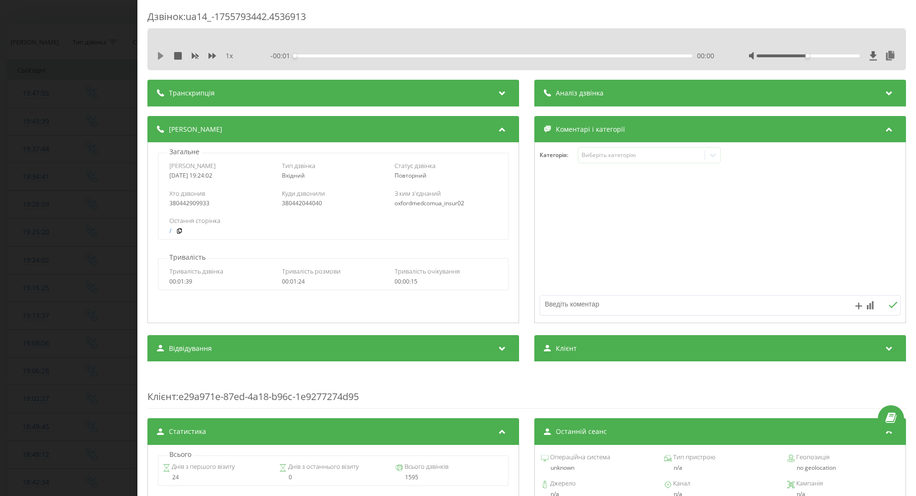
click at [158, 57] on icon at bounding box center [161, 56] width 8 height 8
click at [411, 55] on div "00:25" at bounding box center [493, 55] width 397 height 3
click at [438, 55] on div "00:26" at bounding box center [493, 55] width 397 height 3
click at [459, 56] on div "00:35" at bounding box center [493, 55] width 397 height 3
click at [708, 158] on icon at bounding box center [713, 155] width 10 height 10
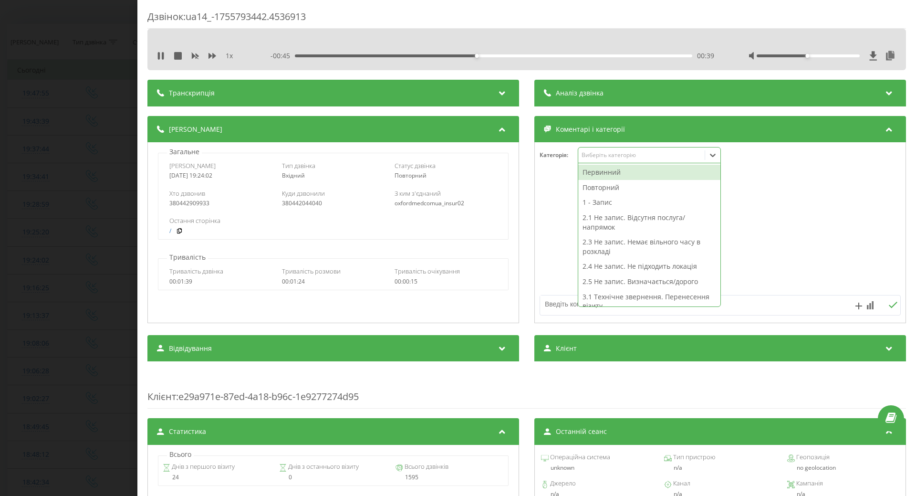
scroll to position [48, 0]
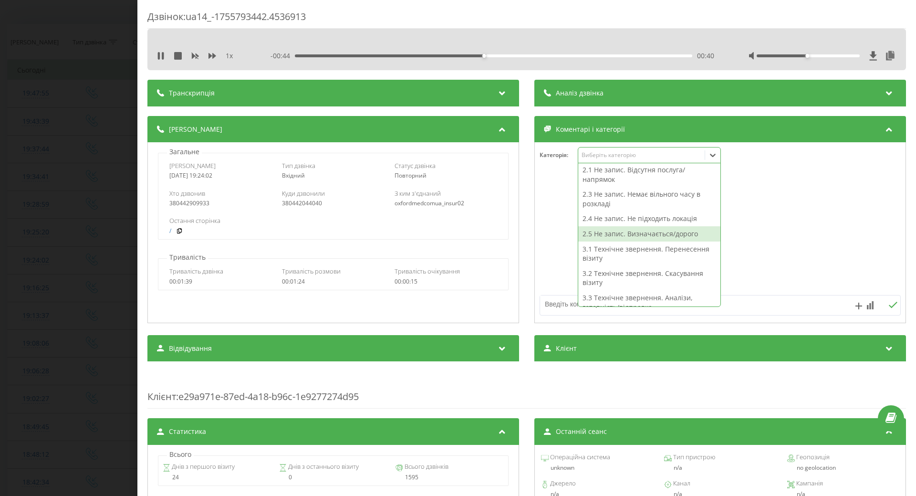
click at [634, 235] on div "2.5 Не запис. Визначається/дорого" at bounding box center [649, 233] width 142 height 15
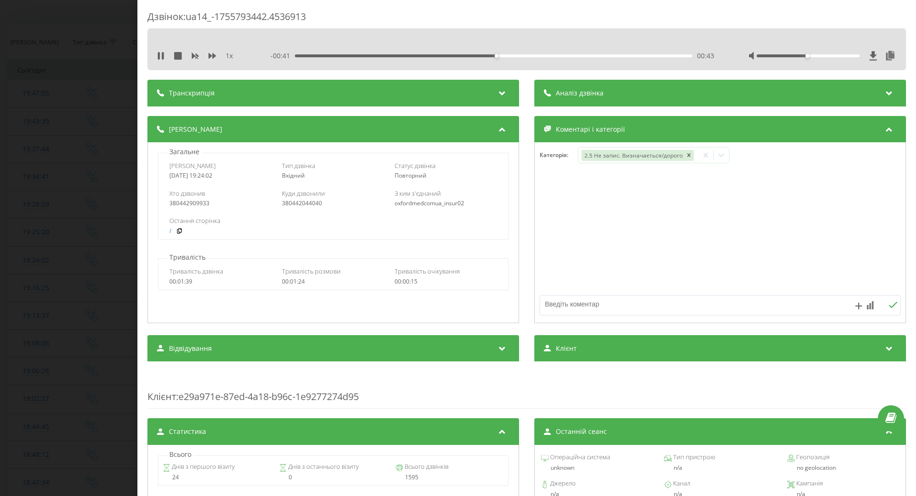
click at [558, 251] on div at bounding box center [720, 233] width 371 height 114
click at [70, 312] on div "Дзвінок : ua14_-1755793442.4536913 1 x - 00:39 00:45 00:45 Транскрипція Для AI-…" at bounding box center [458, 248] width 916 height 496
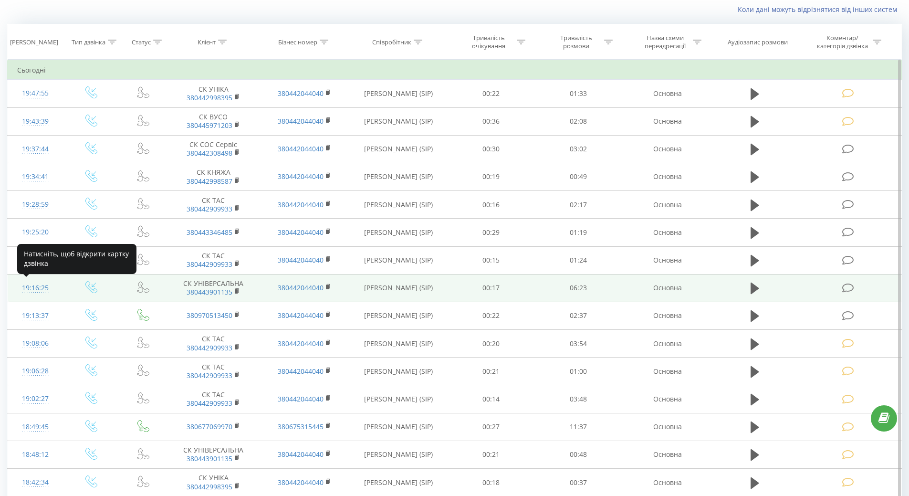
click at [33, 288] on div "19:16:25" at bounding box center [35, 288] width 37 height 19
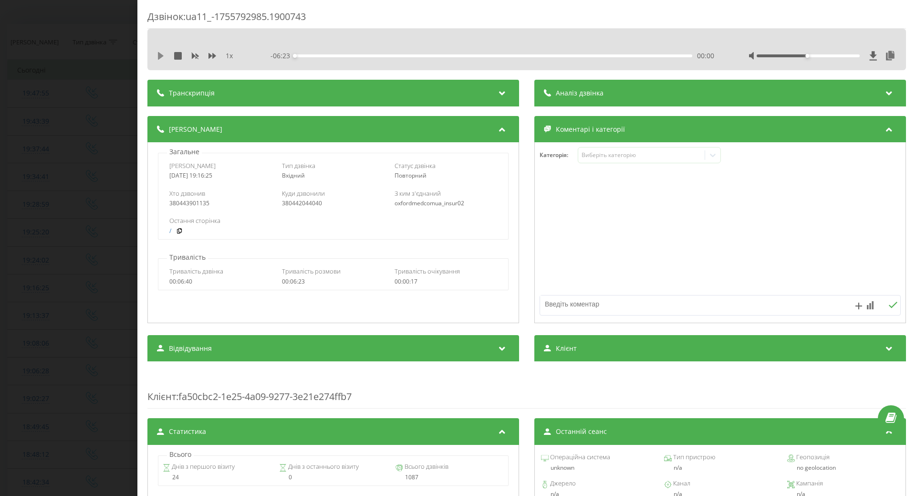
click at [159, 55] on icon at bounding box center [161, 56] width 6 height 8
click at [708, 158] on icon at bounding box center [713, 155] width 10 height 10
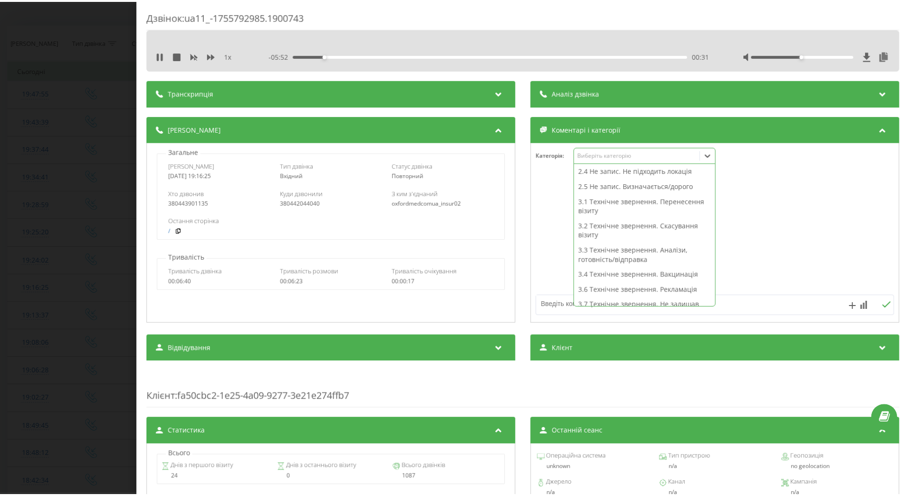
scroll to position [243, 0]
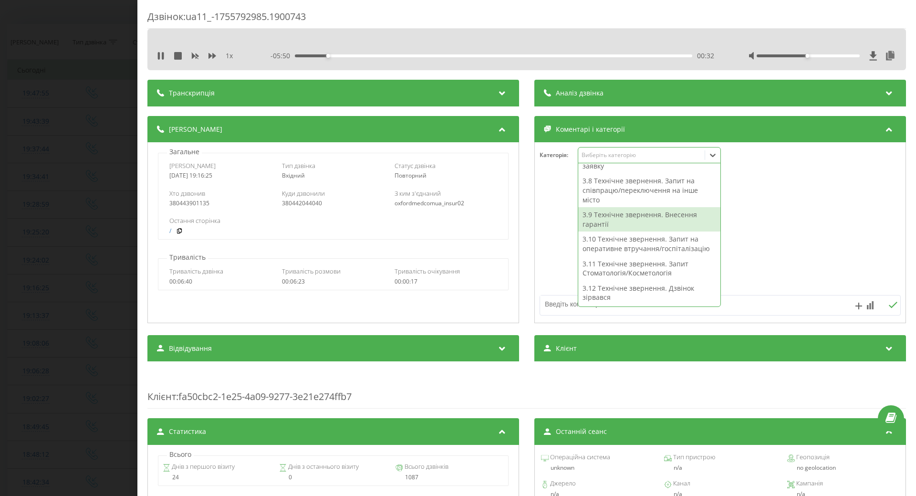
click at [650, 216] on div "3.9 Технічне звернення. Внесення гарантії" at bounding box center [649, 219] width 142 height 24
click at [554, 245] on div at bounding box center [720, 233] width 371 height 114
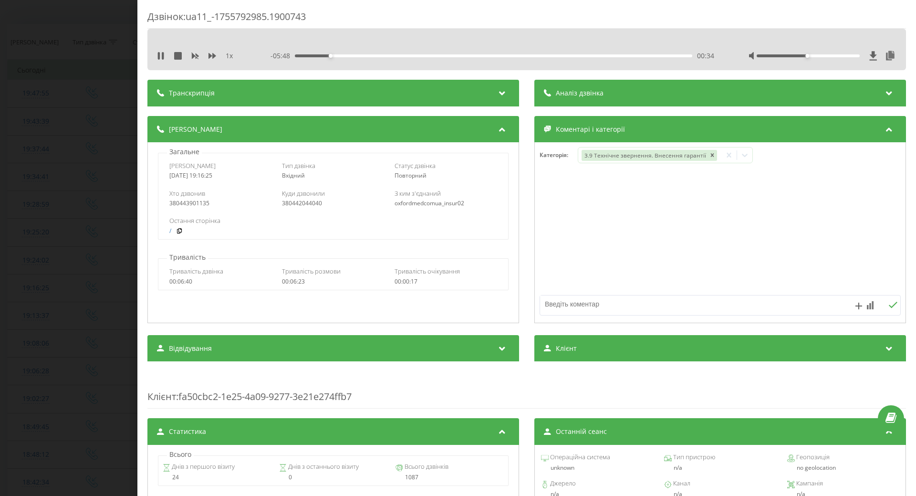
click at [99, 213] on div "Дзвінок : ua11_-1755792985.1900743 1 x - 05:48 00:34 00:34 Транскрипція Для AI-…" at bounding box center [458, 248] width 916 height 496
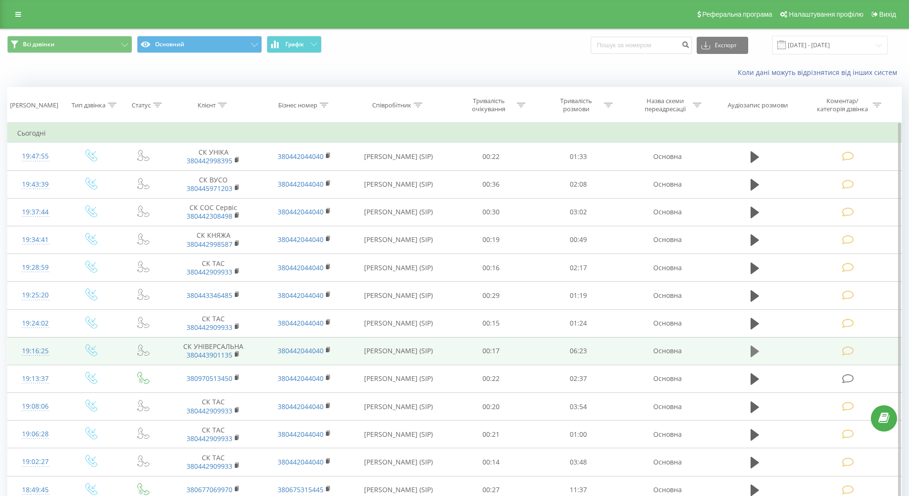
scroll to position [95, 0]
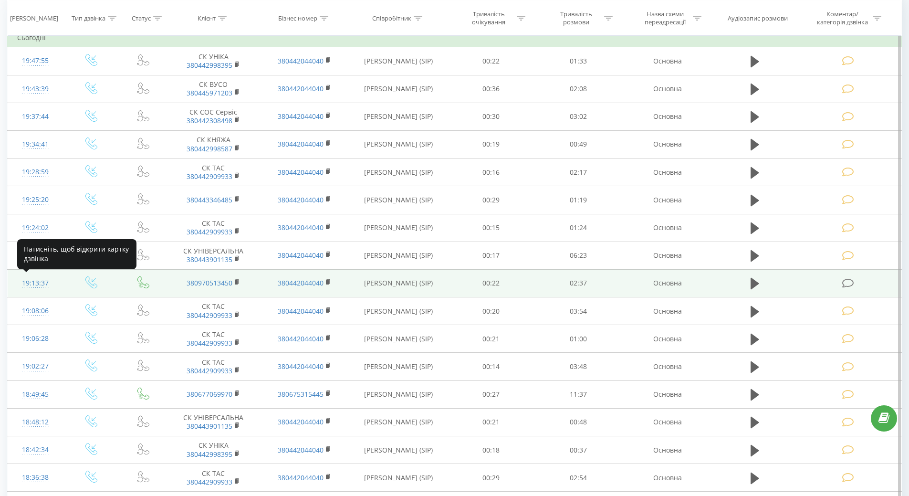
click at [26, 280] on div "19:13:37" at bounding box center [35, 283] width 37 height 19
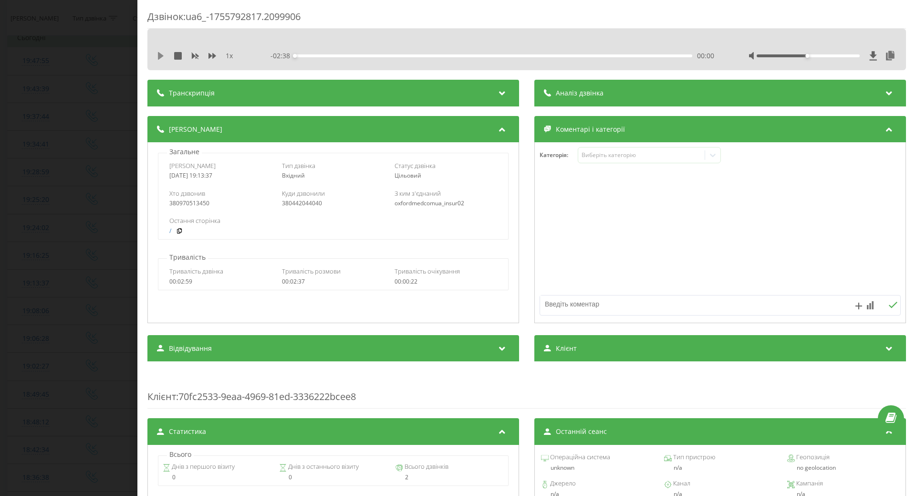
click at [164, 52] on icon at bounding box center [161, 56] width 8 height 8
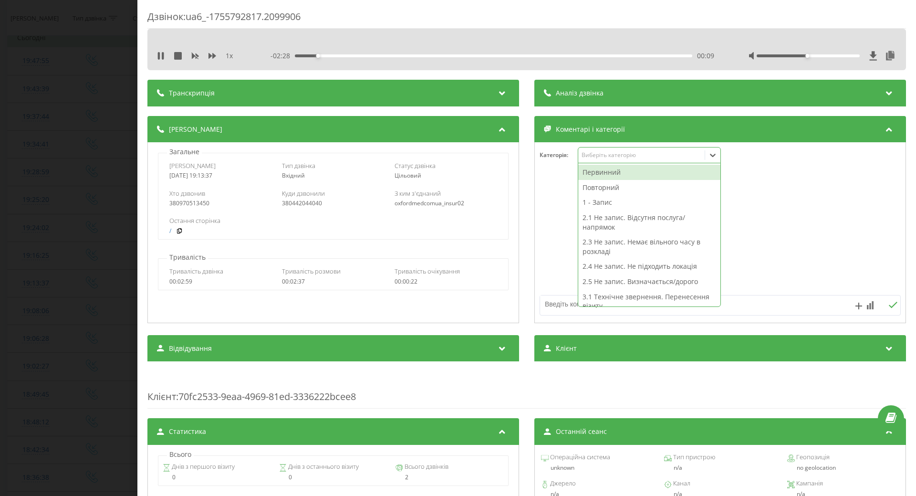
click at [713, 158] on icon at bounding box center [713, 155] width 10 height 10
click at [601, 185] on div "Повторний" at bounding box center [649, 187] width 142 height 15
click at [591, 187] on div "1 - Запис" at bounding box center [649, 187] width 142 height 15
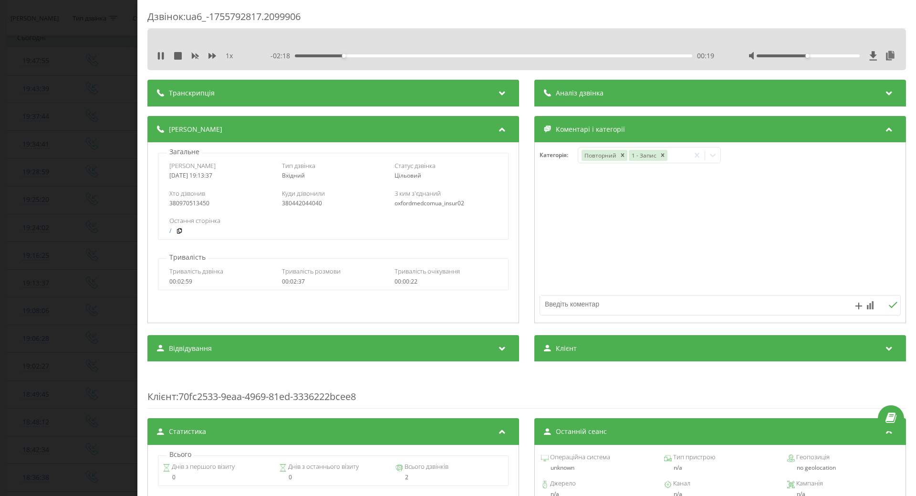
click at [551, 192] on div at bounding box center [720, 233] width 371 height 114
click at [68, 280] on div "Дзвінок : ua6_-1755792817.2099906 1 x - 02:17 00:20 00:20 Транскрипція Для AI-а…" at bounding box center [458, 248] width 916 height 496
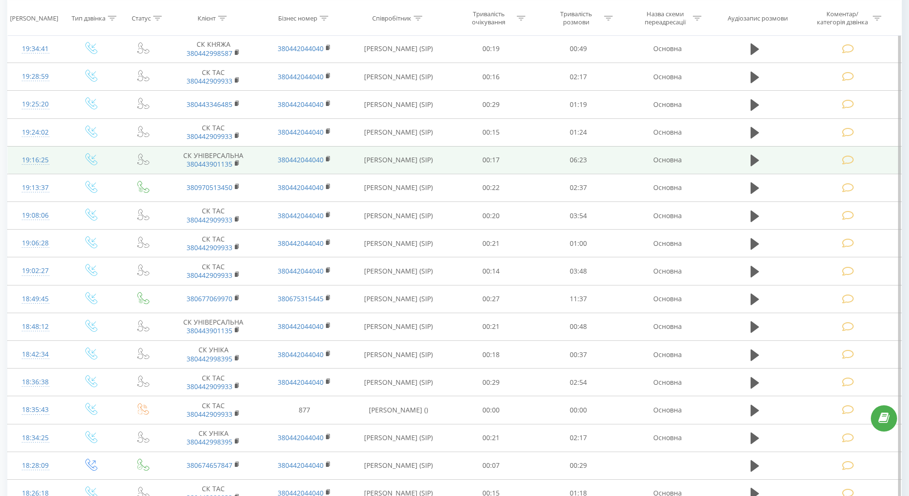
scroll to position [377, 0]
